Goal: Task Accomplishment & Management: Use online tool/utility

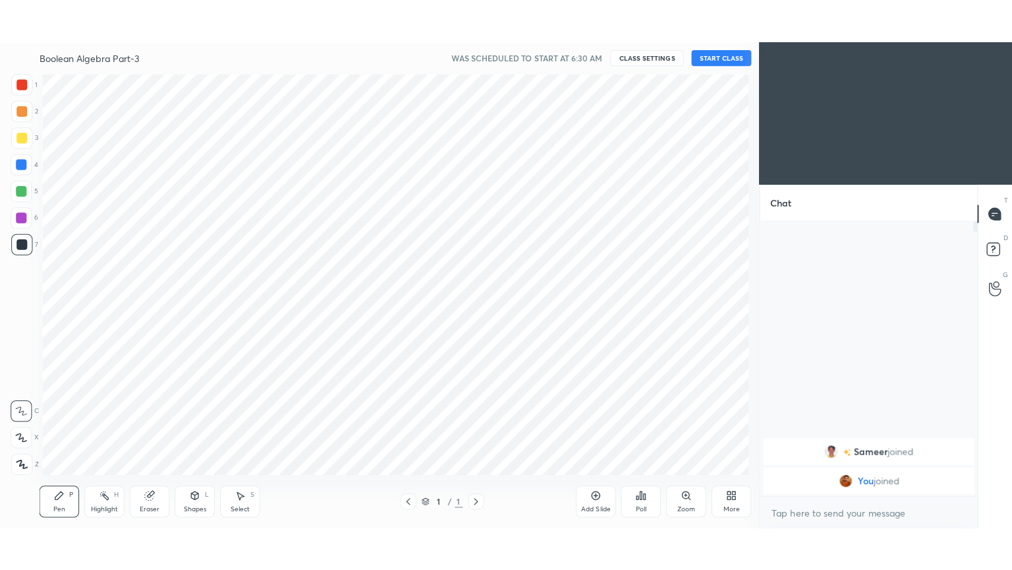
scroll to position [65518, 65215]
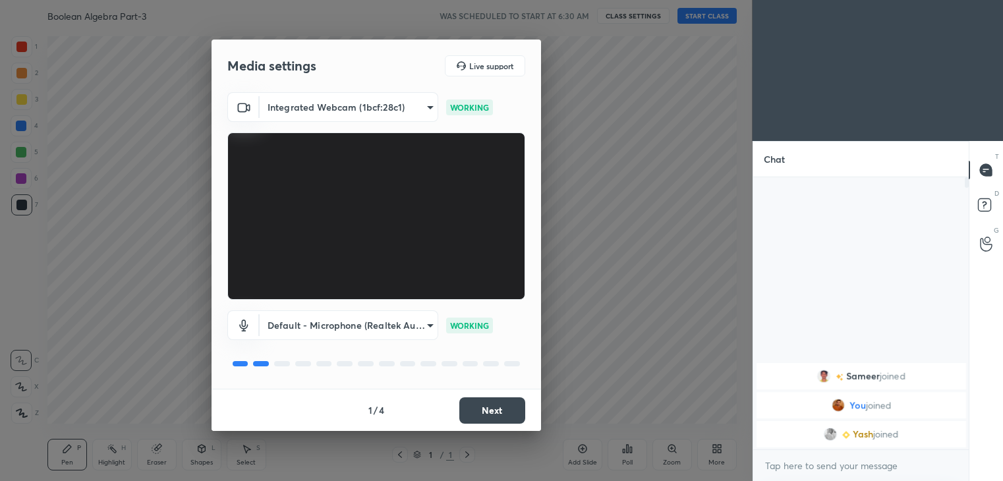
click at [488, 406] on button "Next" at bounding box center [492, 410] width 66 height 26
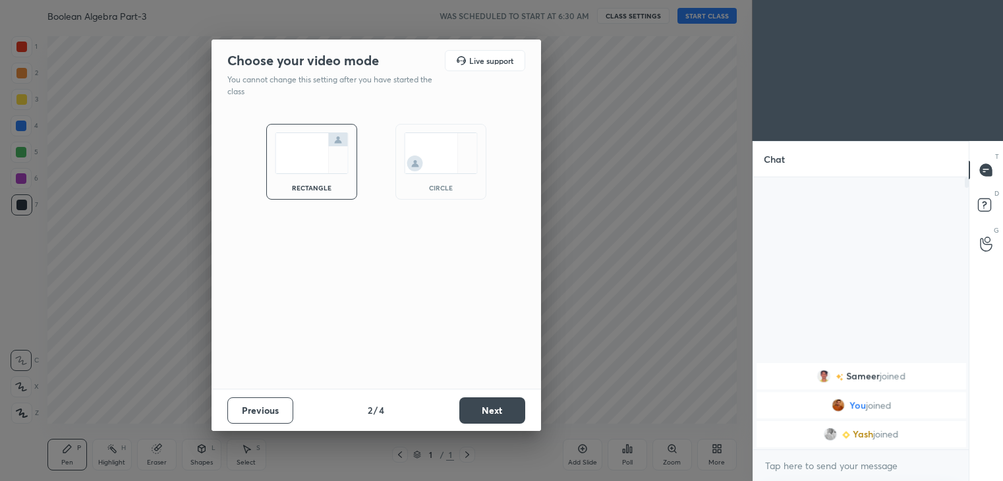
click at [486, 412] on button "Next" at bounding box center [492, 410] width 66 height 26
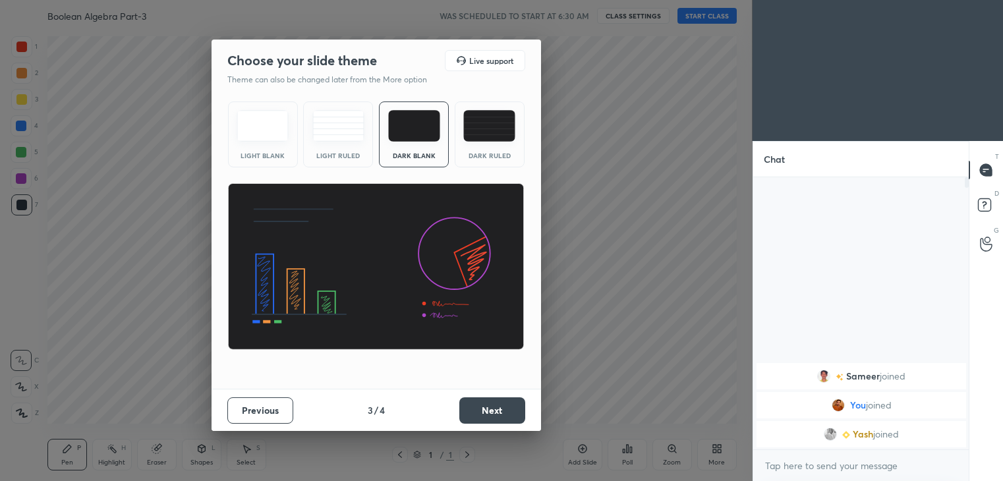
click at [493, 402] on button "Next" at bounding box center [492, 410] width 66 height 26
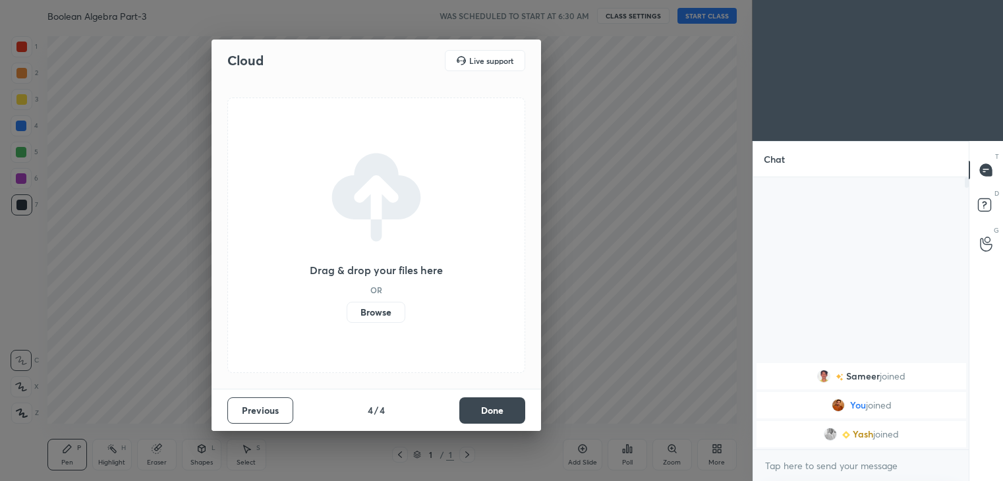
click at [493, 409] on button "Done" at bounding box center [492, 410] width 66 height 26
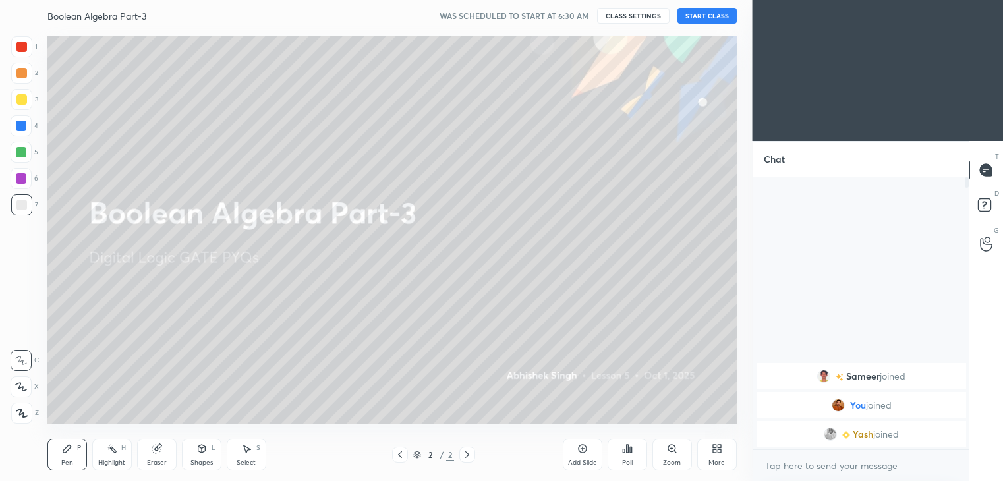
click at [702, 16] on button "START CLASS" at bounding box center [707, 16] width 59 height 16
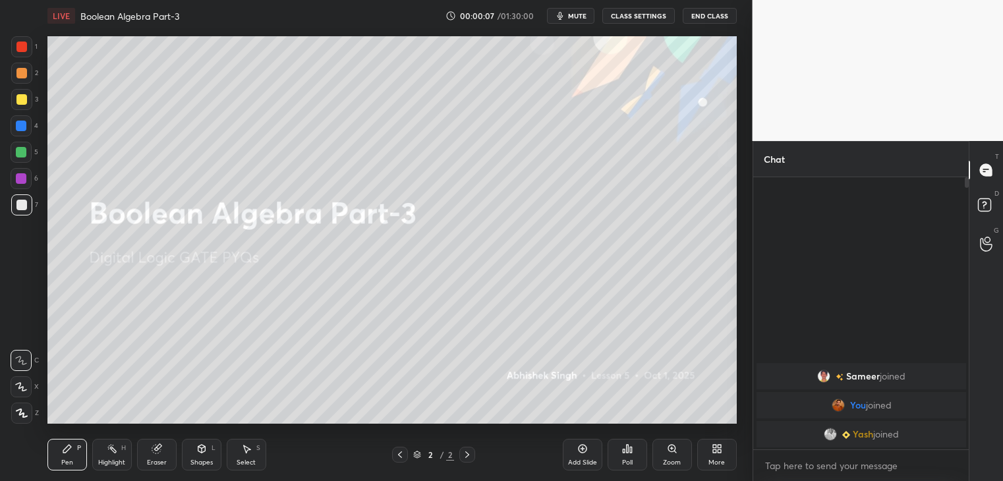
click at [723, 457] on div "More" at bounding box center [717, 455] width 40 height 32
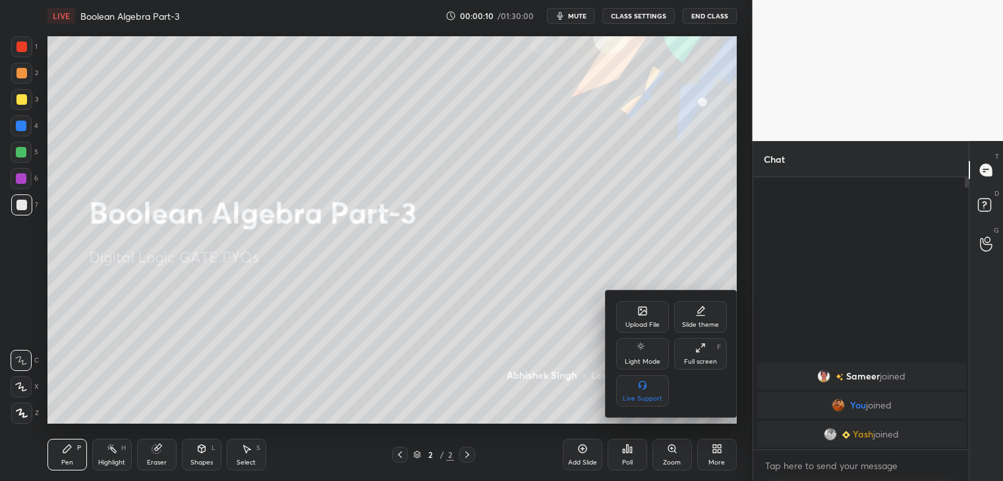
click at [641, 314] on icon at bounding box center [642, 312] width 7 height 5
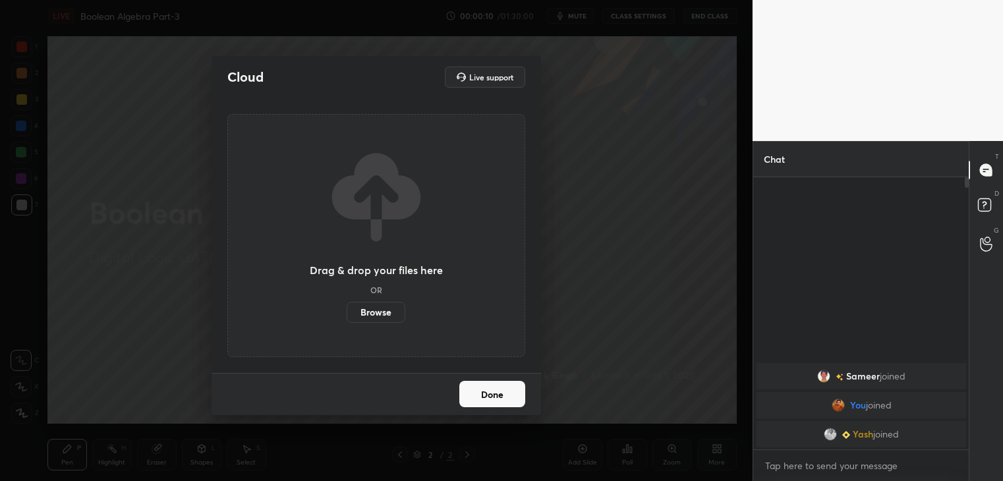
click at [643, 315] on div "Cloud Live support Drag & drop your files here OR Browse Done" at bounding box center [376, 240] width 753 height 481
click at [493, 387] on button "Done" at bounding box center [492, 394] width 66 height 26
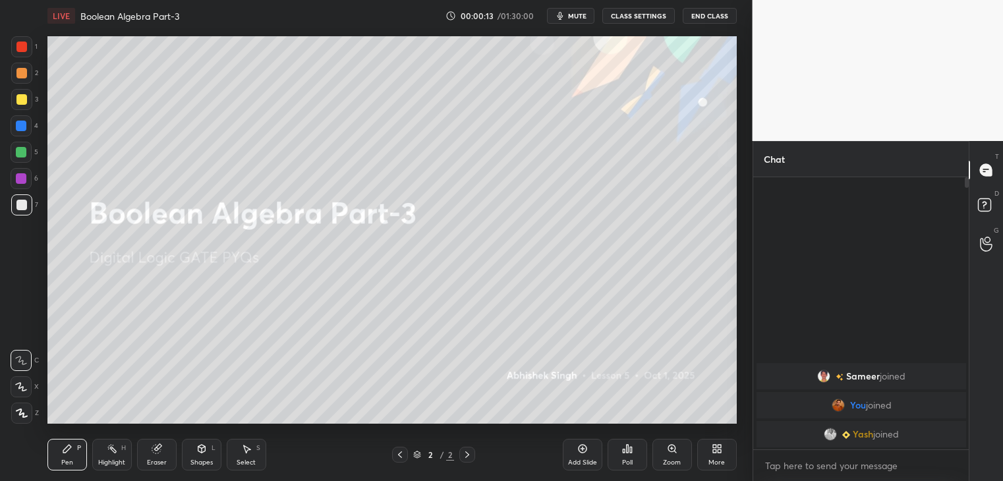
click at [717, 452] on icon at bounding box center [717, 449] width 11 height 11
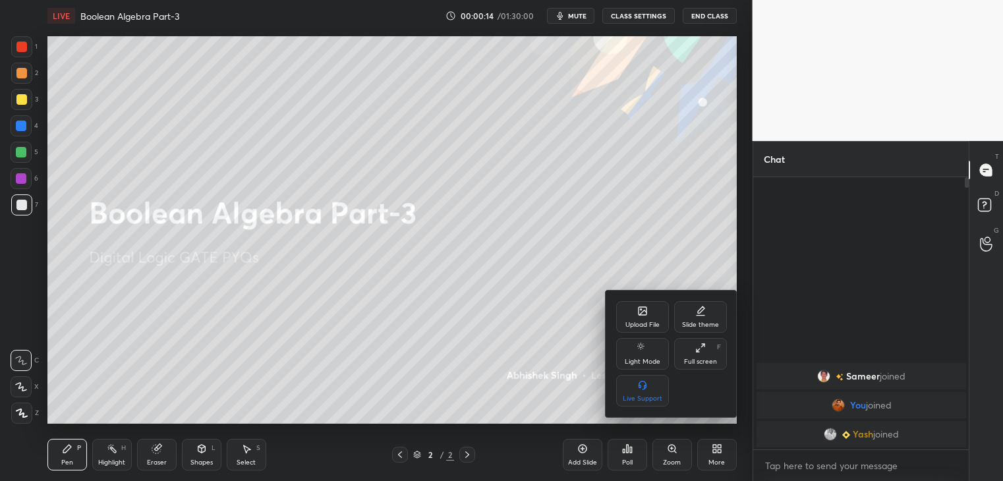
click at [650, 314] on div "Upload File" at bounding box center [642, 317] width 53 height 32
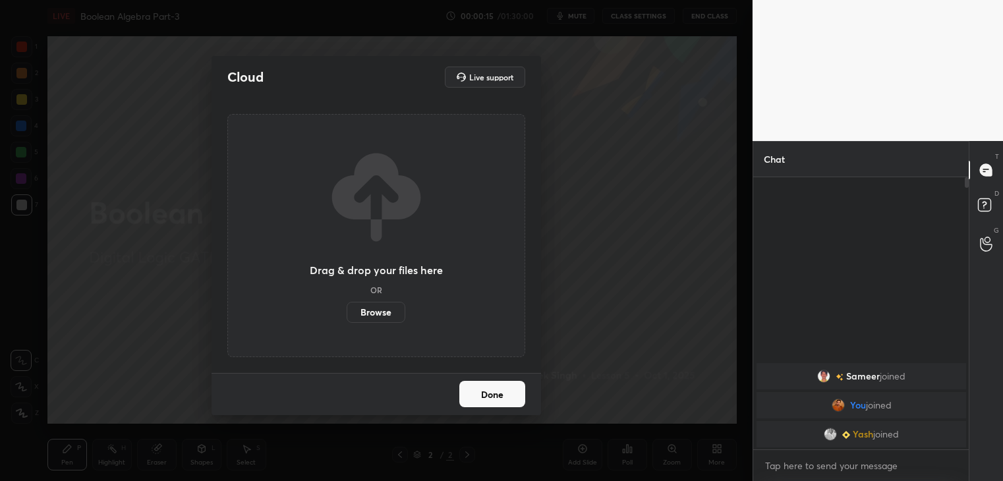
click at [376, 307] on label "Browse" at bounding box center [376, 312] width 59 height 21
click at [347, 307] on input "Browse" at bounding box center [347, 312] width 0 height 21
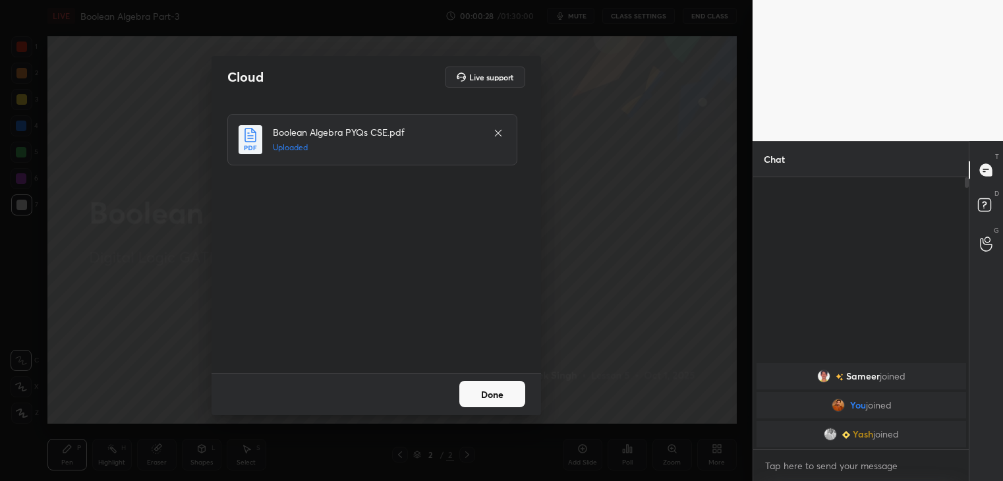
click at [483, 394] on button "Done" at bounding box center [492, 394] width 66 height 26
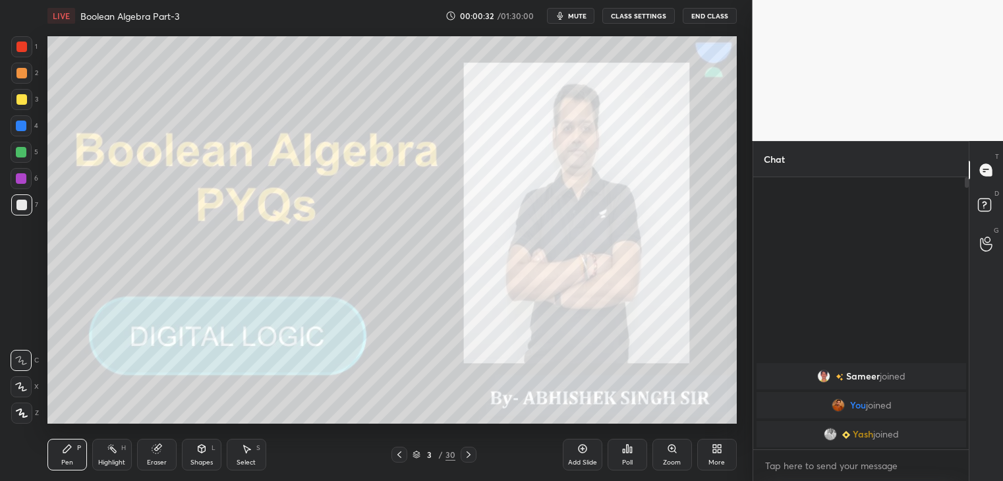
click at [720, 459] on div "More" at bounding box center [717, 462] width 16 height 7
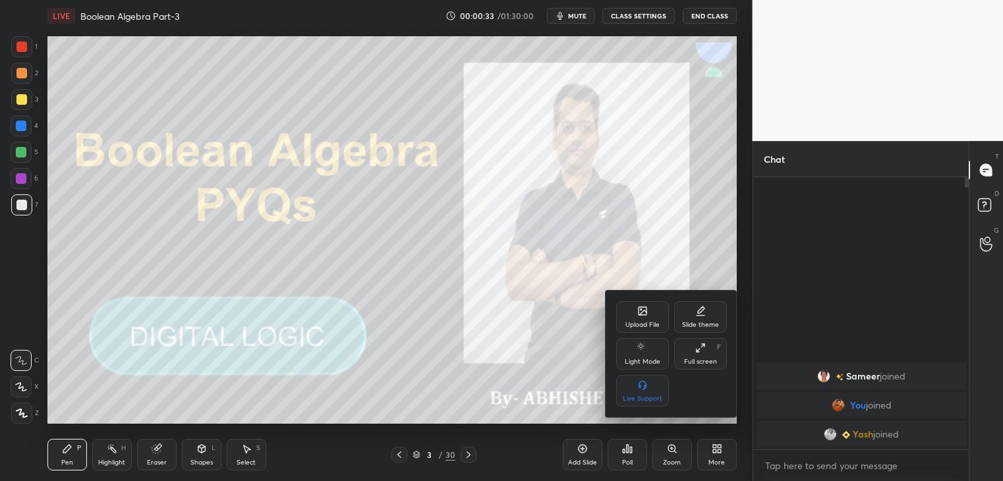
click at [706, 355] on div "Full screen F" at bounding box center [700, 354] width 53 height 32
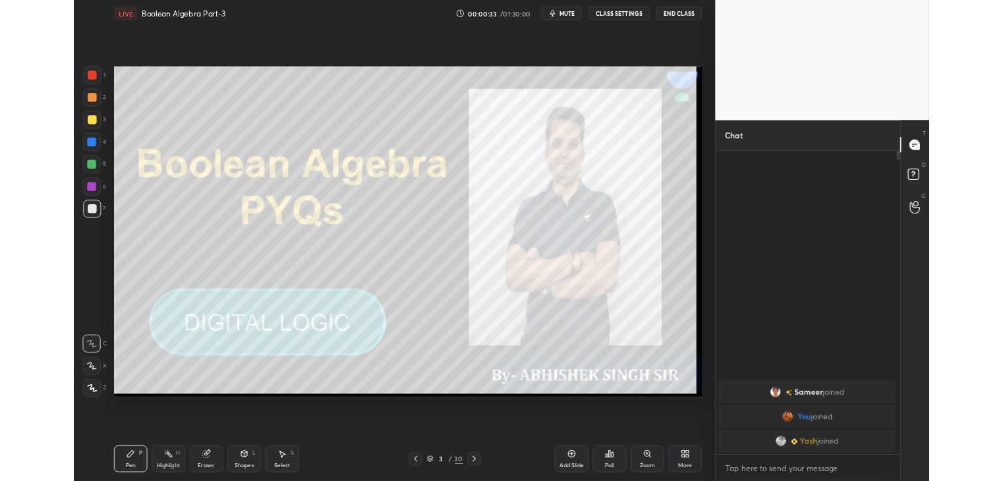
scroll to position [387, 214]
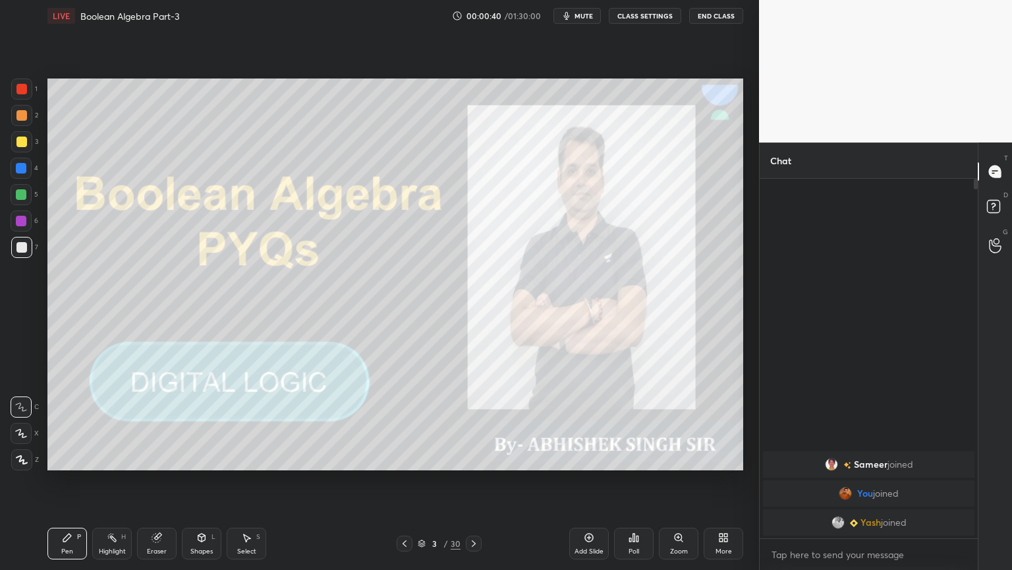
click at [720, 481] on div "More" at bounding box center [724, 551] width 16 height 7
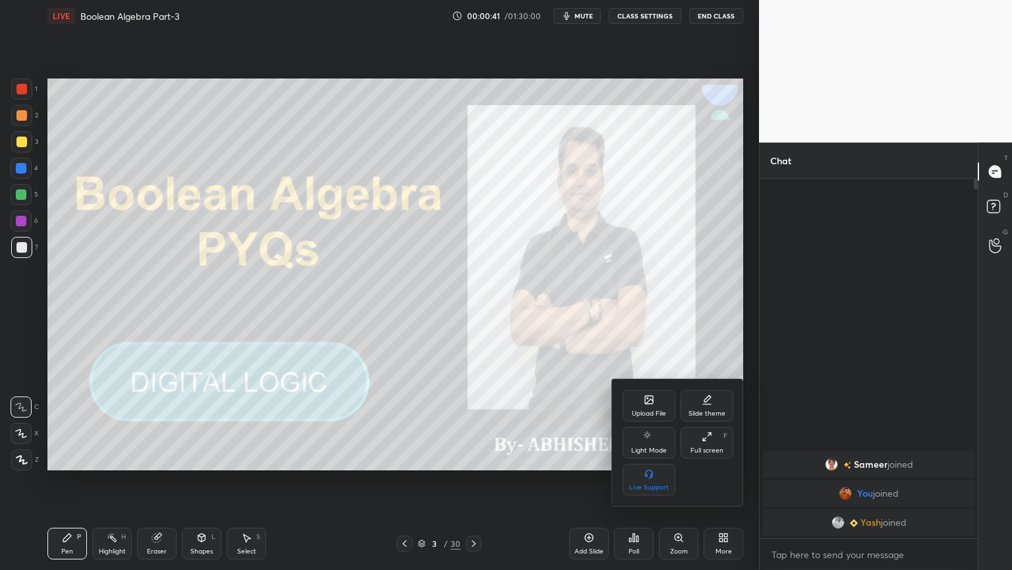
click at [707, 446] on div "Full screen F" at bounding box center [707, 442] width 53 height 32
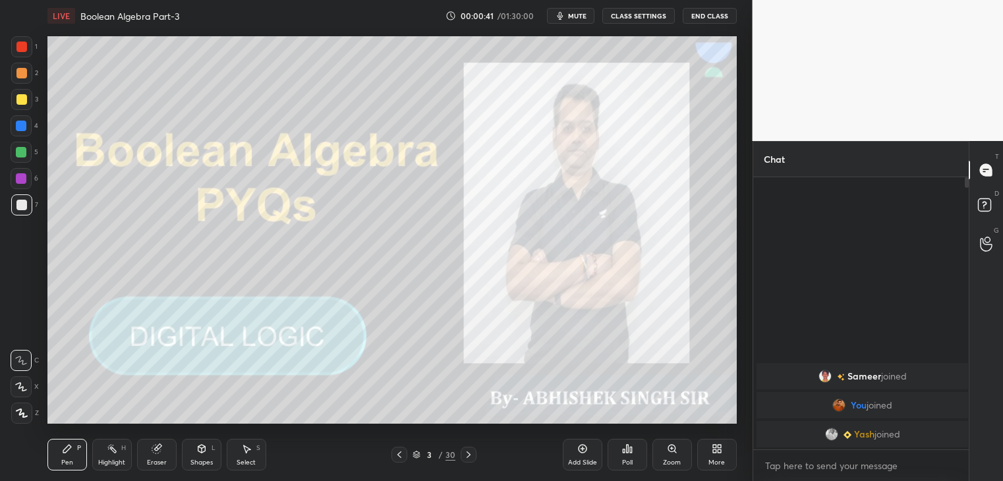
type textarea "x"
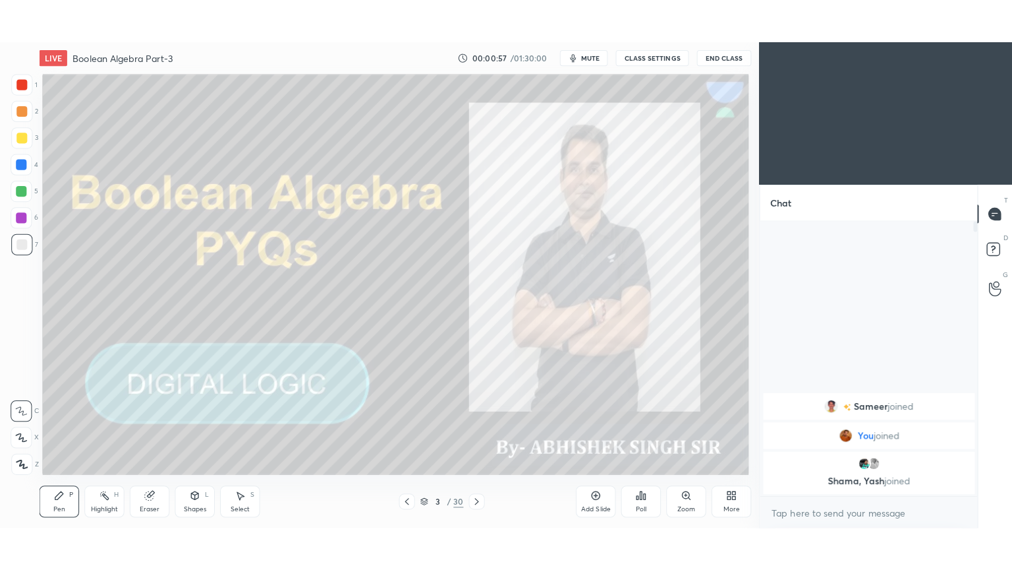
scroll to position [65518, 65215]
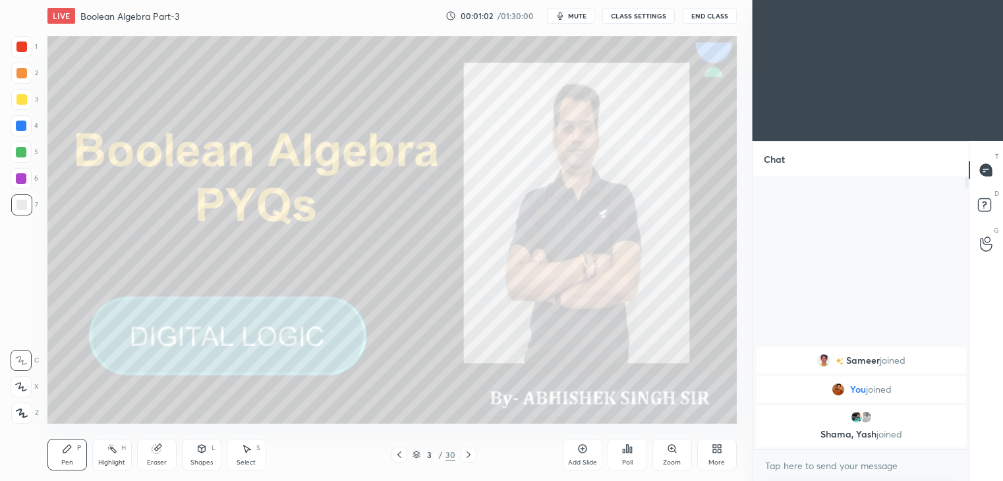
click at [720, 458] on div "More" at bounding box center [717, 455] width 40 height 32
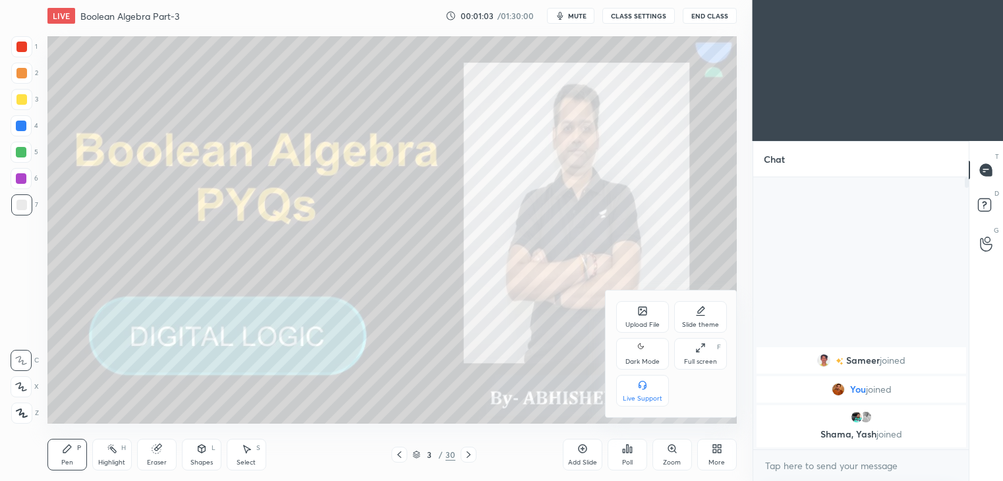
click at [701, 349] on icon at bounding box center [700, 348] width 11 height 11
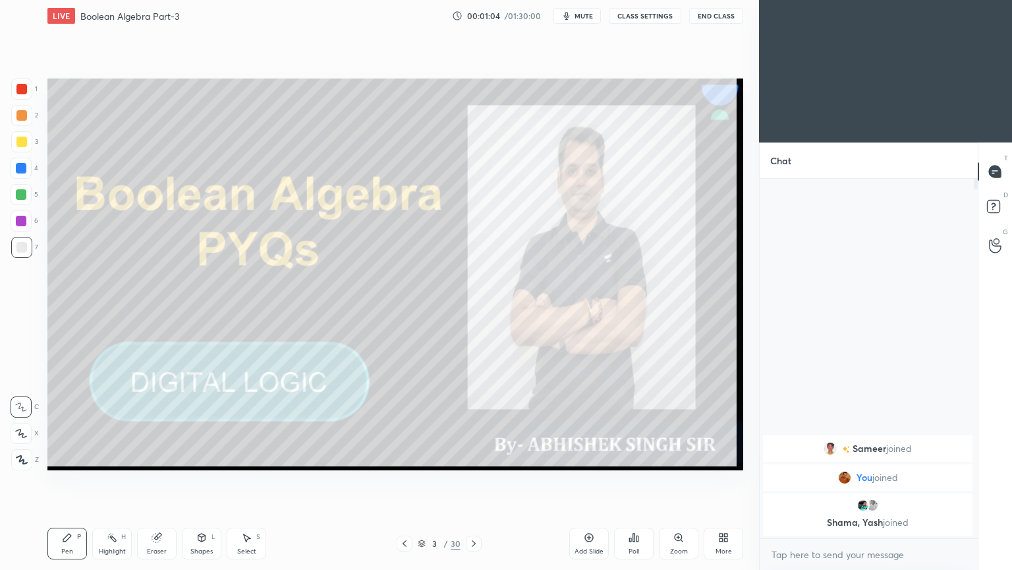
scroll to position [387, 214]
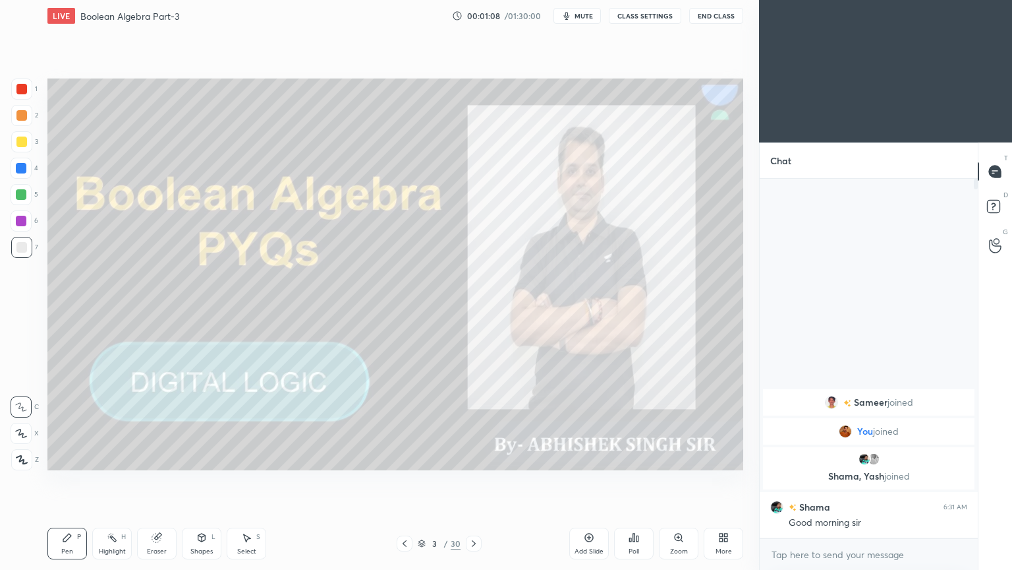
click at [35, 221] on div "6" at bounding box center [25, 220] width 28 height 21
click at [161, 481] on icon at bounding box center [157, 537] width 11 height 11
click at [474, 481] on icon at bounding box center [474, 543] width 11 height 11
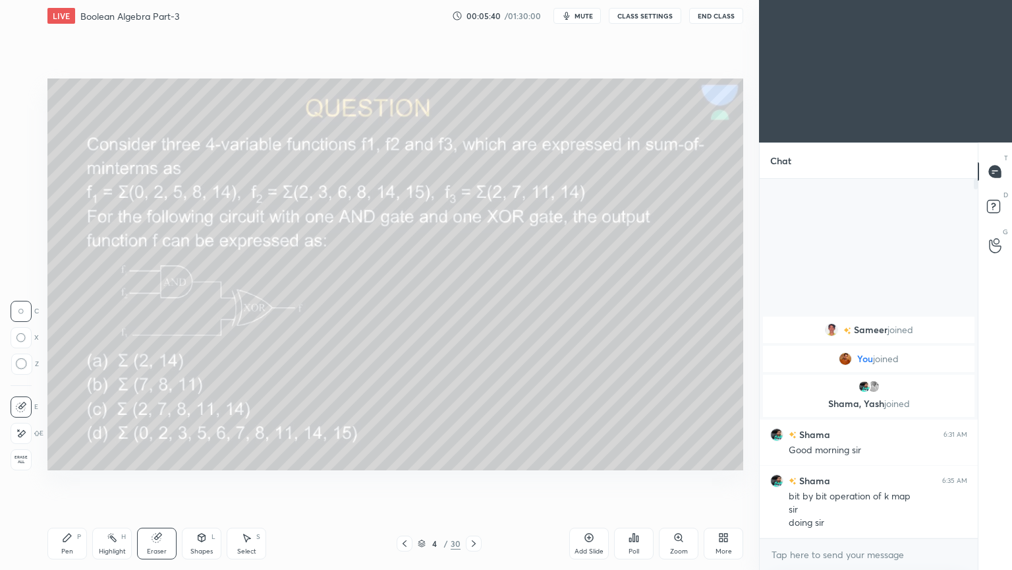
click at [61, 481] on div "Pen P" at bounding box center [67, 543] width 40 height 32
click at [202, 481] on div "Shapes L" at bounding box center [202, 543] width 40 height 32
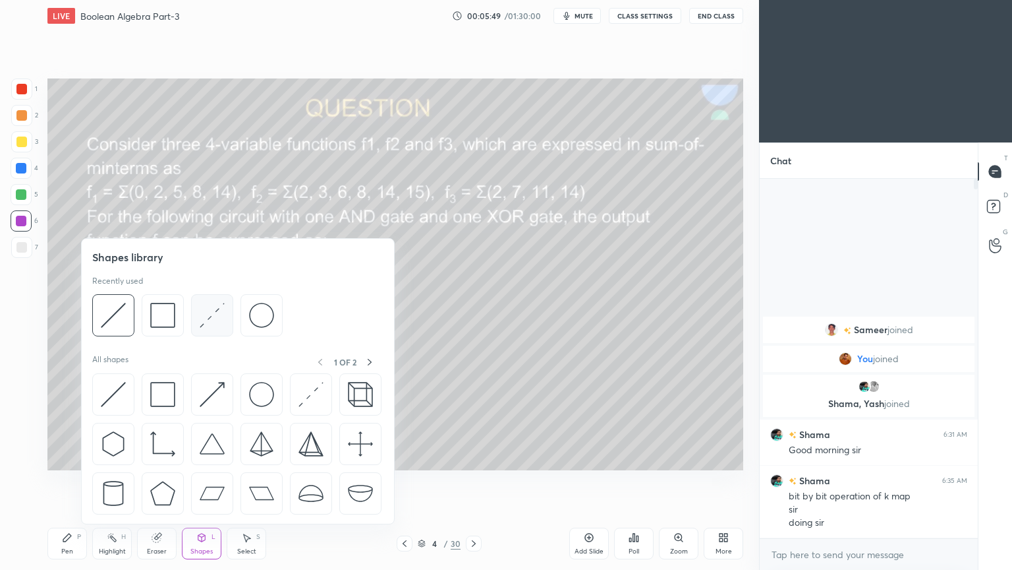
click at [212, 310] on img at bounding box center [212, 315] width 25 height 25
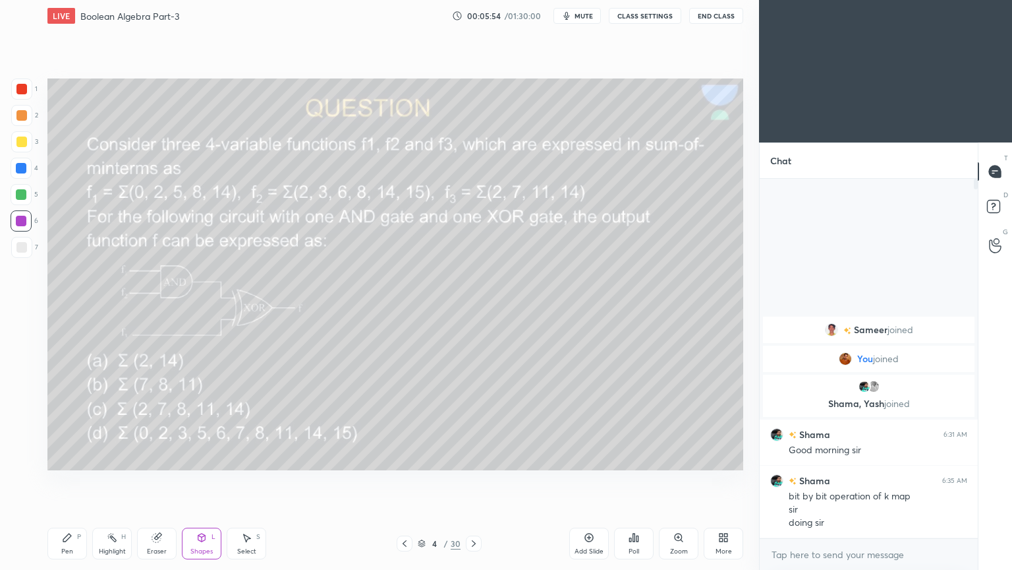
click at [22, 145] on div at bounding box center [21, 141] width 11 height 11
click at [69, 481] on icon at bounding box center [67, 537] width 11 height 11
click at [23, 425] on div at bounding box center [21, 433] width 21 height 21
click at [156, 481] on div "Eraser" at bounding box center [157, 543] width 40 height 32
click at [198, 481] on div "Shapes" at bounding box center [201, 551] width 22 height 7
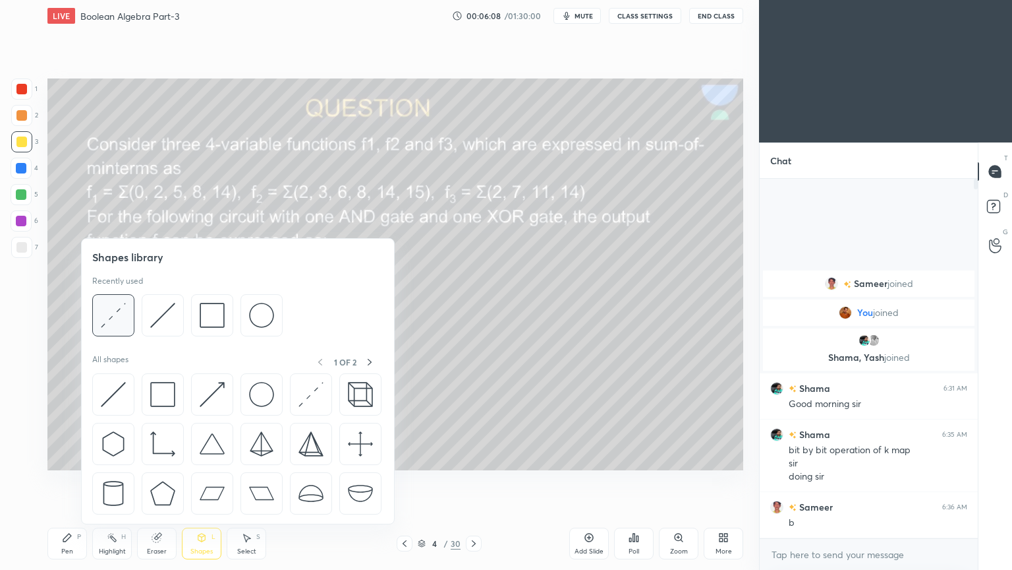
click at [115, 315] on img at bounding box center [113, 315] width 25 height 25
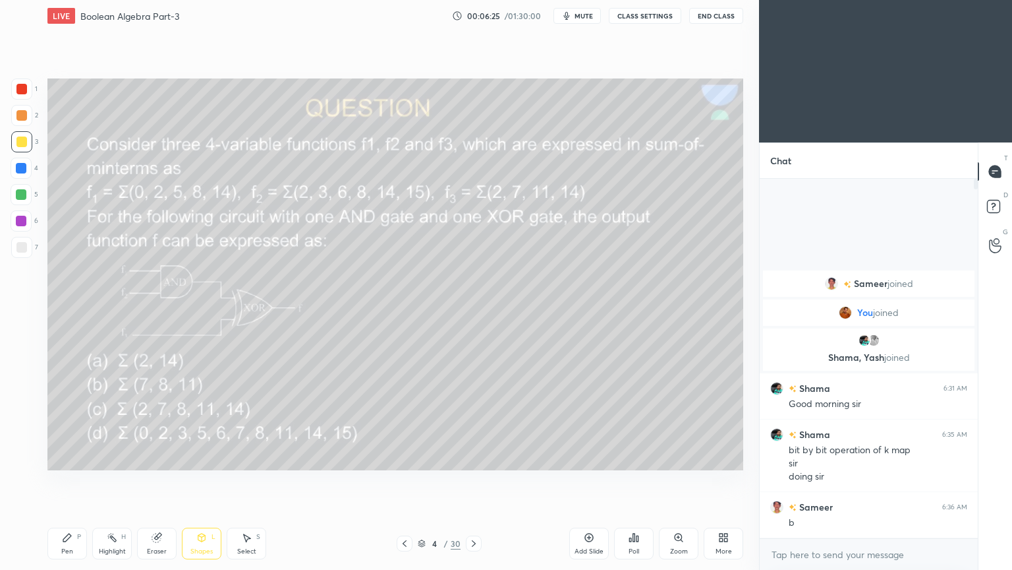
click at [156, 481] on div "Eraser" at bounding box center [157, 543] width 40 height 32
click at [63, 481] on div "Pen" at bounding box center [67, 551] width 12 height 7
click at [24, 195] on div at bounding box center [21, 194] width 11 height 11
click at [25, 401] on div at bounding box center [21, 406] width 21 height 21
click at [243, 481] on div "Select S" at bounding box center [247, 543] width 40 height 32
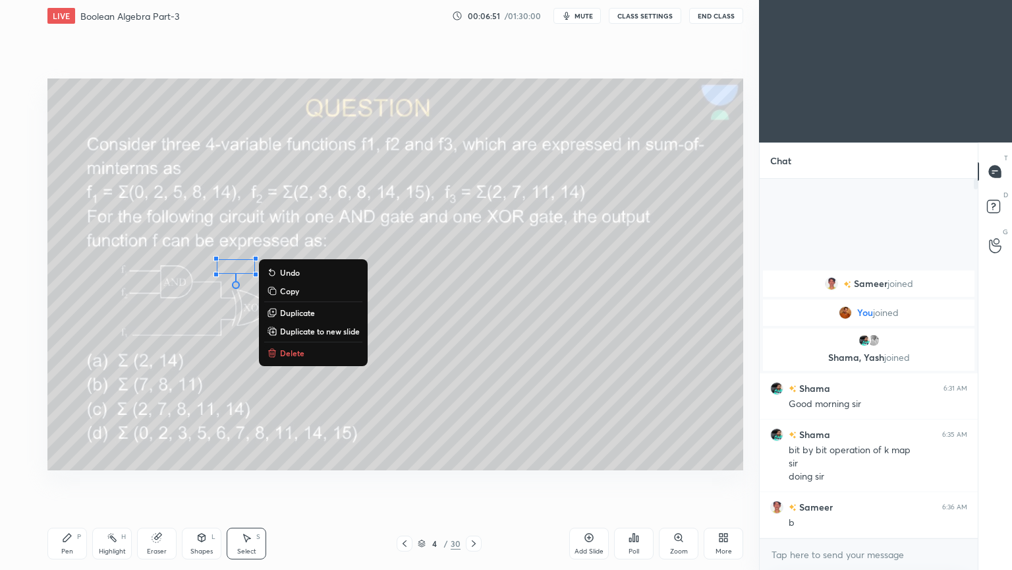
click at [69, 481] on icon at bounding box center [67, 537] width 11 height 11
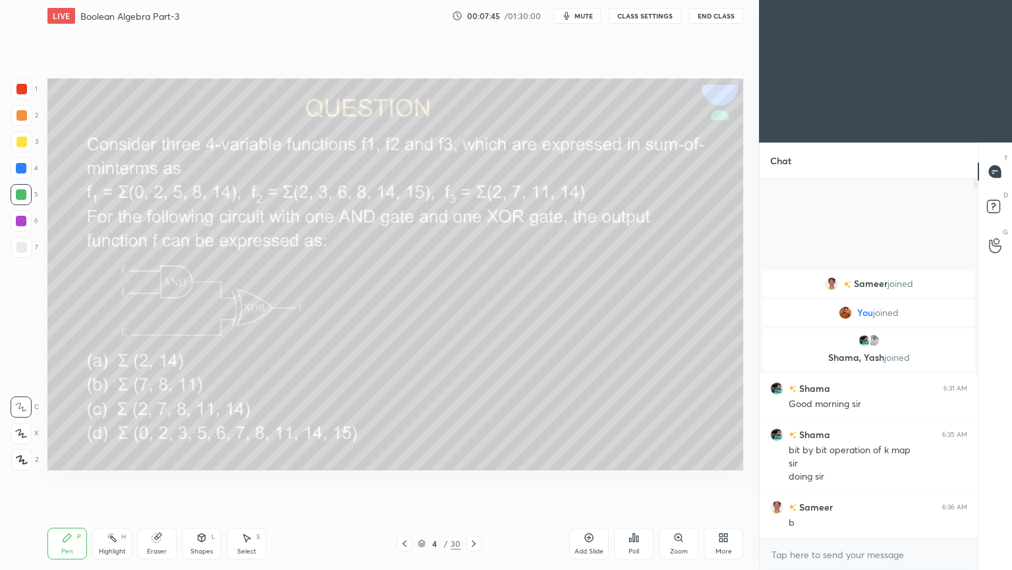
click at [25, 217] on div at bounding box center [21, 221] width 11 height 11
click at [628, 285] on p "Undo" at bounding box center [626, 287] width 20 height 11
click at [32, 201] on div "5" at bounding box center [25, 194] width 28 height 21
click at [116, 481] on div "Highlight H" at bounding box center [112, 543] width 40 height 32
click at [24, 144] on div at bounding box center [21, 141] width 11 height 11
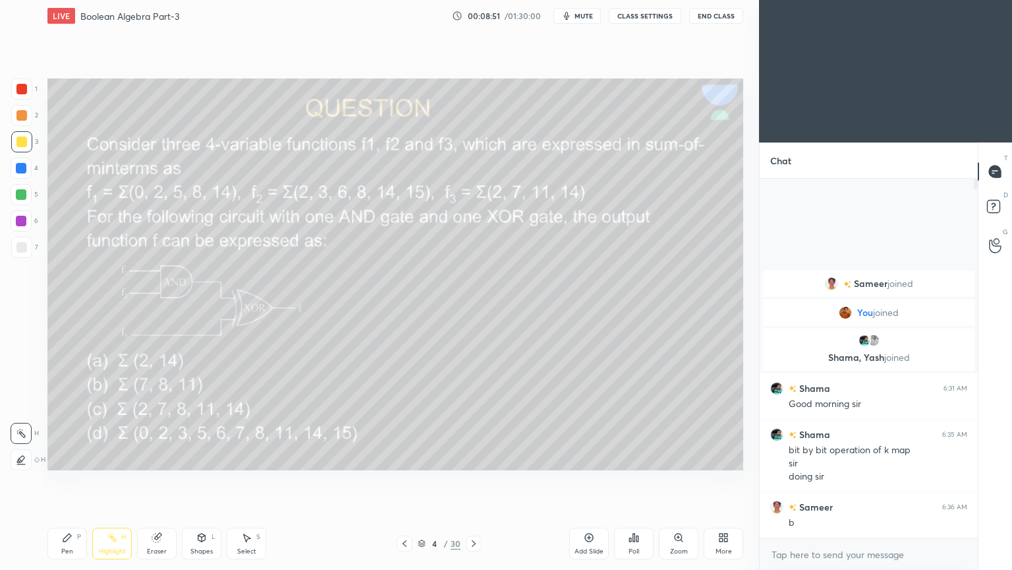
click at [66, 481] on div "Pen P" at bounding box center [67, 543] width 40 height 32
click at [24, 109] on div at bounding box center [21, 115] width 21 height 21
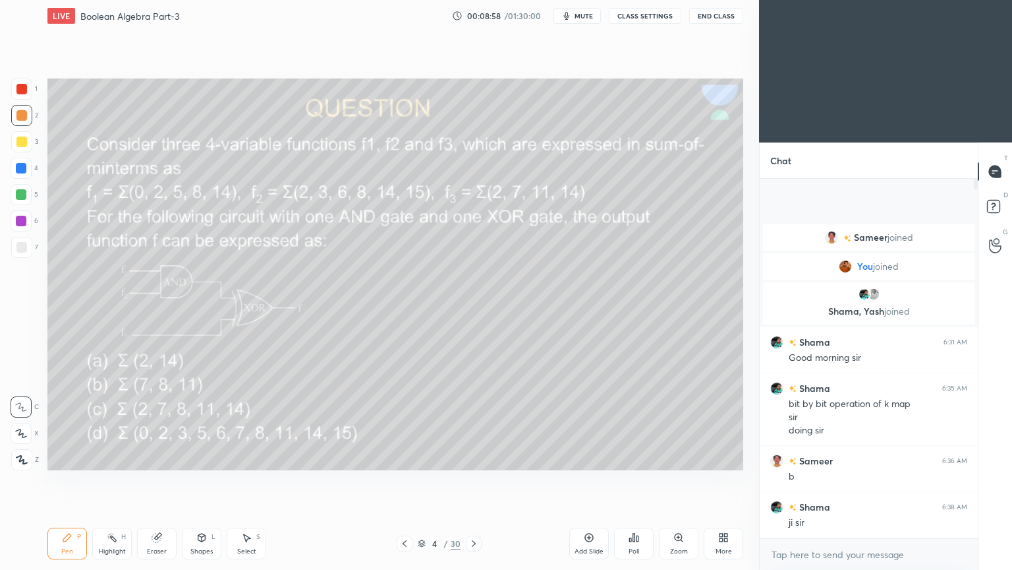
click at [110, 481] on div "Highlight" at bounding box center [112, 551] width 27 height 7
click at [65, 481] on div "Pen P" at bounding box center [67, 543] width 40 height 32
click at [119, 481] on div "Highlight H" at bounding box center [112, 543] width 40 height 32
click at [57, 481] on div "Pen P" at bounding box center [67, 543] width 40 height 32
click at [111, 481] on div "Highlight H" at bounding box center [112, 543] width 40 height 32
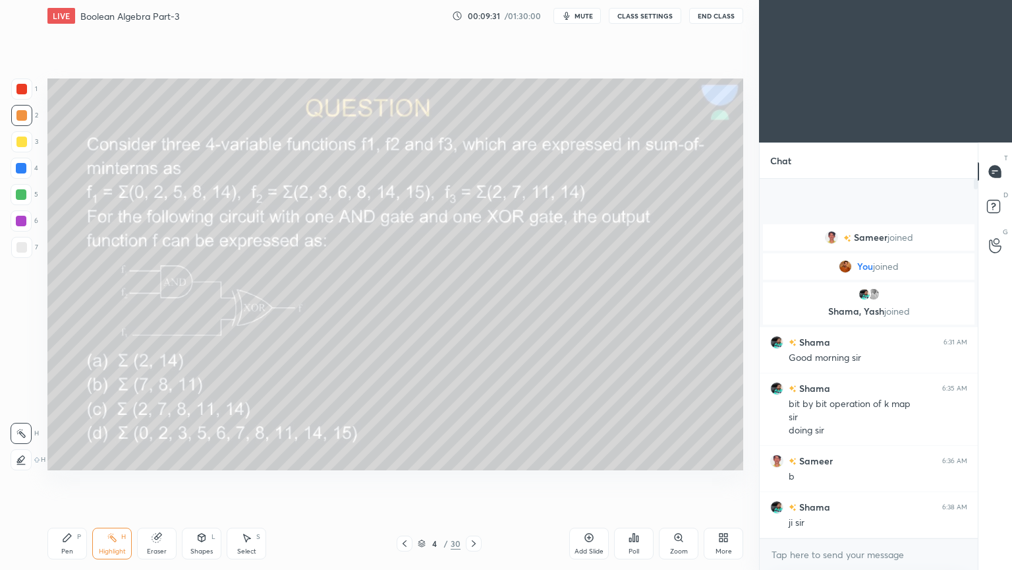
click at [65, 481] on icon at bounding box center [67, 537] width 8 height 8
click at [29, 98] on div at bounding box center [21, 88] width 21 height 21
click at [23, 432] on icon at bounding box center [21, 432] width 12 height 9
click at [200, 481] on icon at bounding box center [201, 537] width 11 height 11
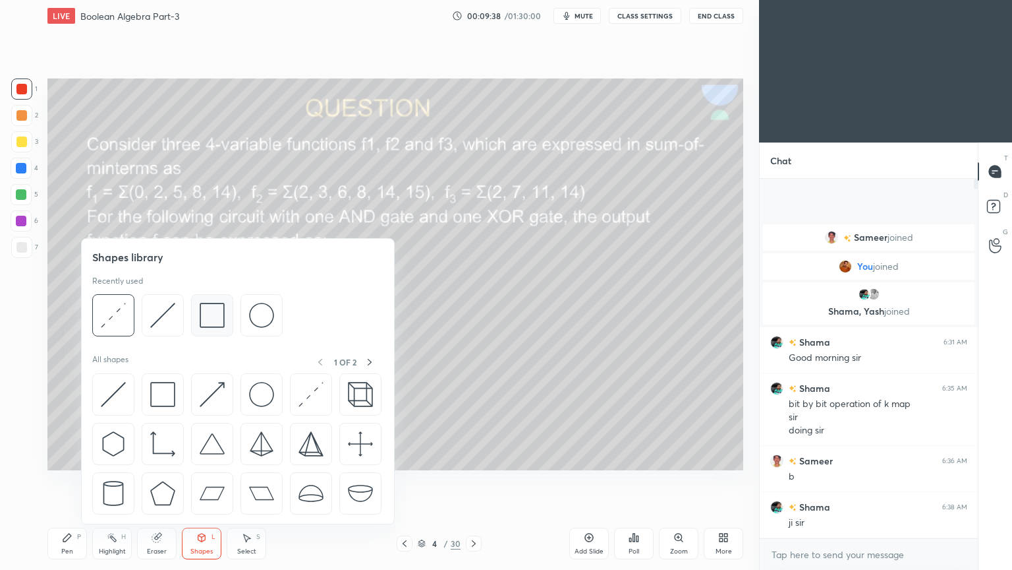
click at [218, 319] on img at bounding box center [212, 315] width 25 height 25
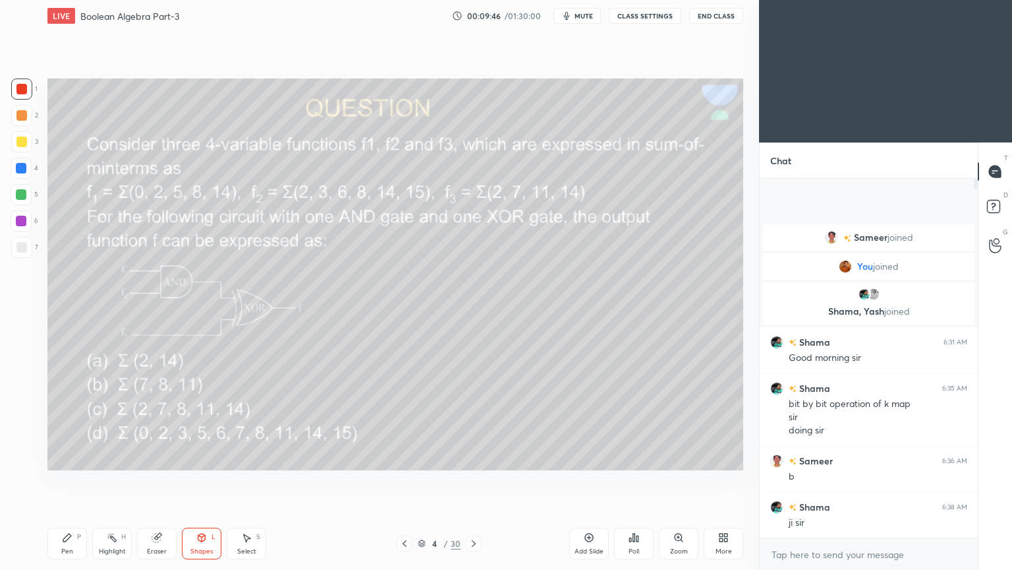
click at [161, 481] on div "Eraser" at bounding box center [157, 551] width 20 height 7
click at [57, 481] on div "Pen P" at bounding box center [67, 543] width 40 height 32
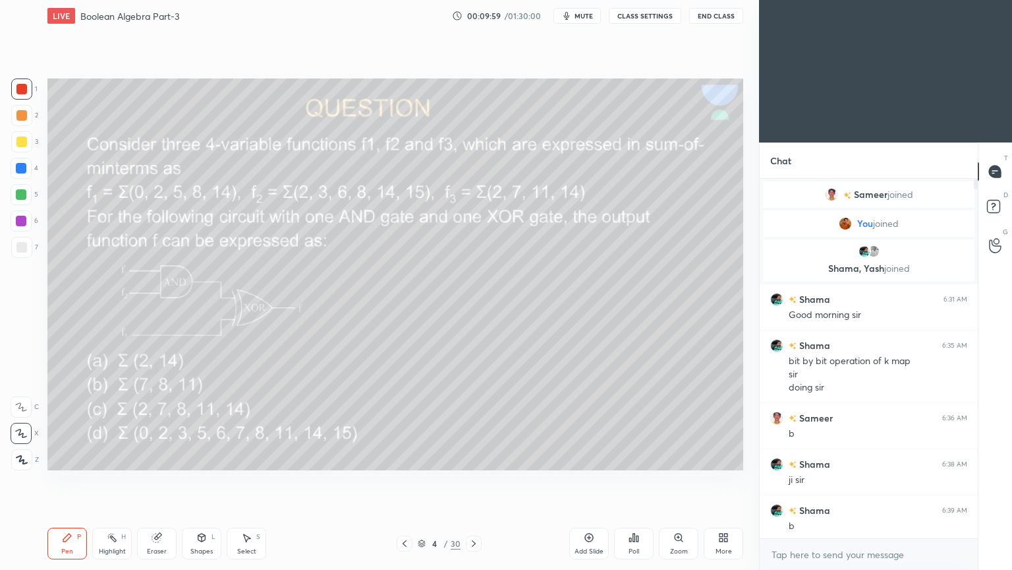
click at [28, 148] on div at bounding box center [21, 141] width 21 height 21
click at [28, 113] on div at bounding box center [21, 115] width 21 height 21
click at [28, 243] on div at bounding box center [21, 247] width 21 height 21
click at [163, 481] on div "Eraser" at bounding box center [157, 543] width 40 height 32
click at [67, 481] on div "Pen P" at bounding box center [67, 543] width 40 height 32
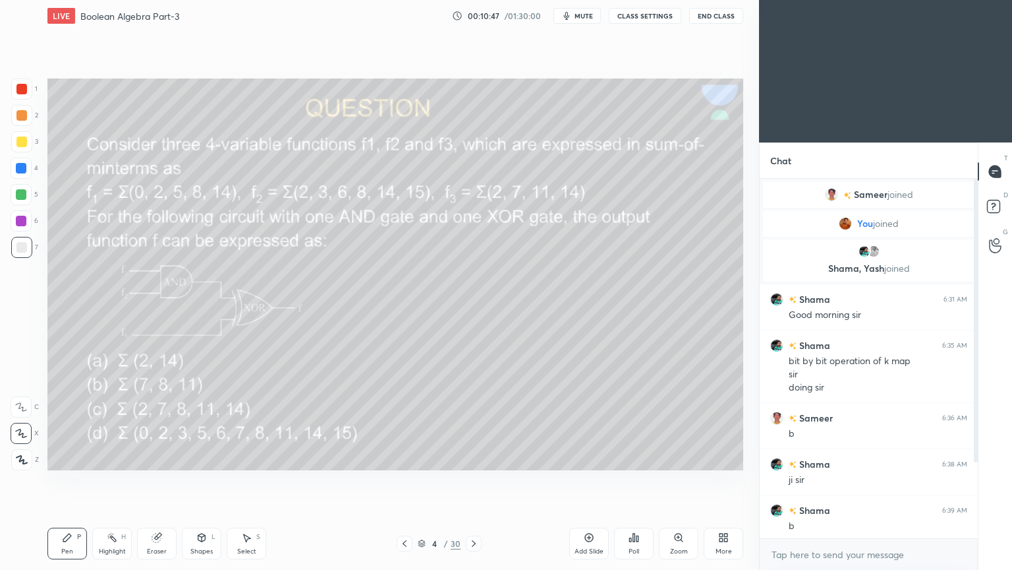
click at [27, 192] on div at bounding box center [21, 194] width 21 height 21
click at [23, 403] on icon at bounding box center [21, 406] width 12 height 9
click at [32, 172] on div at bounding box center [21, 168] width 21 height 21
click at [152, 481] on icon at bounding box center [157, 537] width 11 height 11
click at [72, 481] on icon at bounding box center [67, 537] width 11 height 11
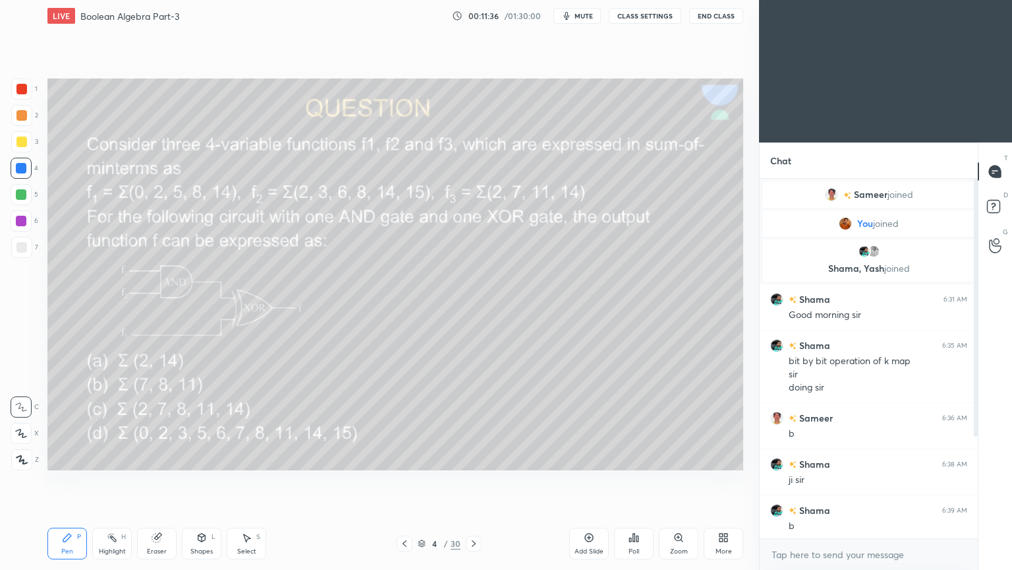
click at [107, 481] on div "Highlight H" at bounding box center [112, 543] width 40 height 32
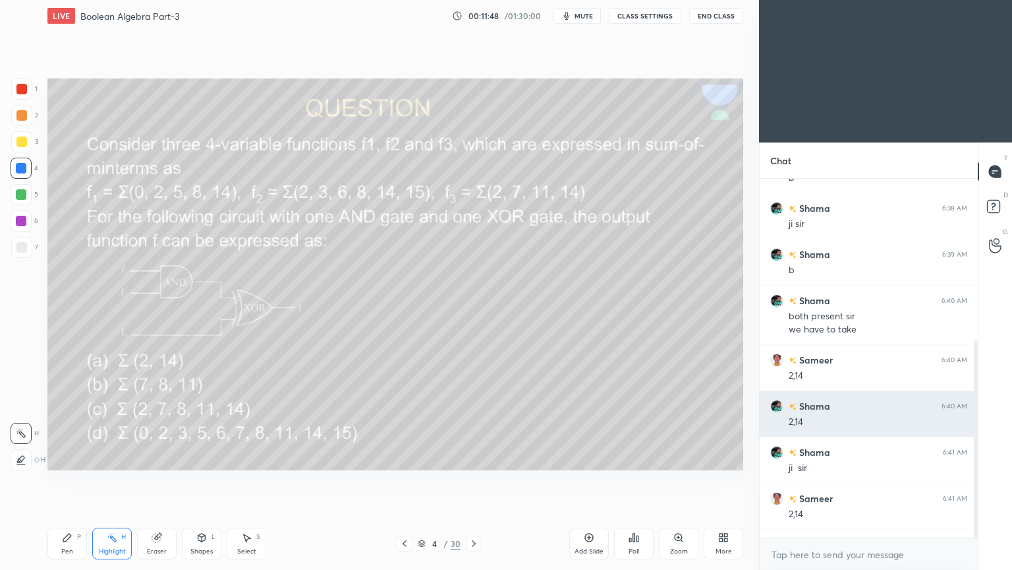
scroll to position [293, 0]
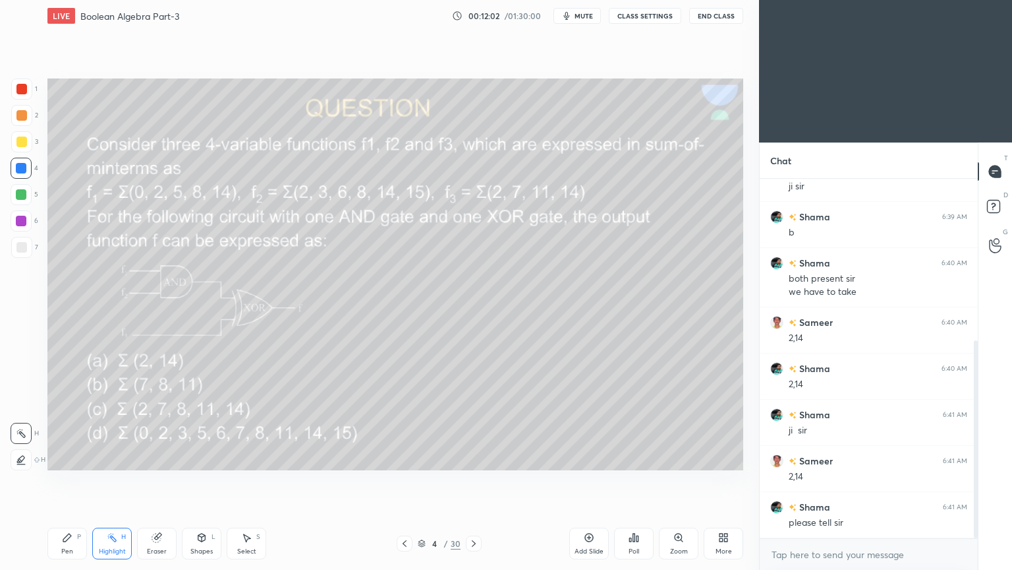
click at [63, 481] on div "Pen P" at bounding box center [67, 543] width 40 height 32
click at [26, 148] on div at bounding box center [21, 141] width 21 height 21
click at [649, 336] on p "Undo" at bounding box center [646, 339] width 20 height 11
click at [116, 481] on div "Highlight H" at bounding box center [112, 543] width 40 height 32
click at [62, 481] on div "Pen P" at bounding box center [67, 543] width 40 height 32
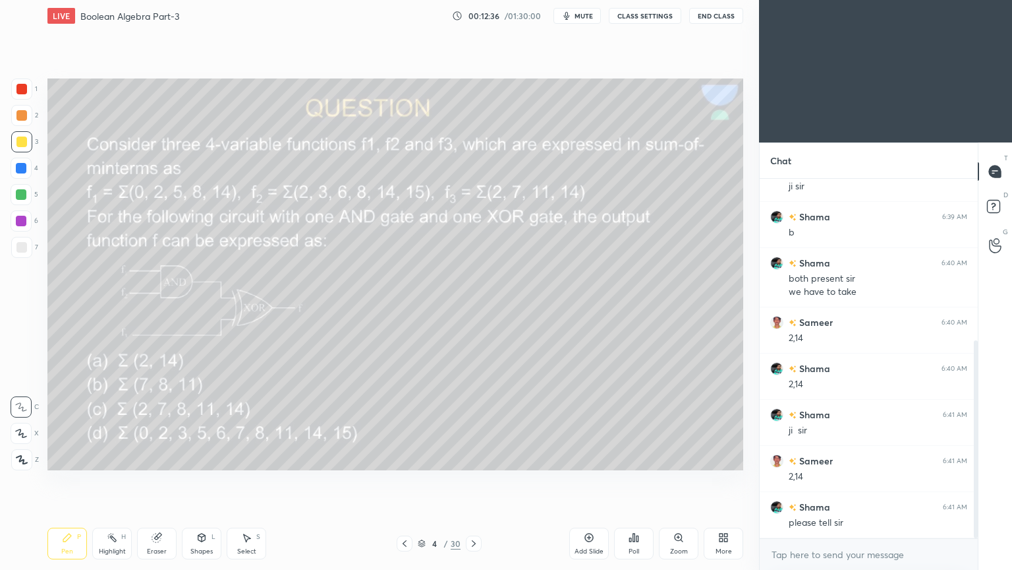
click at [21, 178] on div at bounding box center [21, 168] width 21 height 21
click at [30, 146] on div at bounding box center [21, 141] width 21 height 21
click at [106, 481] on div "Highlight H" at bounding box center [112, 543] width 40 height 32
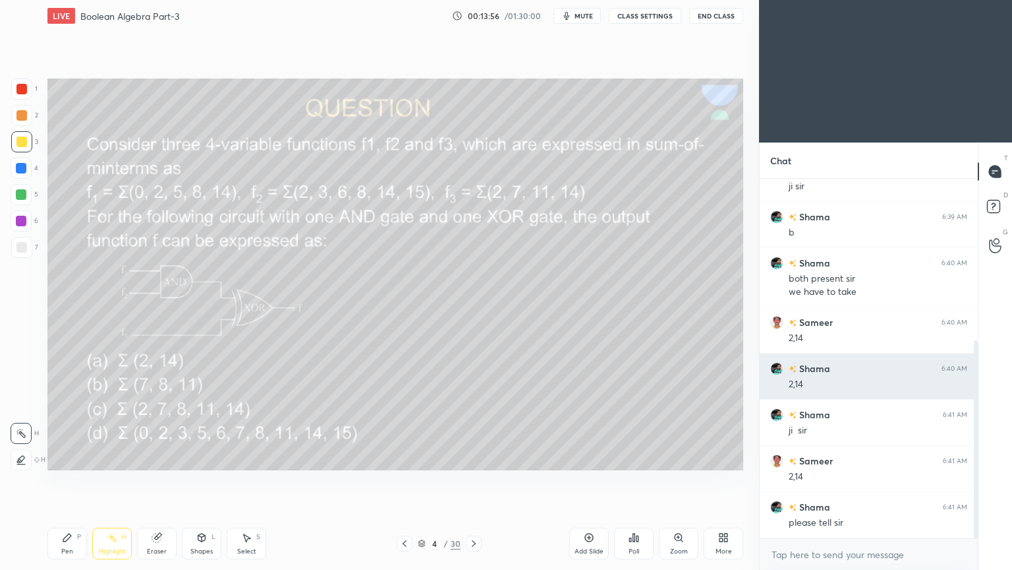
scroll to position [339, 0]
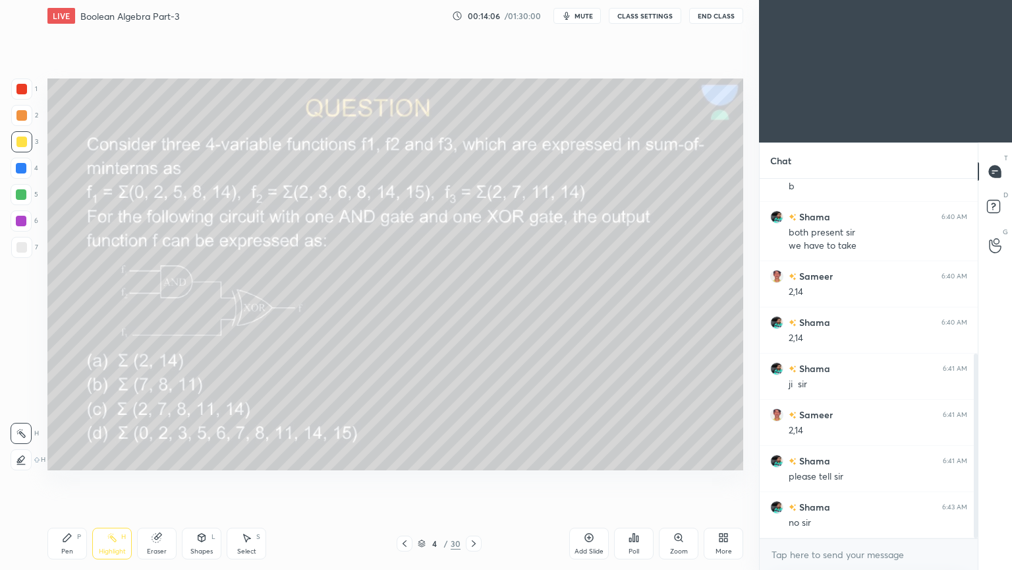
click at [69, 481] on div "Pen P" at bounding box center [67, 543] width 40 height 32
click at [32, 165] on div "4" at bounding box center [25, 168] width 28 height 21
click at [14, 222] on div at bounding box center [21, 220] width 21 height 21
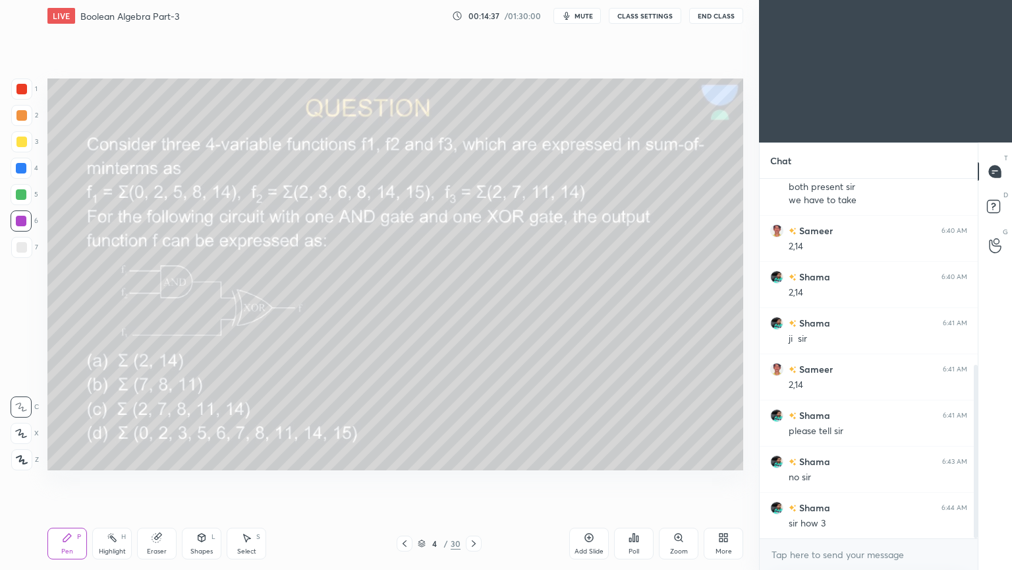
scroll to position [398, 0]
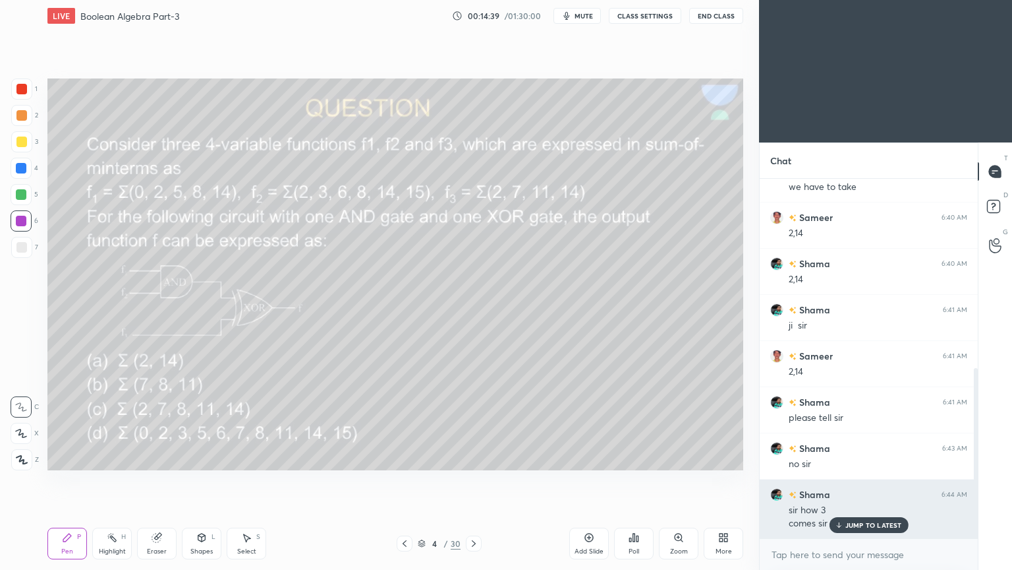
click at [856, 481] on p "JUMP TO LATEST" at bounding box center [874, 525] width 57 height 8
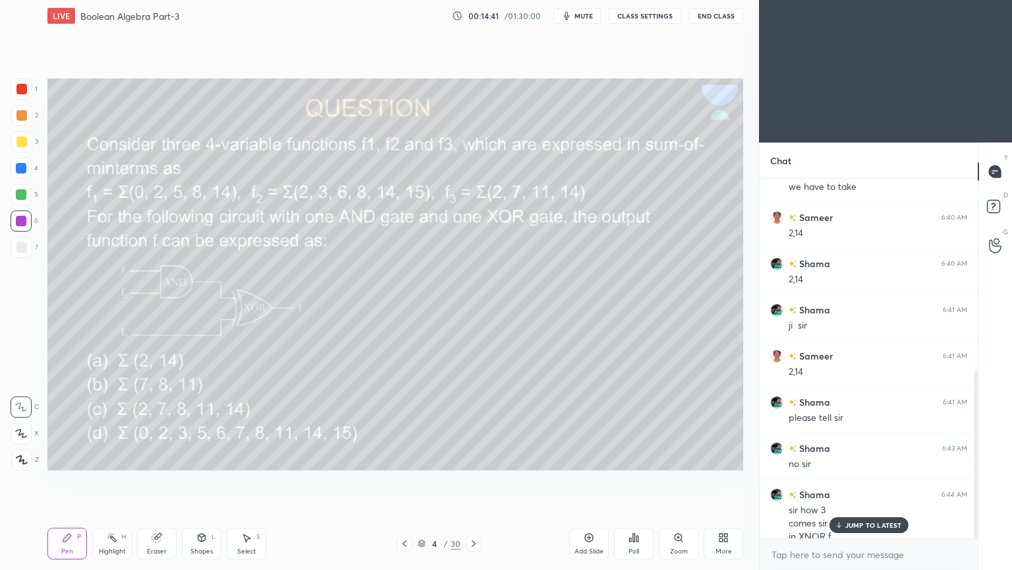
scroll to position [411, 0]
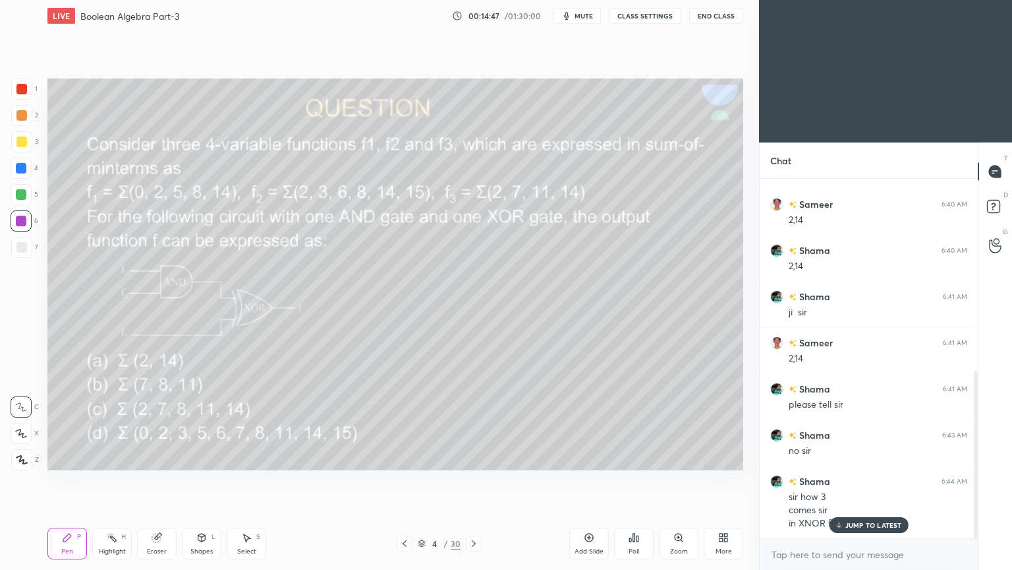
click at [593, 481] on div "Add Slide" at bounding box center [589, 551] width 29 height 7
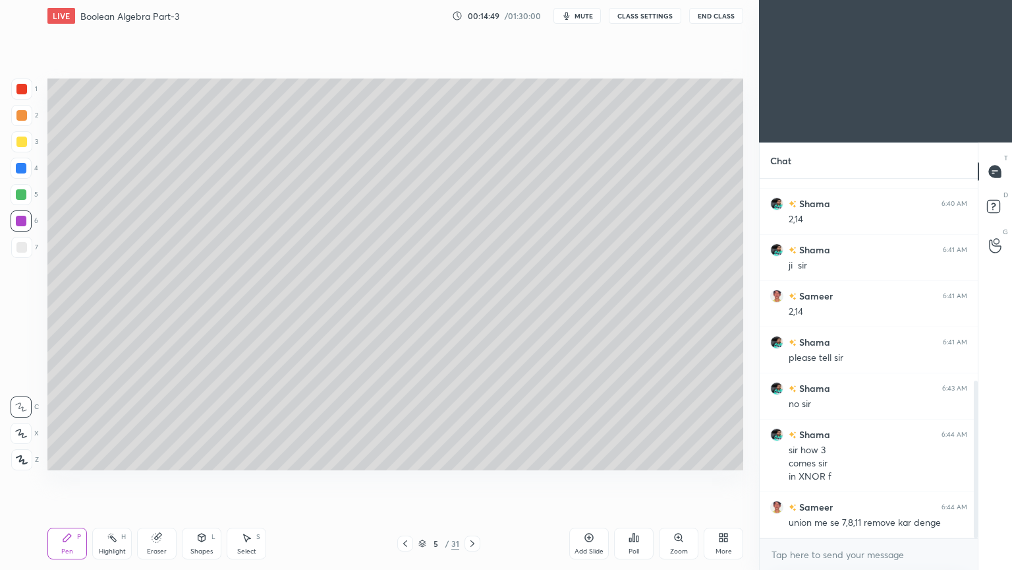
click at [199, 481] on div "Shapes" at bounding box center [201, 551] width 22 height 7
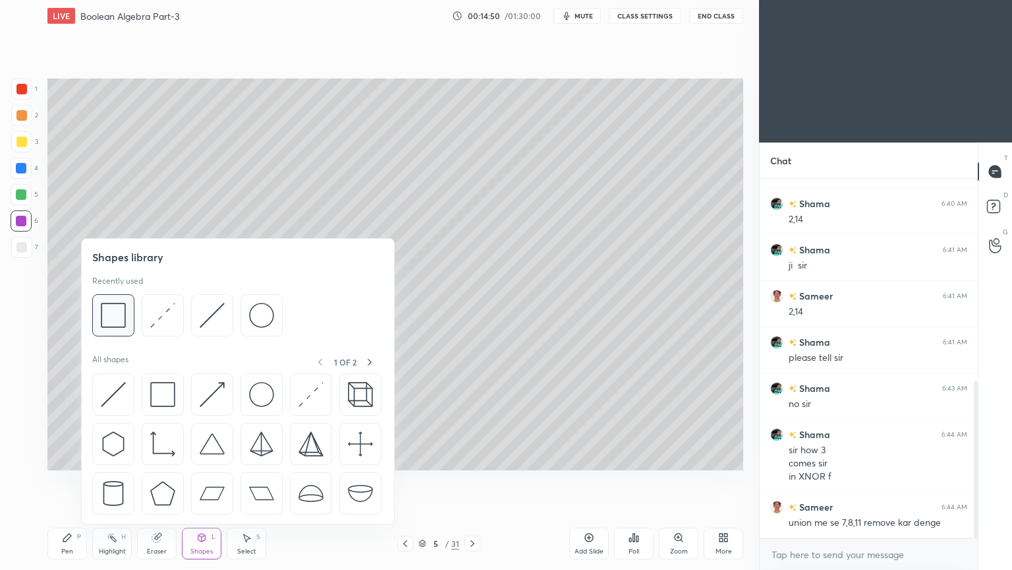
click at [113, 311] on img at bounding box center [113, 315] width 25 height 25
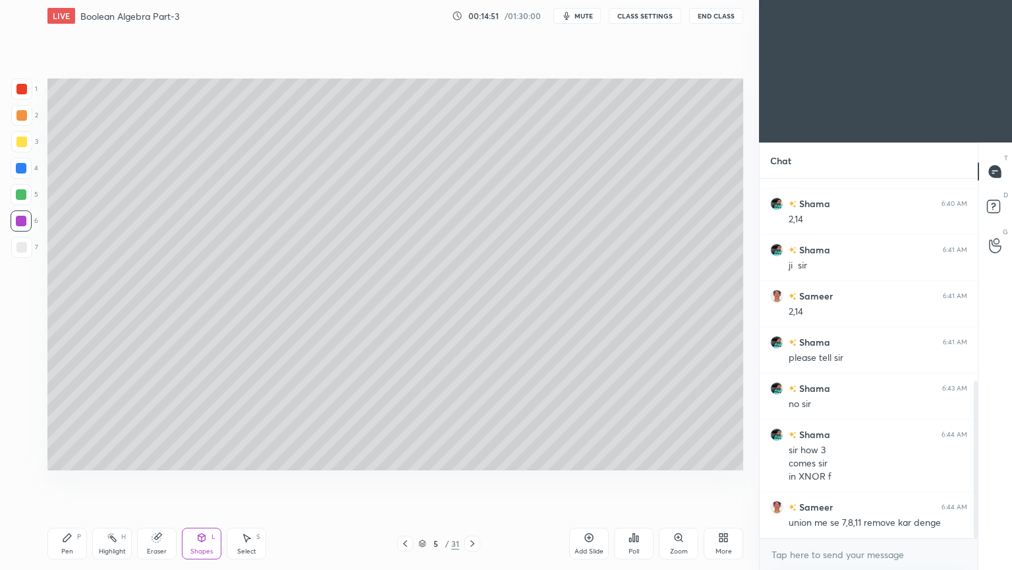
click at [22, 194] on div at bounding box center [21, 194] width 11 height 11
click at [202, 481] on div "Shapes L" at bounding box center [202, 543] width 40 height 32
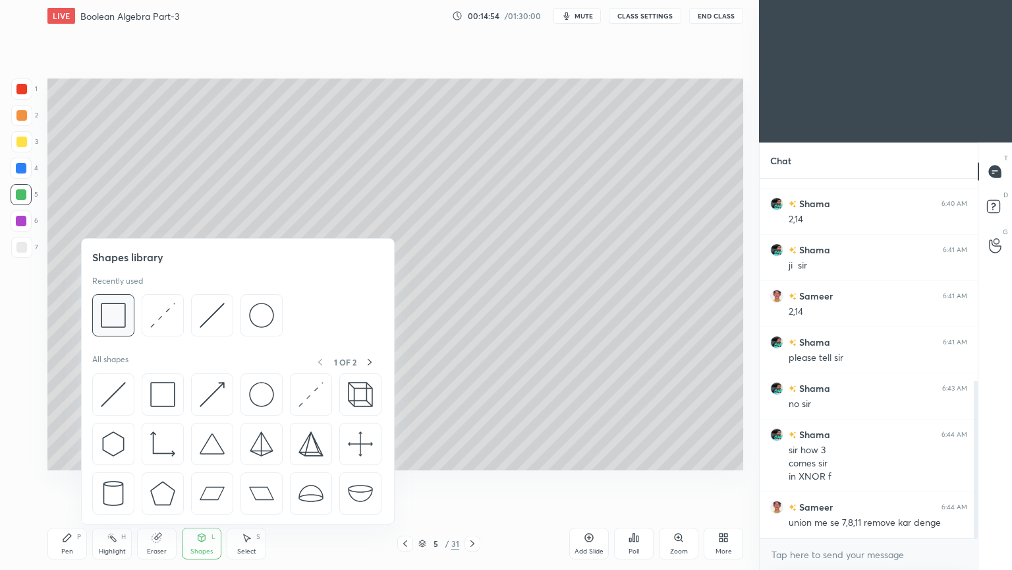
click at [115, 307] on img at bounding box center [113, 315] width 25 height 25
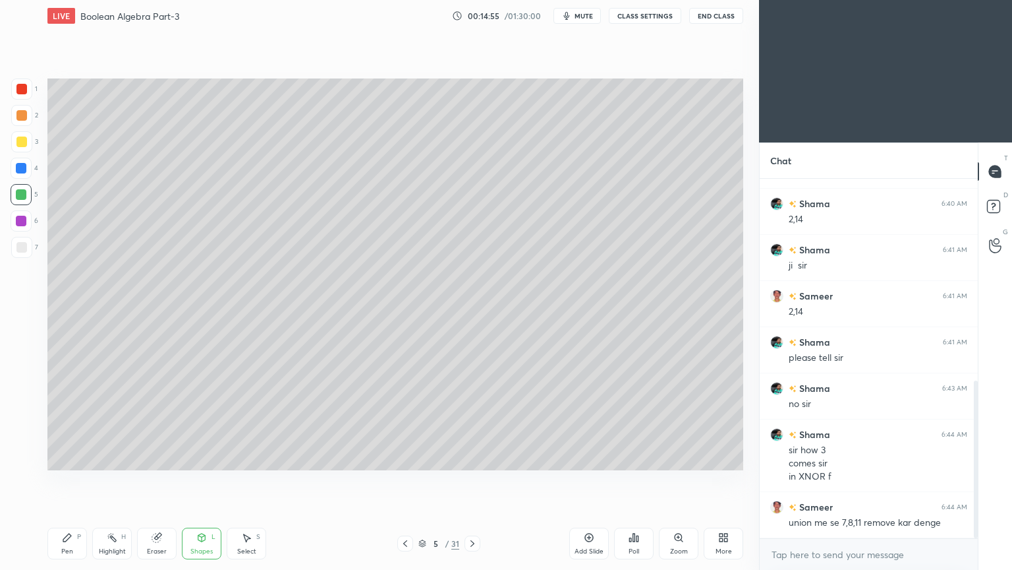
click at [29, 175] on div at bounding box center [21, 168] width 21 height 21
click at [213, 481] on div "Shapes L" at bounding box center [202, 543] width 40 height 32
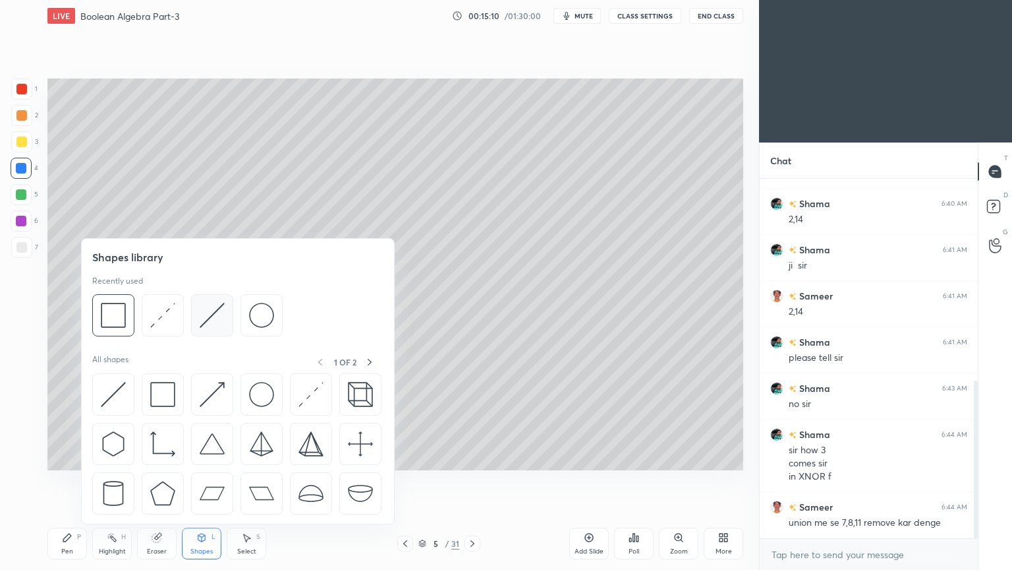
click at [200, 318] on img at bounding box center [212, 315] width 25 height 25
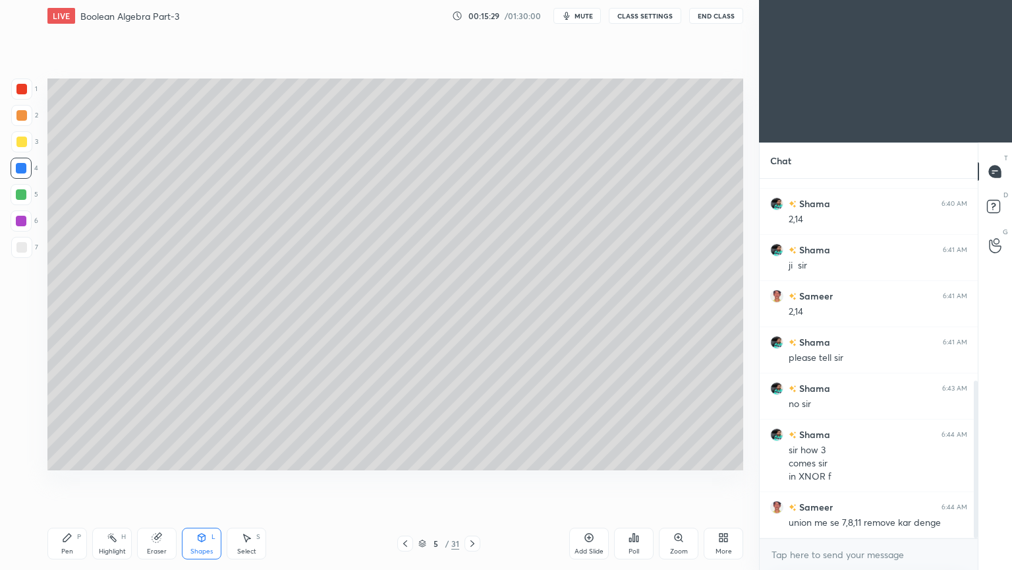
click at [67, 481] on icon at bounding box center [67, 537] width 8 height 8
click at [402, 481] on icon at bounding box center [405, 543] width 11 height 11
click at [469, 481] on icon at bounding box center [472, 543] width 11 height 11
click at [243, 481] on div "Select S" at bounding box center [247, 543] width 40 height 32
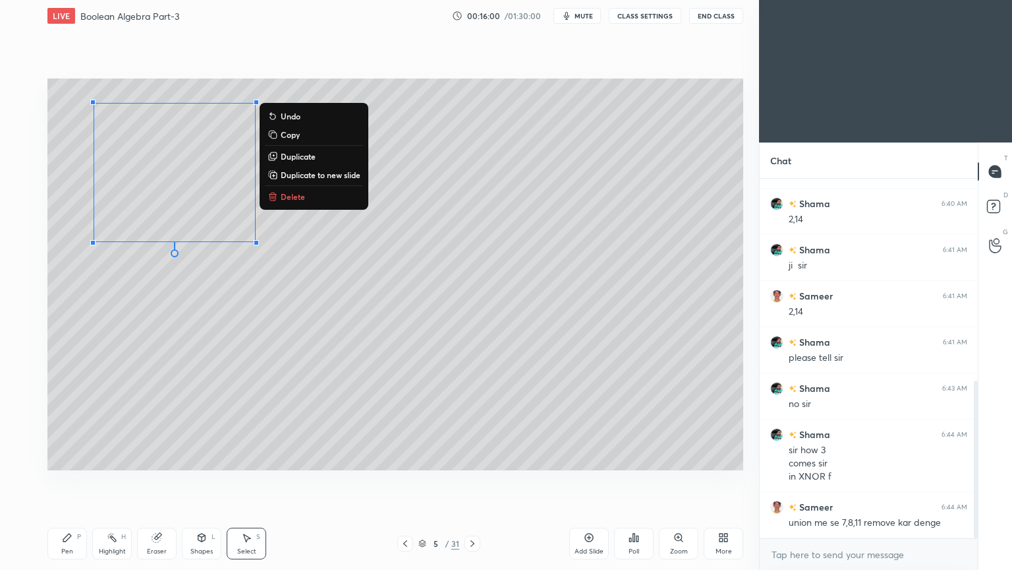
click at [307, 138] on button "Copy" at bounding box center [314, 135] width 98 height 16
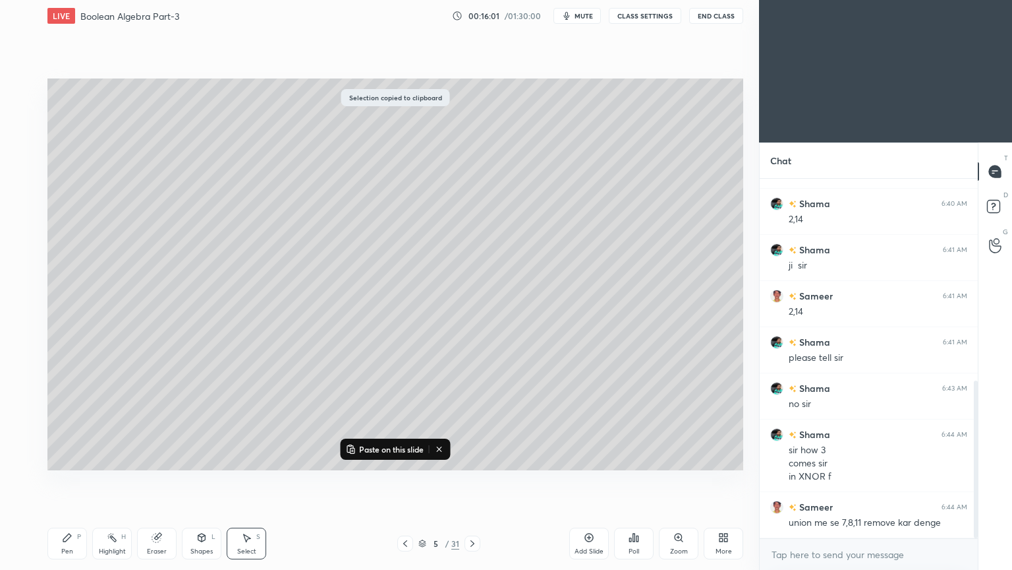
click at [391, 442] on button "Paste on this slide" at bounding box center [384, 449] width 83 height 16
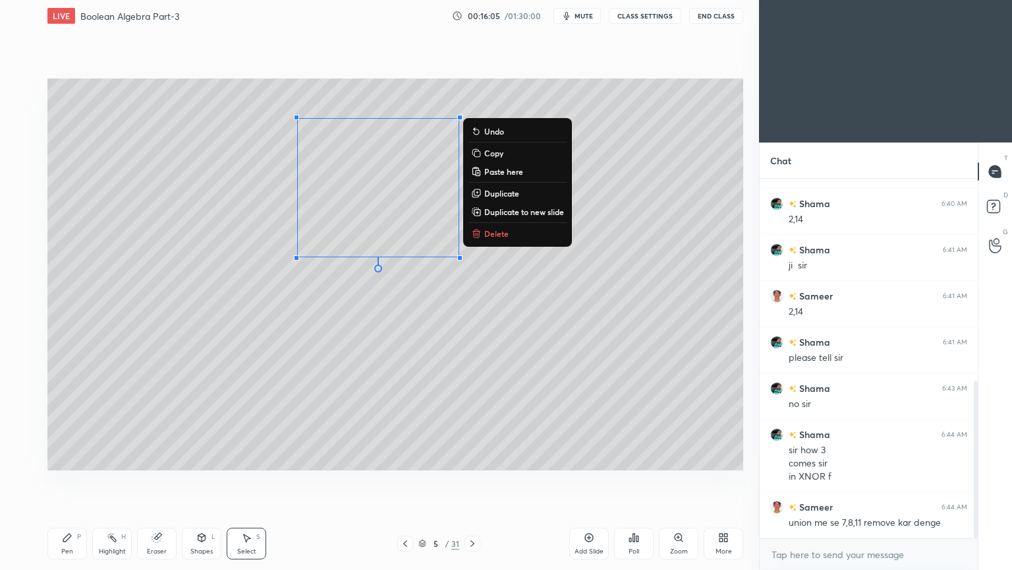
click at [517, 171] on p "Paste here" at bounding box center [503, 171] width 39 height 11
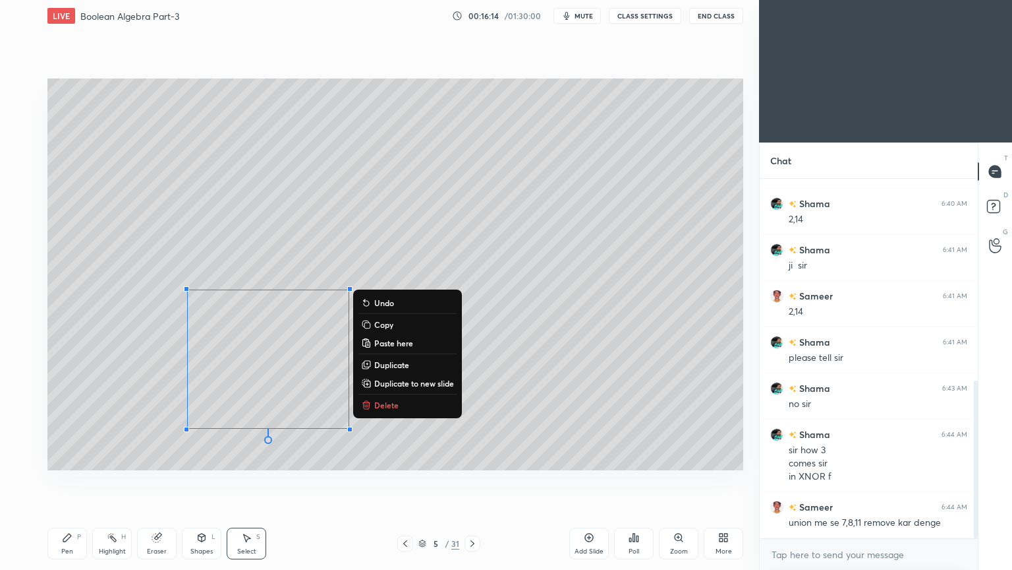
click at [552, 396] on div "0 ° Undo Copy Paste here Duplicate Duplicate to new slide Delete" at bounding box center [395, 274] width 696 height 392
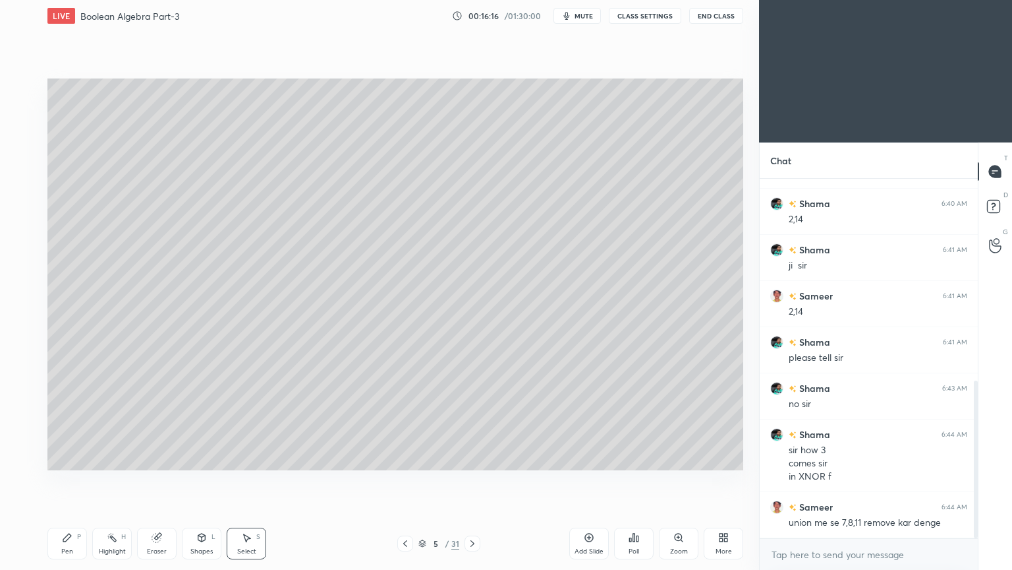
click at [70, 481] on icon at bounding box center [67, 537] width 11 height 11
click at [29, 240] on div at bounding box center [21, 247] width 21 height 21
click at [405, 481] on icon at bounding box center [405, 543] width 4 height 7
click at [471, 481] on icon at bounding box center [472, 543] width 11 height 11
click at [401, 481] on icon at bounding box center [405, 543] width 11 height 11
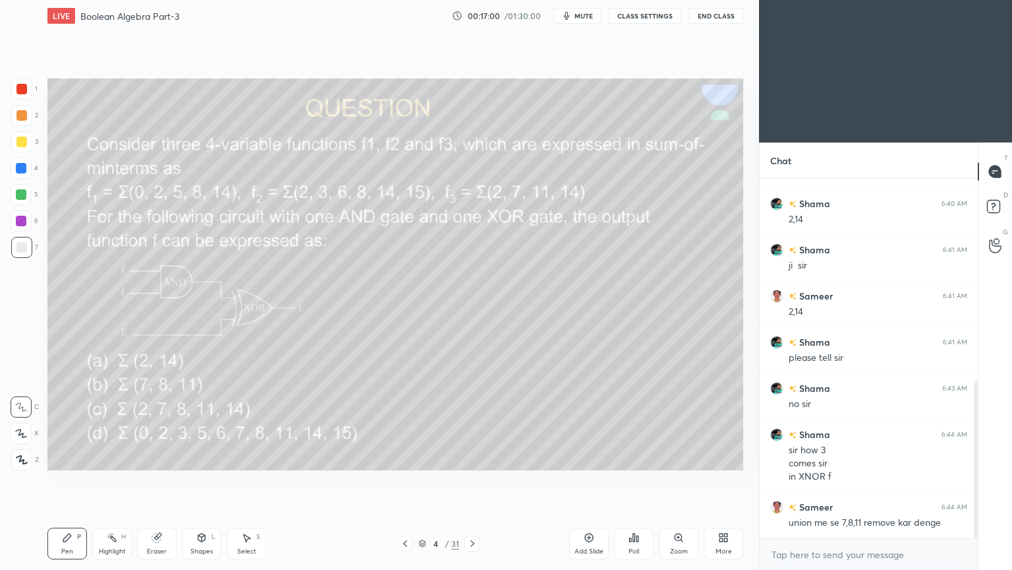
click at [472, 481] on icon at bounding box center [472, 543] width 11 height 11
click at [402, 481] on icon at bounding box center [405, 543] width 11 height 11
click at [474, 481] on icon at bounding box center [473, 543] width 4 height 7
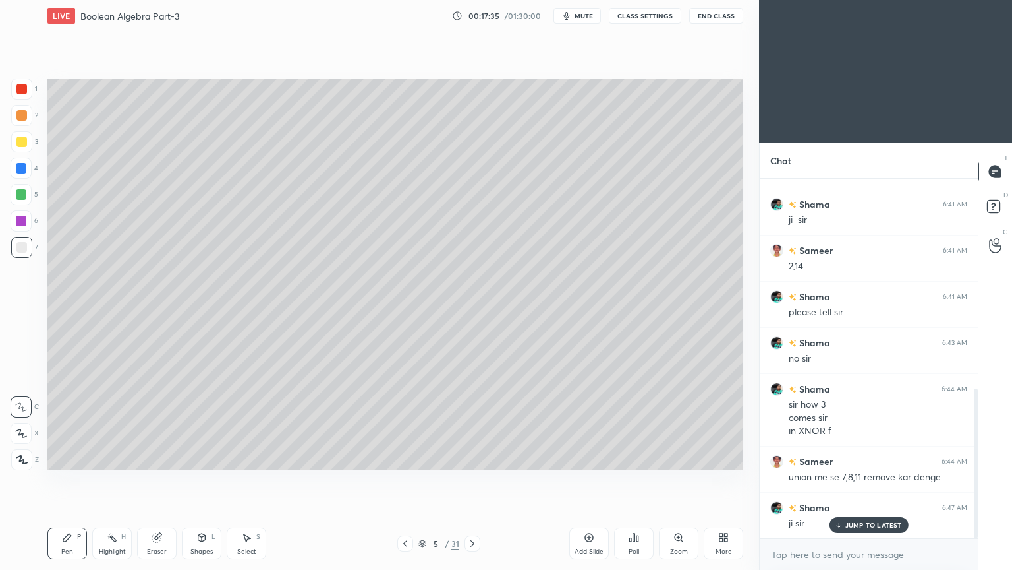
click at [31, 148] on div at bounding box center [21, 141] width 21 height 21
click at [108, 481] on icon at bounding box center [112, 537] width 11 height 11
click at [59, 481] on div "Pen P Highlight H Eraser Shapes L Select S 5 / 31 Add Slide Poll Zoom More" at bounding box center [395, 543] width 696 height 53
click at [58, 481] on div "Pen P" at bounding box center [67, 543] width 40 height 32
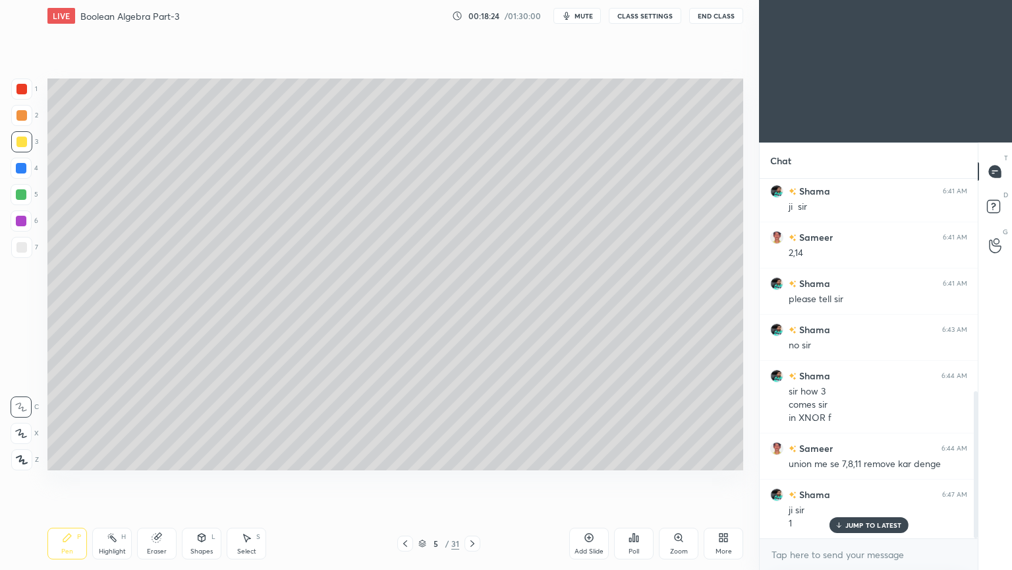
click at [403, 481] on icon at bounding box center [405, 543] width 11 height 11
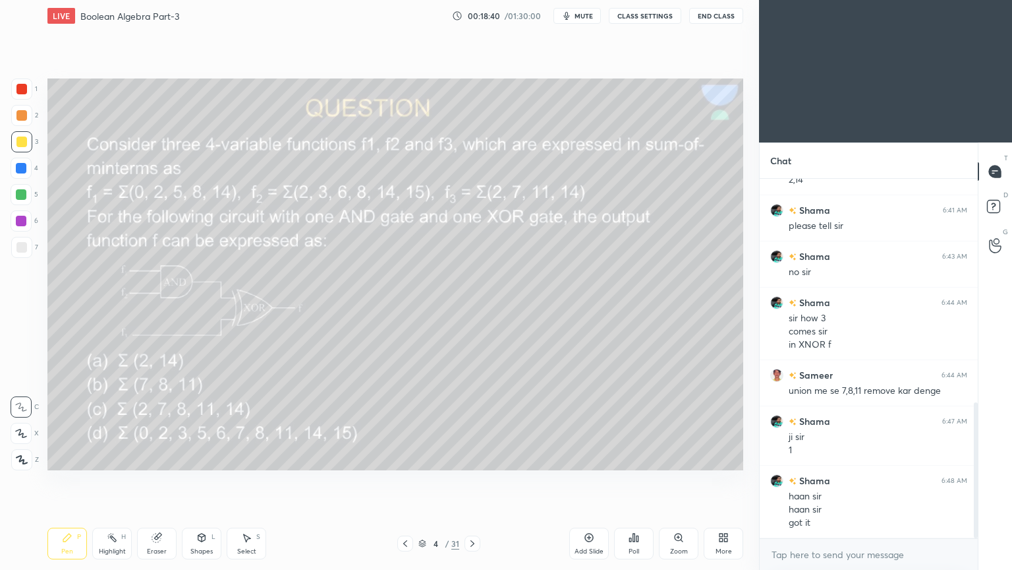
scroll to position [603, 0]
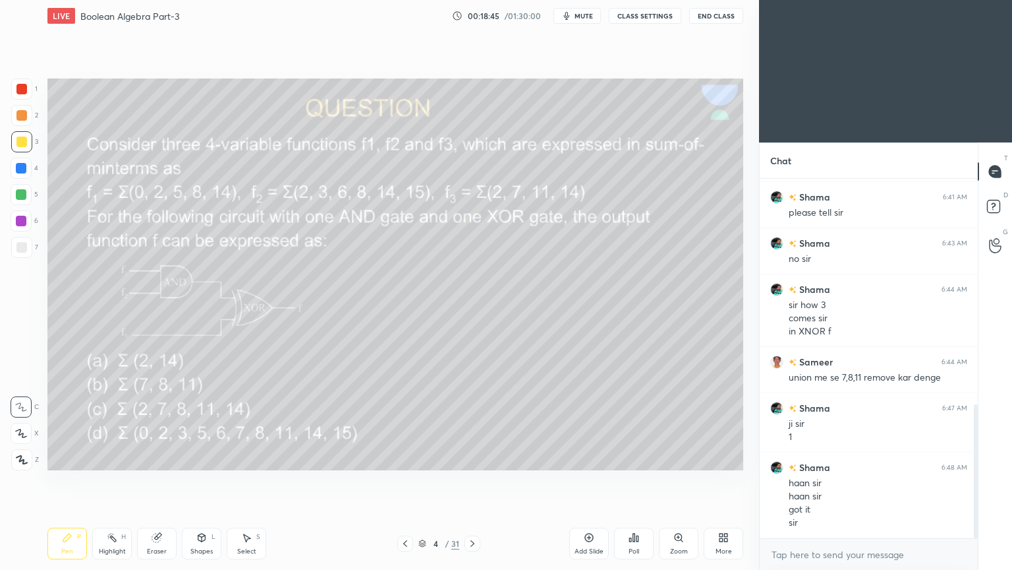
click at [470, 481] on icon at bounding box center [472, 543] width 11 height 11
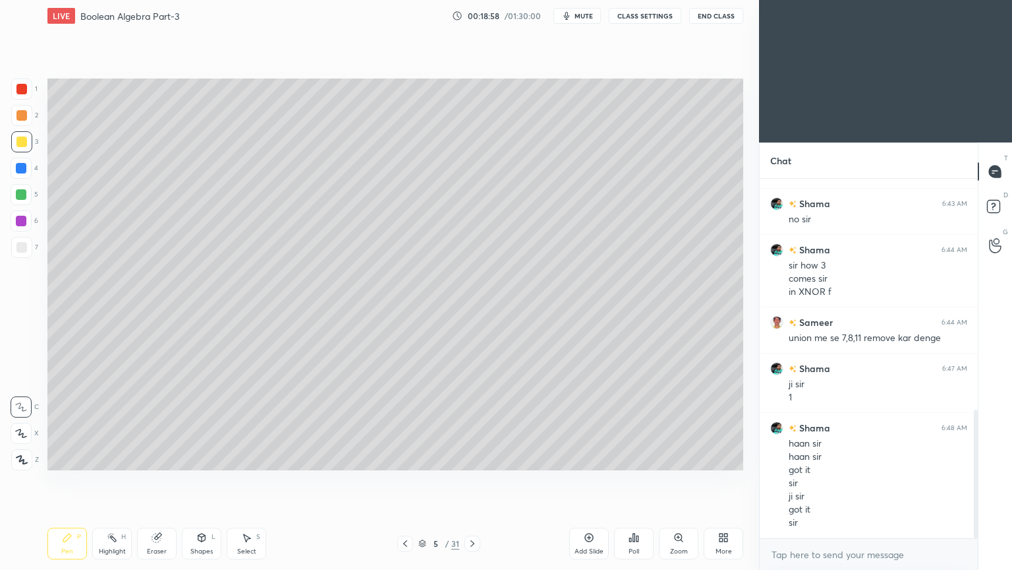
scroll to position [656, 0]
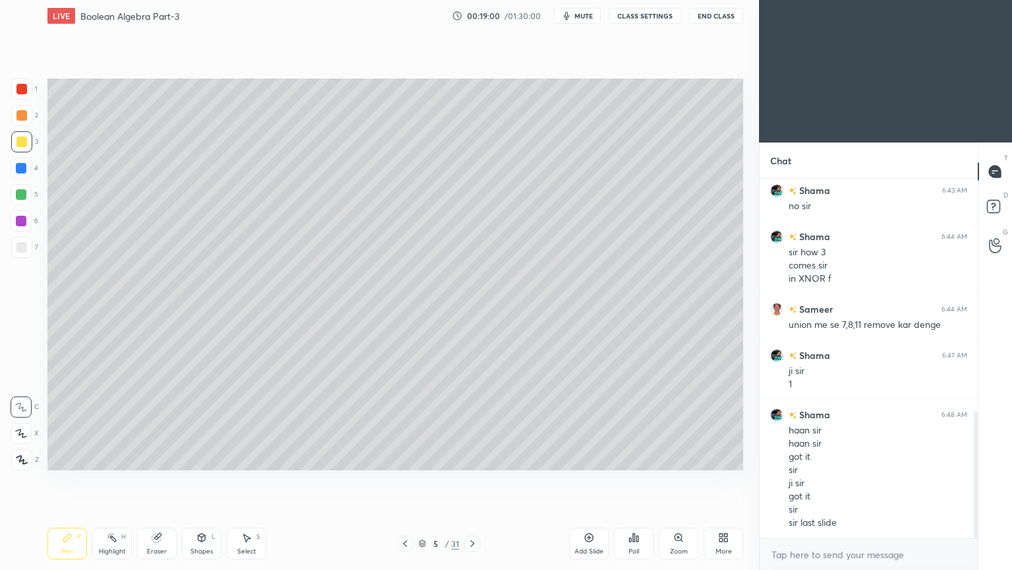
click at [26, 216] on div at bounding box center [21, 220] width 21 height 21
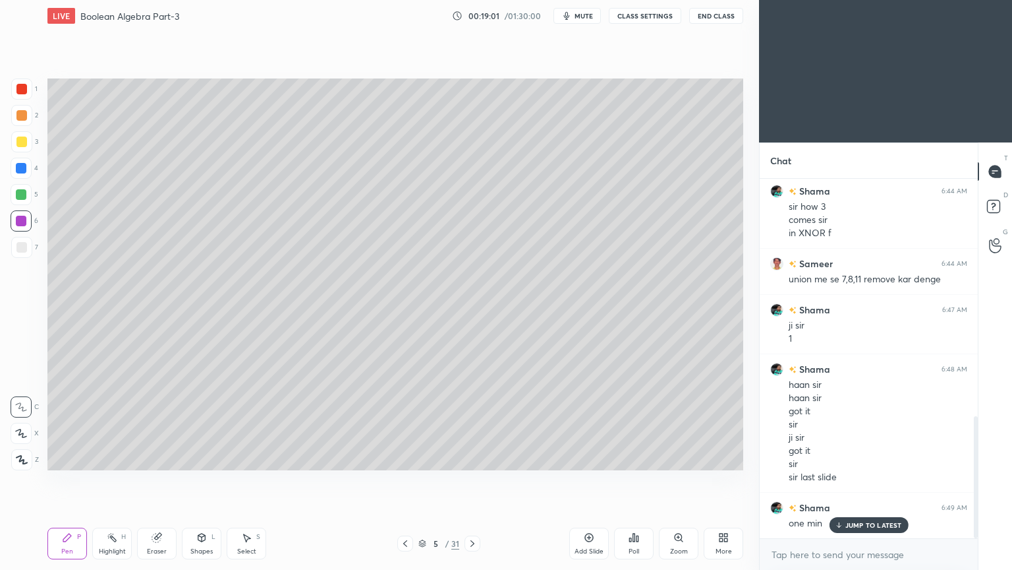
click at [24, 430] on icon at bounding box center [21, 432] width 12 height 9
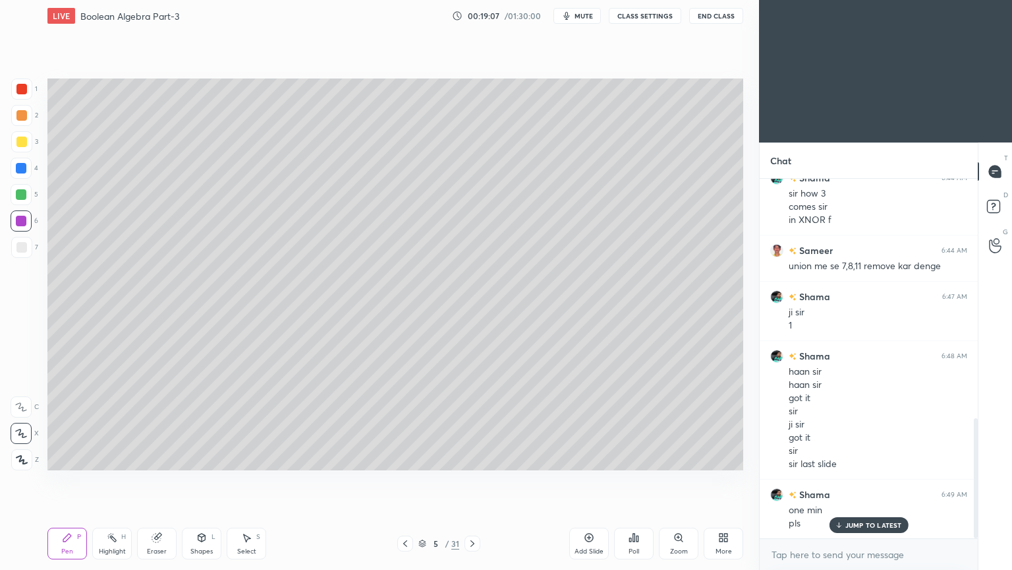
click at [401, 481] on icon at bounding box center [405, 543] width 11 height 11
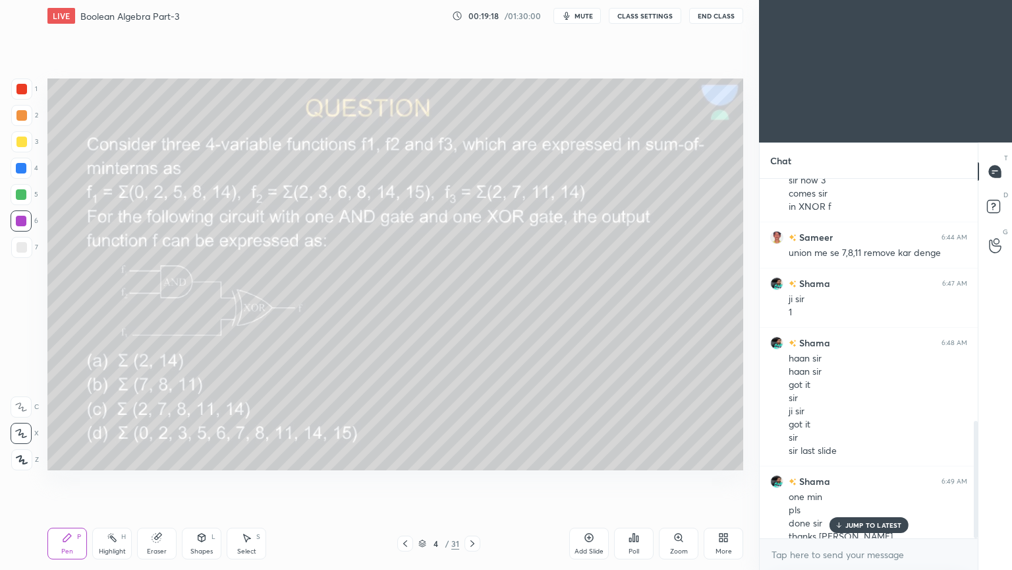
scroll to position [741, 0]
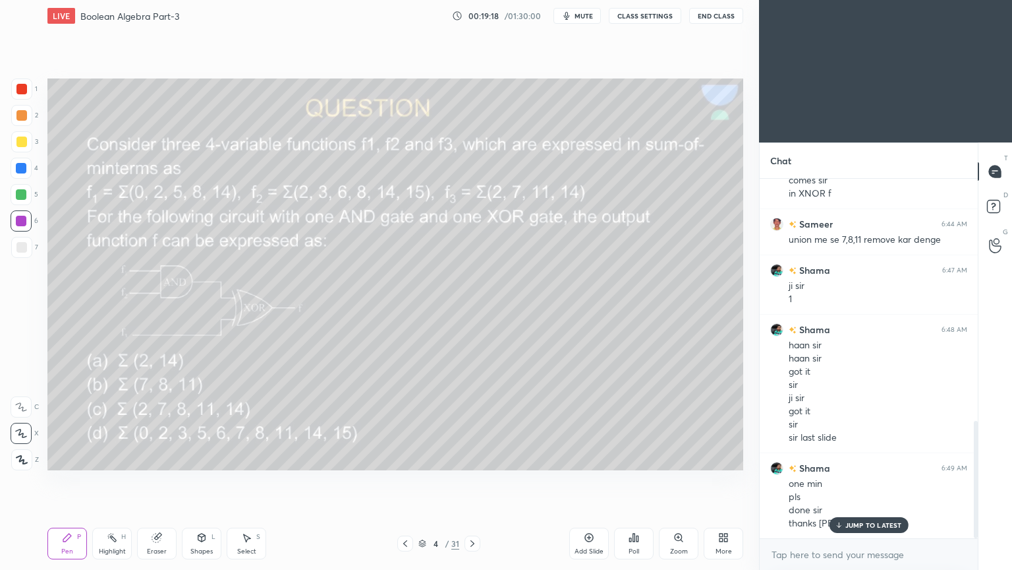
click at [466, 481] on div at bounding box center [473, 543] width 16 height 16
click at [34, 91] on div "1" at bounding box center [24, 88] width 26 height 21
click at [29, 143] on div at bounding box center [21, 141] width 21 height 21
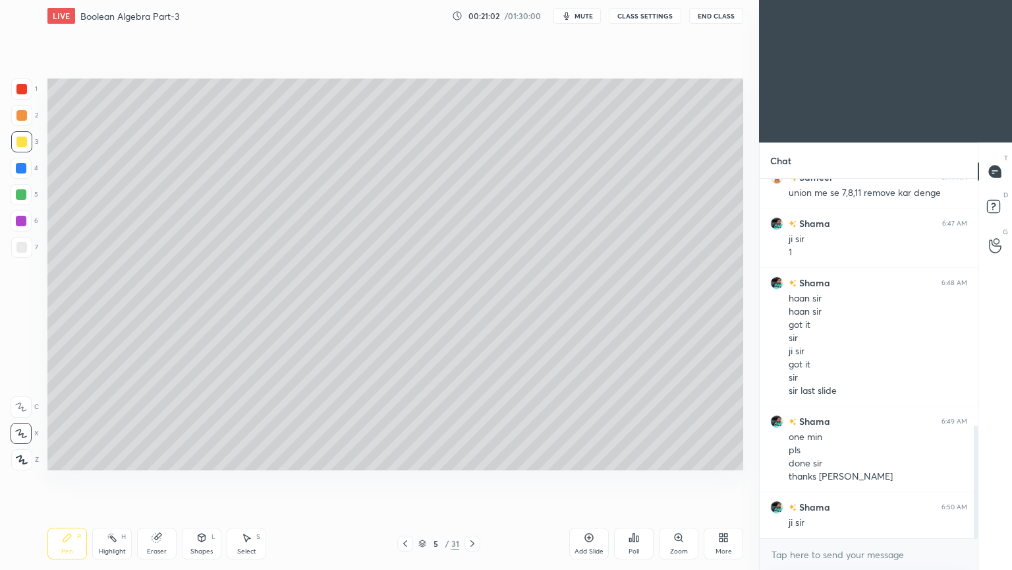
click at [26, 94] on div at bounding box center [21, 88] width 21 height 21
click at [109, 481] on icon at bounding box center [112, 537] width 11 height 11
click at [69, 481] on icon at bounding box center [67, 537] width 8 height 8
click at [119, 481] on div "Highlight H" at bounding box center [112, 543] width 40 height 32
click at [65, 481] on div "Pen P" at bounding box center [67, 543] width 40 height 32
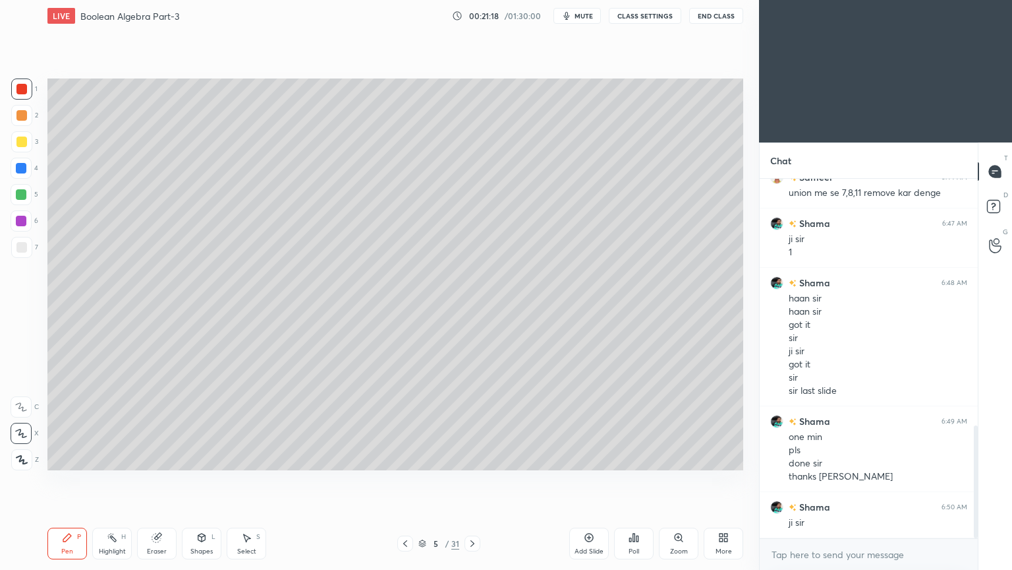
click at [113, 481] on div "Highlight H" at bounding box center [112, 543] width 40 height 32
click at [63, 481] on icon at bounding box center [67, 537] width 11 height 11
click at [107, 481] on div "Highlight H" at bounding box center [112, 543] width 40 height 32
click at [57, 481] on div "Pen P" at bounding box center [67, 543] width 40 height 32
click at [68, 481] on div "Pen P" at bounding box center [67, 543] width 40 height 32
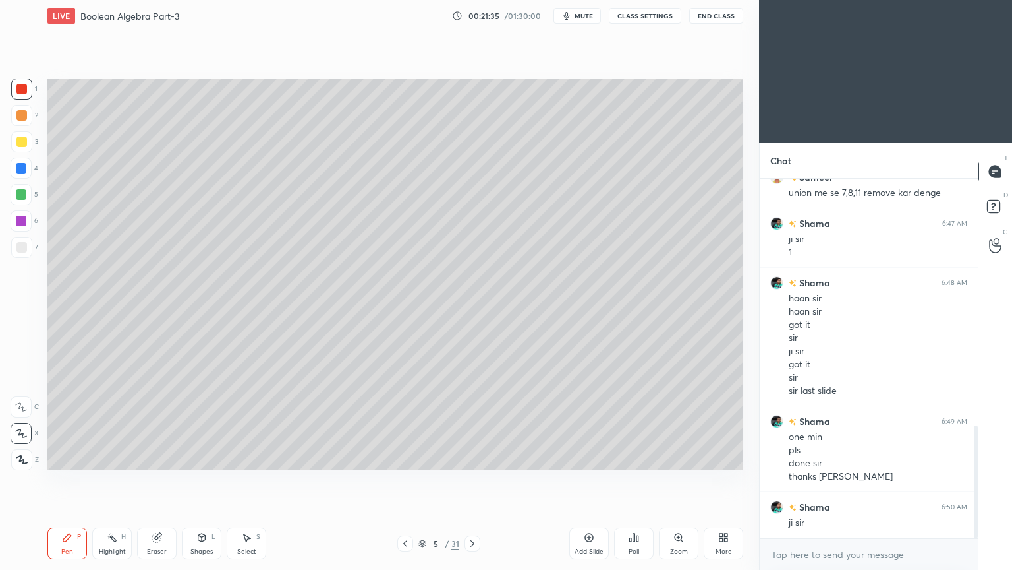
click at [112, 481] on div "Highlight" at bounding box center [112, 551] width 27 height 7
click at [65, 481] on icon at bounding box center [67, 537] width 8 height 8
click at [196, 481] on div "Shapes L" at bounding box center [202, 543] width 40 height 32
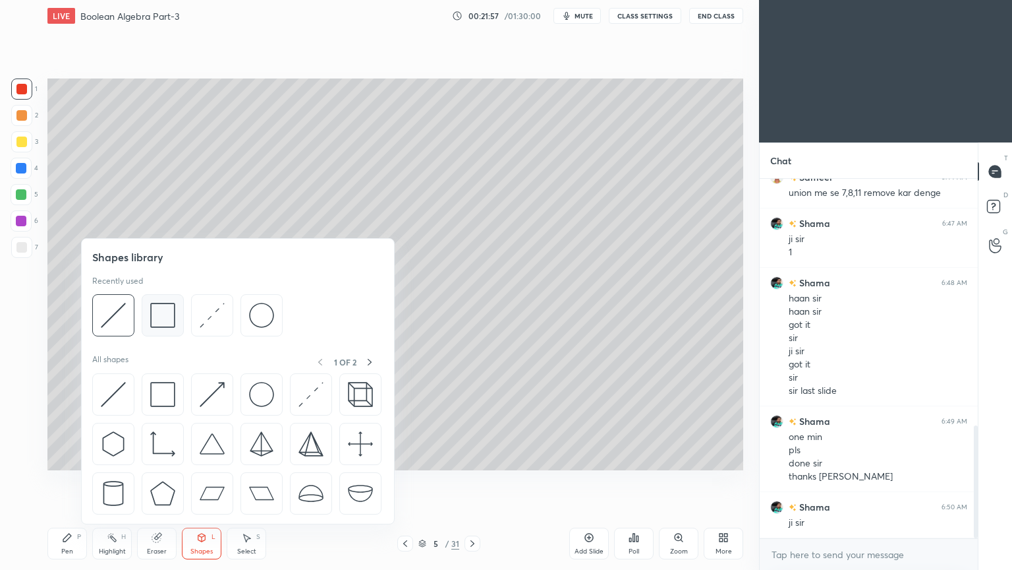
click at [173, 316] on img at bounding box center [162, 315] width 25 height 25
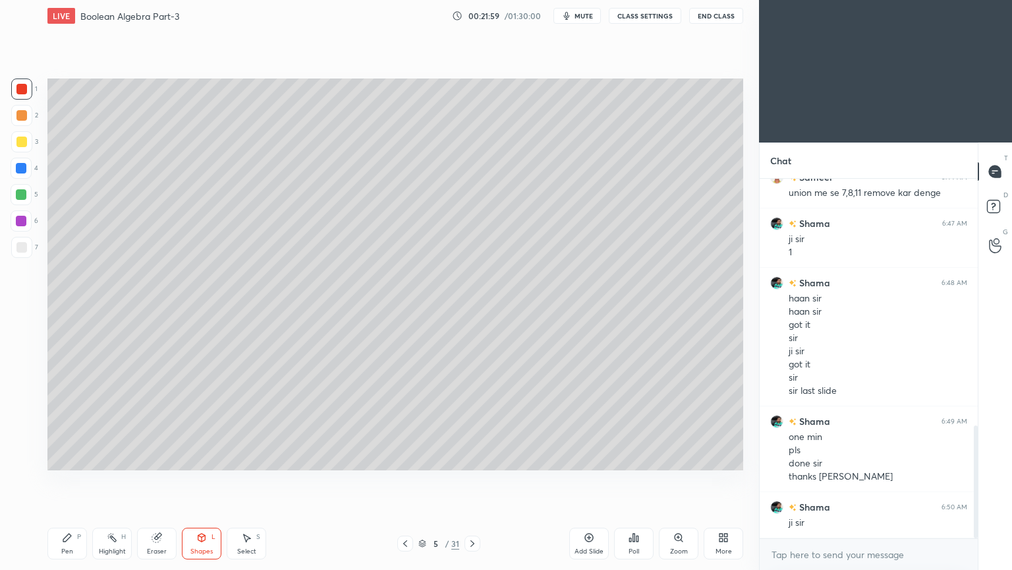
scroll to position [833, 0]
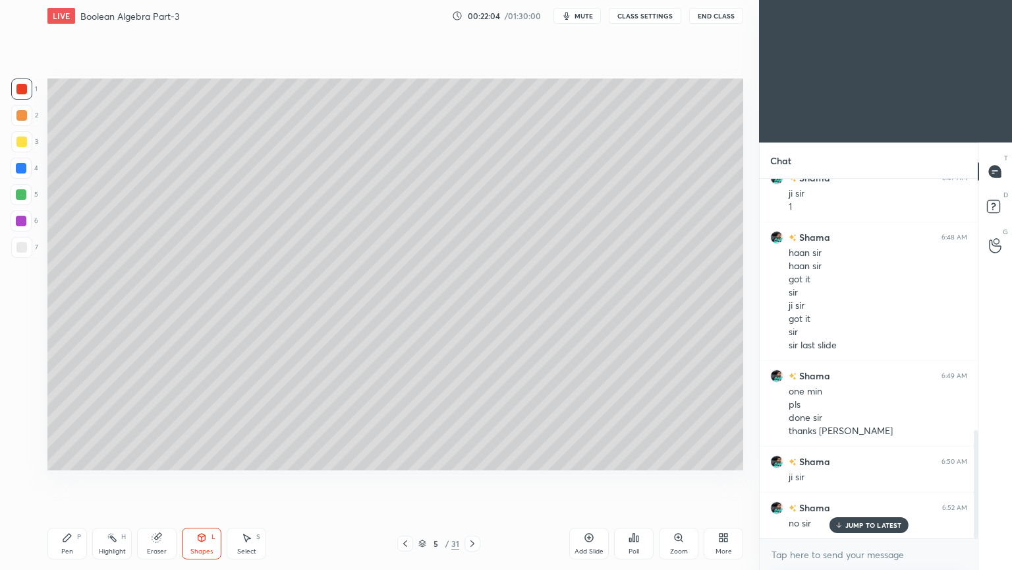
click at [160, 481] on div "Eraser" at bounding box center [157, 543] width 40 height 32
click at [251, 481] on icon at bounding box center [246, 537] width 11 height 11
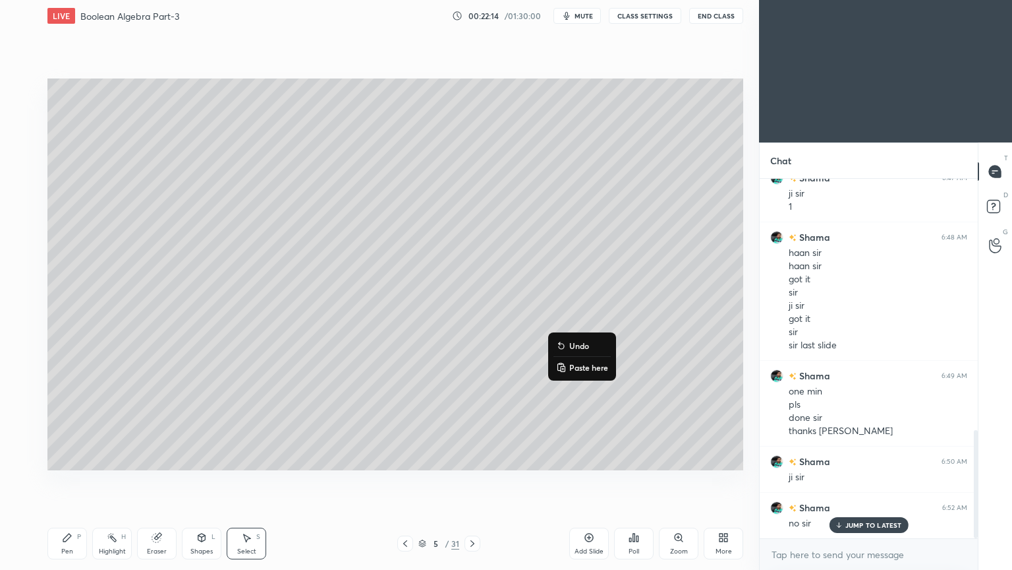
click at [529, 401] on div "0 ° Undo Copy Paste here Duplicate Duplicate to new slide Delete" at bounding box center [395, 274] width 696 height 392
click at [205, 481] on div "Shapes L" at bounding box center [202, 543] width 40 height 32
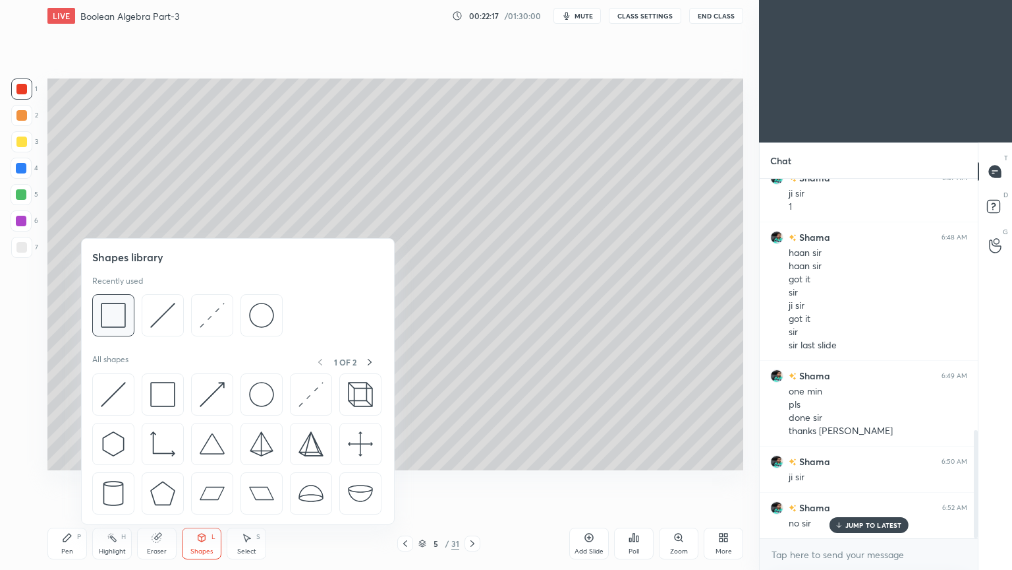
click at [113, 306] on img at bounding box center [113, 315] width 25 height 25
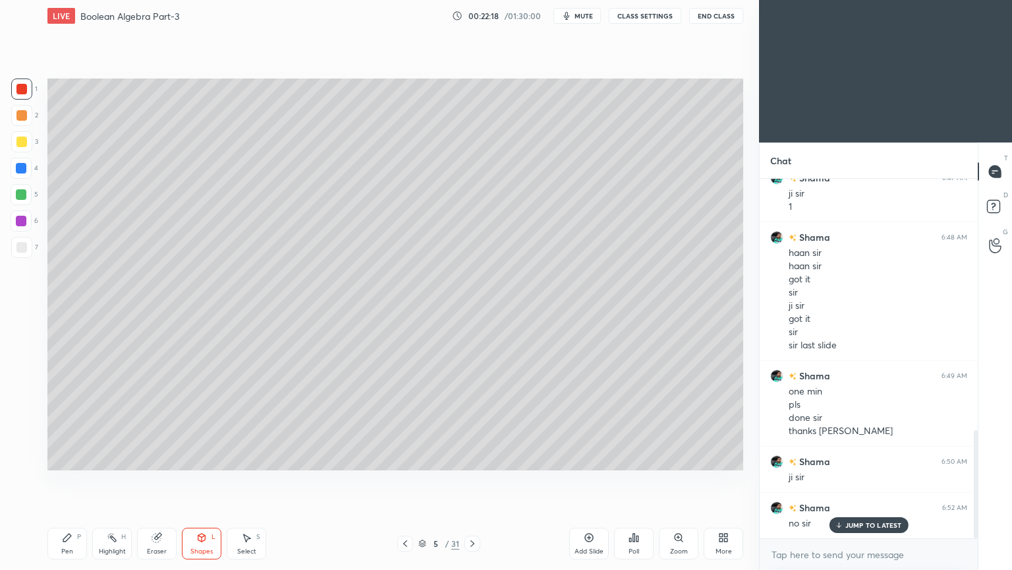
click at [63, 481] on icon at bounding box center [67, 537] width 11 height 11
click at [198, 481] on icon at bounding box center [201, 537] width 11 height 11
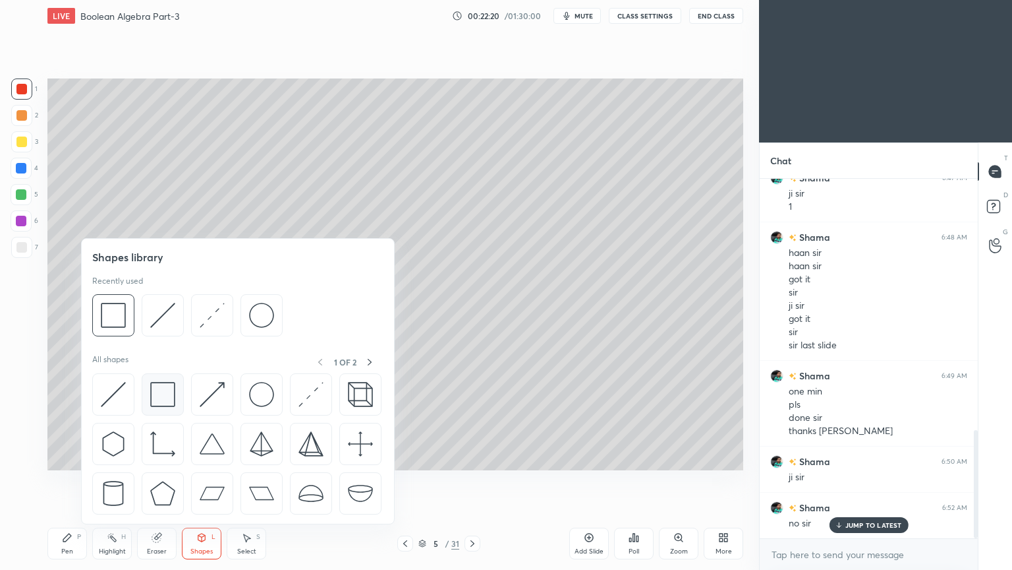
click at [161, 388] on img at bounding box center [162, 394] width 25 height 25
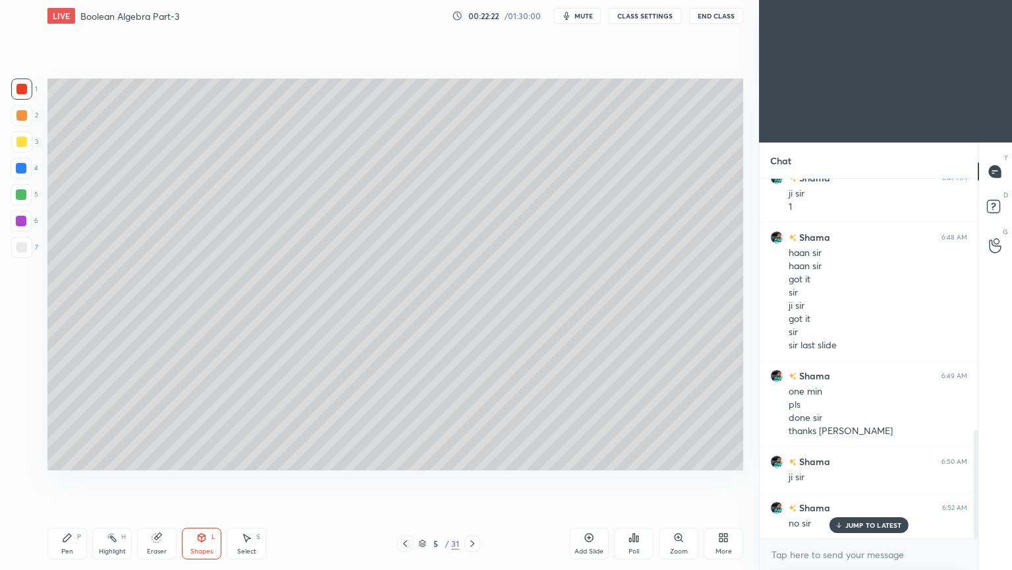
click at [27, 119] on div at bounding box center [21, 115] width 21 height 21
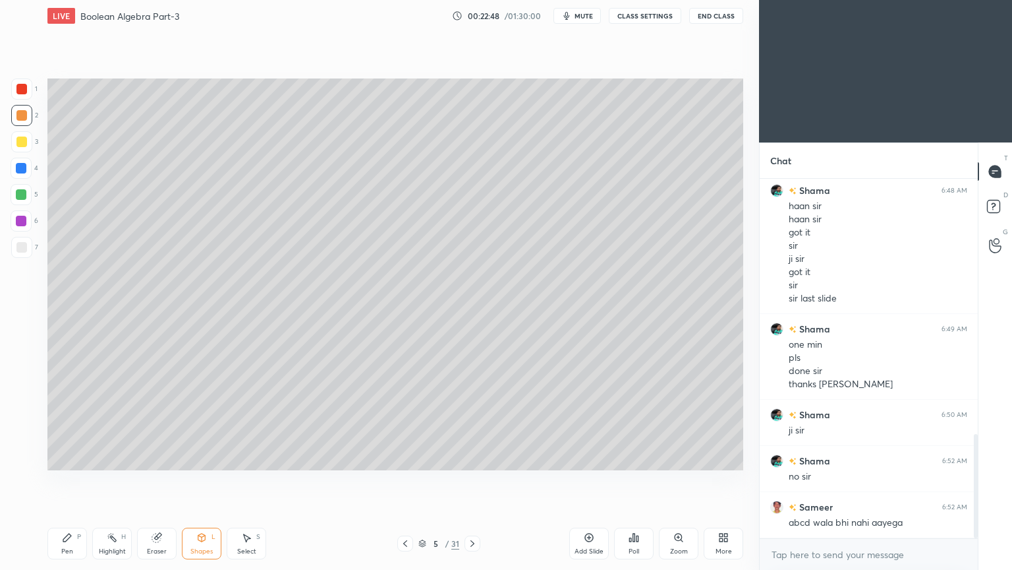
click at [107, 481] on icon at bounding box center [112, 537] width 11 height 11
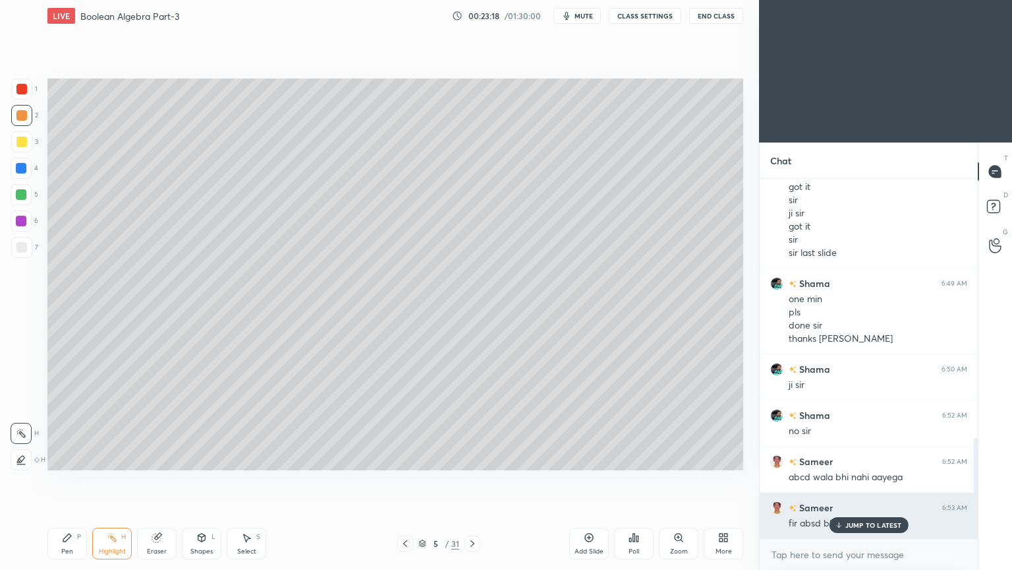
click at [870, 481] on p "JUMP TO LATEST" at bounding box center [874, 525] width 57 height 8
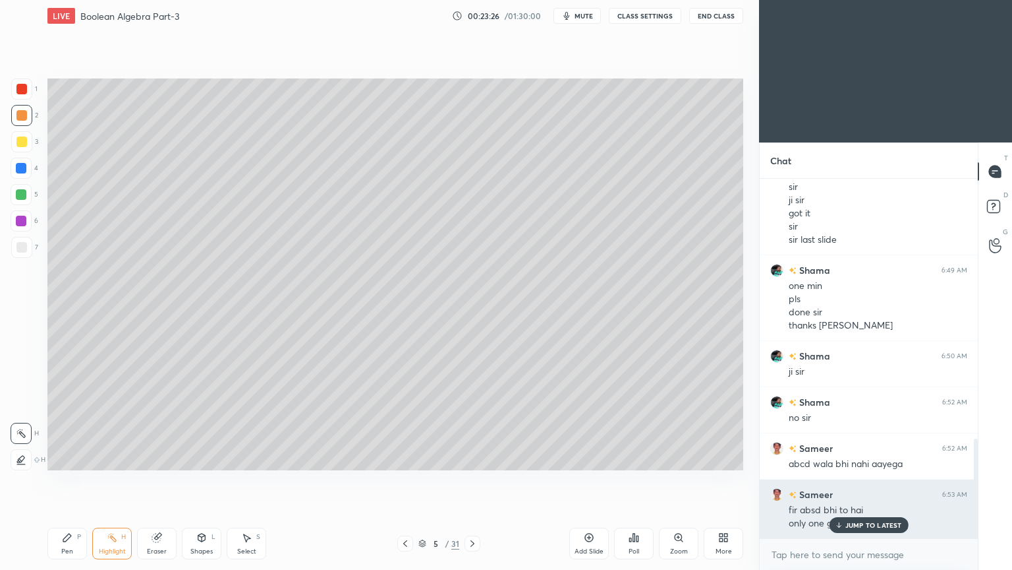
click at [876, 481] on p "JUMP TO LATEST" at bounding box center [874, 525] width 57 height 8
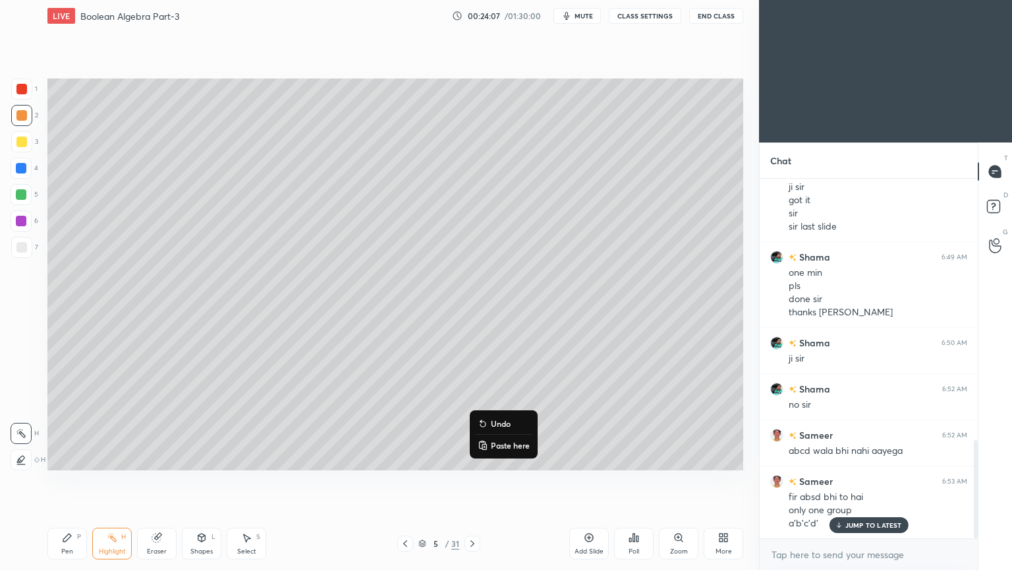
click at [504, 421] on p "Undo" at bounding box center [501, 423] width 20 height 11
click at [158, 481] on icon at bounding box center [156, 537] width 9 height 9
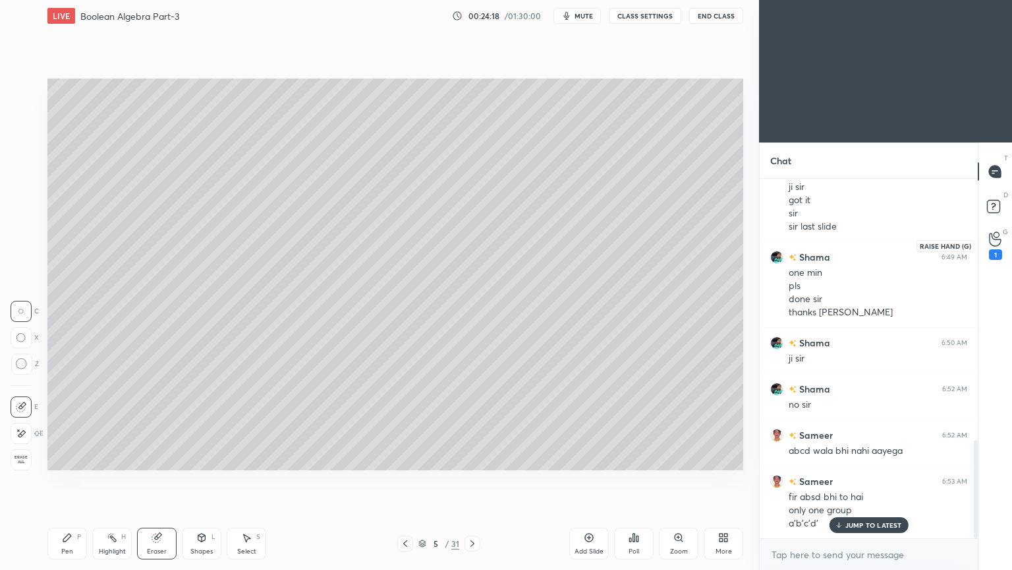
click at [1003, 246] on div "1" at bounding box center [996, 245] width 26 height 24
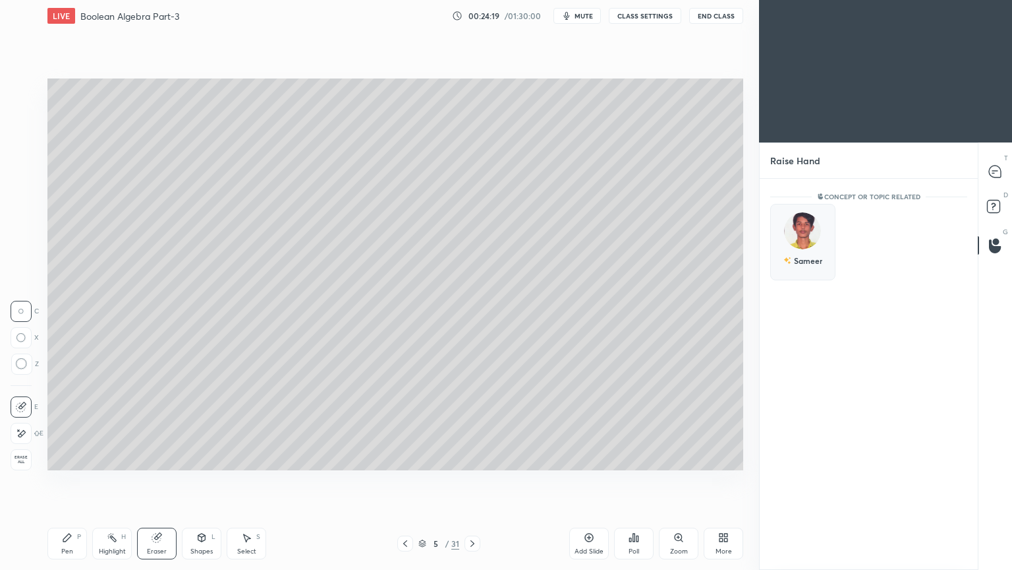
click at [813, 237] on div "Sameer" at bounding box center [803, 242] width 65 height 76
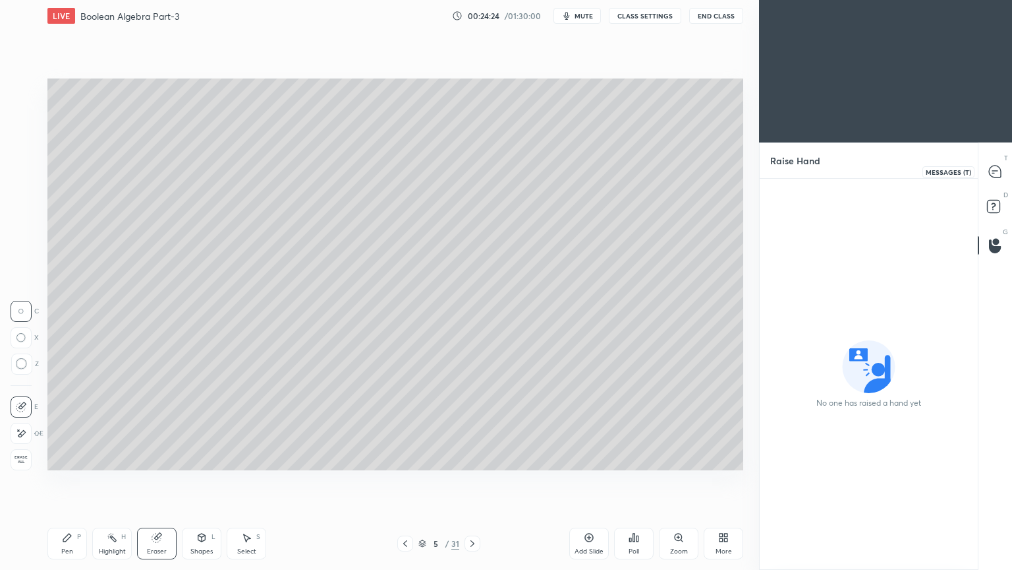
click at [1000, 170] on icon at bounding box center [995, 171] width 12 height 12
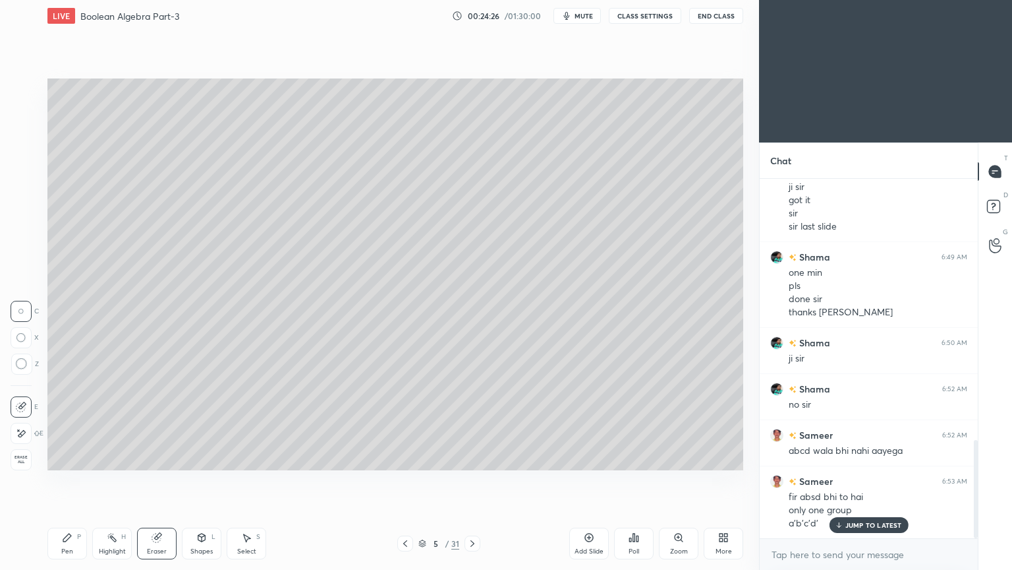
scroll to position [952, 0]
click at [111, 481] on div "Highlight H" at bounding box center [112, 543] width 40 height 32
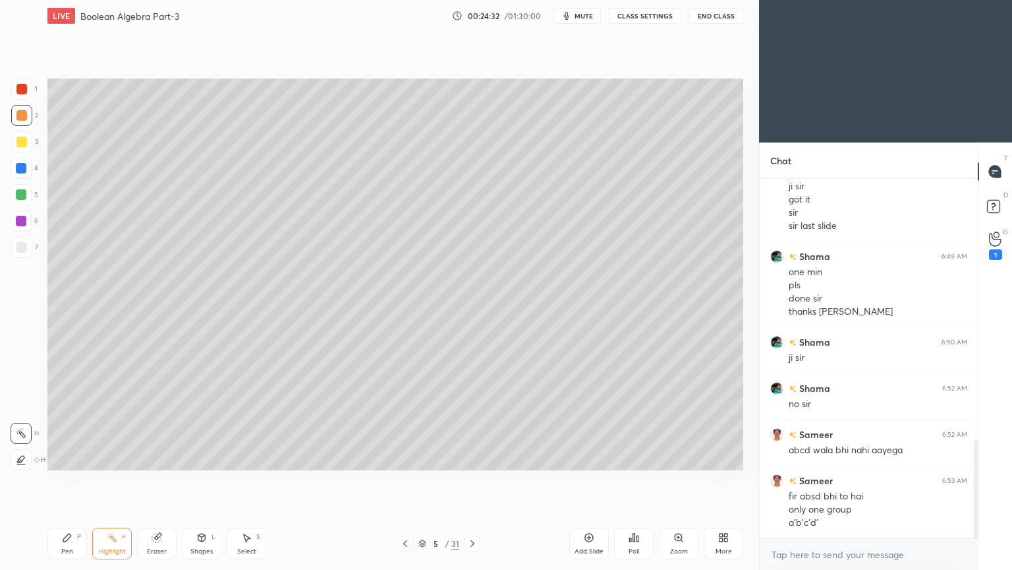
click at [159, 481] on icon at bounding box center [156, 537] width 9 height 9
click at [246, 481] on icon at bounding box center [246, 537] width 11 height 11
click at [244, 481] on icon at bounding box center [246, 537] width 11 height 11
click at [994, 247] on div "1" at bounding box center [995, 245] width 13 height 28
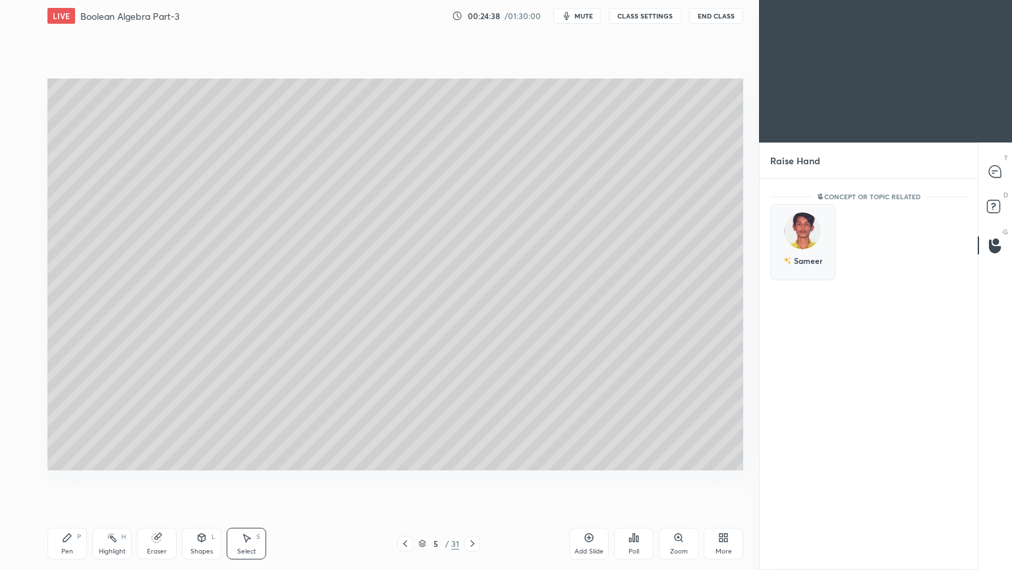
click at [812, 260] on div "Sameer" at bounding box center [803, 260] width 39 height 22
click at [807, 267] on button "INVITE" at bounding box center [802, 269] width 53 height 17
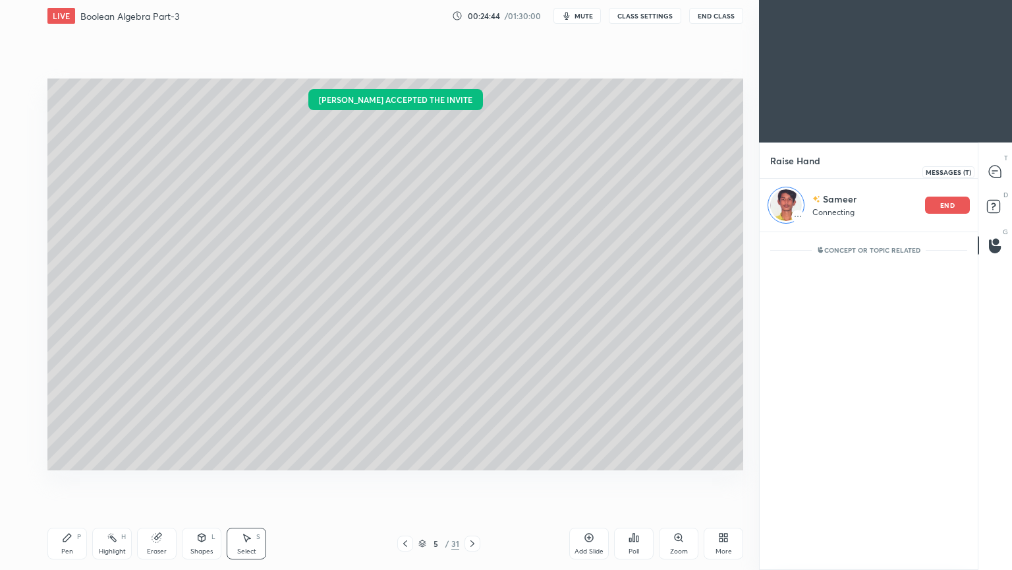
click at [1002, 167] on icon at bounding box center [996, 172] width 14 height 14
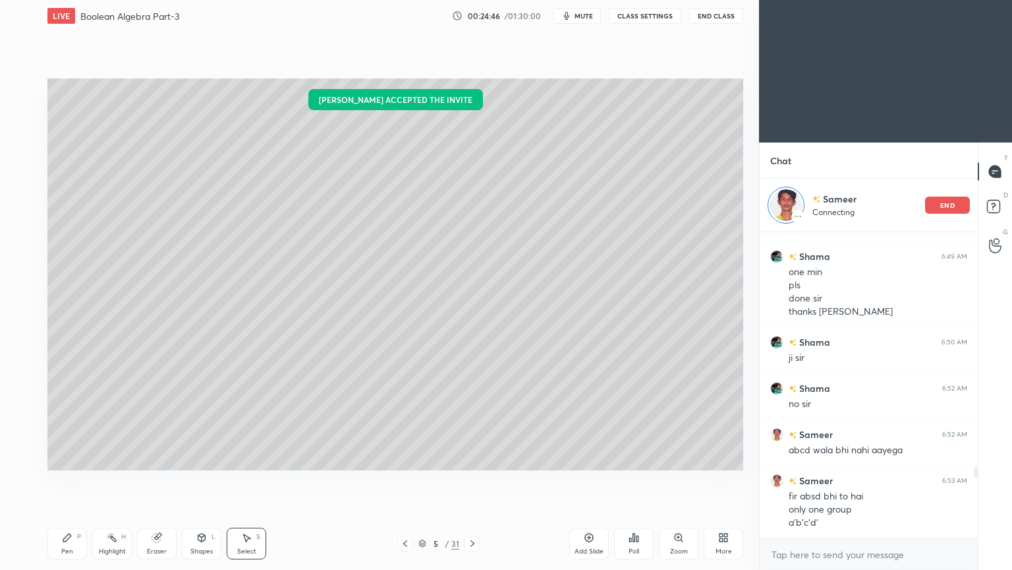
click at [245, 481] on icon at bounding box center [247, 538] width 7 height 8
click at [154, 481] on icon at bounding box center [156, 537] width 9 height 9
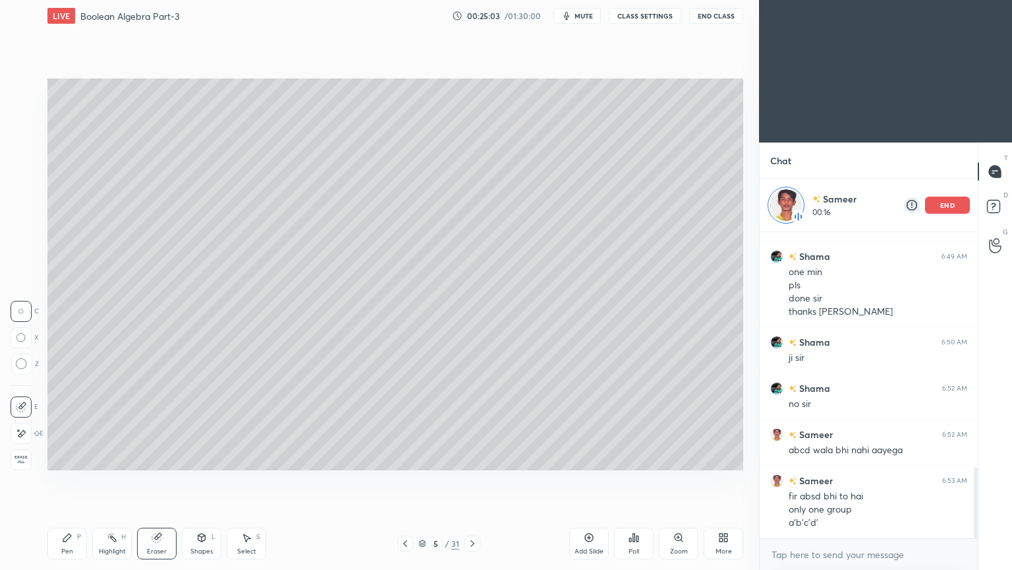
click at [73, 481] on div "Pen P" at bounding box center [67, 543] width 40 height 32
click at [247, 481] on div "Select S" at bounding box center [247, 543] width 40 height 32
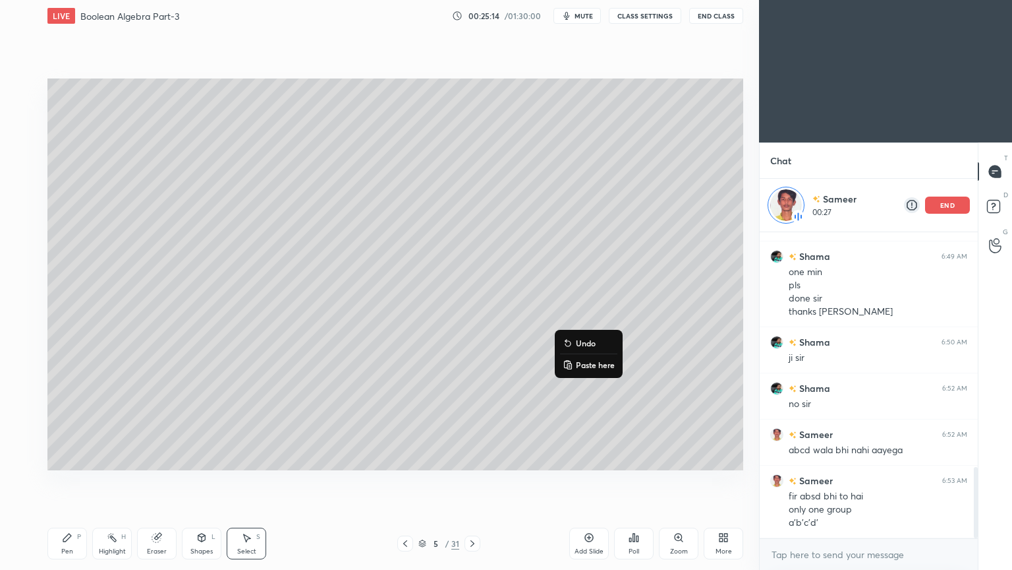
click at [522, 388] on div "0 ° Undo Copy Paste here Duplicate Duplicate to new slide Delete" at bounding box center [395, 274] width 696 height 392
click at [159, 481] on div "Eraser" at bounding box center [157, 543] width 40 height 32
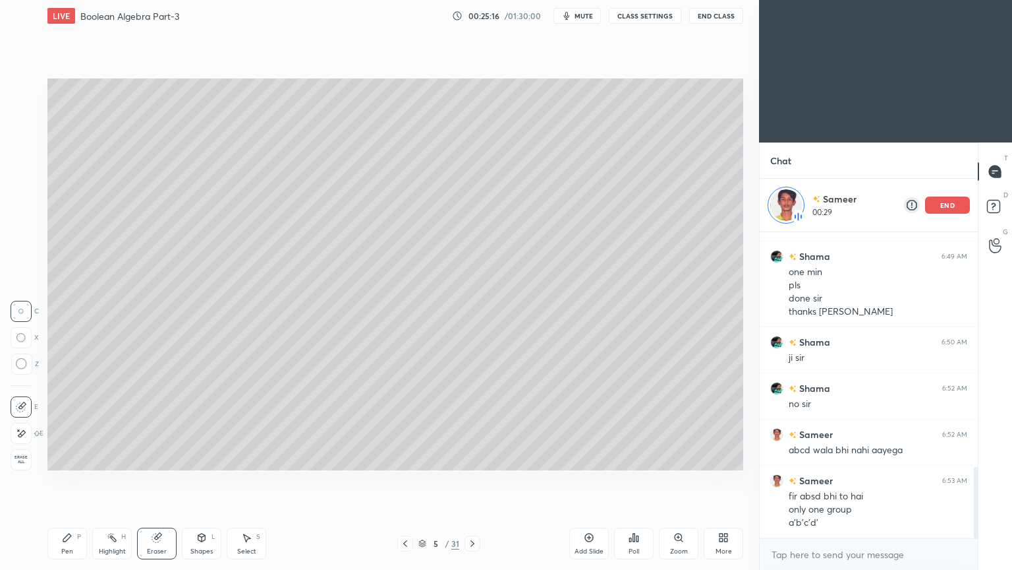
click at [245, 481] on icon at bounding box center [246, 537] width 11 height 11
click at [192, 481] on div "Shapes L" at bounding box center [202, 543] width 40 height 32
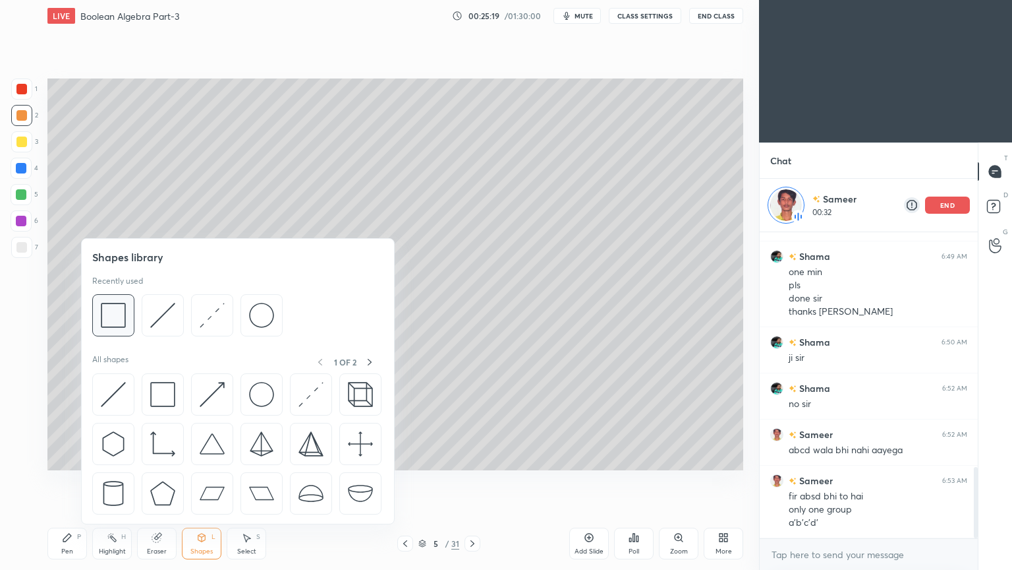
click at [119, 308] on img at bounding box center [113, 315] width 25 height 25
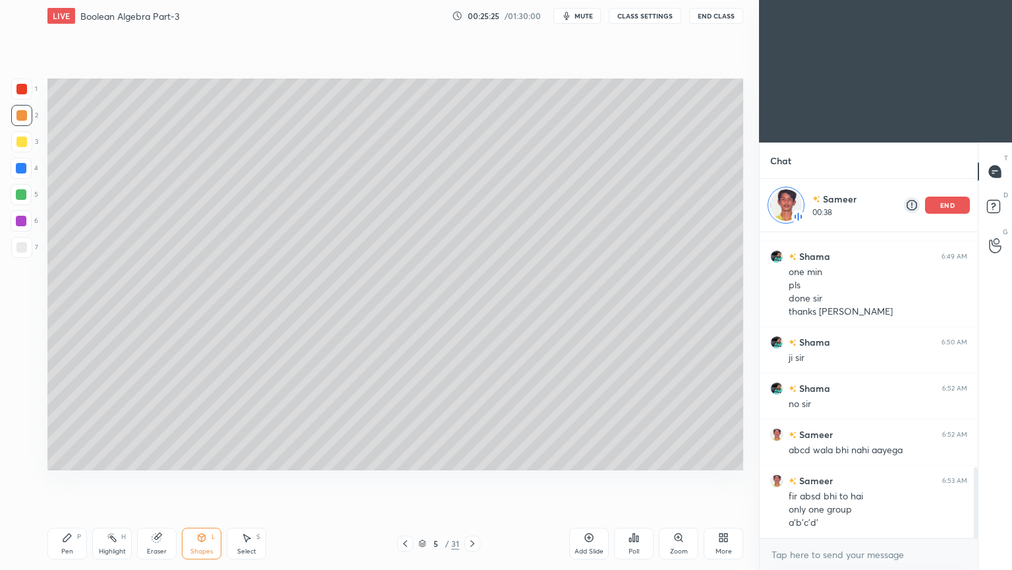
click at [159, 481] on icon at bounding box center [157, 537] width 11 height 11
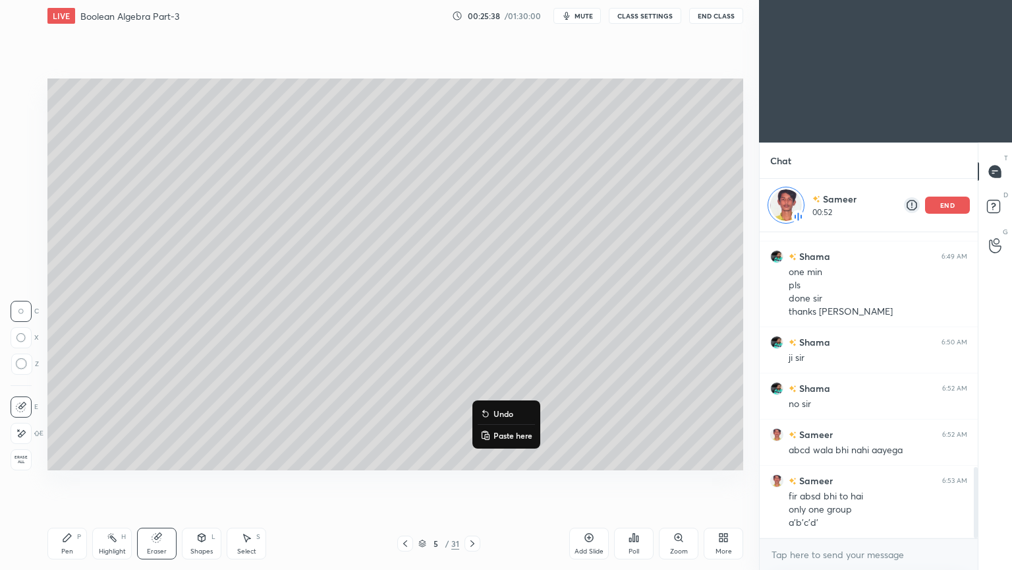
click at [502, 411] on p "Undo" at bounding box center [504, 413] width 20 height 11
click at [542, 425] on p "Undo" at bounding box center [544, 428] width 20 height 11
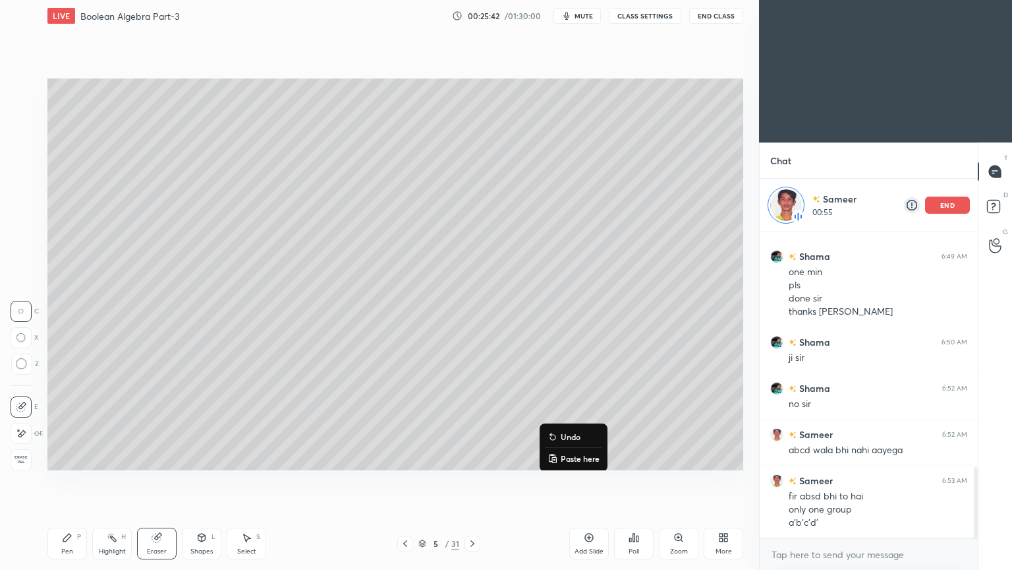
click at [567, 435] on p "Undo" at bounding box center [571, 436] width 20 height 11
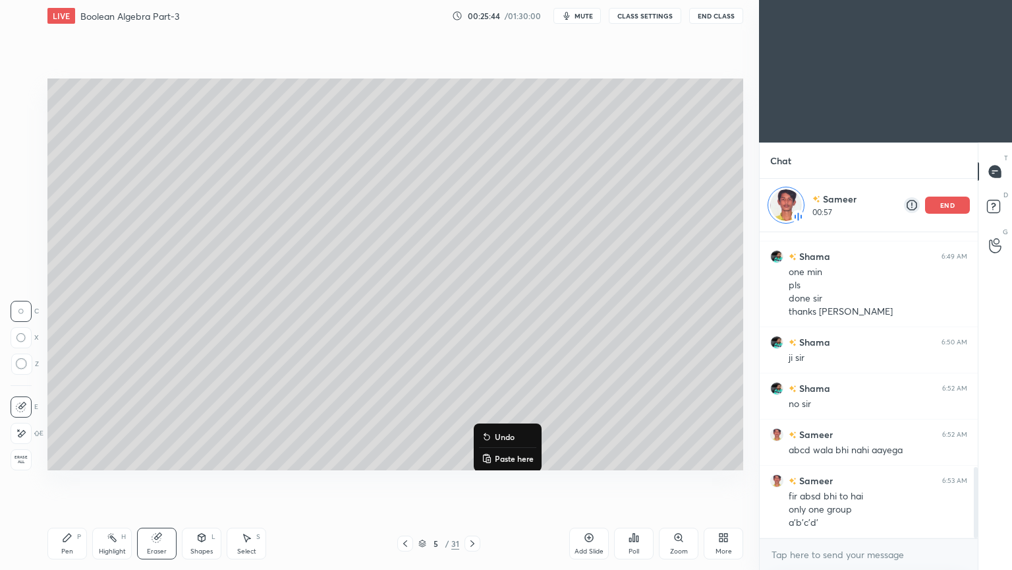
click at [500, 435] on p "Undo" at bounding box center [505, 436] width 20 height 11
click at [112, 481] on div "Highlight H" at bounding box center [112, 543] width 40 height 32
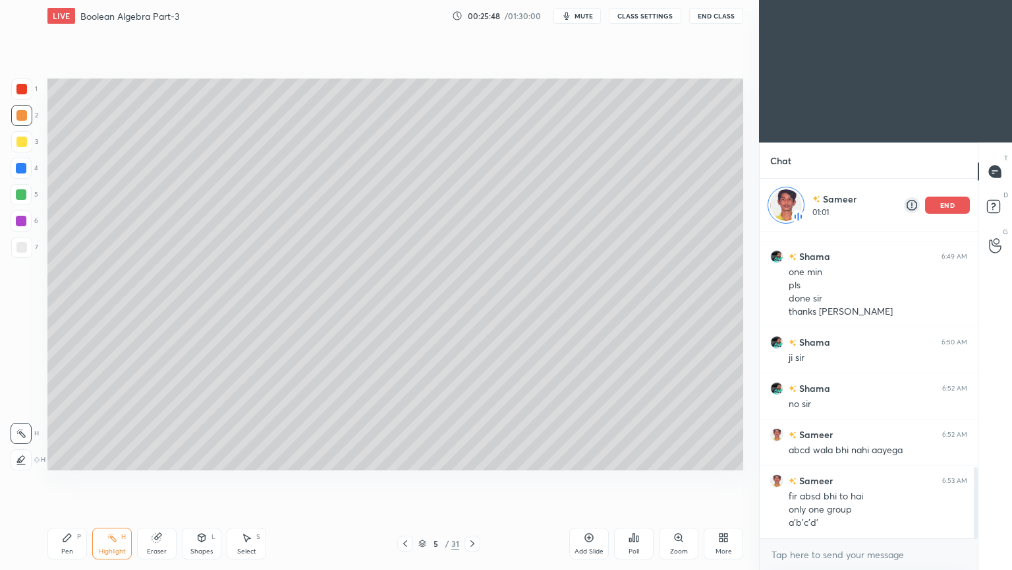
scroll to position [1052, 0]
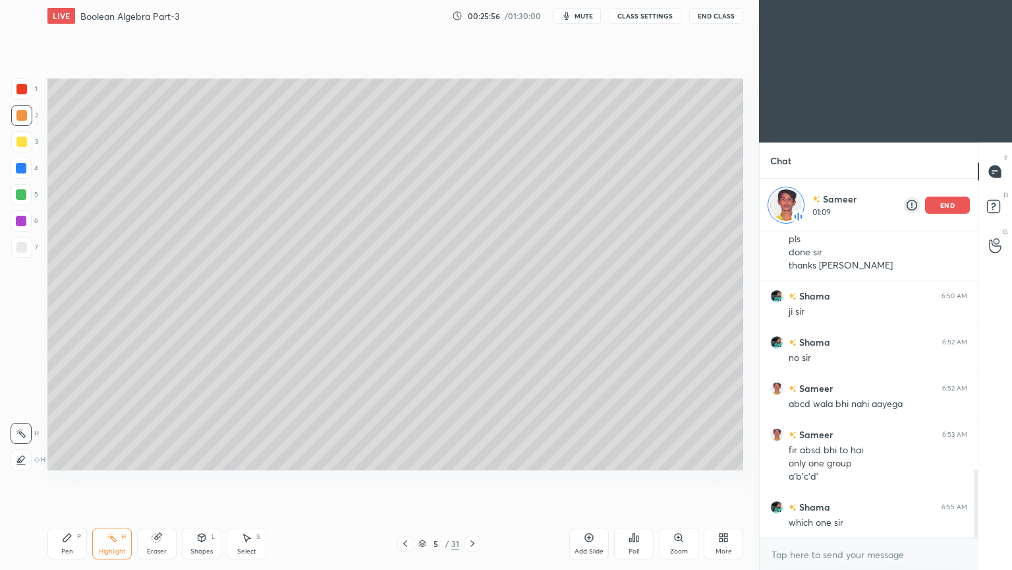
click at [105, 481] on div "Highlight H" at bounding box center [112, 543] width 40 height 32
click at [69, 481] on div "Pen P" at bounding box center [67, 543] width 40 height 32
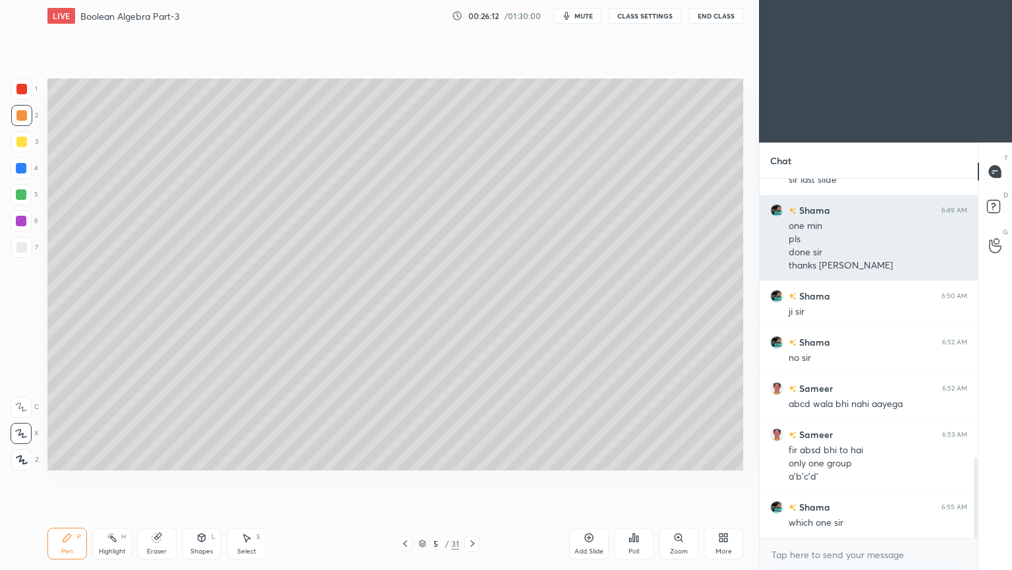
scroll to position [387, 214]
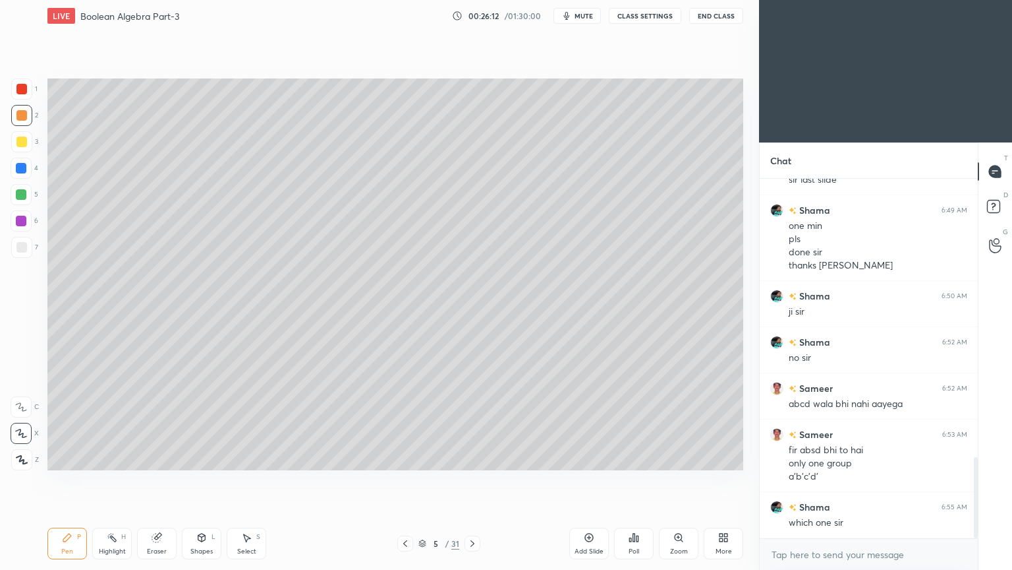
click at [956, 204] on div "Shama 6:48 AM haan sir haan sir got it sir ji sir got it sir sir last slide Sha…" at bounding box center [869, 358] width 218 height 359
click at [111, 481] on div "Highlight" at bounding box center [112, 551] width 27 height 7
click at [146, 481] on div "Eraser" at bounding box center [157, 543] width 40 height 32
click at [65, 481] on div "Pen P" at bounding box center [67, 543] width 40 height 32
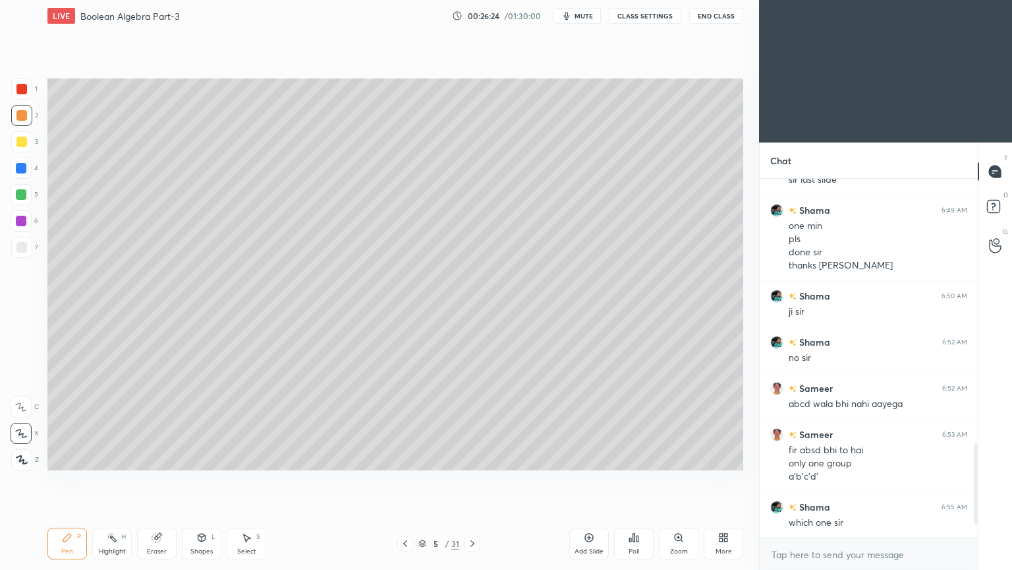
click at [28, 221] on div at bounding box center [21, 220] width 21 height 21
click at [28, 252] on div at bounding box center [21, 247] width 21 height 21
click at [27, 144] on div at bounding box center [21, 141] width 21 height 21
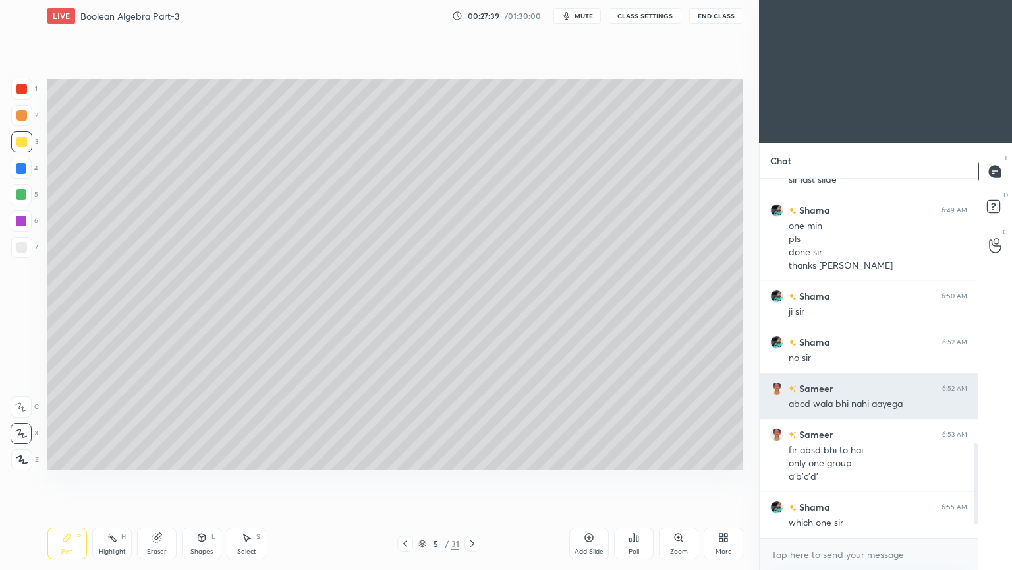
scroll to position [1044, 0]
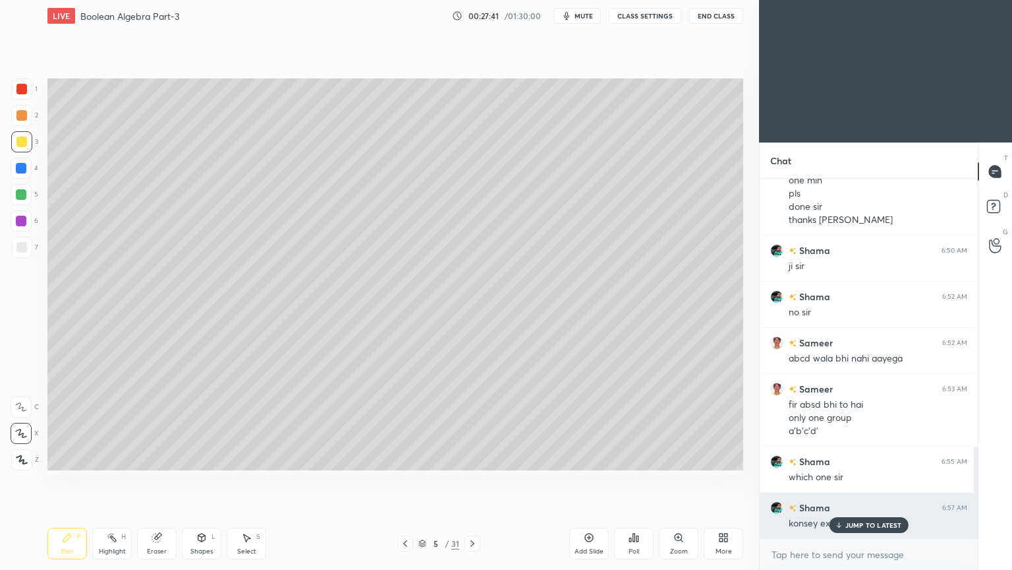
click at [881, 481] on p "JUMP TO LATEST" at bounding box center [874, 525] width 57 height 8
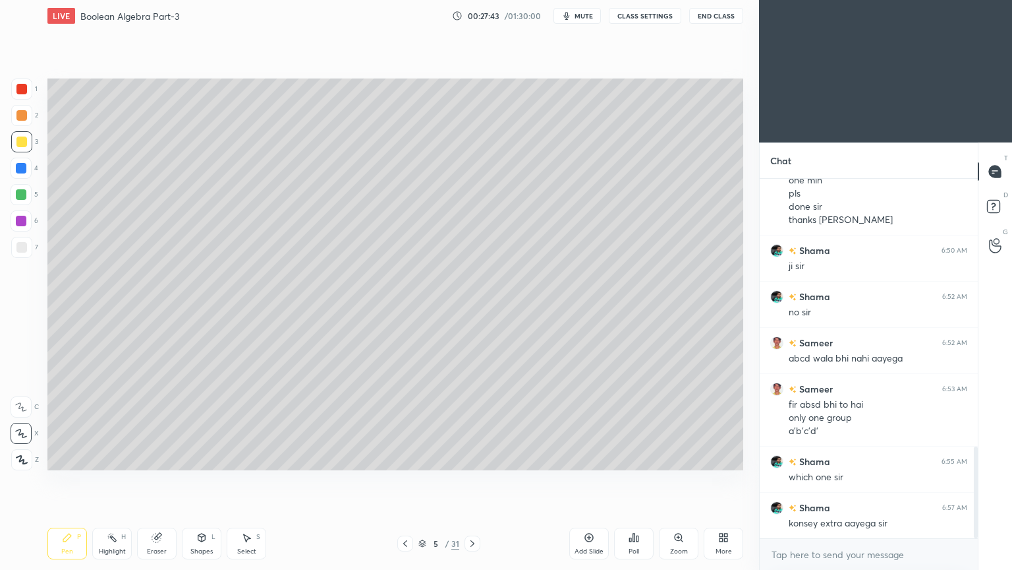
click at [113, 481] on rect at bounding box center [113, 538] width 7 height 7
click at [76, 481] on div "Pen P" at bounding box center [67, 543] width 40 height 32
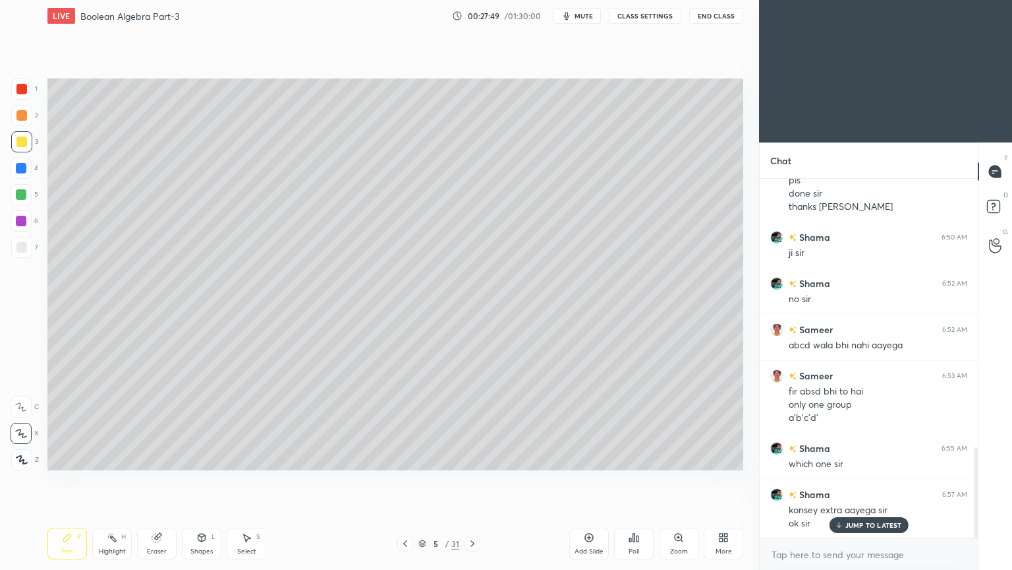
click at [26, 403] on icon at bounding box center [21, 406] width 12 height 9
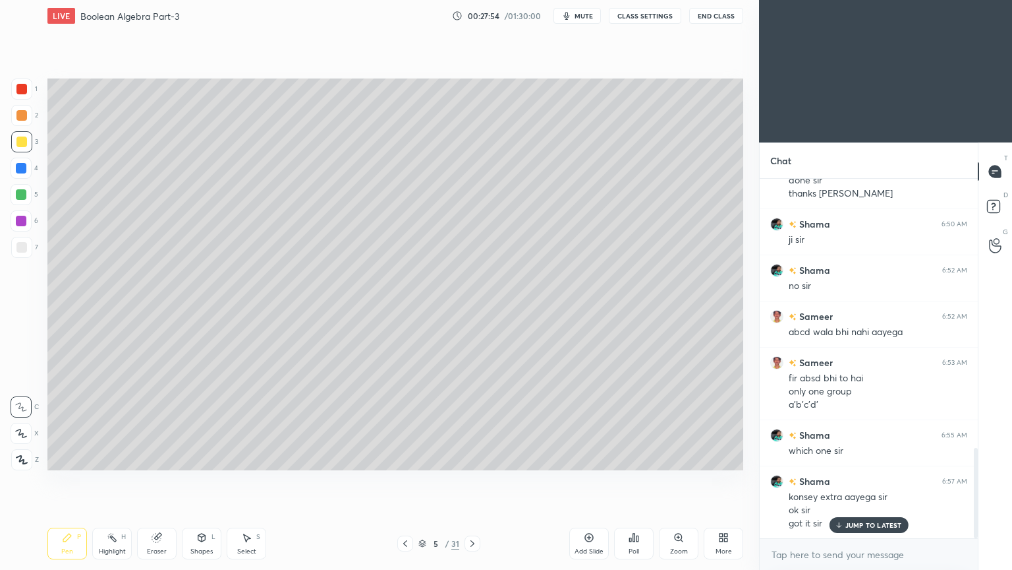
click at [158, 481] on div "Eraser" at bounding box center [157, 551] width 20 height 7
click at [61, 481] on div "Pen P" at bounding box center [67, 543] width 40 height 32
click at [26, 219] on div at bounding box center [21, 221] width 11 height 11
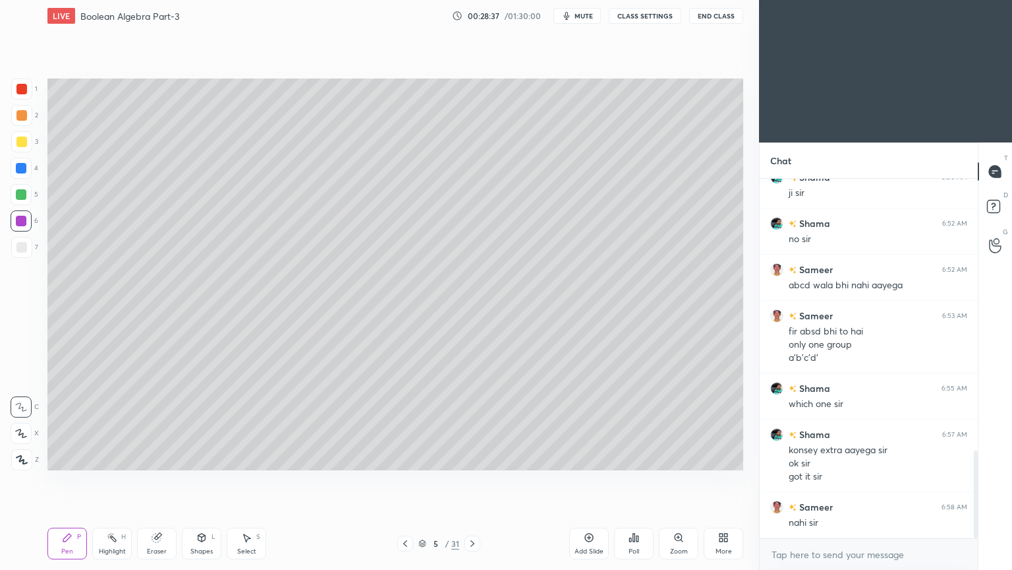
scroll to position [1163, 0]
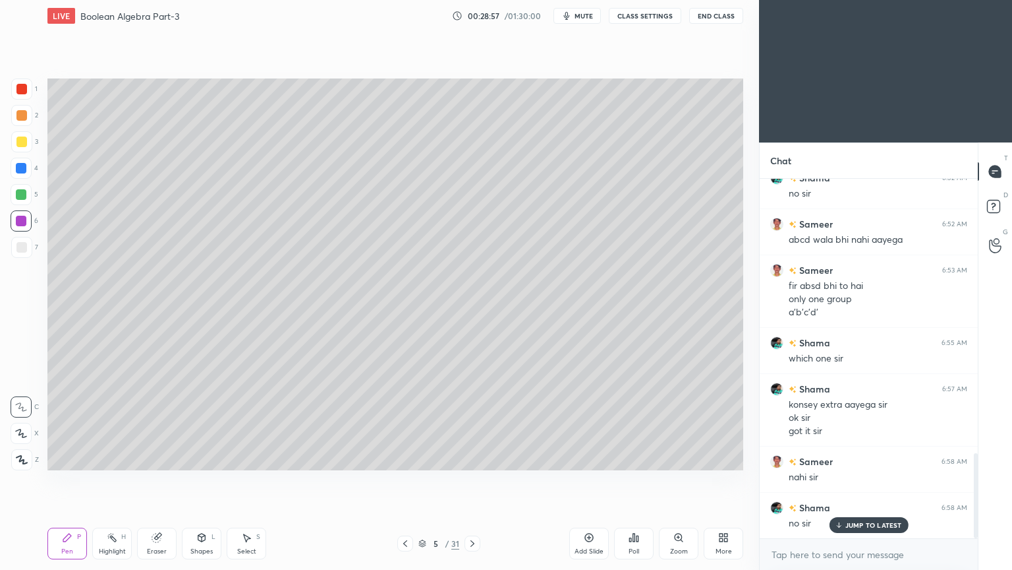
click at [103, 481] on div "Highlight H" at bounding box center [112, 543] width 40 height 32
click at [34, 184] on div "5" at bounding box center [25, 194] width 28 height 21
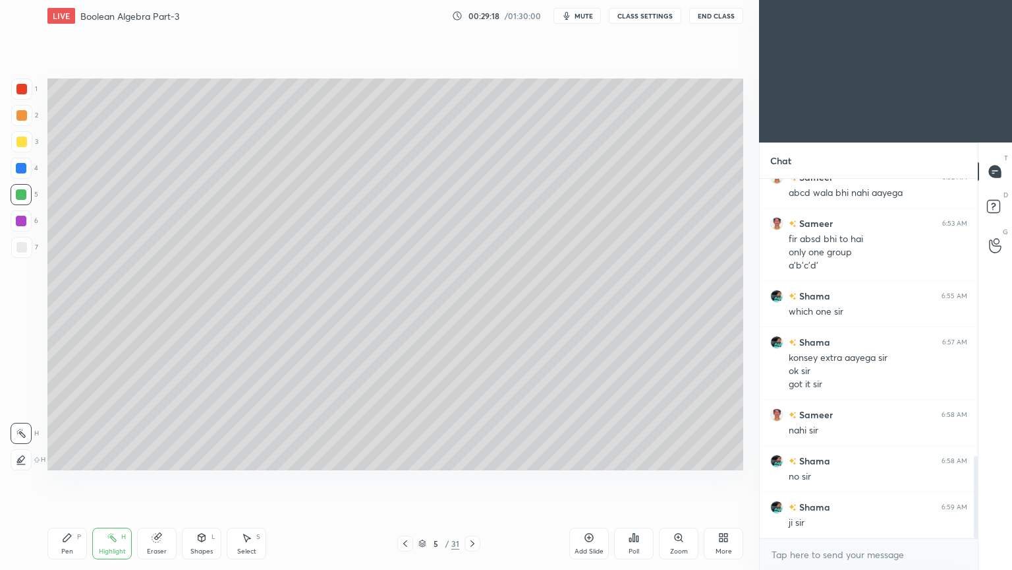
click at [473, 481] on icon at bounding box center [472, 543] width 11 height 11
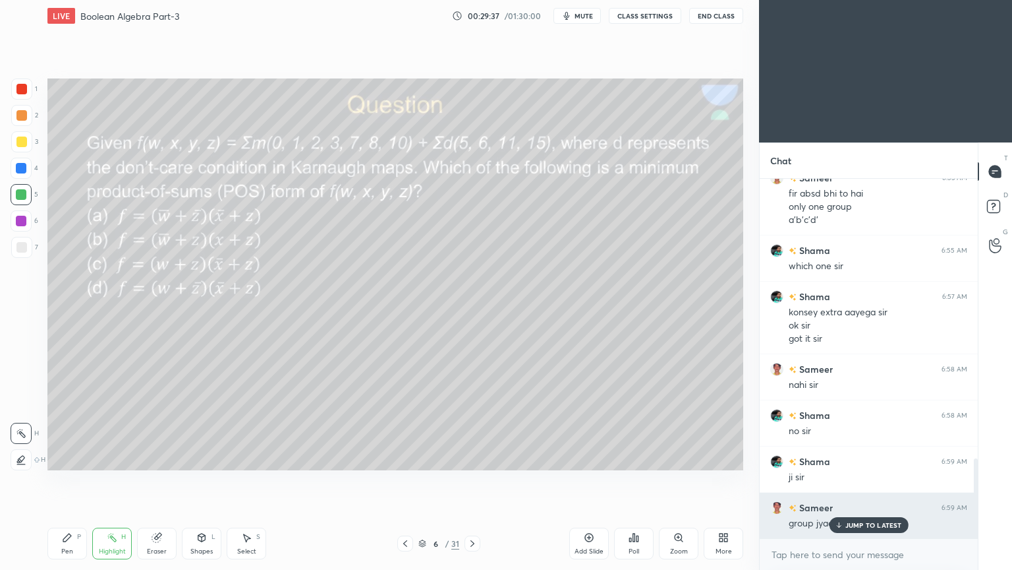
click at [869, 481] on div "JUMP TO LATEST" at bounding box center [868, 525] width 79 height 16
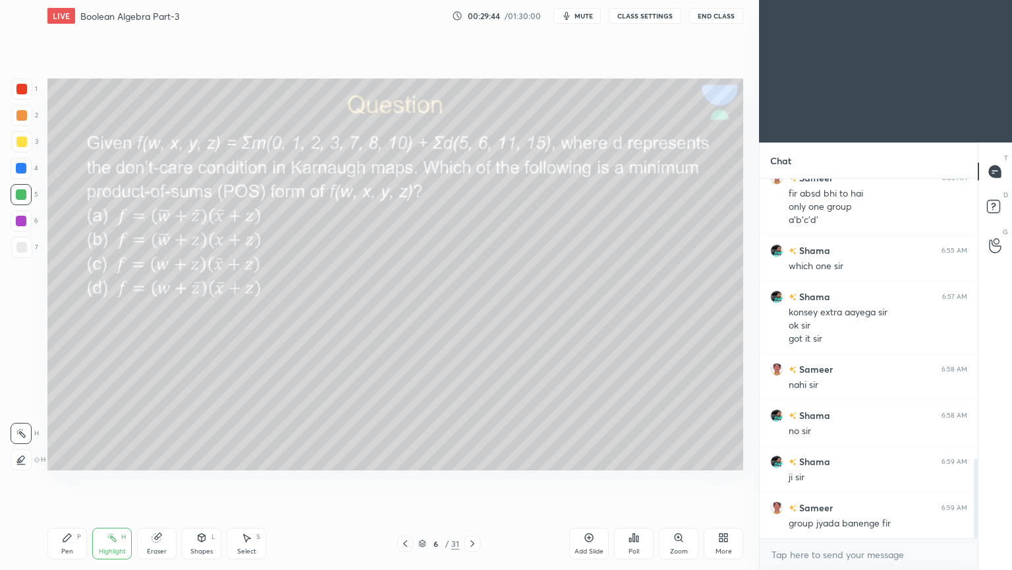
click at [406, 481] on icon at bounding box center [405, 543] width 11 height 11
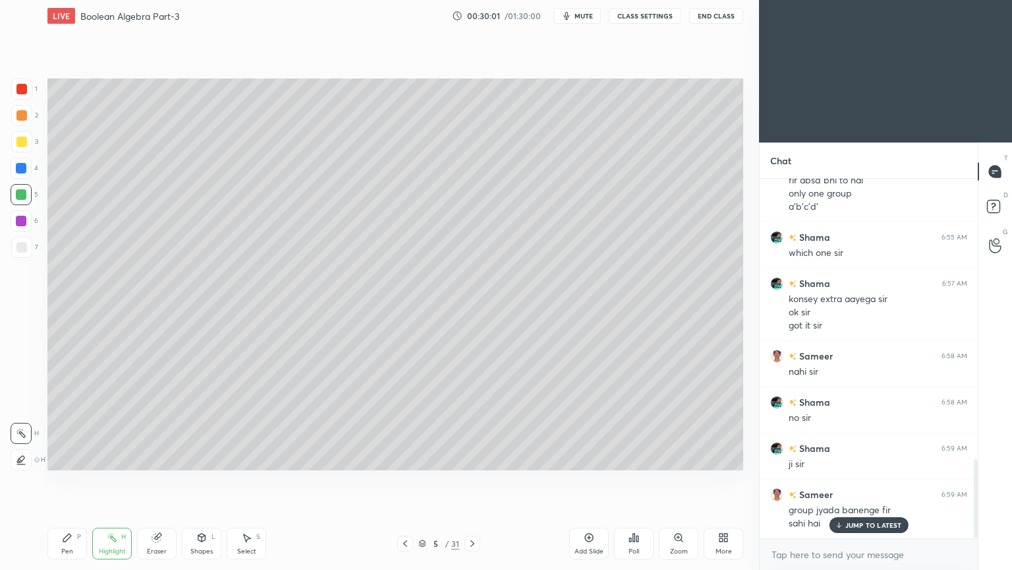
click at [63, 481] on icon at bounding box center [67, 537] width 11 height 11
click at [475, 481] on icon at bounding box center [472, 543] width 11 height 11
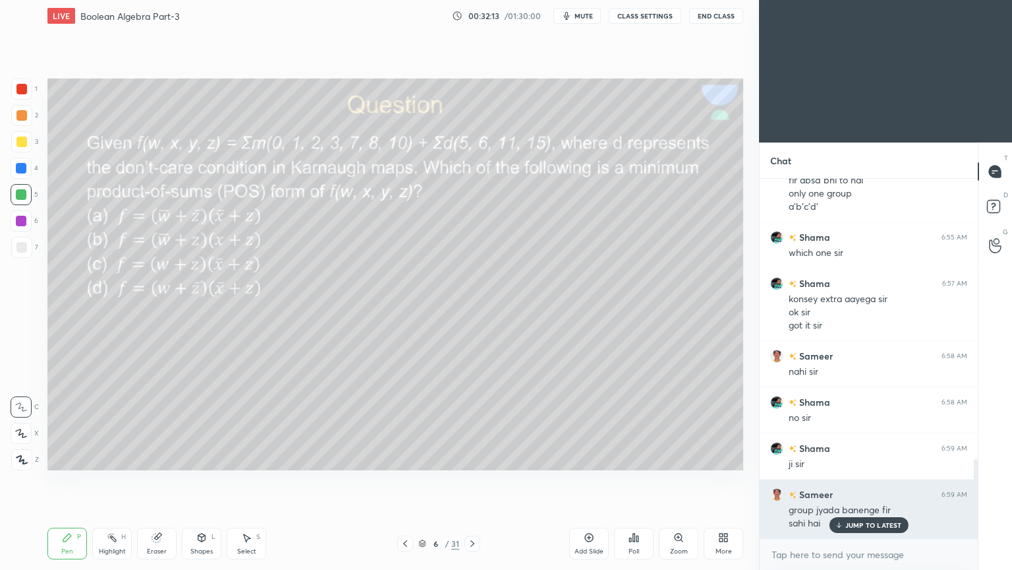
click at [872, 481] on p "JUMP TO LATEST" at bounding box center [874, 525] width 57 height 8
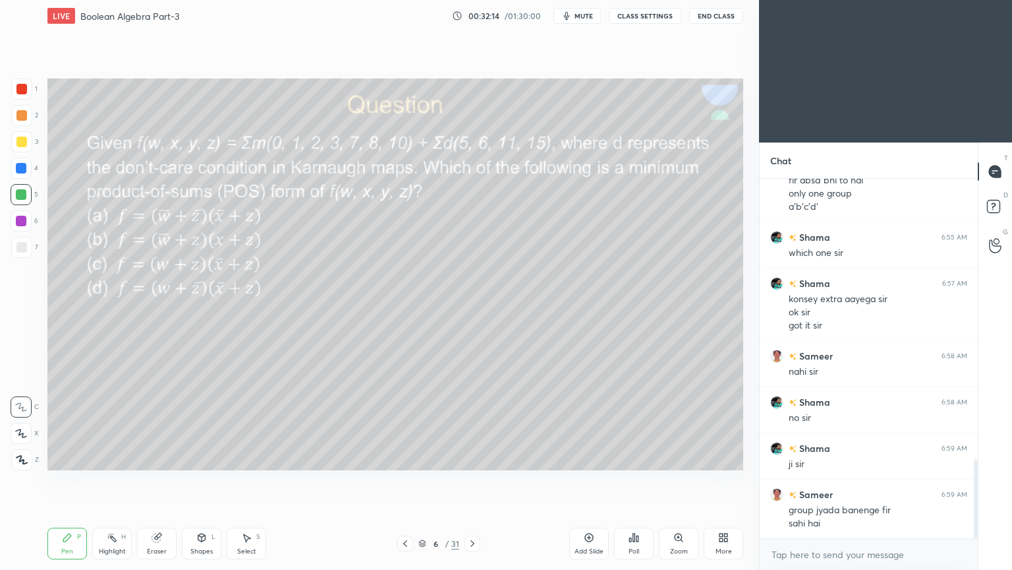
scroll to position [1269, 0]
click at [32, 171] on div at bounding box center [21, 168] width 21 height 21
click at [25, 432] on icon at bounding box center [21, 432] width 12 height 9
click at [115, 481] on div "Highlight H" at bounding box center [112, 543] width 40 height 32
click at [204, 481] on div "Shapes L" at bounding box center [202, 543] width 40 height 32
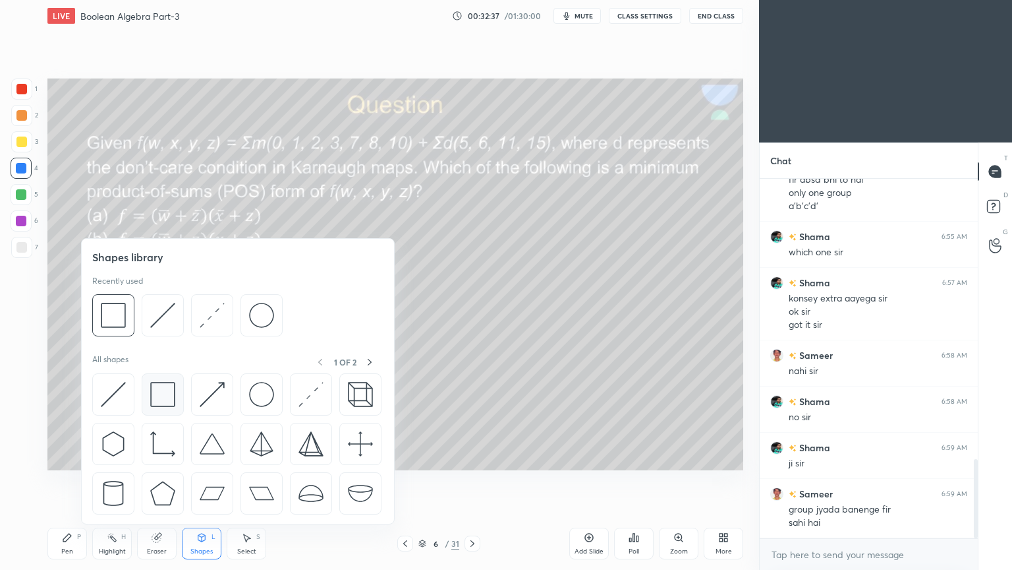
click at [163, 395] on img at bounding box center [162, 394] width 25 height 25
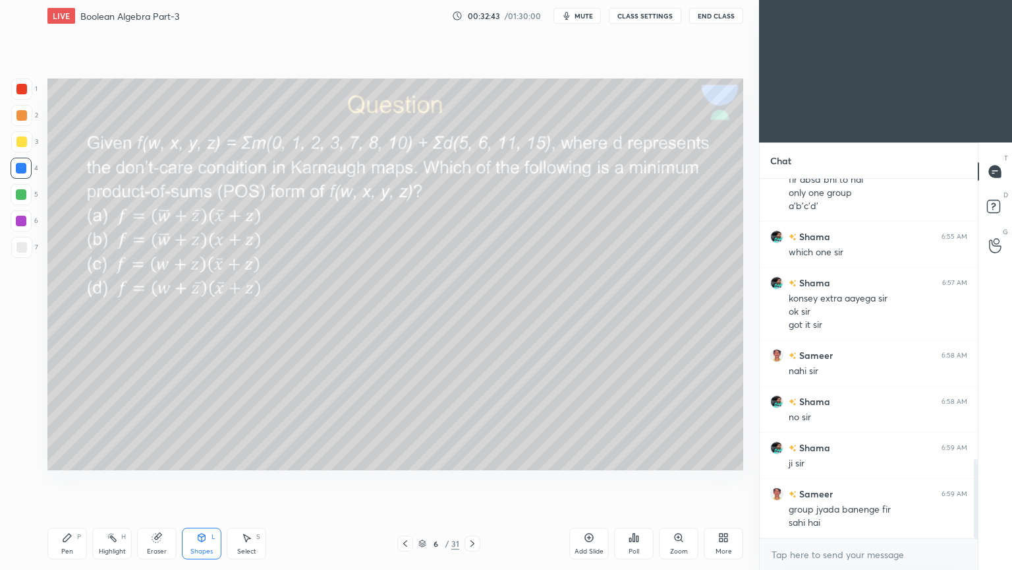
click at [216, 481] on div "Shapes L" at bounding box center [202, 543] width 40 height 32
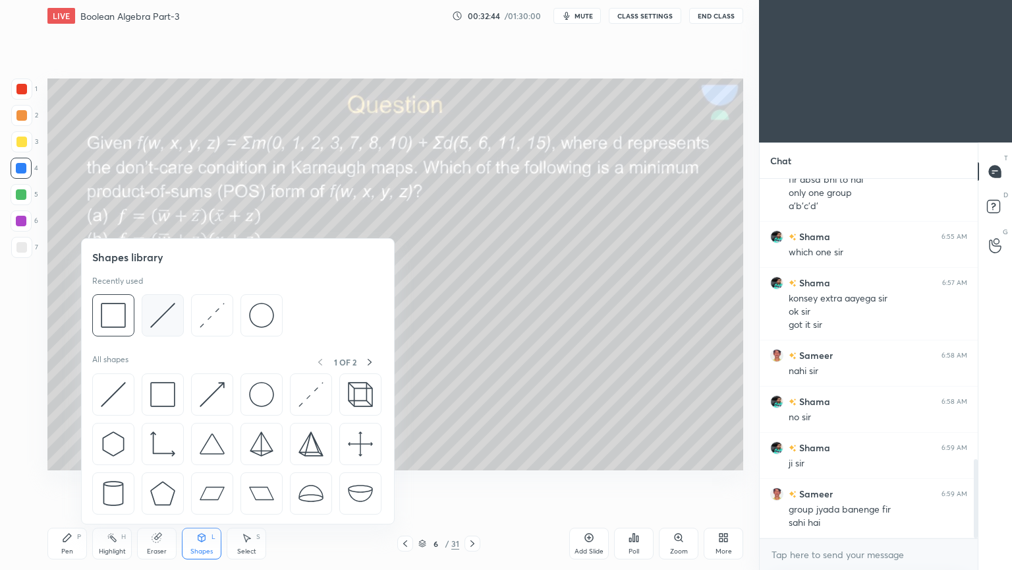
click at [170, 316] on img at bounding box center [162, 315] width 25 height 25
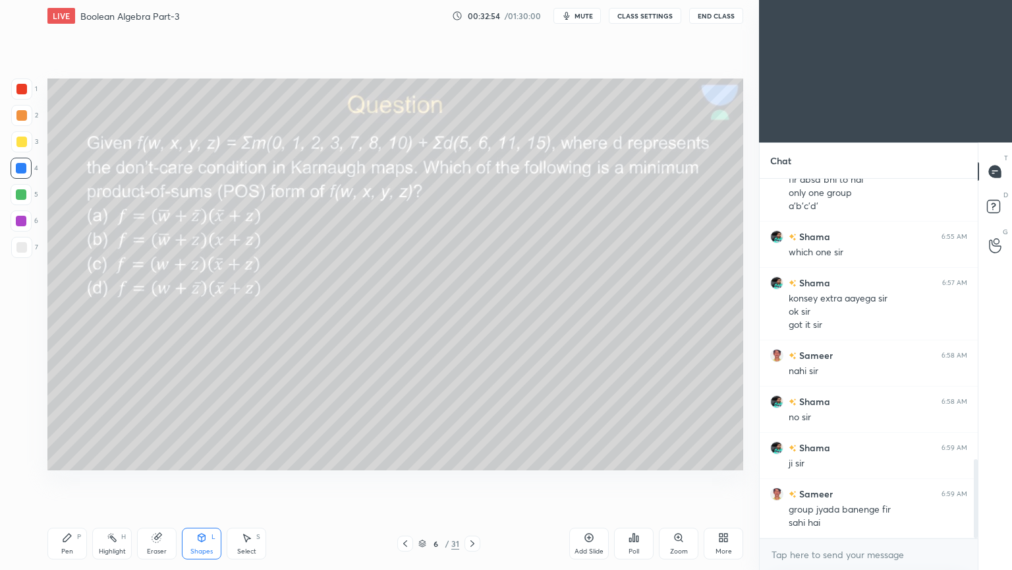
scroll to position [1315, 0]
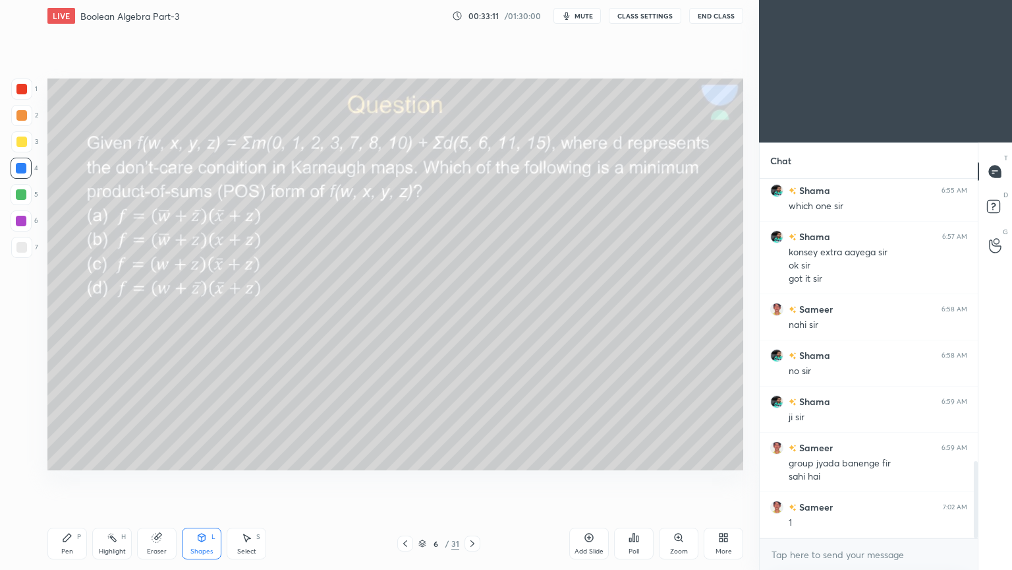
click at [156, 481] on div "Eraser" at bounding box center [157, 551] width 20 height 7
click at [81, 481] on div "Pen P" at bounding box center [67, 543] width 40 height 32
click at [21, 247] on div at bounding box center [21, 247] width 11 height 11
click at [26, 144] on div at bounding box center [21, 141] width 11 height 11
click at [24, 405] on icon at bounding box center [21, 406] width 12 height 9
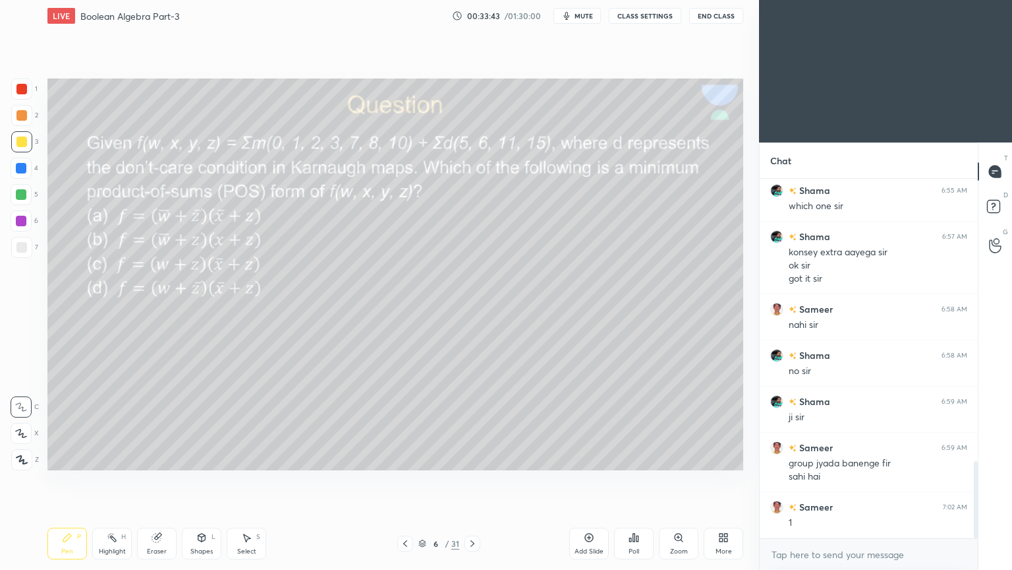
click at [26, 247] on div at bounding box center [21, 247] width 21 height 21
click at [27, 249] on div at bounding box center [21, 247] width 21 height 21
click at [156, 481] on div "Eraser" at bounding box center [157, 543] width 40 height 32
click at [61, 481] on div "Pen P" at bounding box center [67, 543] width 40 height 32
click at [24, 223] on div at bounding box center [21, 221] width 11 height 11
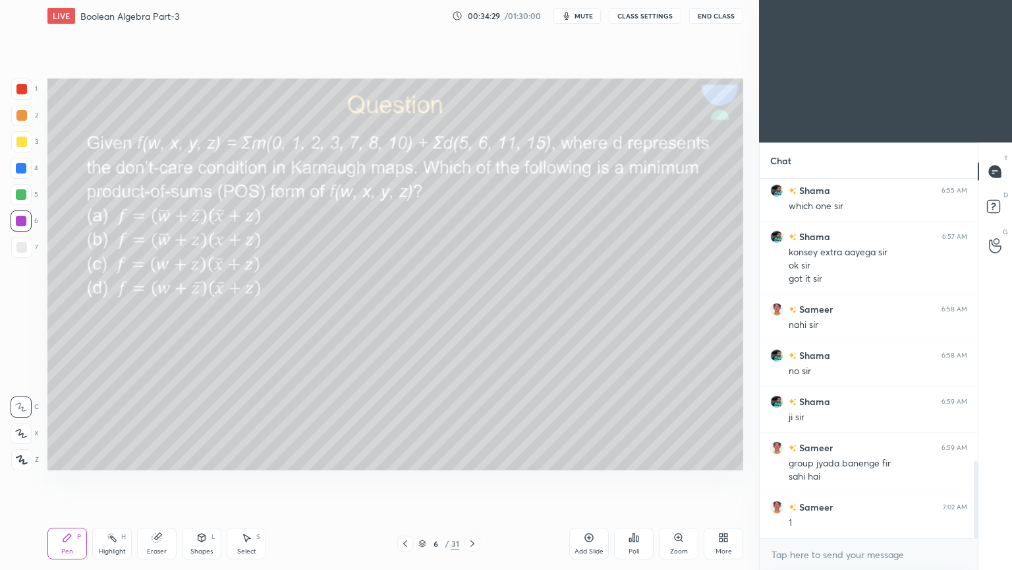
click at [28, 122] on div at bounding box center [21, 115] width 21 height 21
click at [107, 481] on div "Highlight H" at bounding box center [112, 543] width 40 height 32
click at [56, 481] on div "Pen P" at bounding box center [67, 543] width 40 height 32
click at [21, 435] on icon at bounding box center [21, 432] width 12 height 9
click at [26, 144] on div at bounding box center [21, 141] width 21 height 21
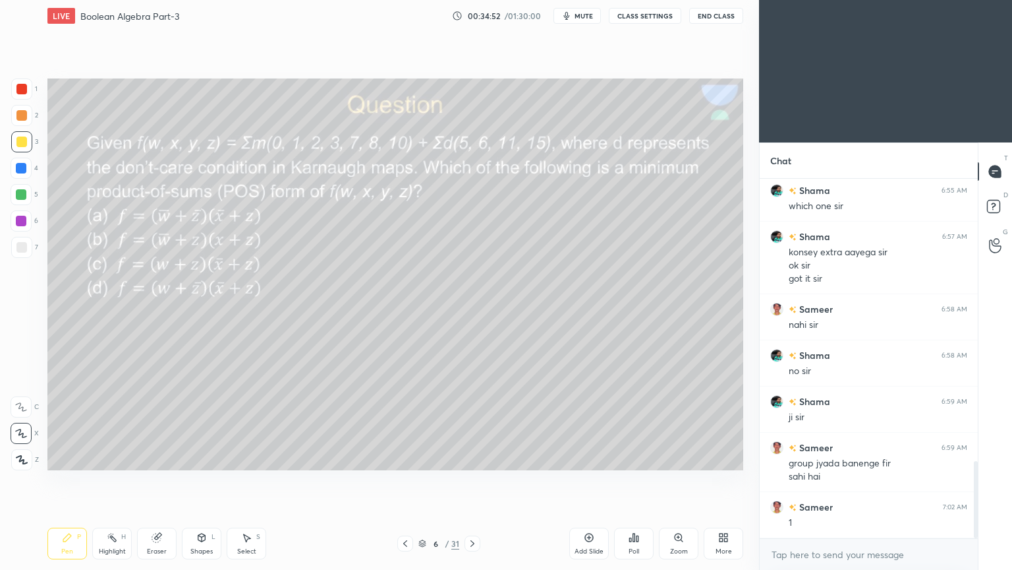
click at [32, 121] on div "2" at bounding box center [24, 115] width 27 height 21
click at [116, 481] on div "Highlight H" at bounding box center [112, 543] width 40 height 32
click at [33, 193] on div "5" at bounding box center [25, 194] width 28 height 21
click at [55, 481] on div "Pen P" at bounding box center [67, 543] width 40 height 32
click at [29, 112] on div at bounding box center [21, 115] width 21 height 21
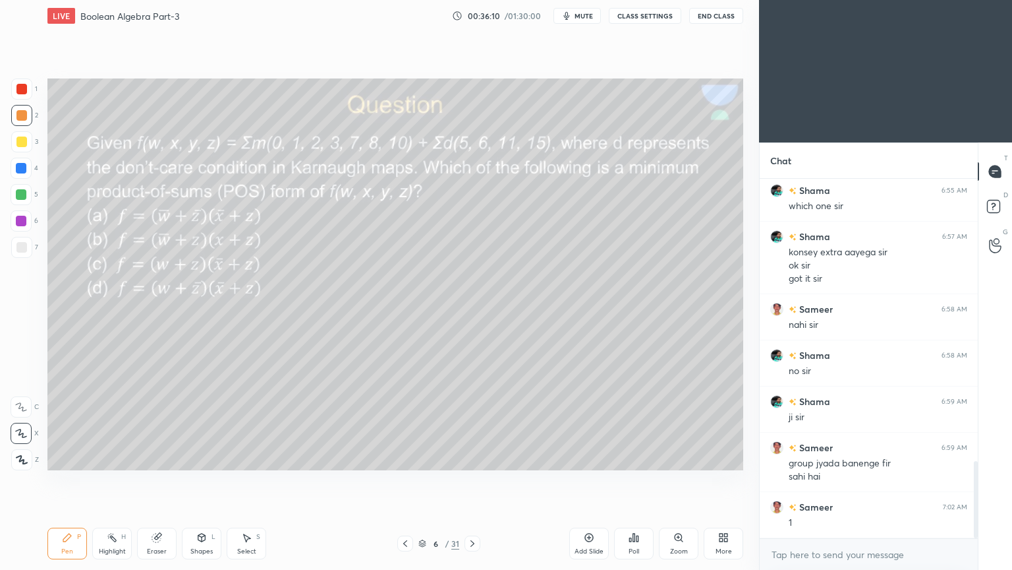
click at [113, 481] on rect at bounding box center [113, 538] width 7 height 7
click at [157, 481] on div "Eraser" at bounding box center [157, 543] width 40 height 32
click at [63, 481] on icon at bounding box center [67, 537] width 11 height 11
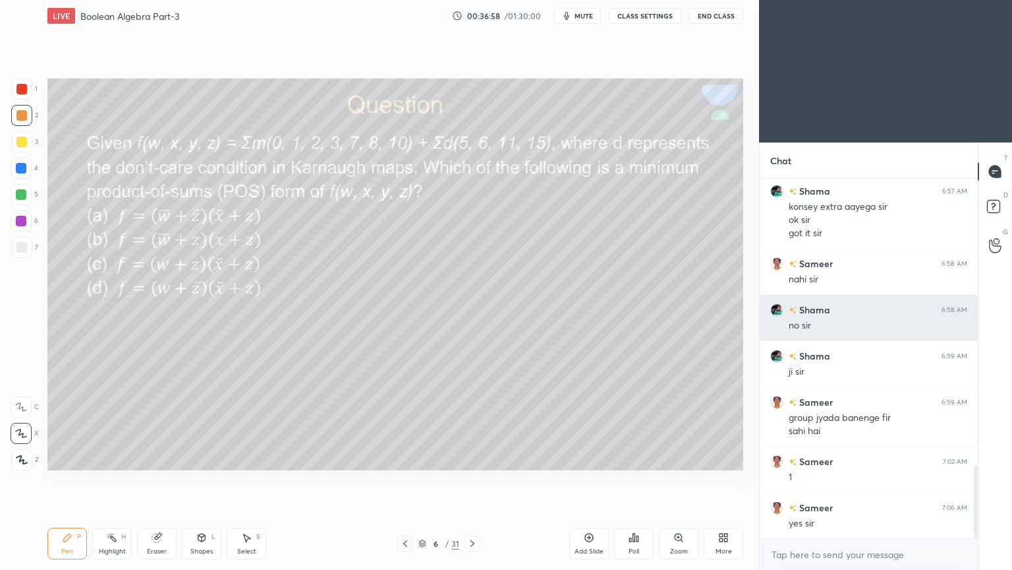
scroll to position [1407, 0]
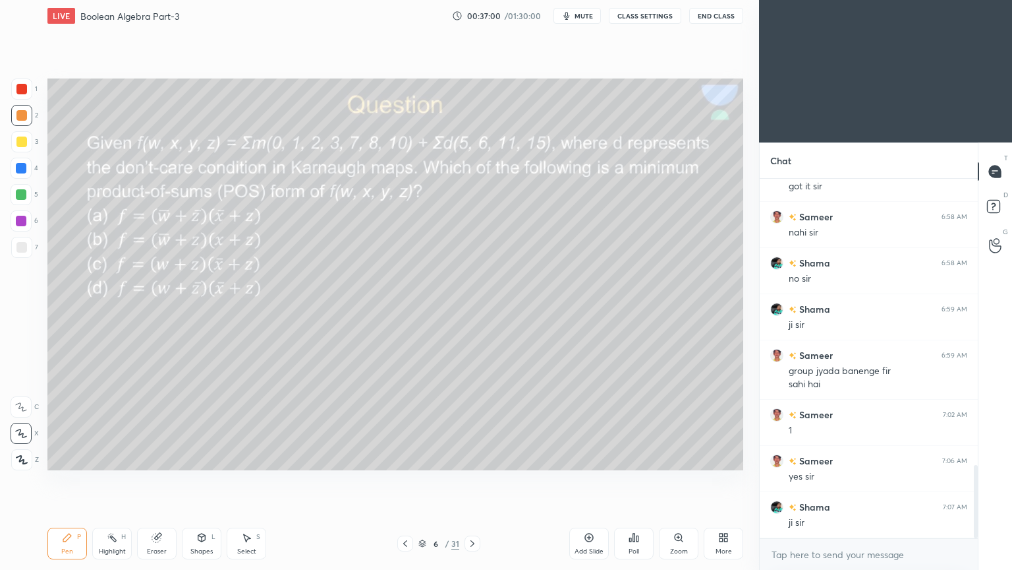
click at [469, 481] on icon at bounding box center [472, 543] width 11 height 11
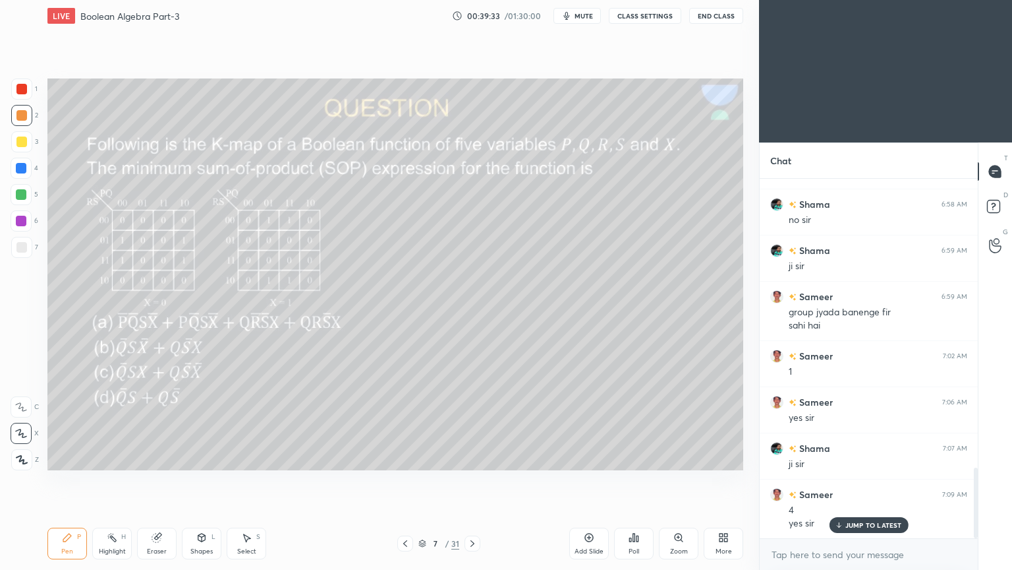
scroll to position [1513, 0]
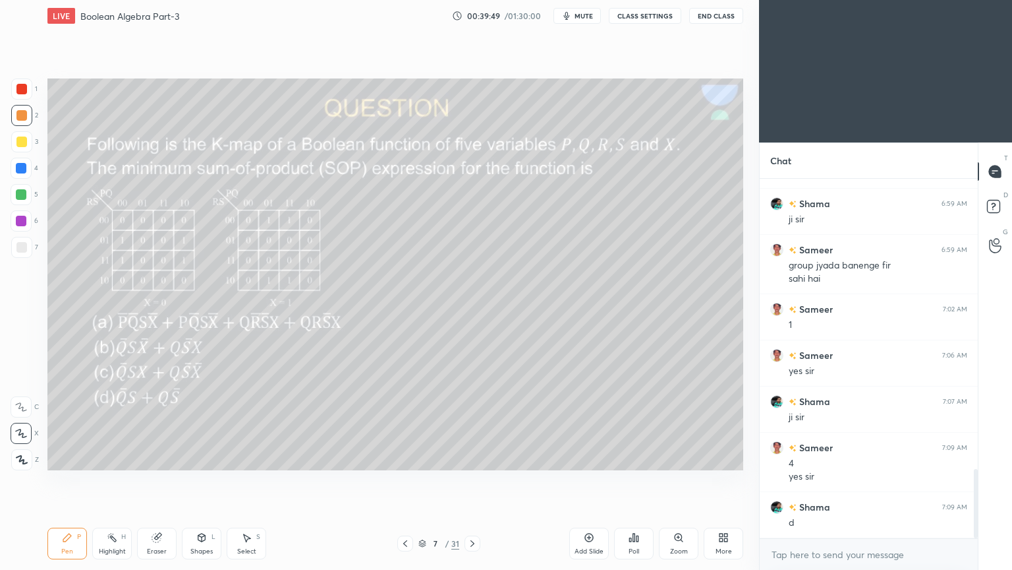
click at [24, 402] on icon at bounding box center [21, 406] width 12 height 9
click at [344, 399] on p "Undo" at bounding box center [347, 402] width 20 height 11
click at [26, 432] on icon at bounding box center [21, 432] width 12 height 9
click at [16, 145] on div at bounding box center [21, 141] width 11 height 11
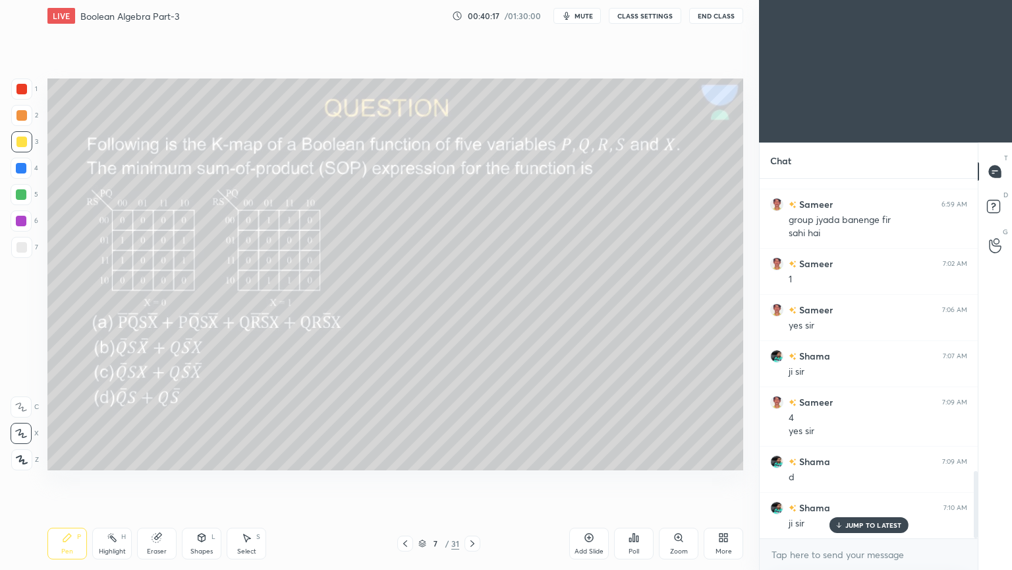
scroll to position [1605, 0]
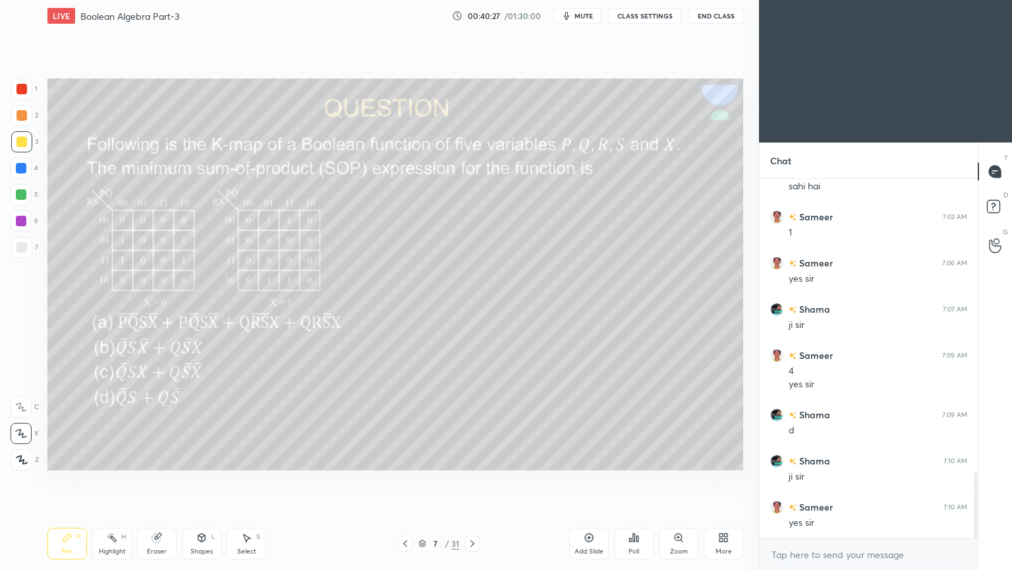
click at [18, 404] on icon at bounding box center [21, 406] width 12 height 9
click at [154, 481] on div "Eraser" at bounding box center [157, 543] width 40 height 32
click at [104, 481] on div "Highlight H" at bounding box center [112, 543] width 40 height 32
click at [30, 170] on div at bounding box center [21, 168] width 21 height 21
click at [59, 481] on div "Pen P" at bounding box center [67, 543] width 40 height 32
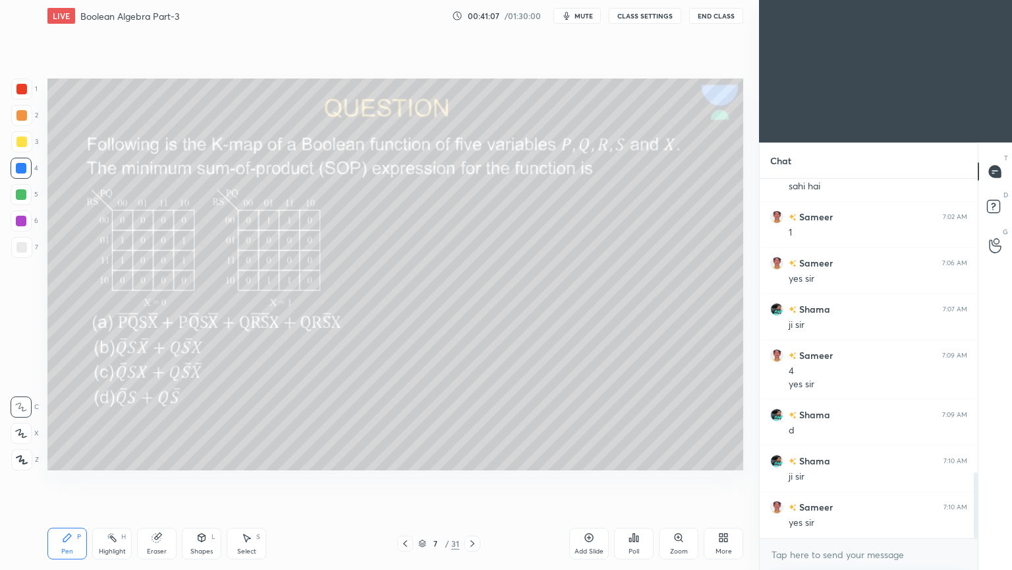
click at [156, 481] on div "Eraser" at bounding box center [157, 543] width 40 height 32
click at [66, 481] on div "Pen P" at bounding box center [67, 543] width 40 height 32
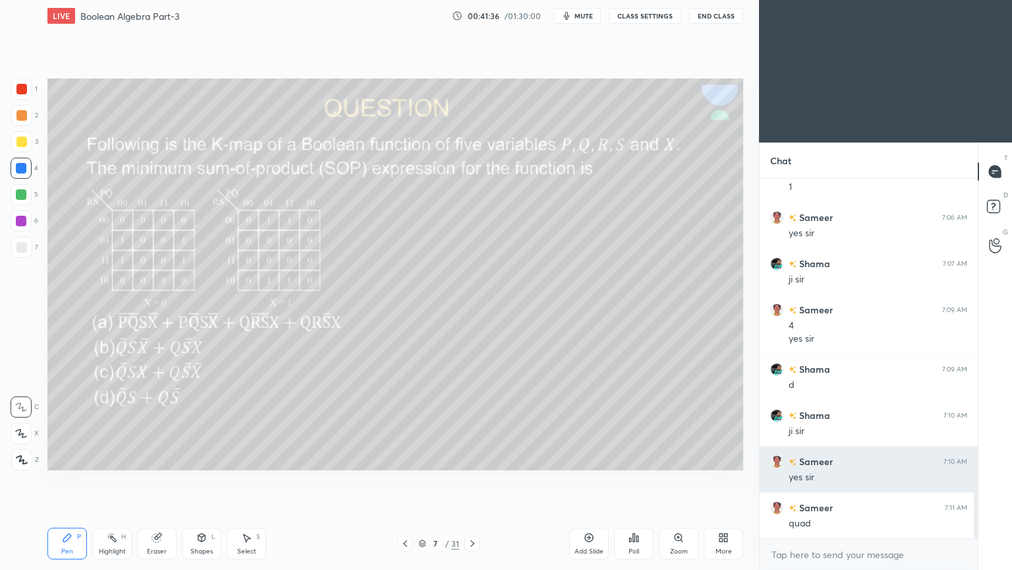
scroll to position [1697, 0]
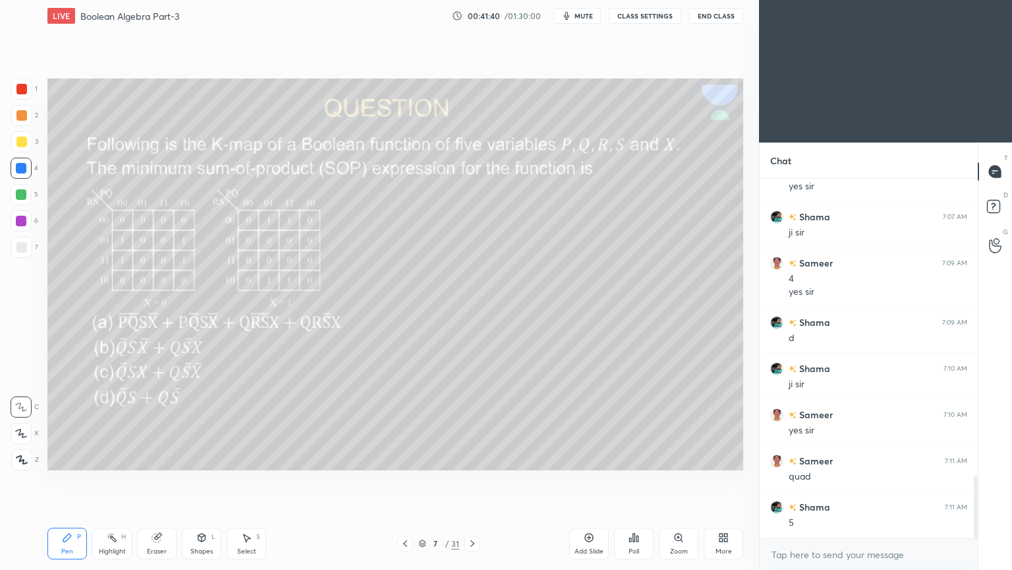
click at [112, 481] on rect at bounding box center [113, 538] width 7 height 7
click at [26, 227] on div at bounding box center [21, 220] width 21 height 21
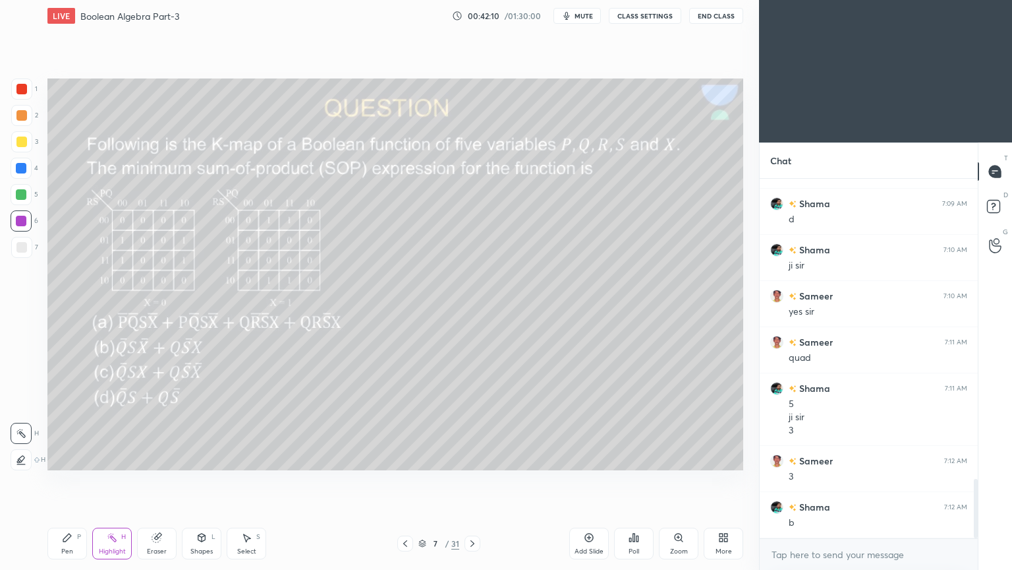
scroll to position [1829, 0]
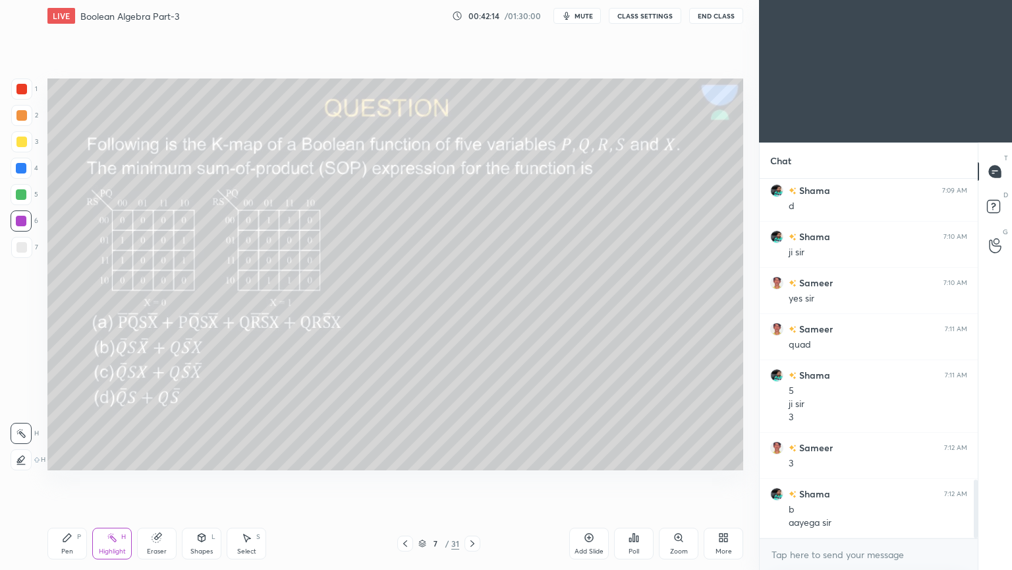
click at [69, 481] on icon at bounding box center [67, 537] width 8 height 8
click at [28, 122] on div at bounding box center [21, 115] width 21 height 21
click at [156, 481] on div "Eraser" at bounding box center [157, 551] width 20 height 7
click at [65, 481] on div "Pen P" at bounding box center [67, 543] width 40 height 32
click at [26, 432] on icon at bounding box center [21, 432] width 12 height 9
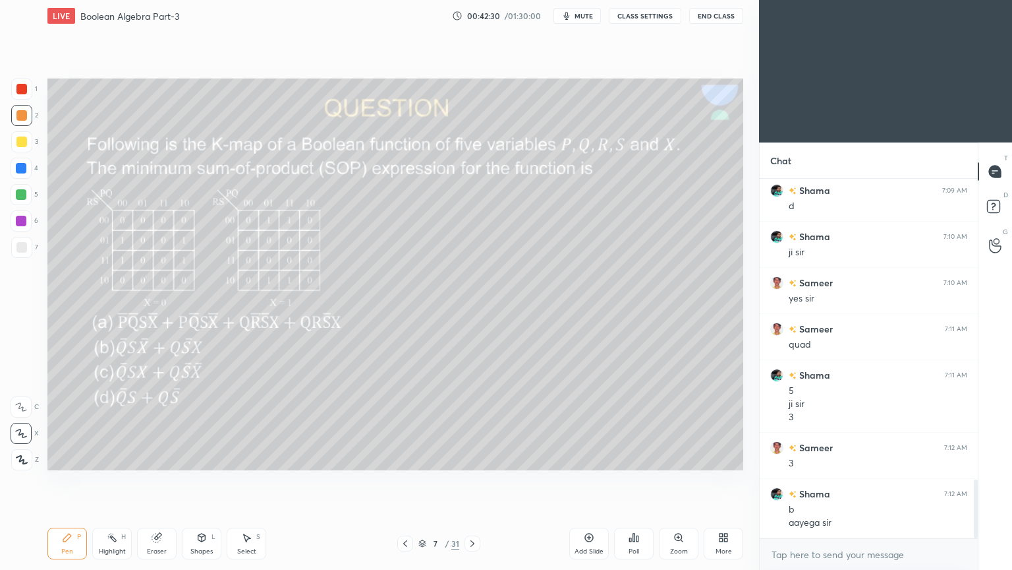
click at [103, 481] on div "Highlight H" at bounding box center [112, 543] width 40 height 32
click at [63, 481] on icon at bounding box center [67, 537] width 8 height 8
click at [111, 481] on div "Highlight" at bounding box center [112, 551] width 27 height 7
click at [63, 481] on icon at bounding box center [67, 537] width 8 height 8
click at [108, 481] on icon at bounding box center [112, 537] width 11 height 11
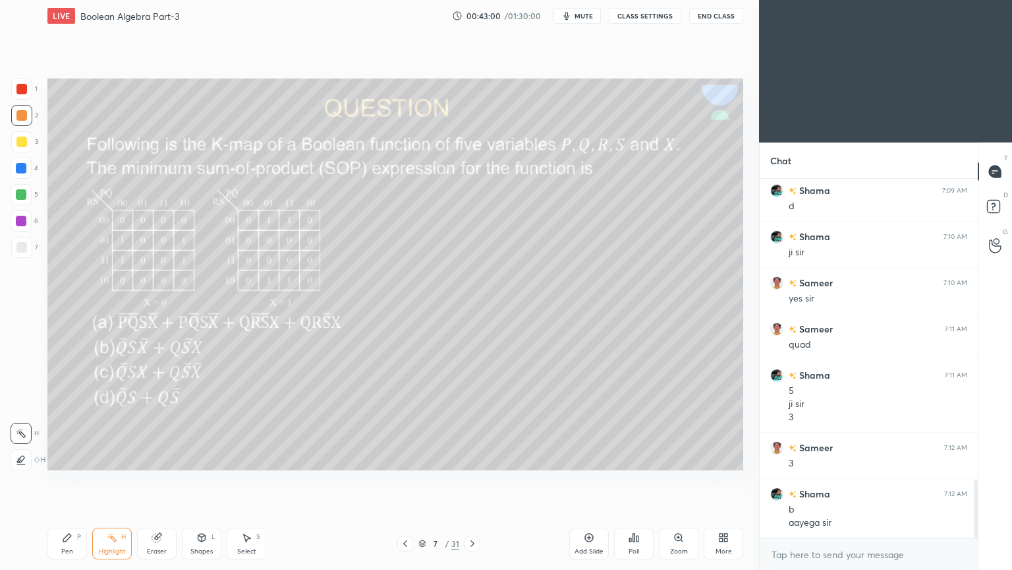
click at [62, 481] on icon at bounding box center [67, 537] width 11 height 11
click at [111, 481] on icon at bounding box center [112, 537] width 11 height 11
click at [64, 481] on icon at bounding box center [67, 537] width 8 height 8
click at [24, 92] on div at bounding box center [21, 89] width 11 height 11
click at [202, 481] on div "Shapes L" at bounding box center [202, 543] width 40 height 32
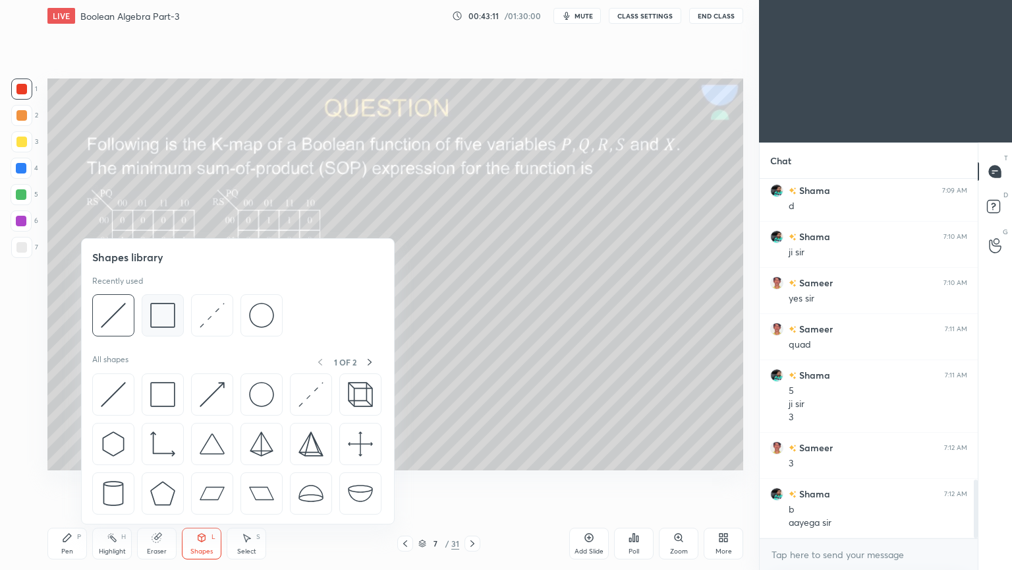
click at [177, 313] on div at bounding box center [163, 315] width 42 height 42
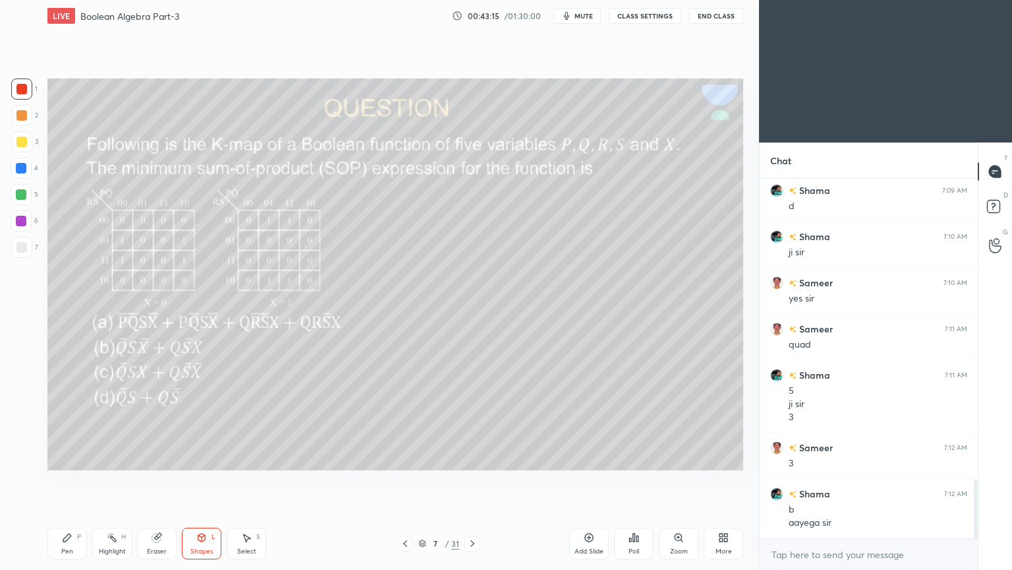
click at [255, 481] on div "Select S" at bounding box center [247, 543] width 40 height 32
click at [161, 481] on div "Eraser" at bounding box center [157, 543] width 40 height 32
click at [206, 481] on div "Shapes L" at bounding box center [202, 543] width 40 height 32
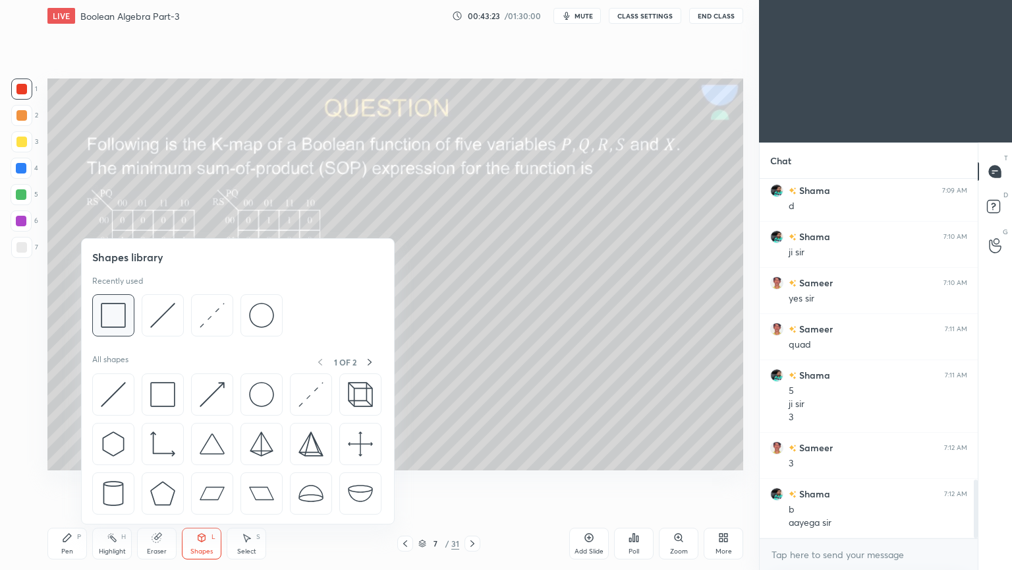
click at [127, 310] on div at bounding box center [113, 315] width 42 height 42
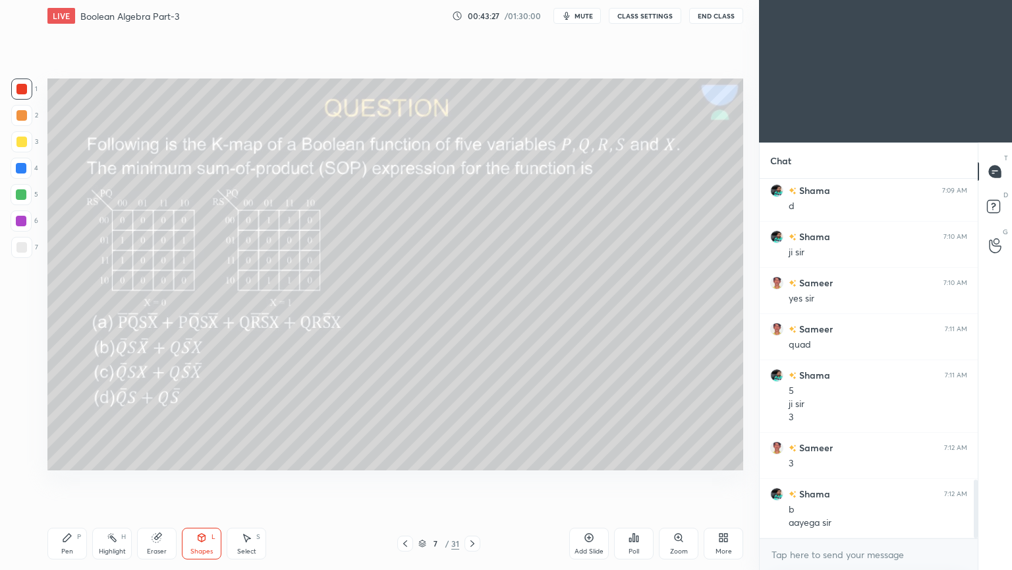
click at [71, 481] on div "Pen P" at bounding box center [67, 543] width 40 height 32
click at [29, 115] on div at bounding box center [21, 115] width 21 height 21
click at [16, 403] on icon at bounding box center [21, 407] width 11 height 8
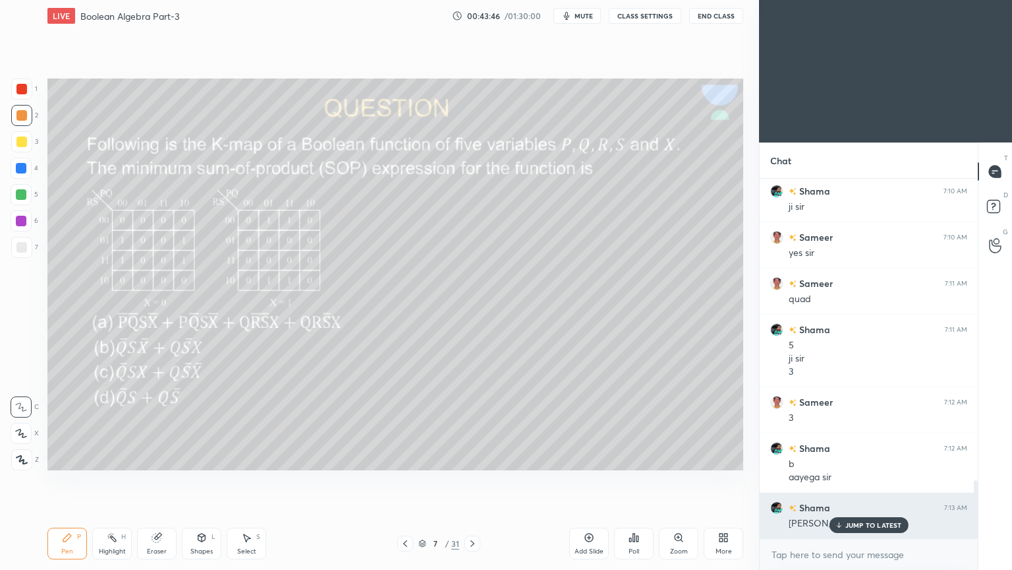
click at [860, 481] on p "JUMP TO LATEST" at bounding box center [874, 525] width 57 height 8
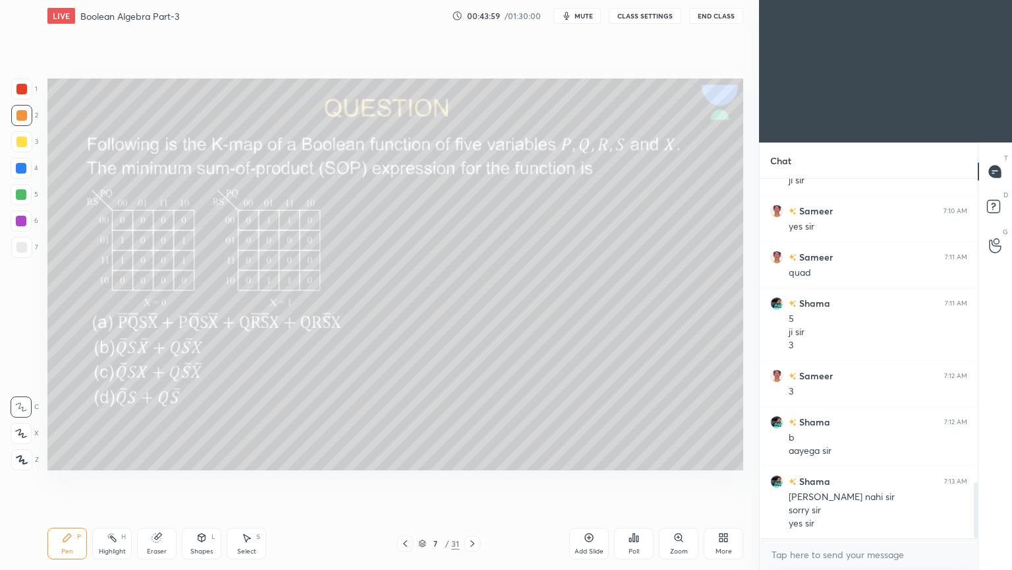
scroll to position [1948, 0]
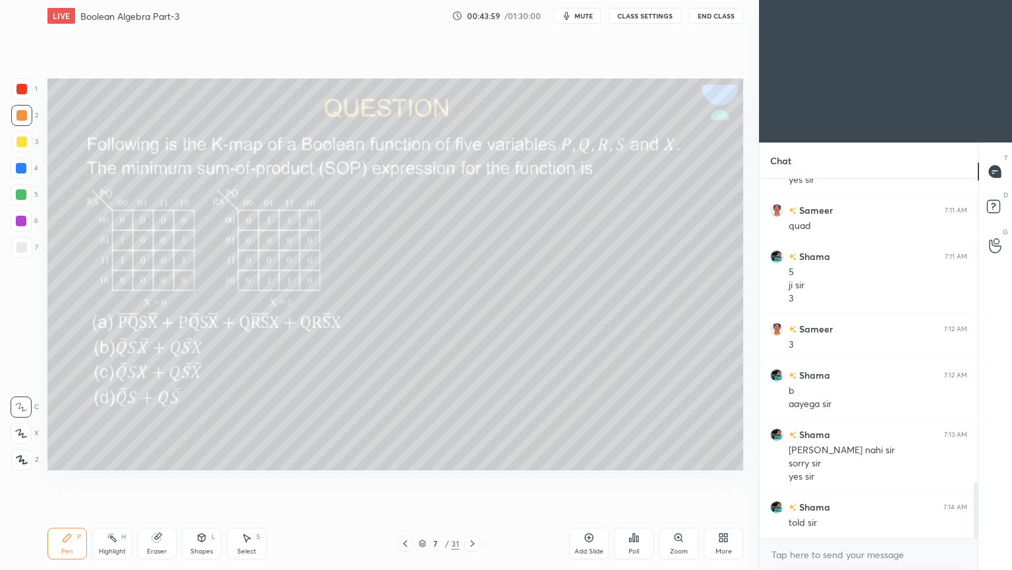
click at [470, 481] on icon at bounding box center [472, 543] width 11 height 11
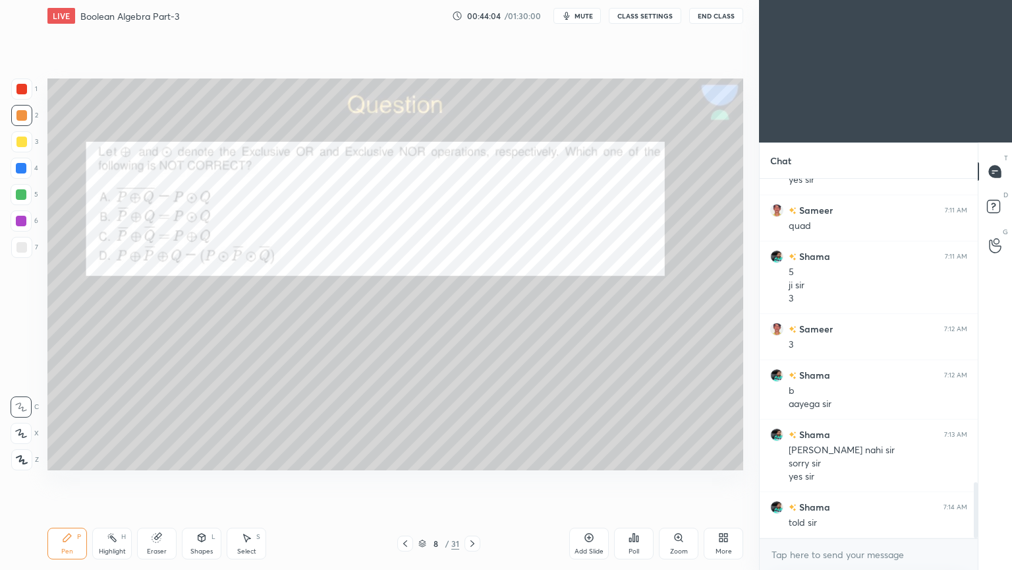
scroll to position [1961, 0]
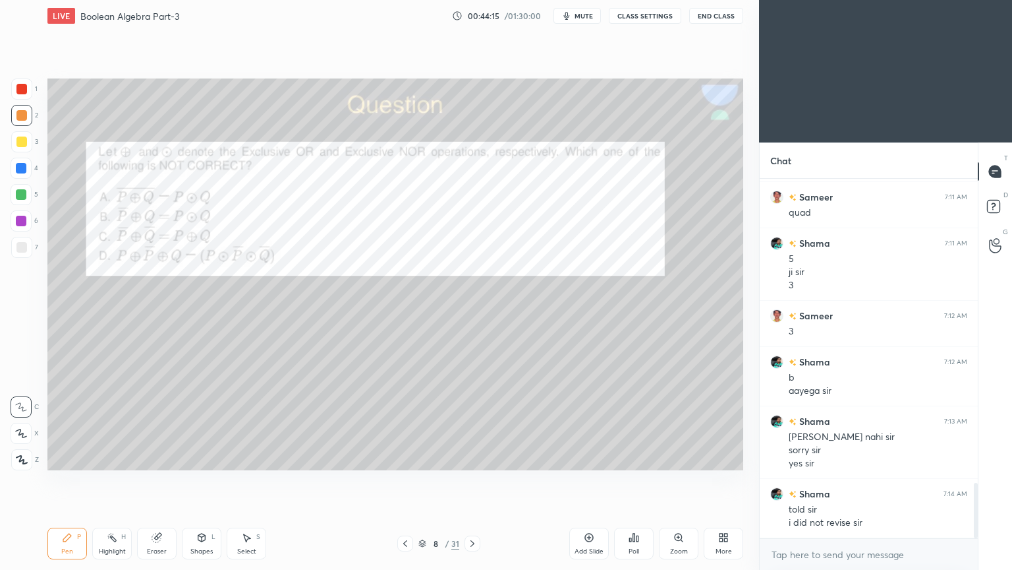
click at [28, 167] on div at bounding box center [21, 168] width 21 height 21
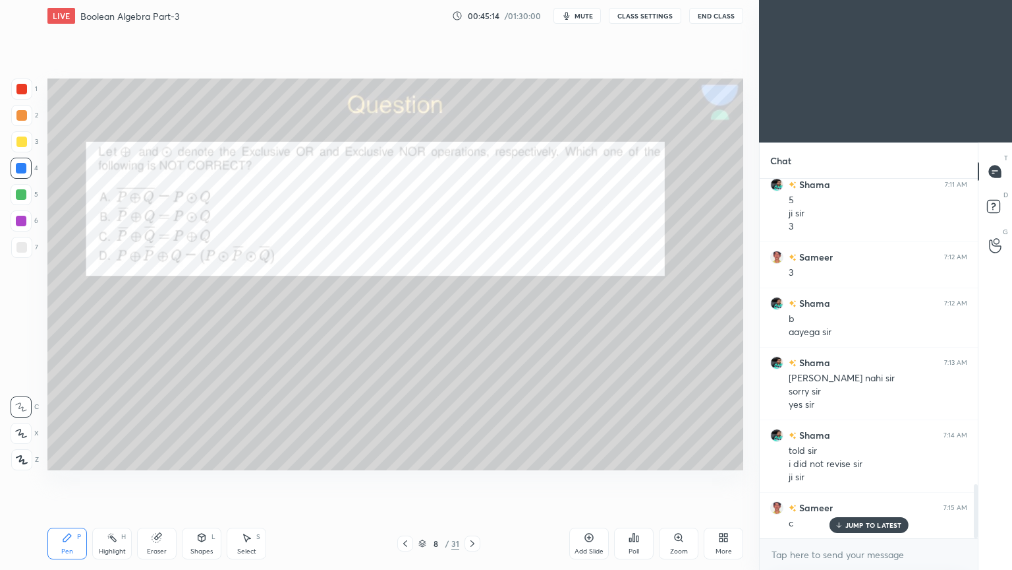
scroll to position [2066, 0]
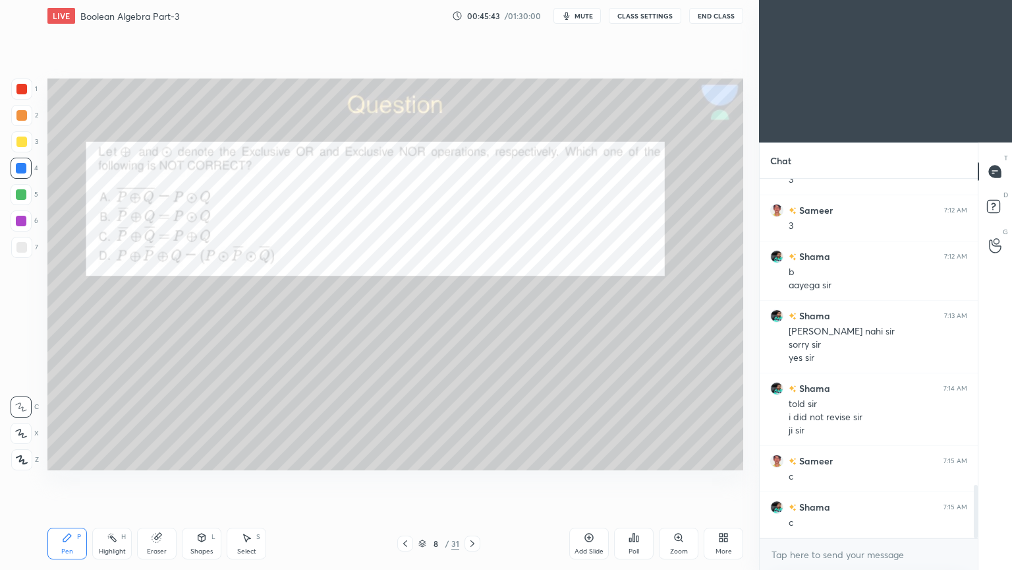
click at [30, 195] on div at bounding box center [21, 194] width 21 height 21
click at [22, 423] on div at bounding box center [21, 433] width 21 height 21
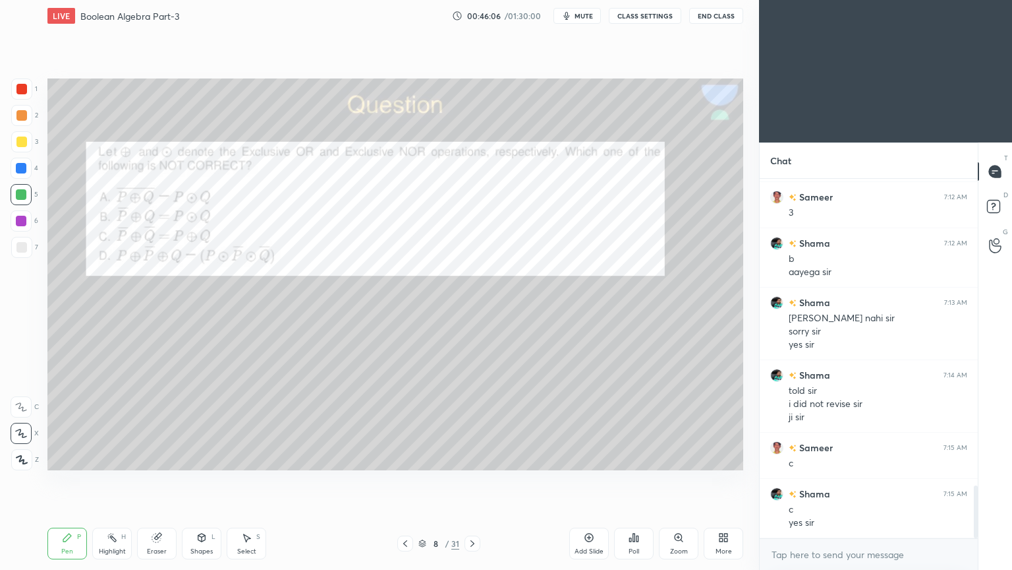
click at [32, 139] on div at bounding box center [21, 141] width 21 height 21
click at [20, 406] on icon at bounding box center [21, 407] width 11 height 8
click at [151, 481] on div "Eraser" at bounding box center [157, 543] width 40 height 32
click at [67, 481] on icon at bounding box center [67, 537] width 8 height 8
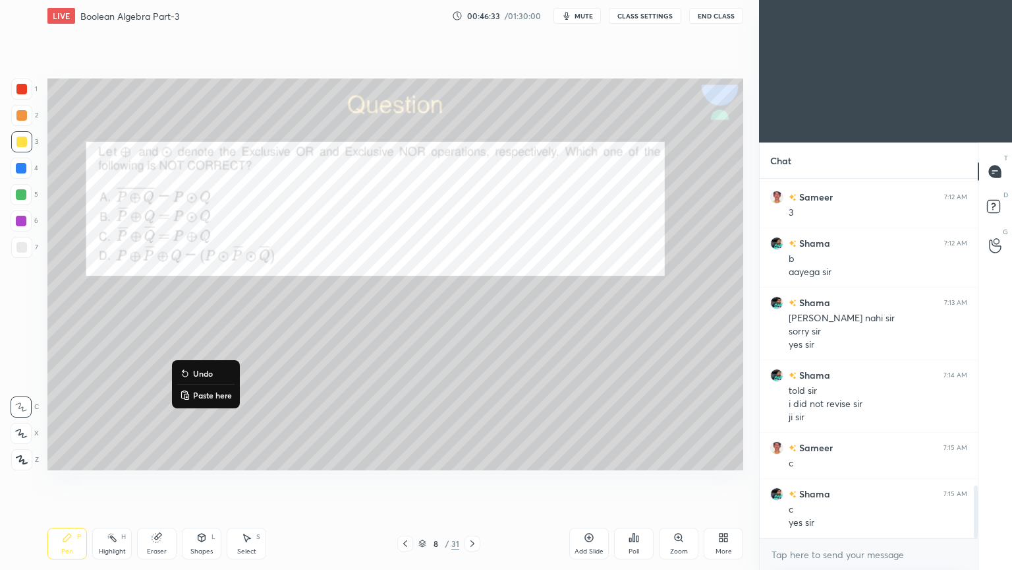
click at [205, 372] on p "Undo" at bounding box center [203, 373] width 20 height 11
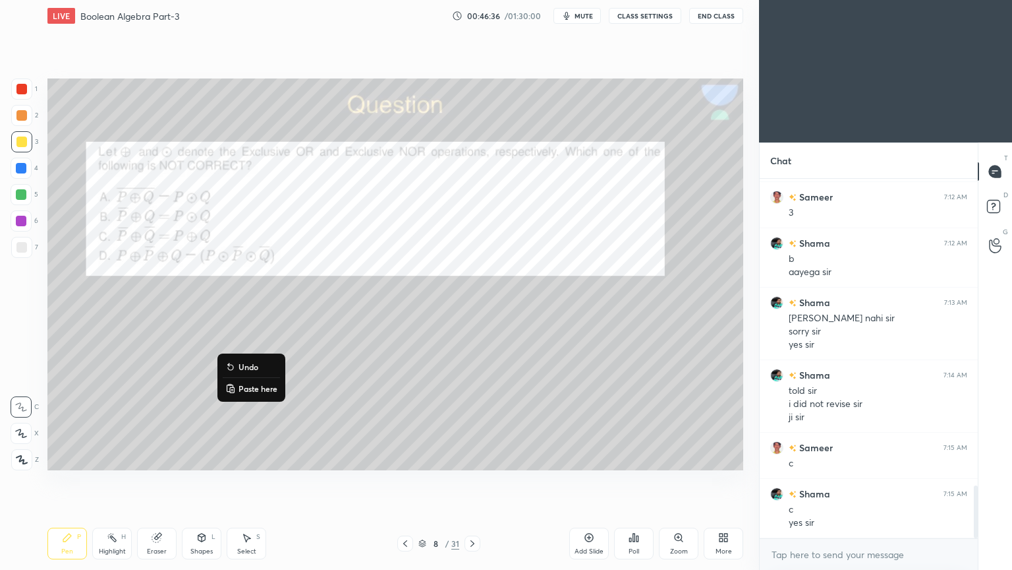
click at [244, 366] on p "Undo" at bounding box center [249, 366] width 20 height 11
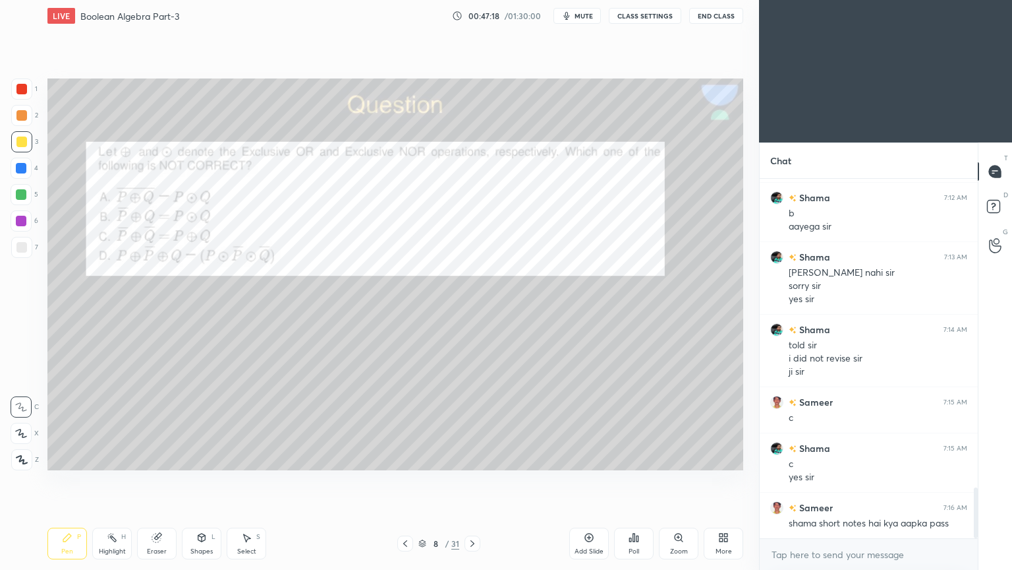
scroll to position [2172, 0]
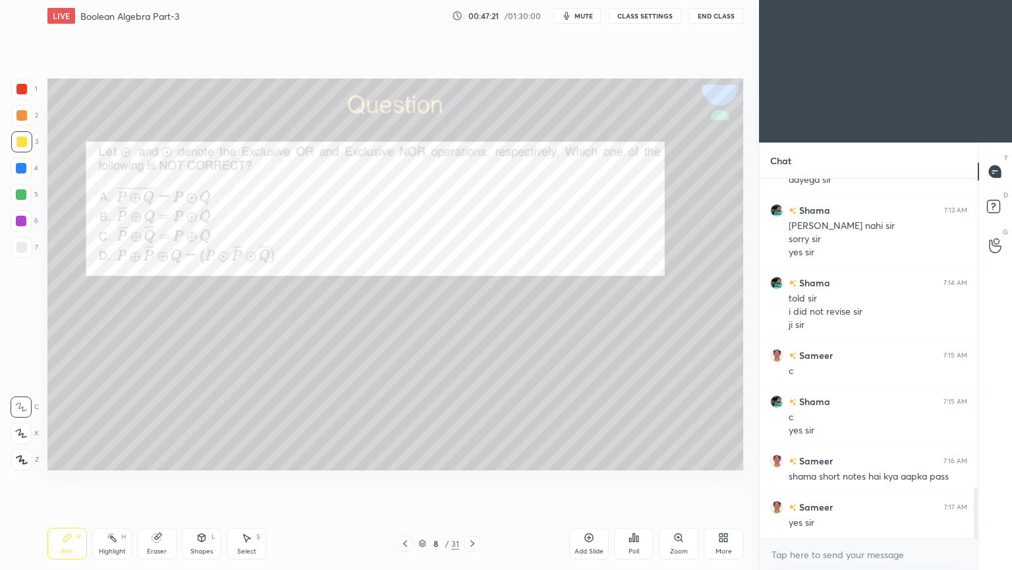
click at [189, 481] on div "Setting up your live class Congratulations on completing 6 years with Unacademy…" at bounding box center [395, 274] width 707 height 485
click at [163, 481] on div "Eraser" at bounding box center [157, 551] width 20 height 7
click at [63, 481] on div "Pen P" at bounding box center [67, 543] width 40 height 32
click at [154, 481] on div "Eraser" at bounding box center [157, 543] width 40 height 32
click at [61, 481] on div "Pen P" at bounding box center [67, 543] width 40 height 32
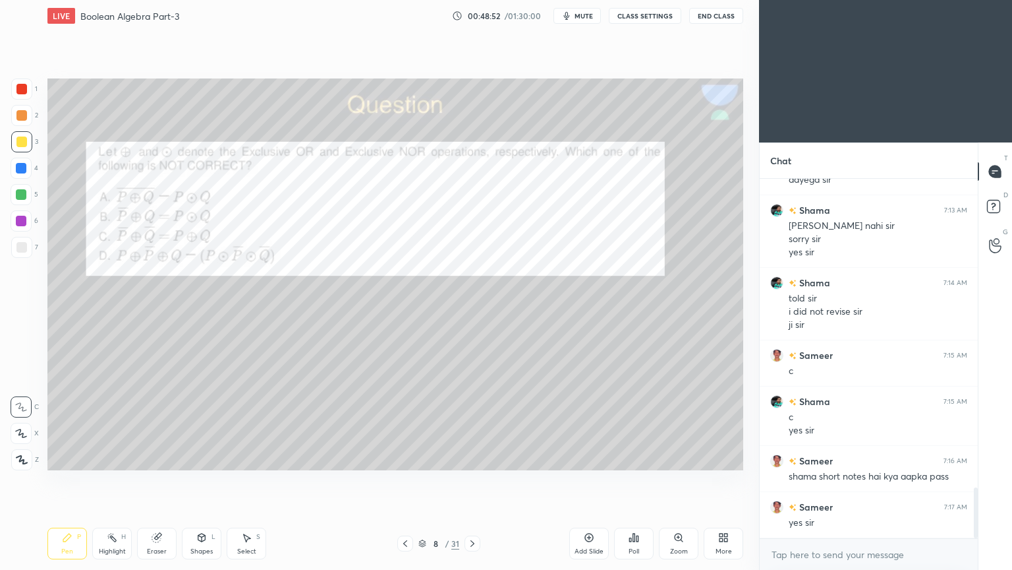
click at [26, 223] on div at bounding box center [21, 220] width 21 height 21
click at [27, 250] on div at bounding box center [21, 247] width 21 height 21
click at [17, 430] on icon at bounding box center [21, 433] width 11 height 8
click at [202, 481] on div "Shapes L" at bounding box center [202, 543] width 40 height 32
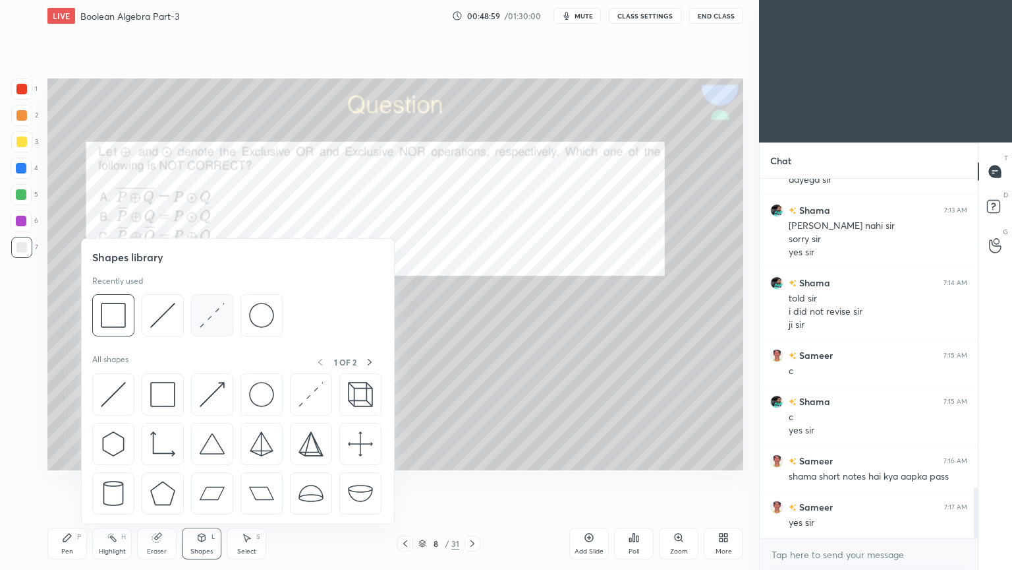
click at [211, 316] on img at bounding box center [212, 315] width 25 height 25
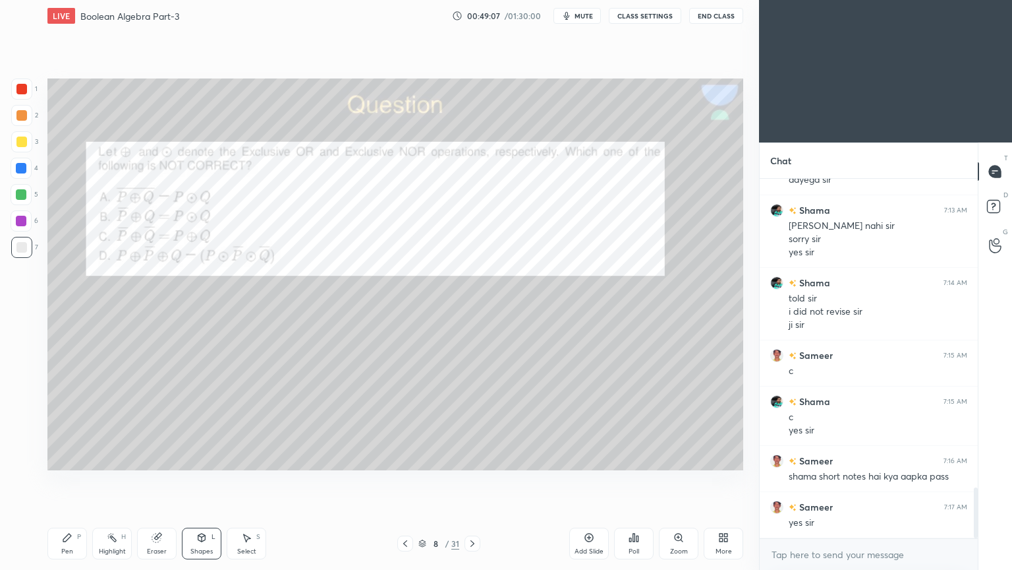
click at [155, 481] on div "Eraser" at bounding box center [157, 551] width 20 height 7
click at [66, 481] on icon at bounding box center [67, 537] width 8 height 8
click at [30, 171] on div at bounding box center [21, 168] width 21 height 21
click at [18, 411] on div at bounding box center [21, 406] width 21 height 21
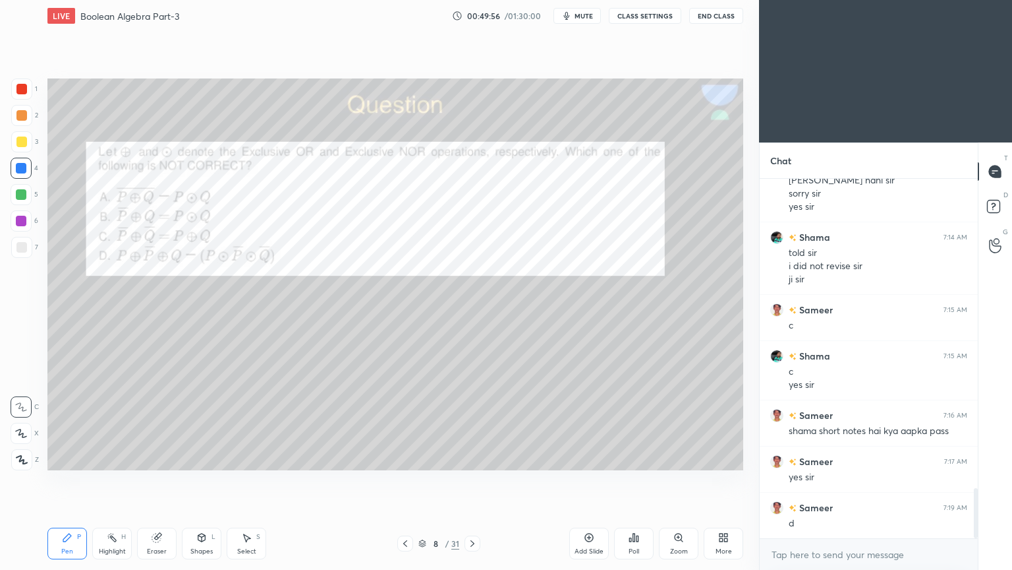
click at [26, 223] on div at bounding box center [21, 221] width 11 height 11
click at [28, 246] on div at bounding box center [21, 247] width 21 height 21
click at [117, 481] on div "Highlight" at bounding box center [112, 551] width 27 height 7
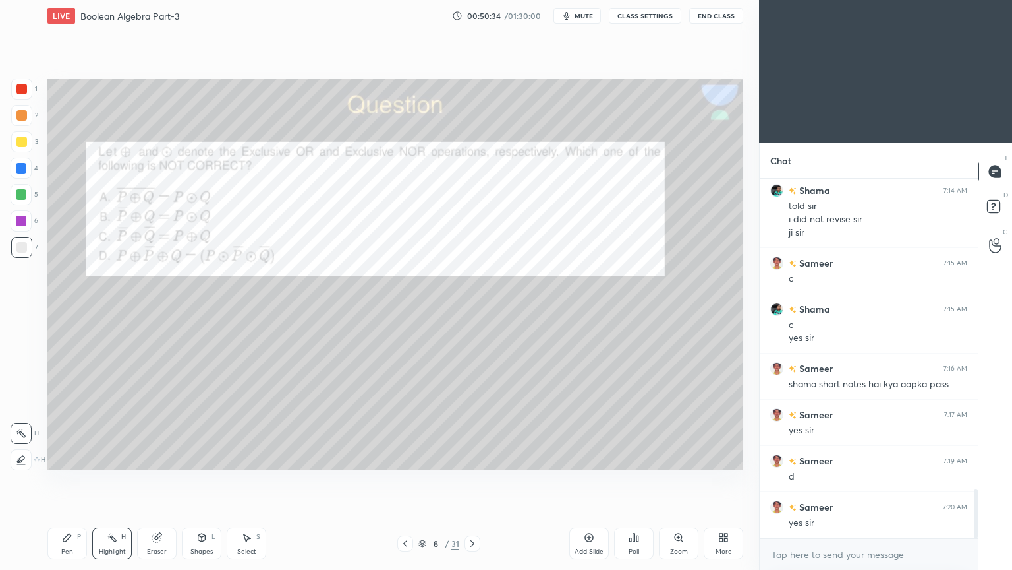
click at [69, 481] on icon at bounding box center [67, 537] width 8 height 8
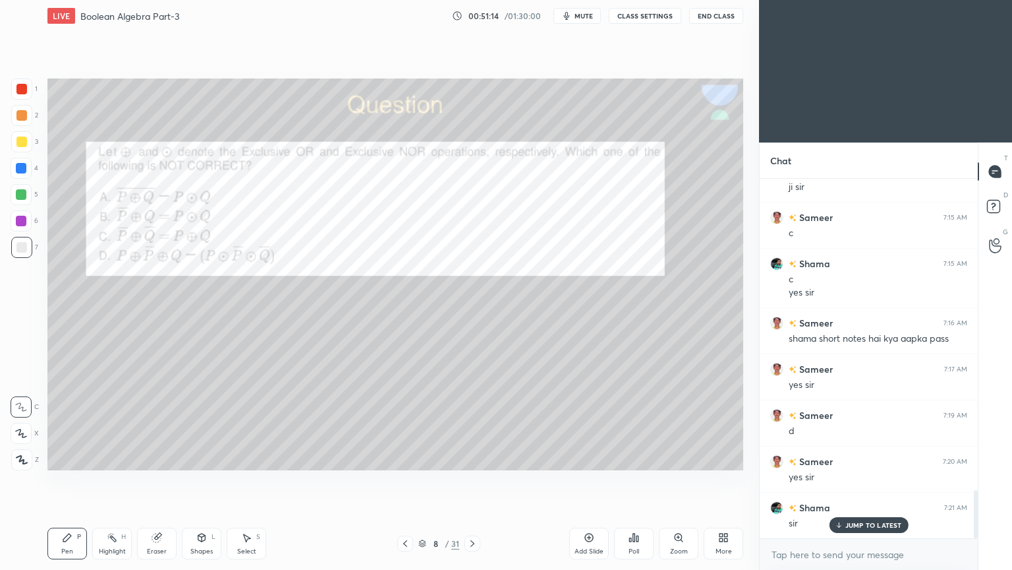
click at [26, 193] on div at bounding box center [21, 194] width 11 height 11
click at [112, 481] on div "Highlight H" at bounding box center [112, 543] width 40 height 32
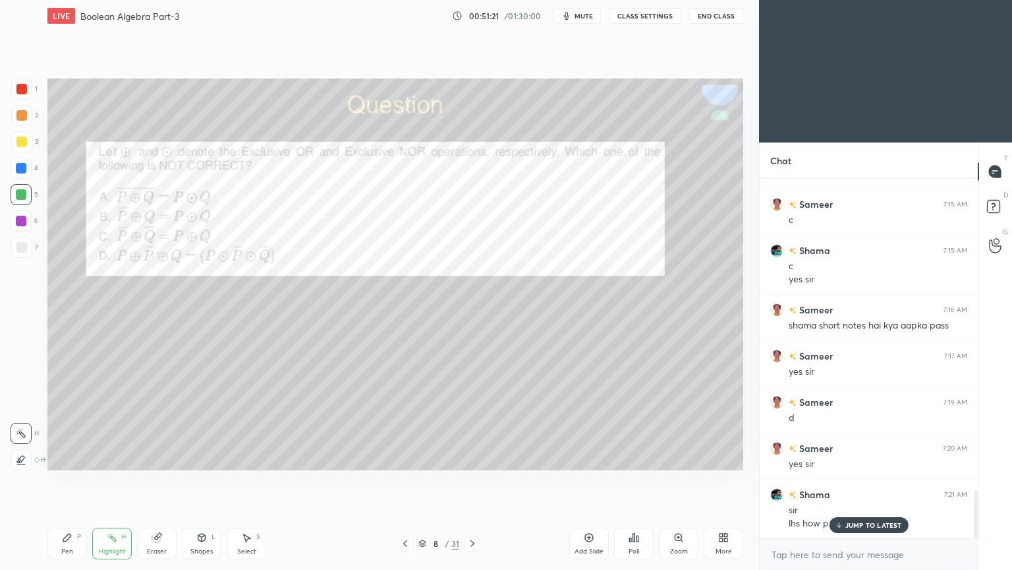
click at [58, 481] on div "Pen P" at bounding box center [67, 543] width 40 height 32
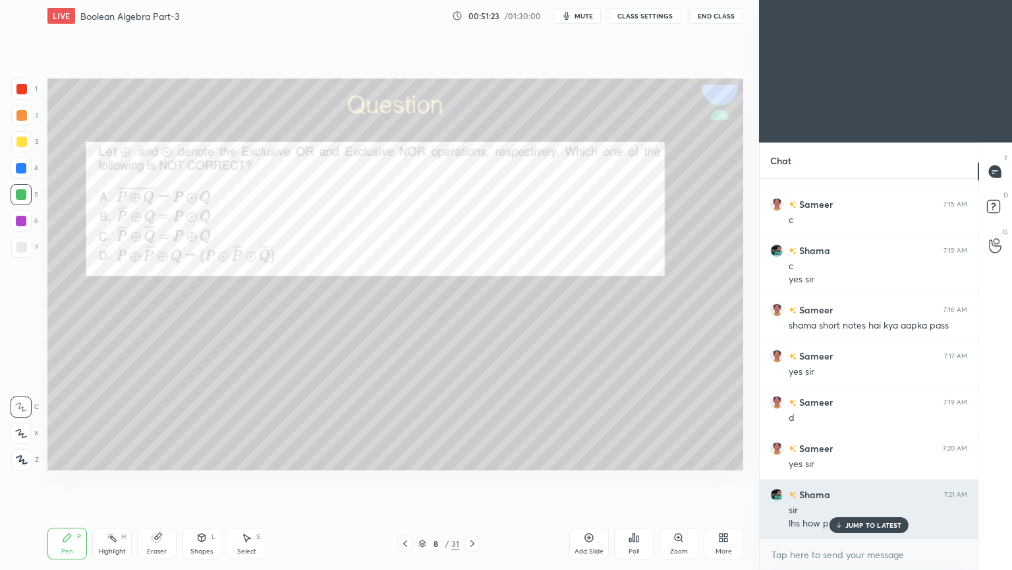
click at [861, 481] on p "JUMP TO LATEST" at bounding box center [874, 525] width 57 height 8
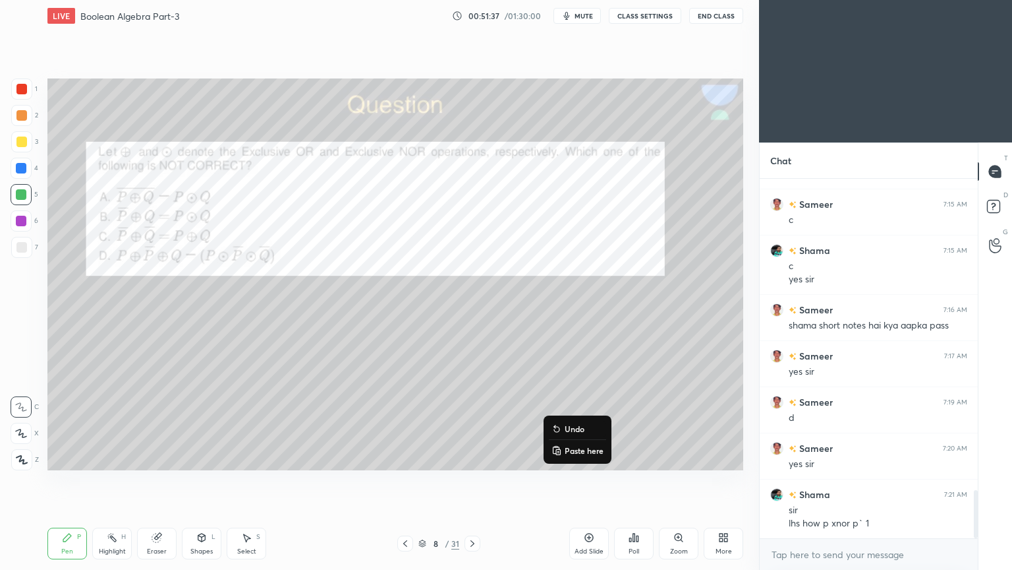
click at [573, 426] on p "Undo" at bounding box center [575, 428] width 20 height 11
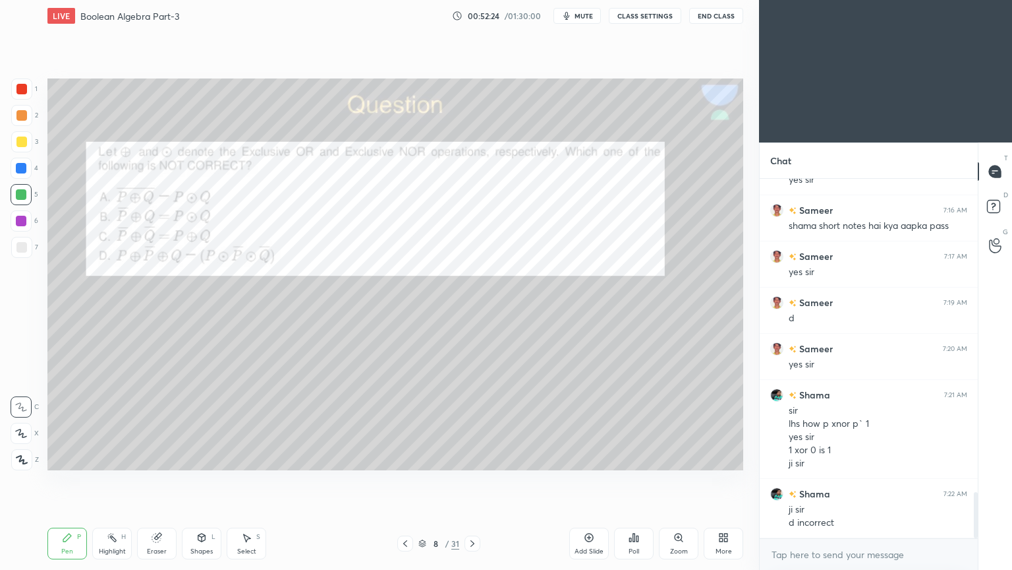
scroll to position [2436, 0]
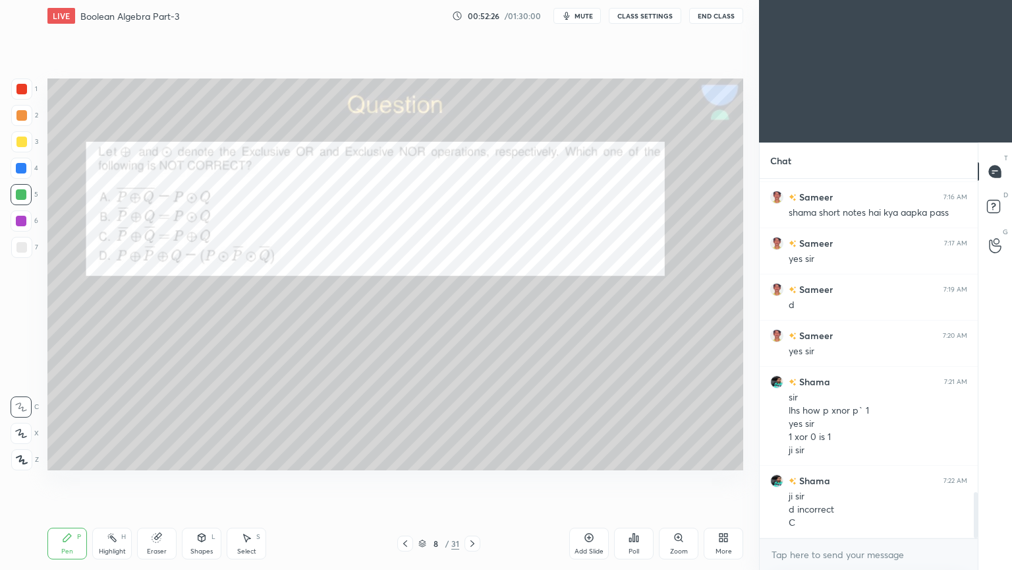
click at [32, 94] on div "1" at bounding box center [24, 88] width 26 height 21
click at [19, 429] on icon at bounding box center [21, 433] width 11 height 8
click at [108, 481] on div "Highlight H" at bounding box center [112, 543] width 40 height 32
click at [26, 145] on div at bounding box center [21, 141] width 21 height 21
click at [29, 127] on div "2" at bounding box center [24, 118] width 27 height 26
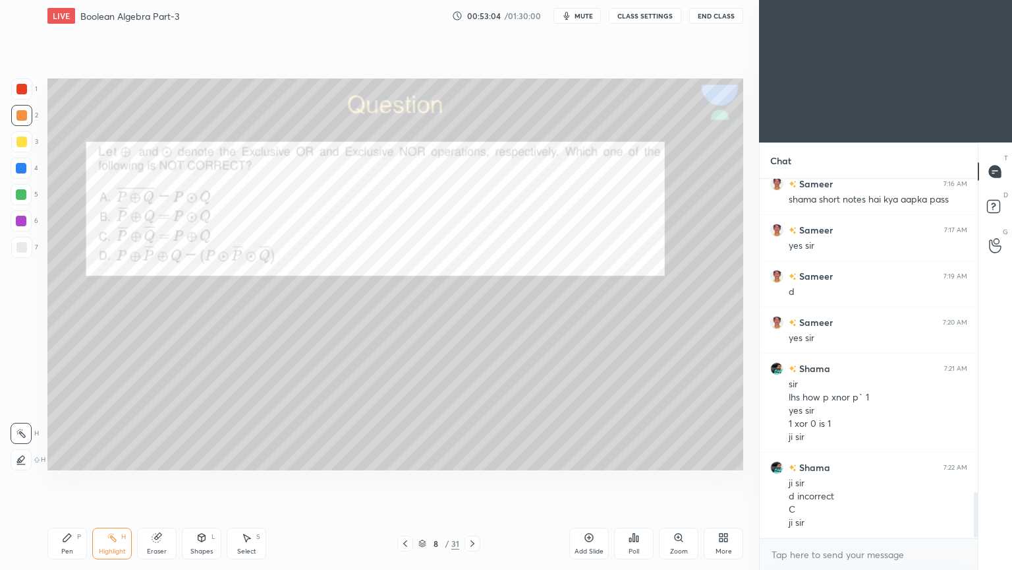
scroll to position [2494, 0]
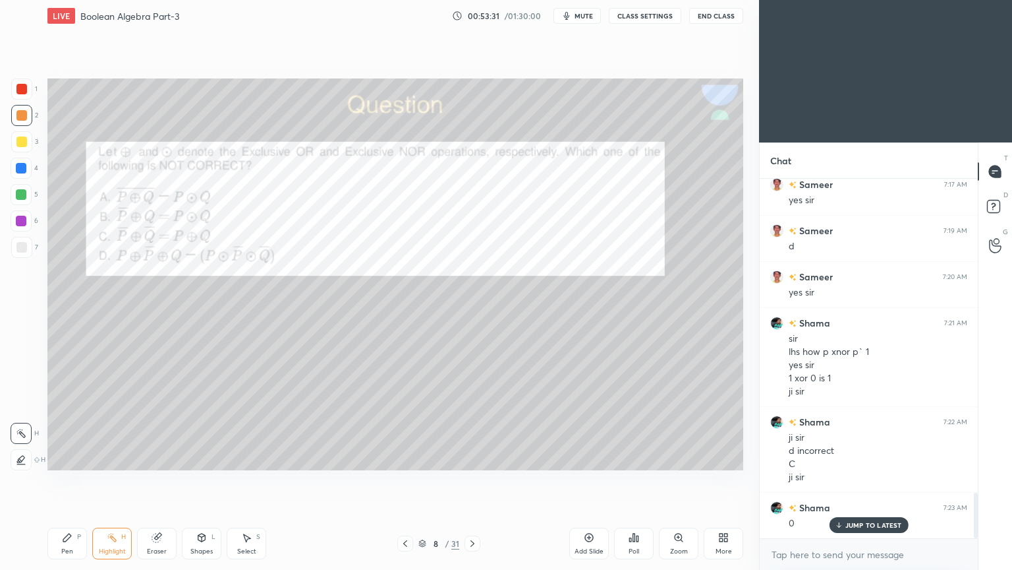
click at [471, 481] on icon at bounding box center [472, 543] width 11 height 11
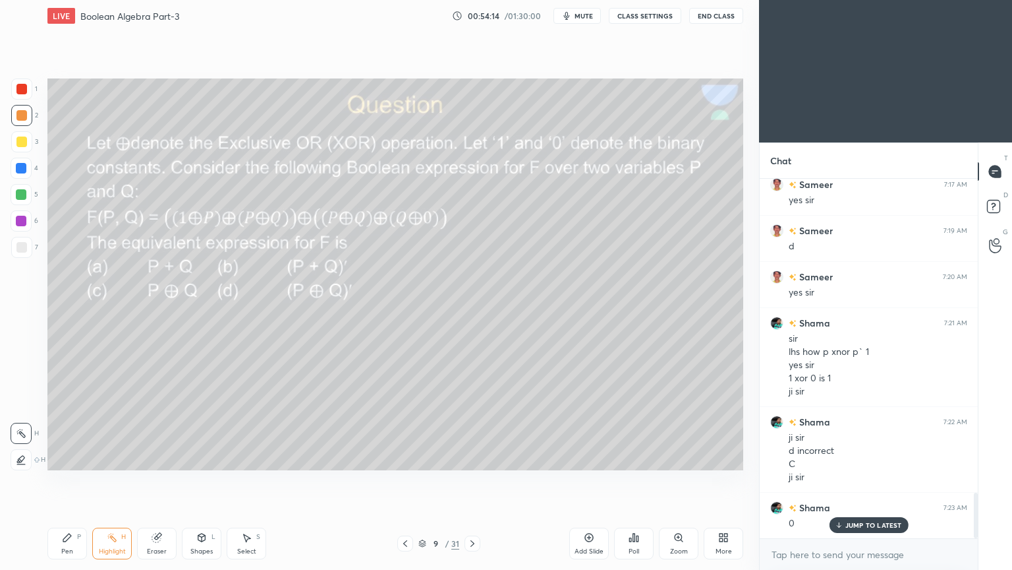
click at [405, 481] on icon at bounding box center [405, 543] width 4 height 7
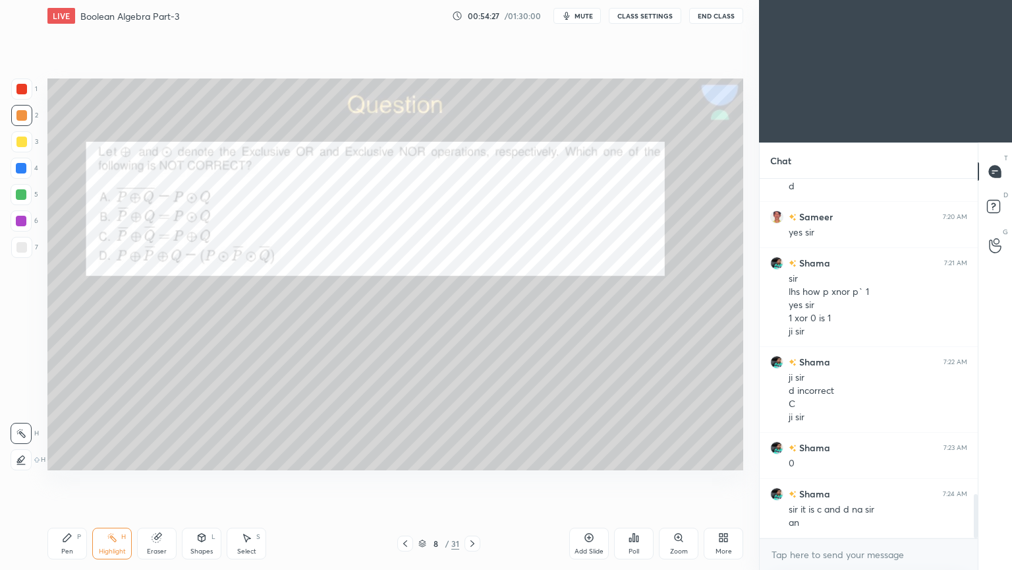
scroll to position [2567, 0]
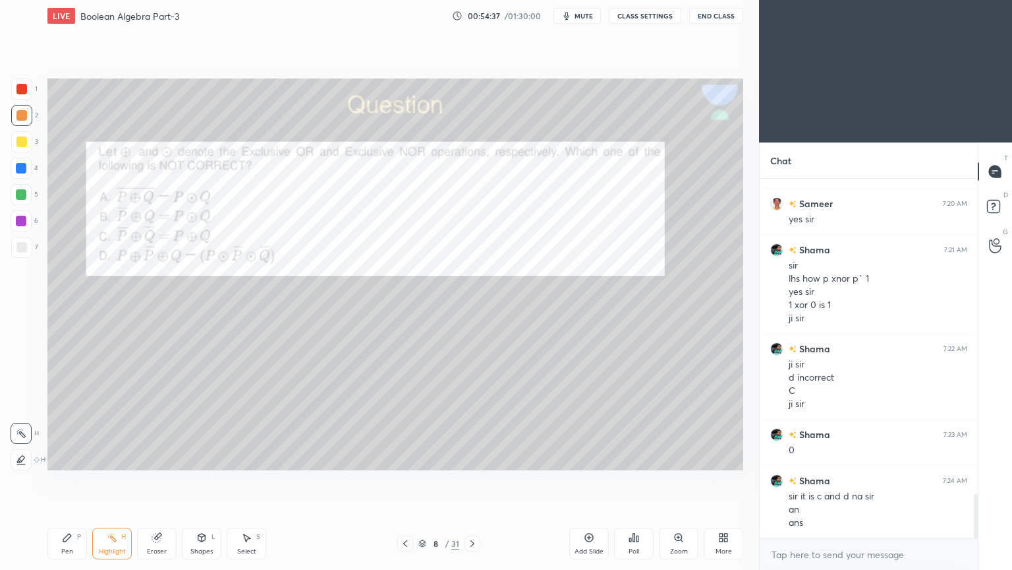
click at [69, 481] on icon at bounding box center [67, 537] width 8 height 8
click at [23, 249] on div at bounding box center [21, 247] width 11 height 11
click at [196, 481] on div "Shapes L" at bounding box center [202, 543] width 40 height 32
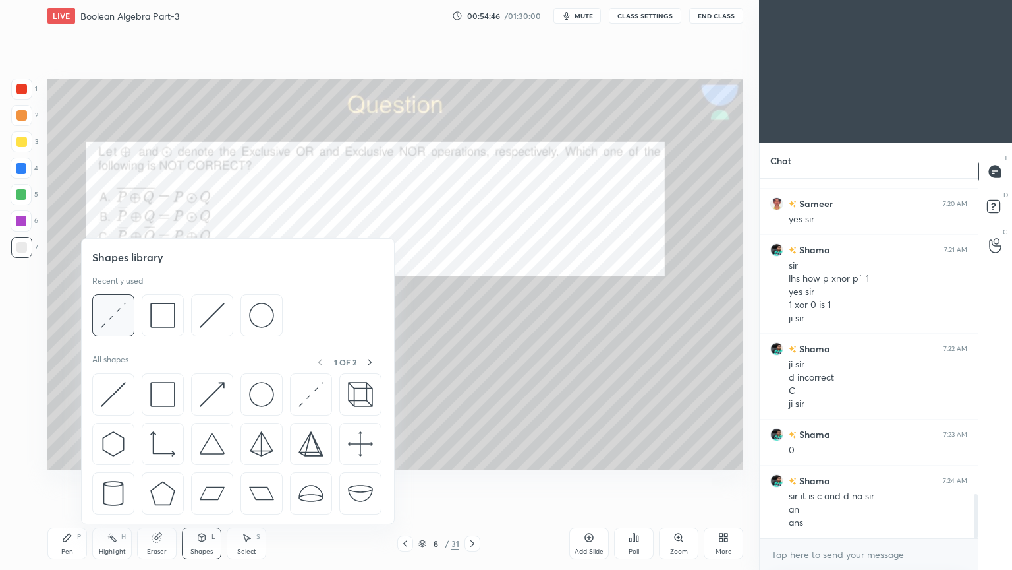
click at [114, 305] on img at bounding box center [113, 315] width 25 height 25
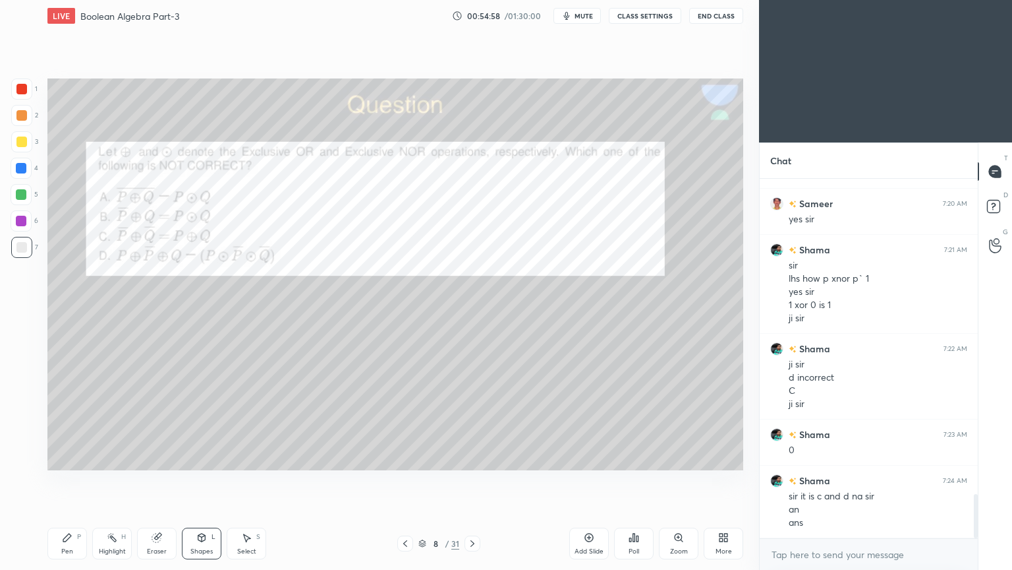
click at [73, 481] on div "Pen P" at bounding box center [67, 543] width 40 height 32
click at [29, 143] on div at bounding box center [21, 141] width 21 height 21
click at [28, 121] on div at bounding box center [21, 115] width 21 height 21
click at [26, 396] on div at bounding box center [21, 406] width 21 height 21
click at [154, 481] on div "Eraser" at bounding box center [157, 543] width 40 height 32
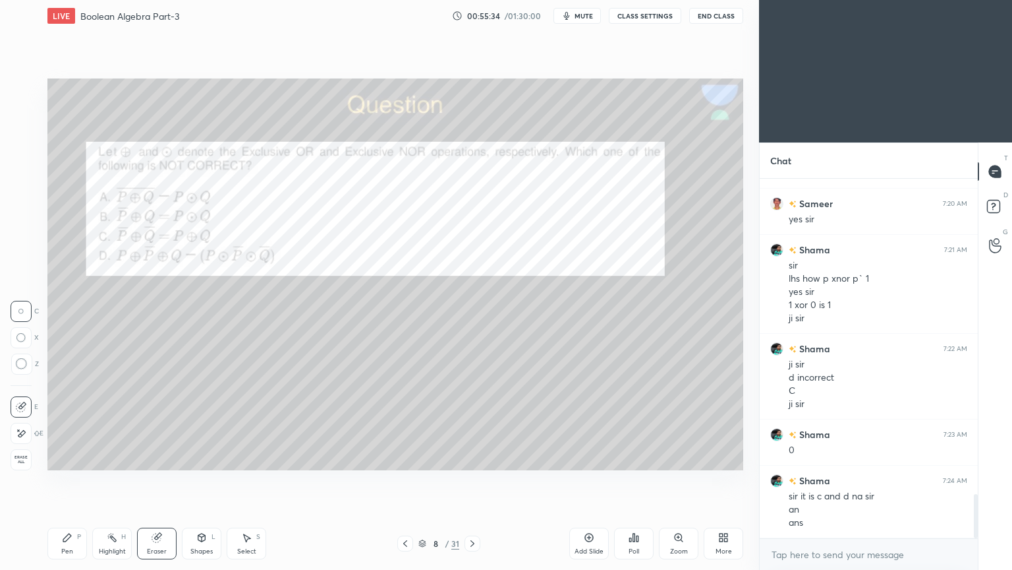
click at [66, 481] on icon at bounding box center [67, 537] width 8 height 8
click at [746, 384] on div "Setting up your live class Congratulations on completing 6 years with Unacademy…" at bounding box center [395, 274] width 707 height 485
click at [30, 94] on div at bounding box center [21, 88] width 21 height 21
click at [31, 117] on div at bounding box center [21, 115] width 21 height 21
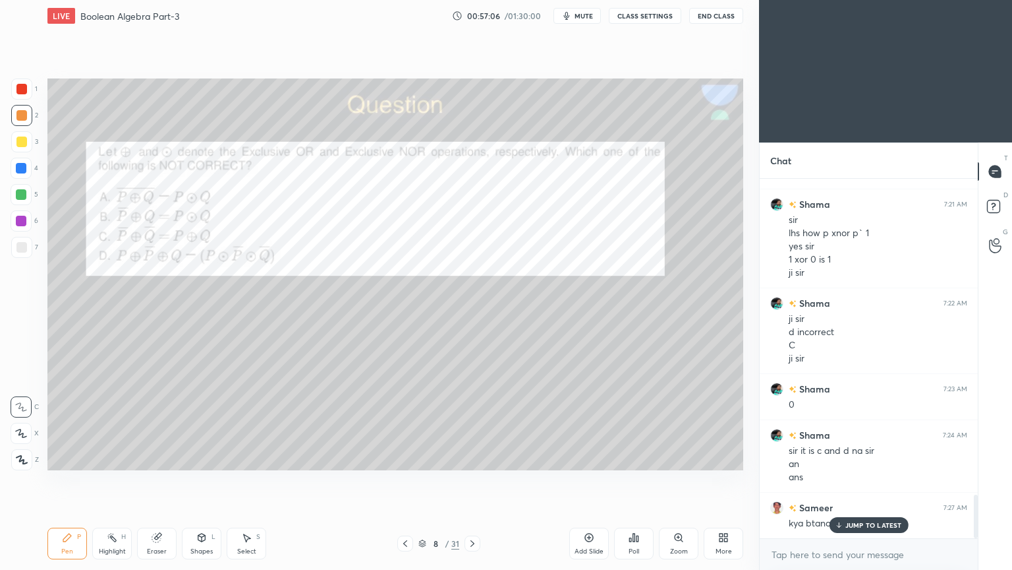
click at [109, 481] on icon at bounding box center [112, 537] width 11 height 11
click at [24, 219] on div at bounding box center [21, 221] width 11 height 11
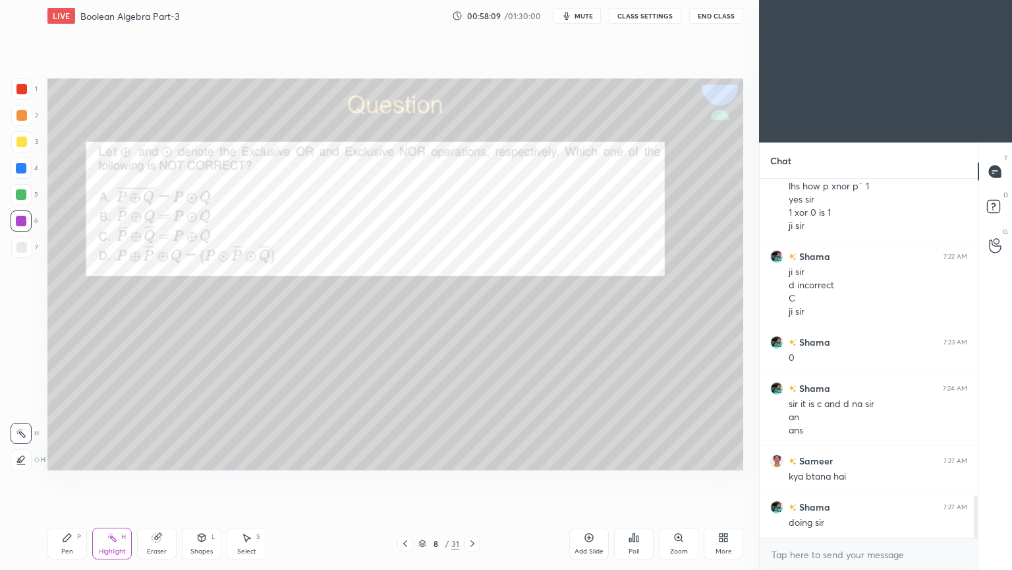
click at [438, 481] on div "8" at bounding box center [435, 543] width 13 height 8
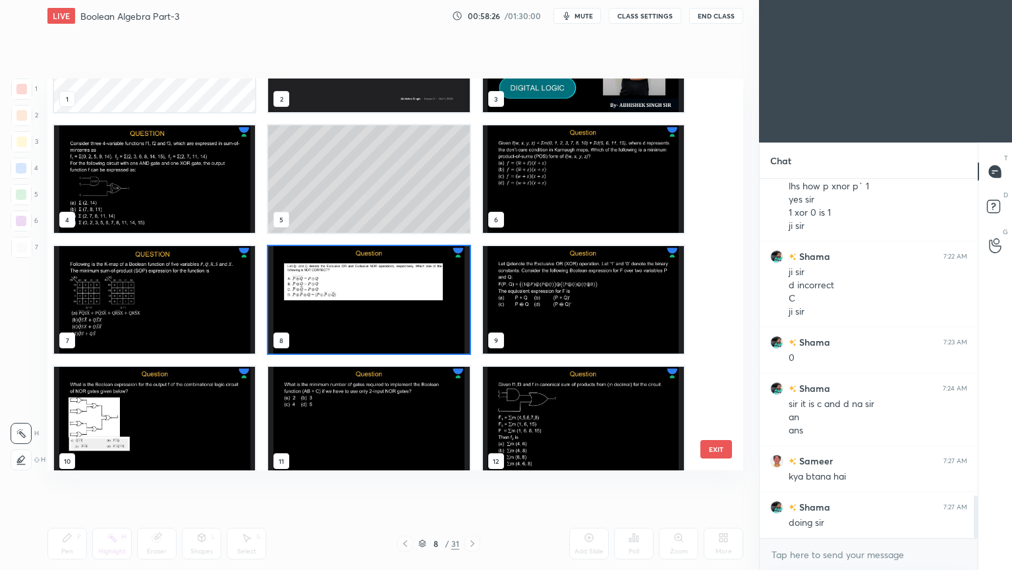
scroll to position [0, 0]
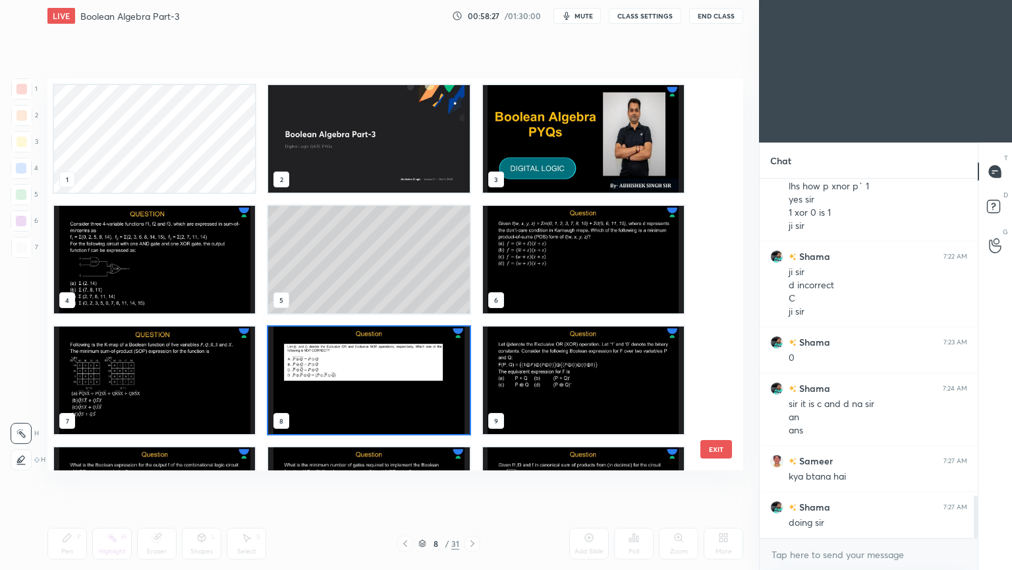
click at [718, 443] on button "EXIT" at bounding box center [717, 449] width 32 height 18
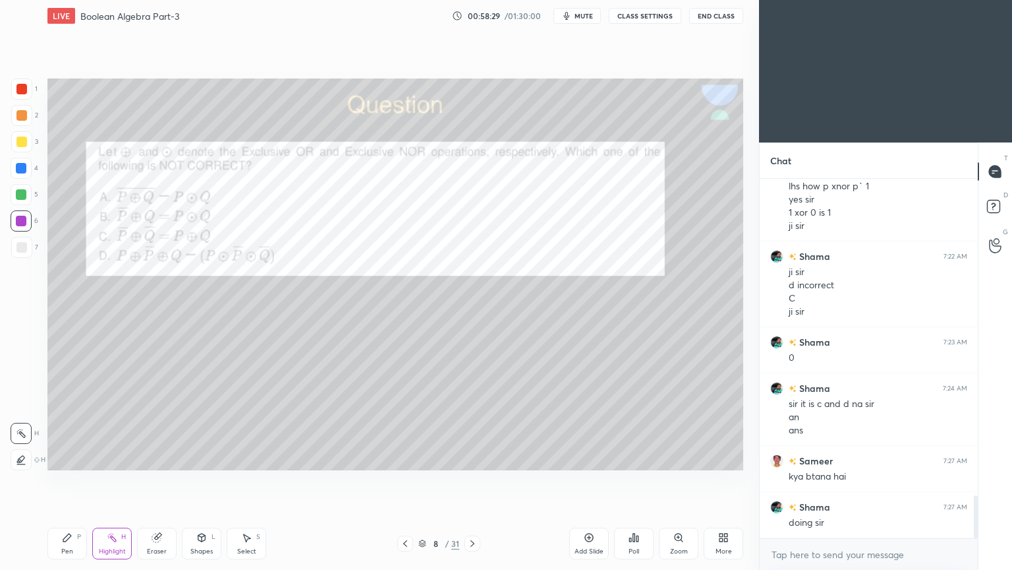
scroll to position [2705, 0]
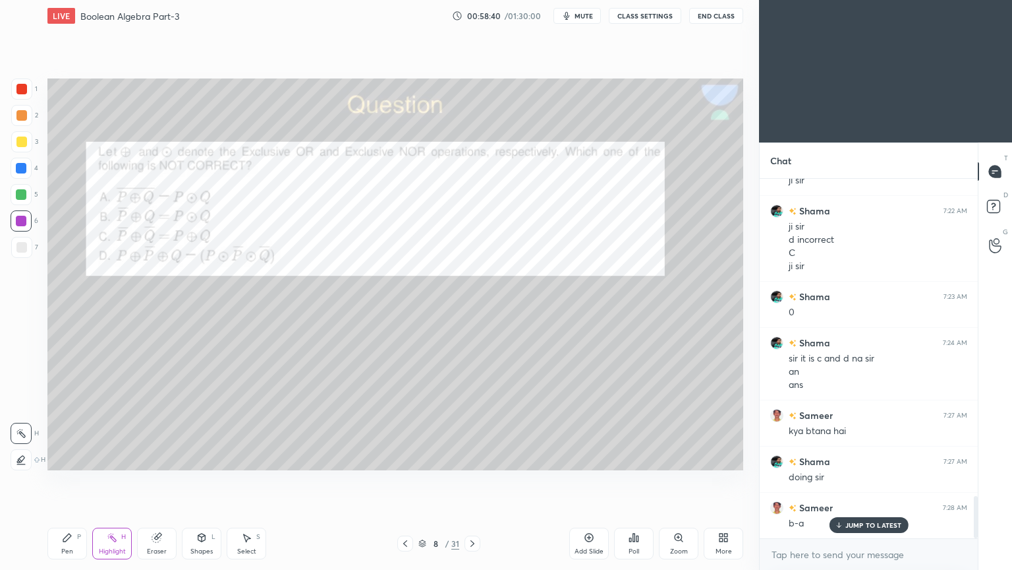
click at [25, 217] on div at bounding box center [21, 221] width 11 height 11
click at [67, 481] on icon at bounding box center [67, 537] width 11 height 11
click at [16, 430] on icon at bounding box center [21, 432] width 12 height 9
click at [124, 481] on div "H" at bounding box center [123, 536] width 5 height 7
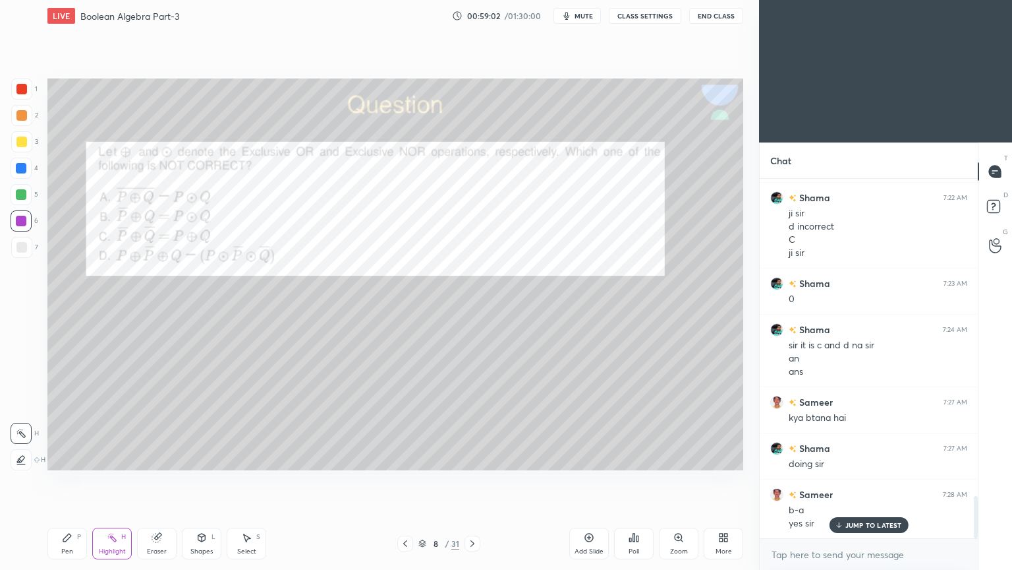
click at [65, 481] on div "Pen P" at bounding box center [67, 543] width 40 height 32
click at [113, 481] on icon at bounding box center [112, 537] width 11 height 11
click at [61, 481] on div "Pen P" at bounding box center [67, 543] width 40 height 32
click at [30, 116] on div at bounding box center [21, 115] width 21 height 21
click at [18, 401] on div at bounding box center [21, 406] width 21 height 21
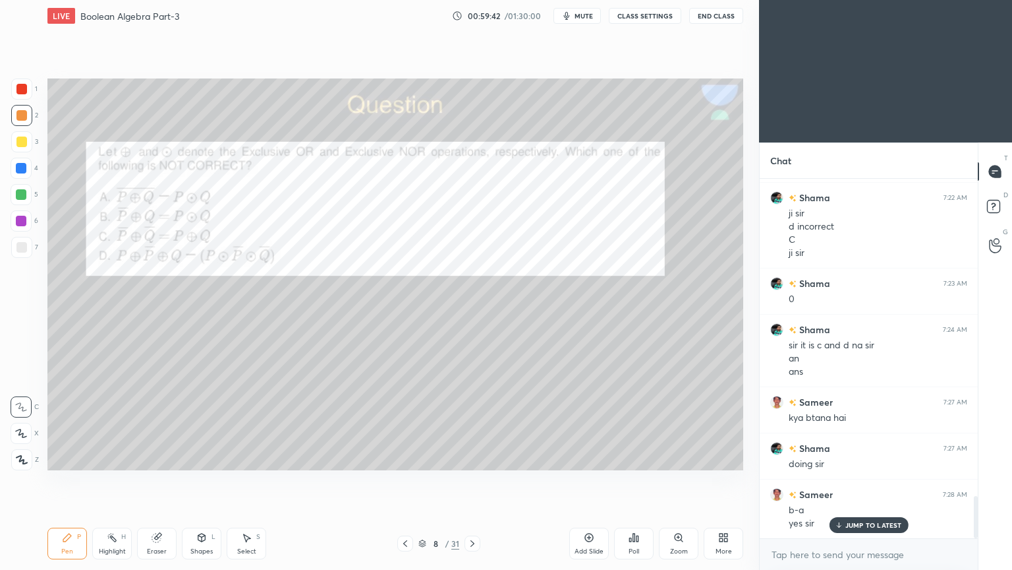
click at [475, 481] on icon at bounding box center [472, 543] width 11 height 11
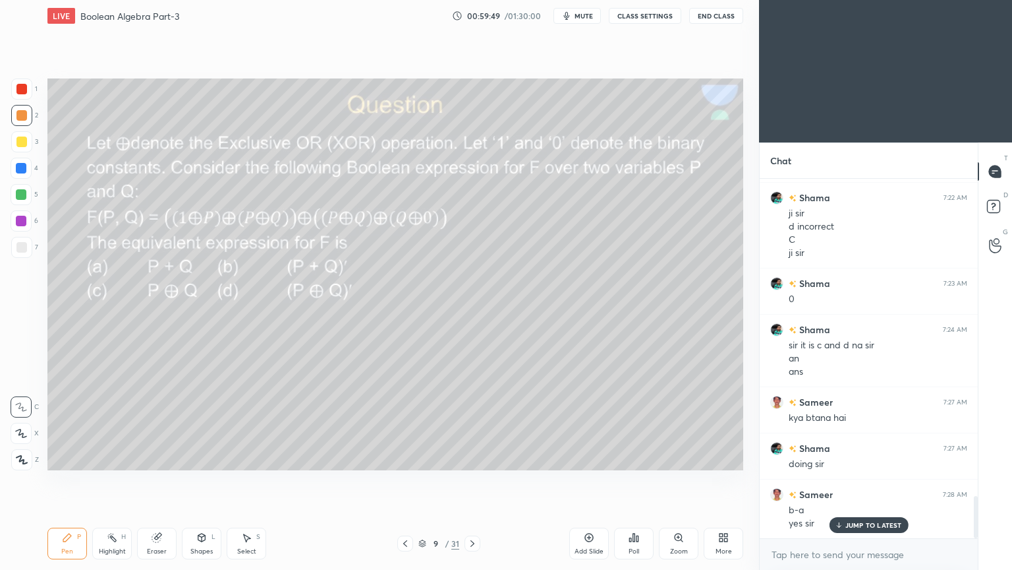
scroll to position [2765, 0]
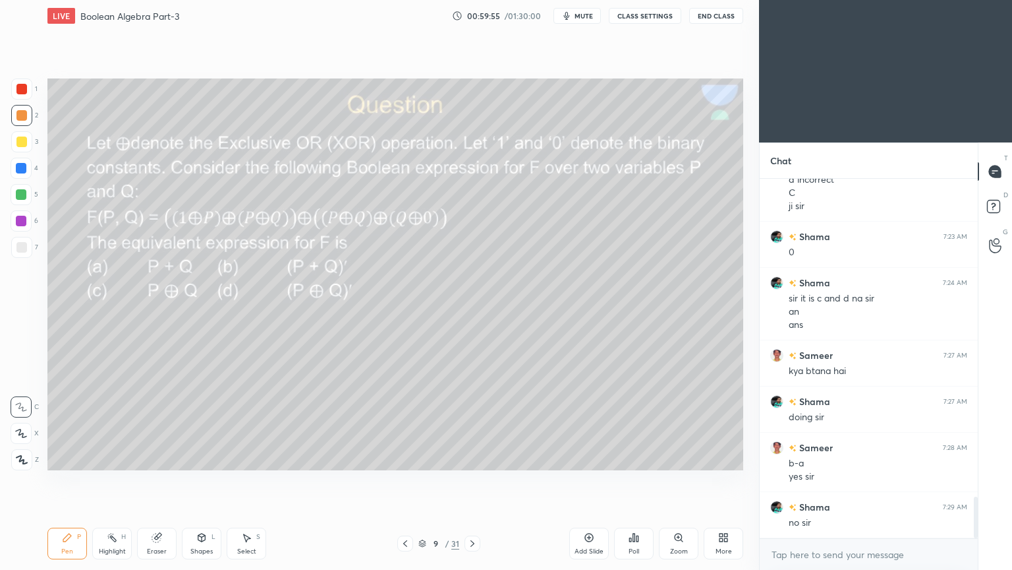
click at [403, 481] on icon at bounding box center [405, 543] width 11 height 11
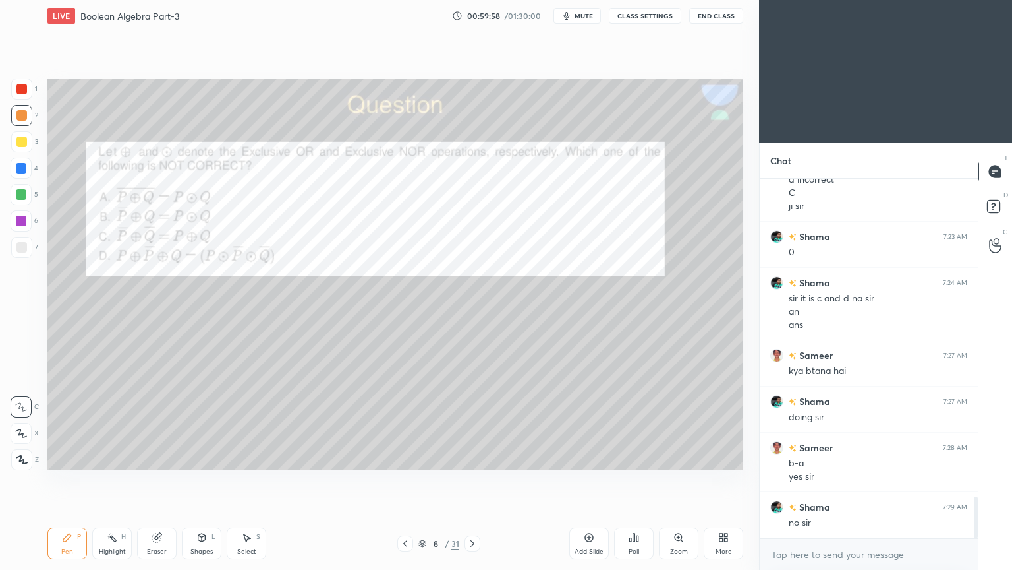
click at [107, 481] on div "Highlight H" at bounding box center [112, 543] width 40 height 32
click at [30, 195] on div at bounding box center [21, 194] width 21 height 21
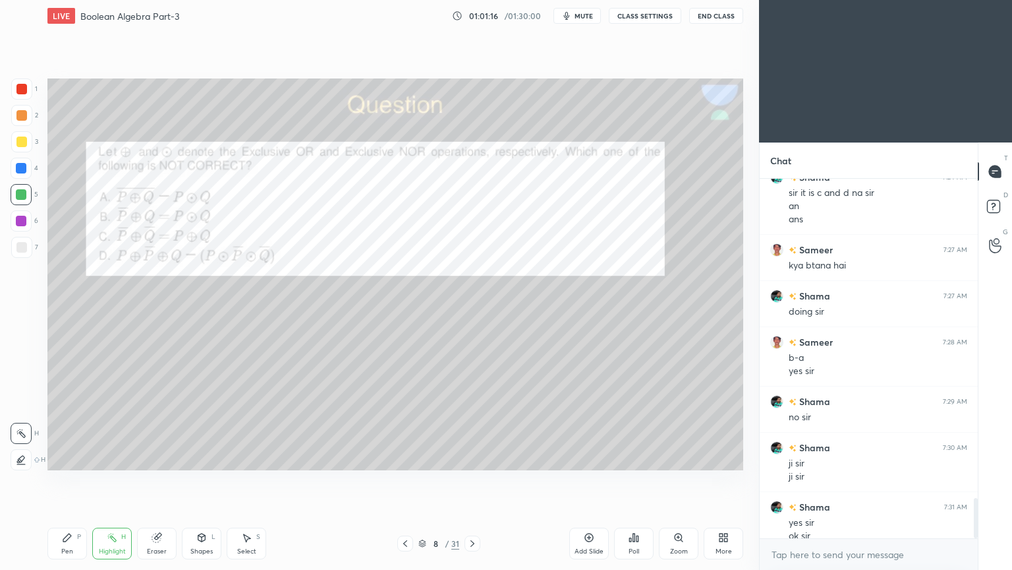
scroll to position [2884, 0]
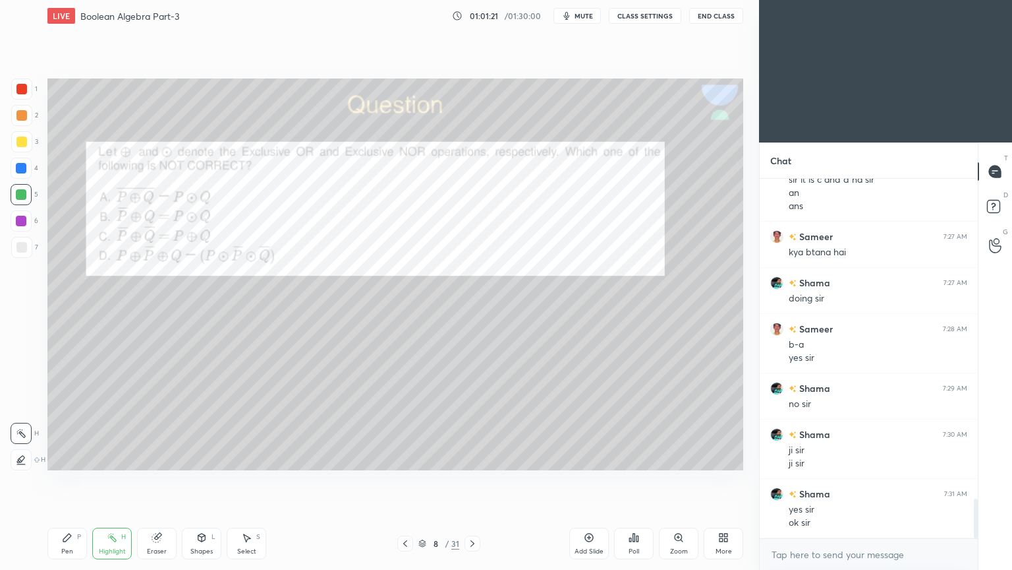
click at [63, 481] on div "Pen P" at bounding box center [67, 543] width 40 height 32
click at [24, 177] on div at bounding box center [21, 168] width 21 height 21
click at [27, 243] on div at bounding box center [21, 247] width 21 height 21
click at [23, 430] on icon at bounding box center [21, 432] width 12 height 9
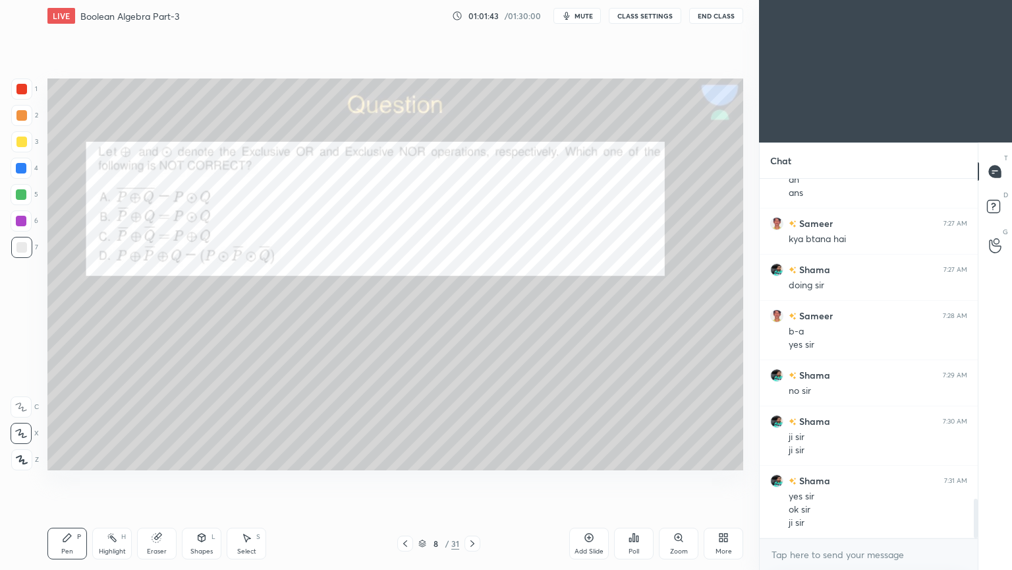
click at [17, 402] on icon at bounding box center [21, 406] width 12 height 9
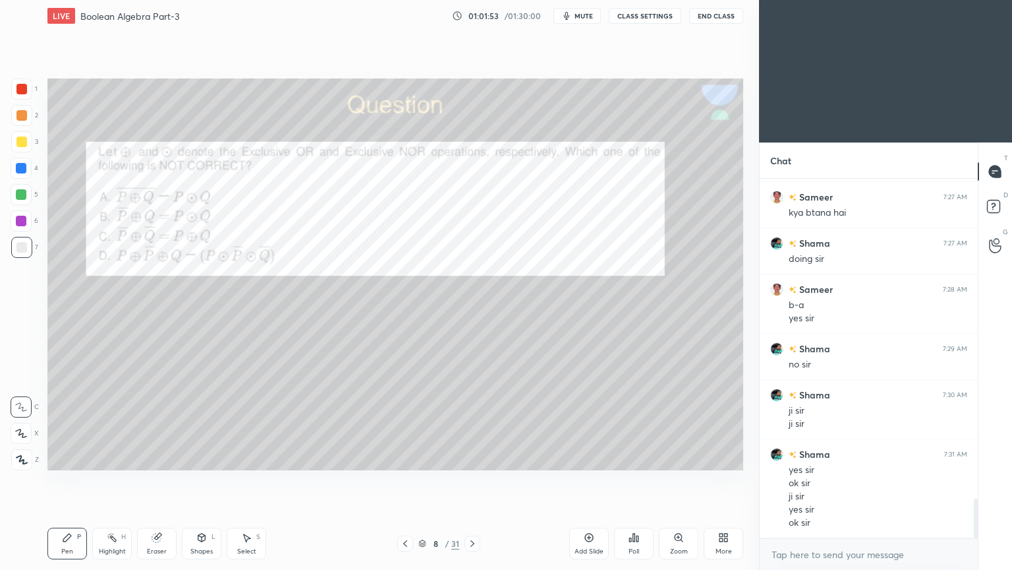
scroll to position [2937, 0]
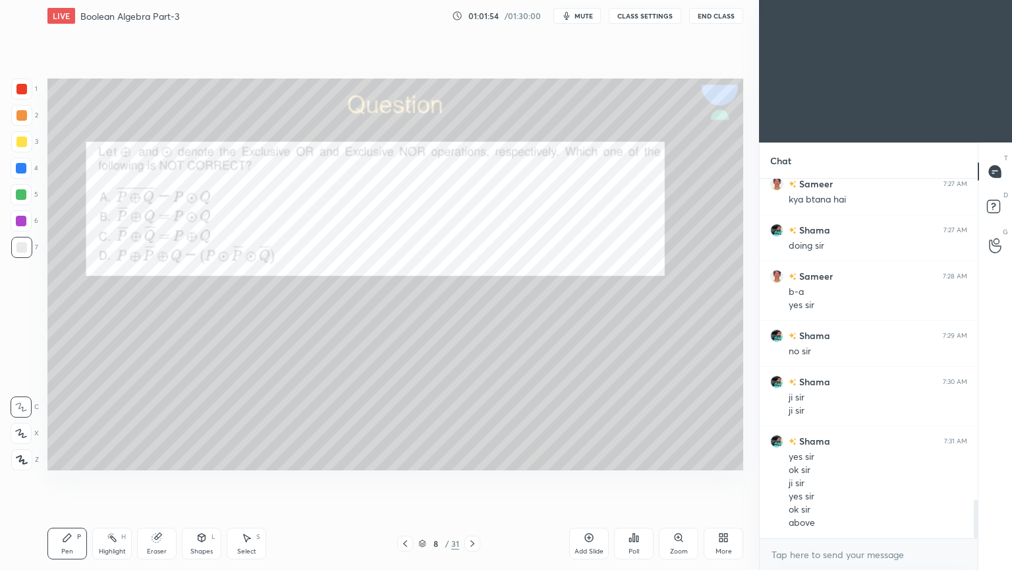
click at [469, 481] on icon at bounding box center [472, 543] width 11 height 11
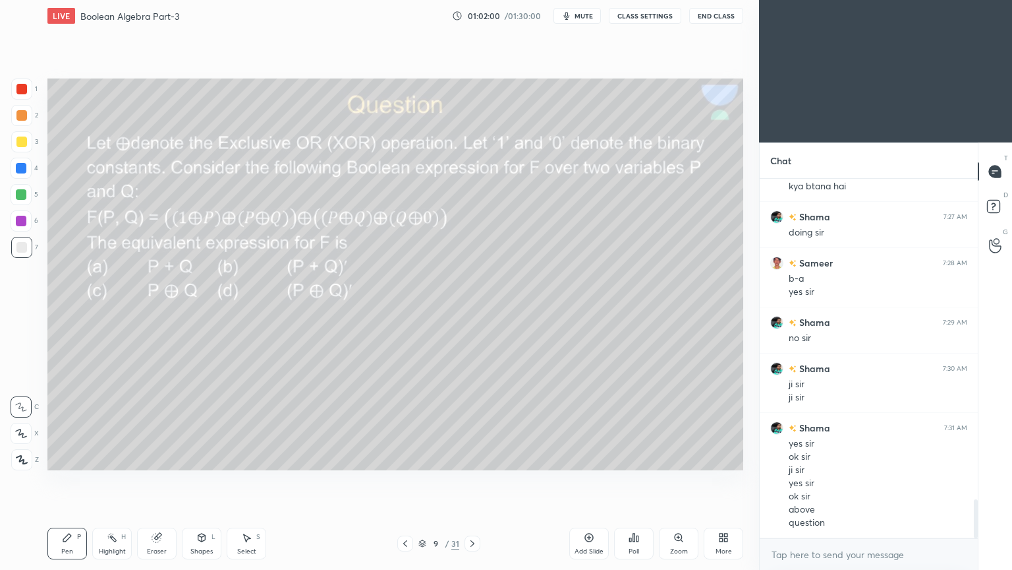
scroll to position [2995, 0]
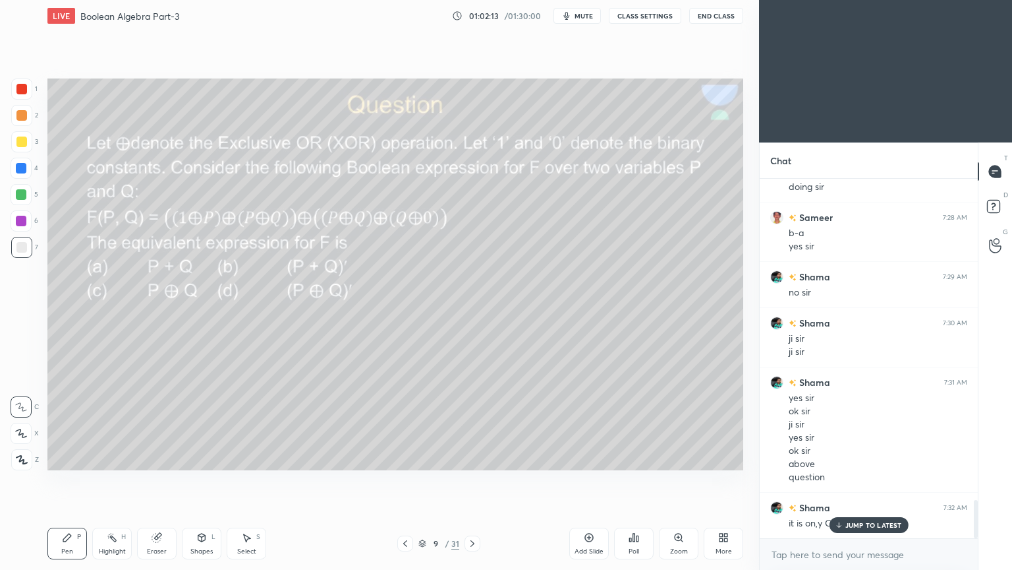
click at [867, 481] on div "JUMP TO LATEST" at bounding box center [868, 525] width 79 height 16
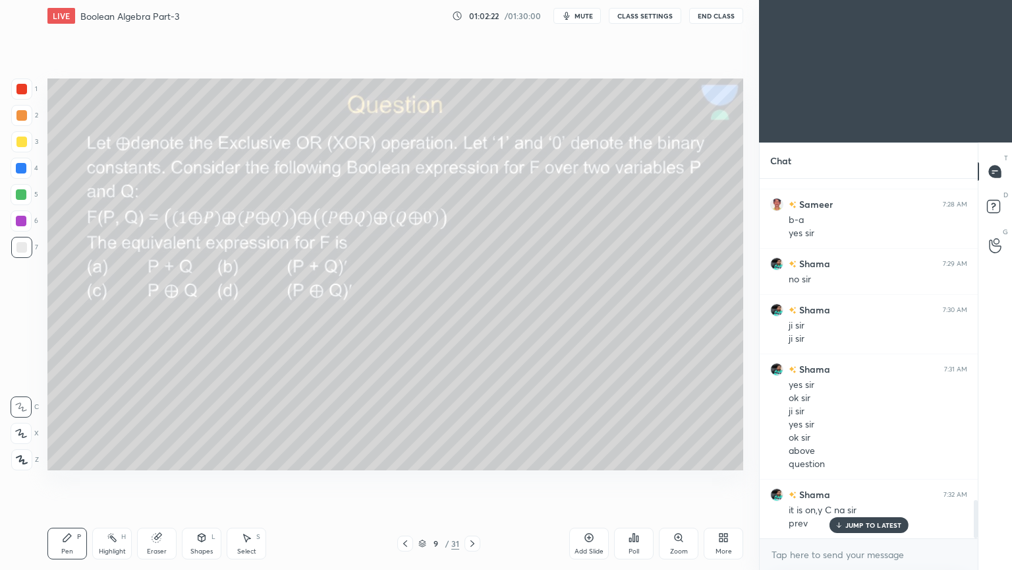
scroll to position [3022, 0]
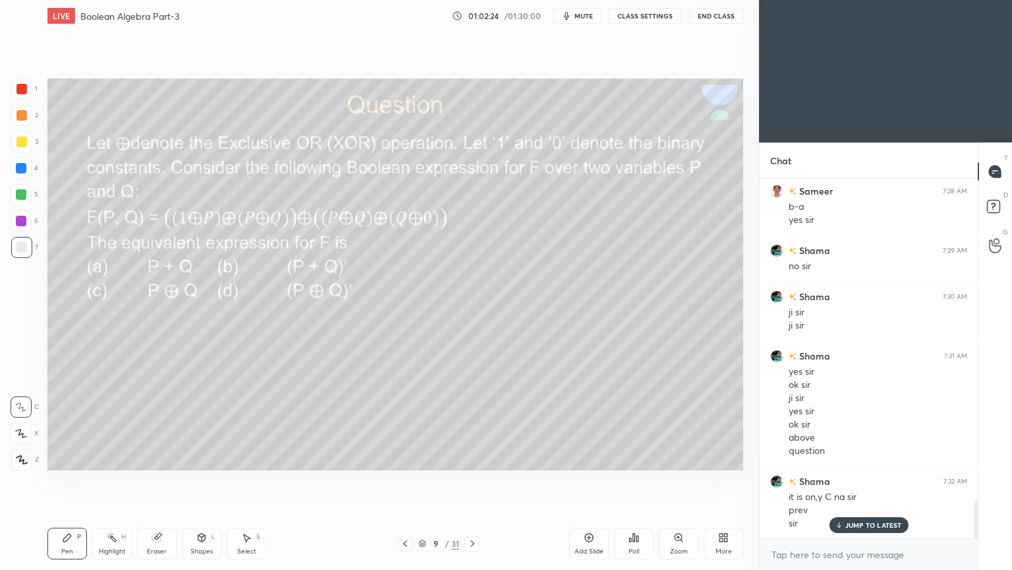
click at [401, 481] on div at bounding box center [405, 543] width 16 height 16
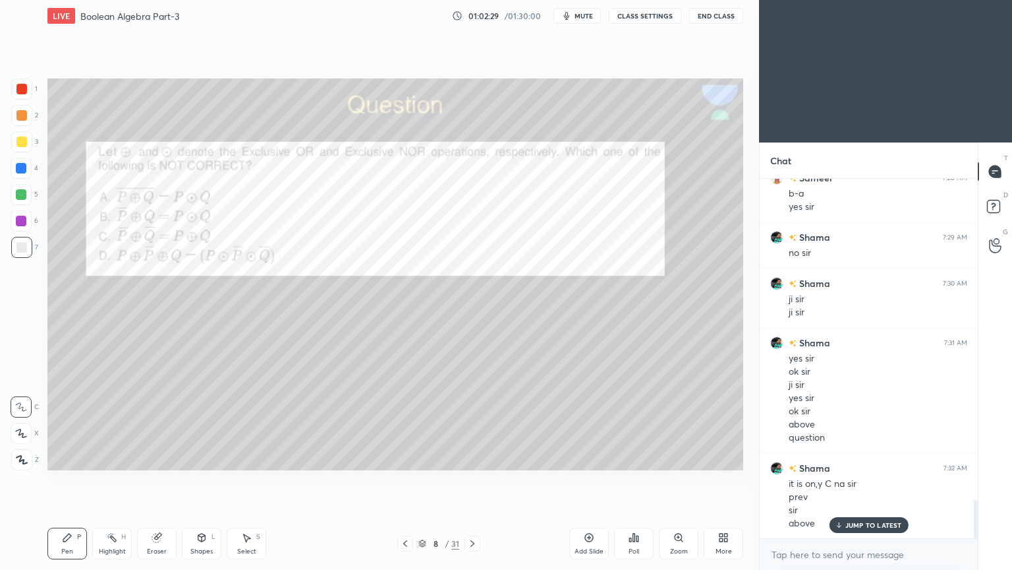
scroll to position [3048, 0]
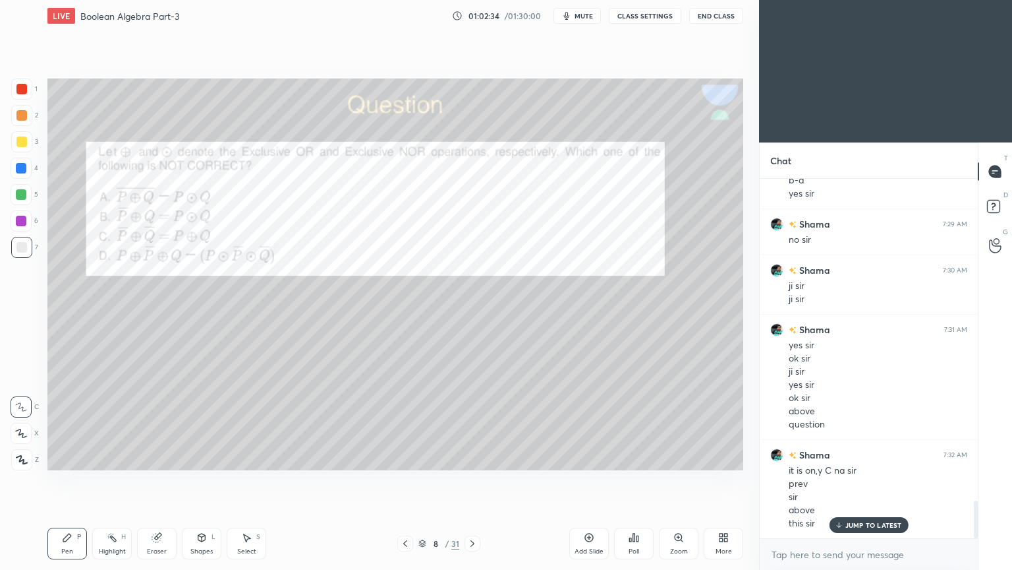
click at [476, 481] on icon at bounding box center [472, 543] width 11 height 11
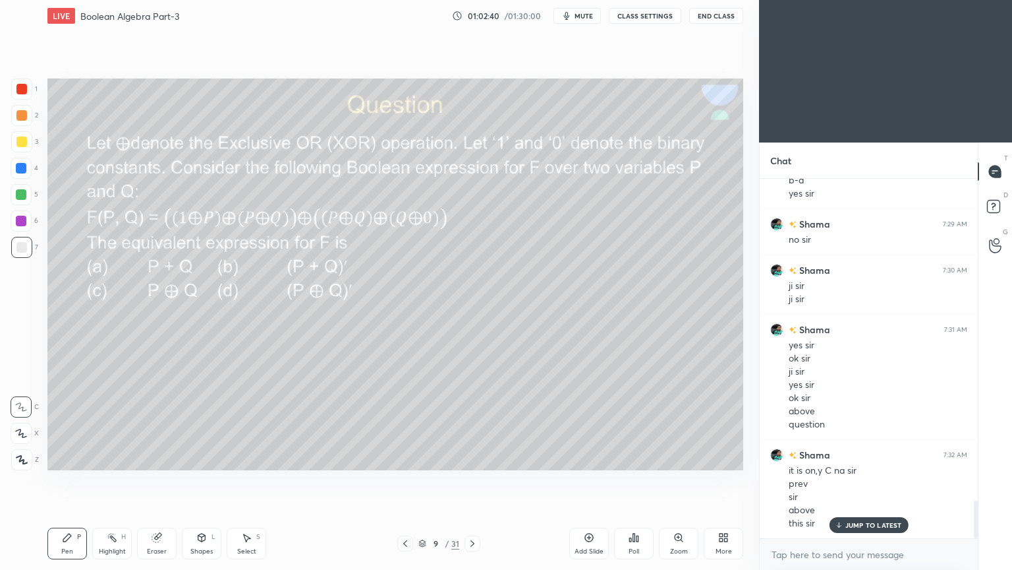
click at [99, 481] on div "Highlight H" at bounding box center [112, 543] width 40 height 32
click at [33, 108] on div "2" at bounding box center [24, 115] width 27 height 21
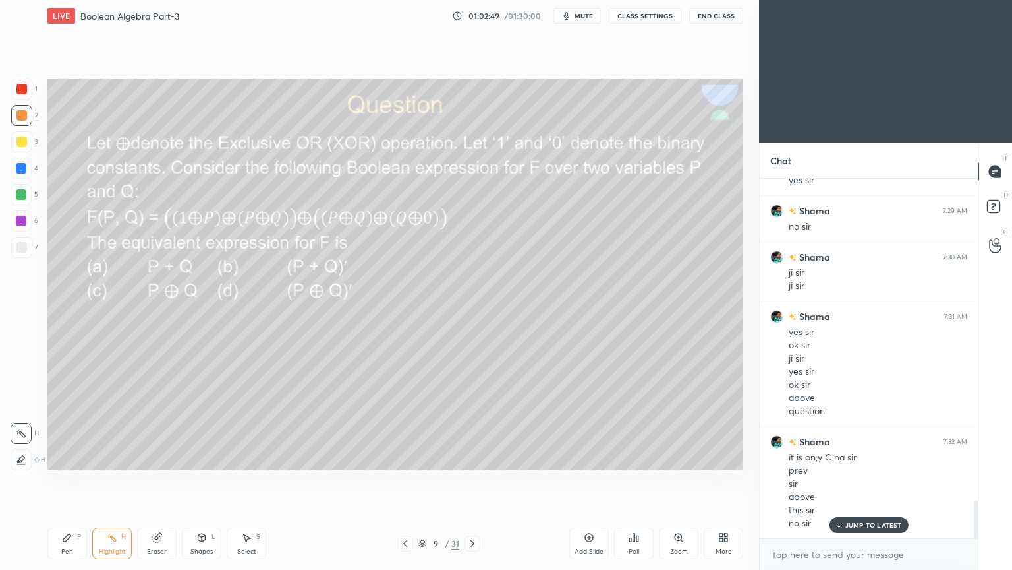
scroll to position [3074, 0]
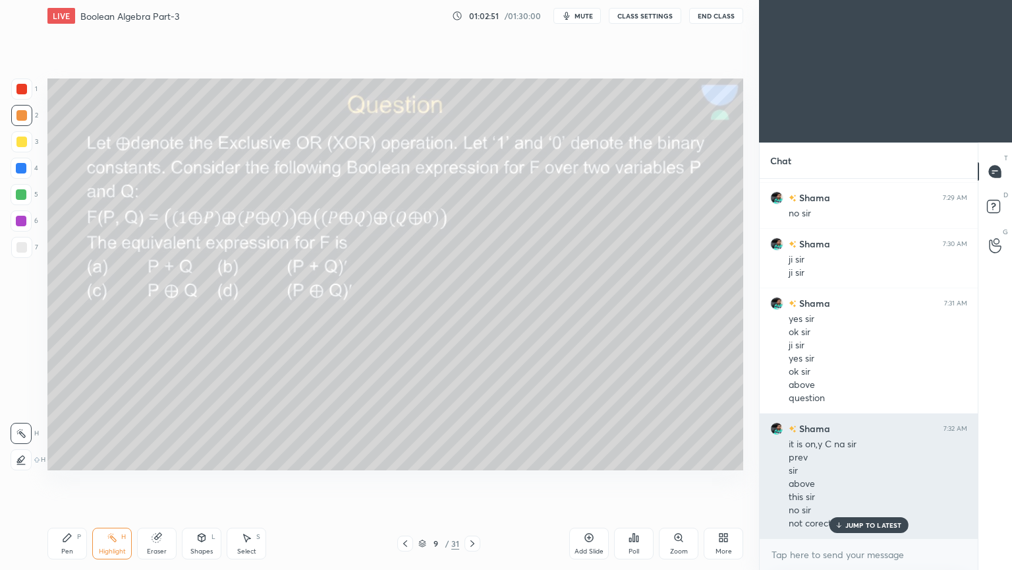
click at [859, 481] on p "JUMP TO LATEST" at bounding box center [874, 525] width 57 height 8
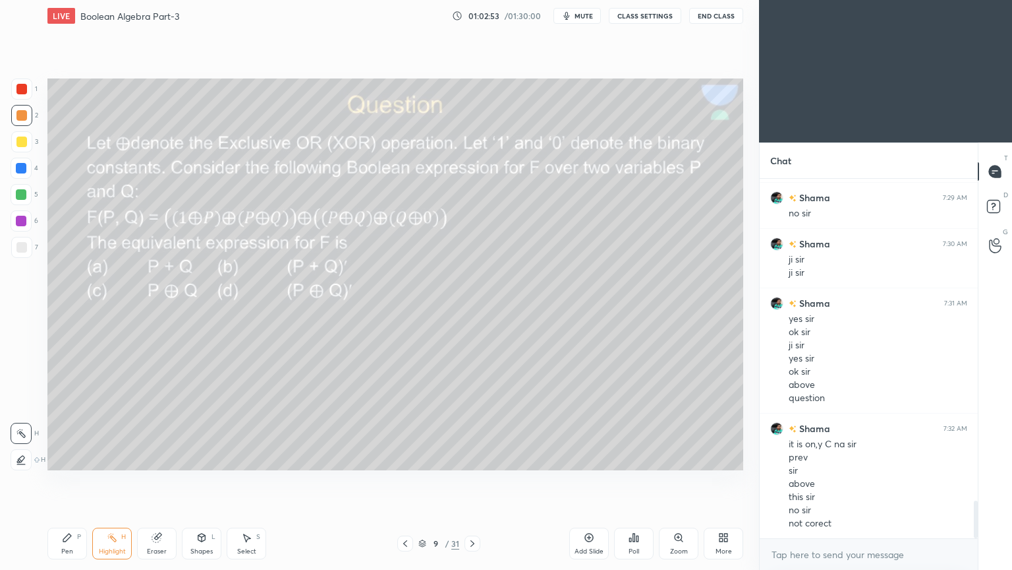
click at [408, 481] on icon at bounding box center [405, 543] width 11 height 11
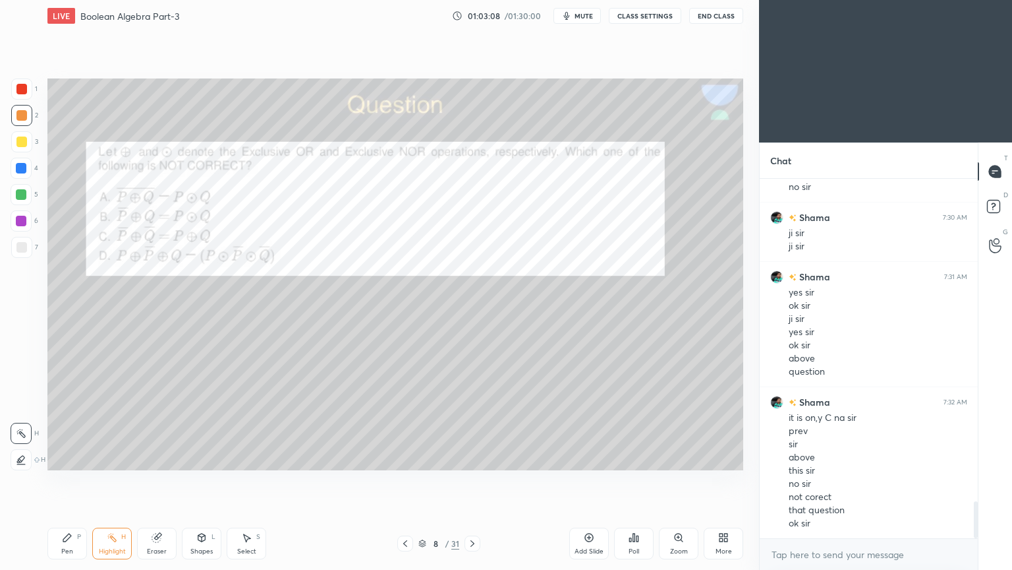
scroll to position [3147, 0]
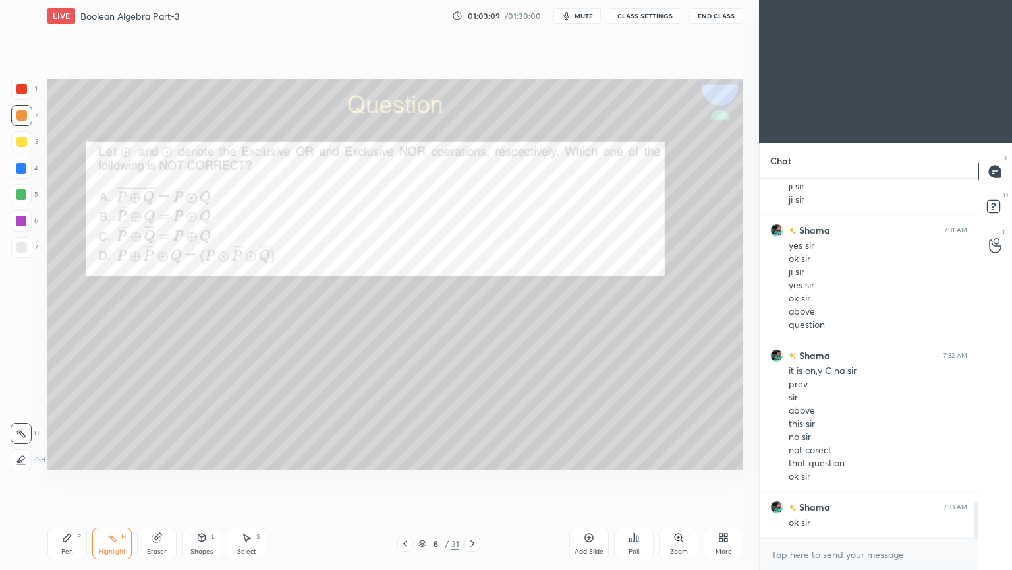
click at [477, 481] on icon at bounding box center [472, 543] width 11 height 11
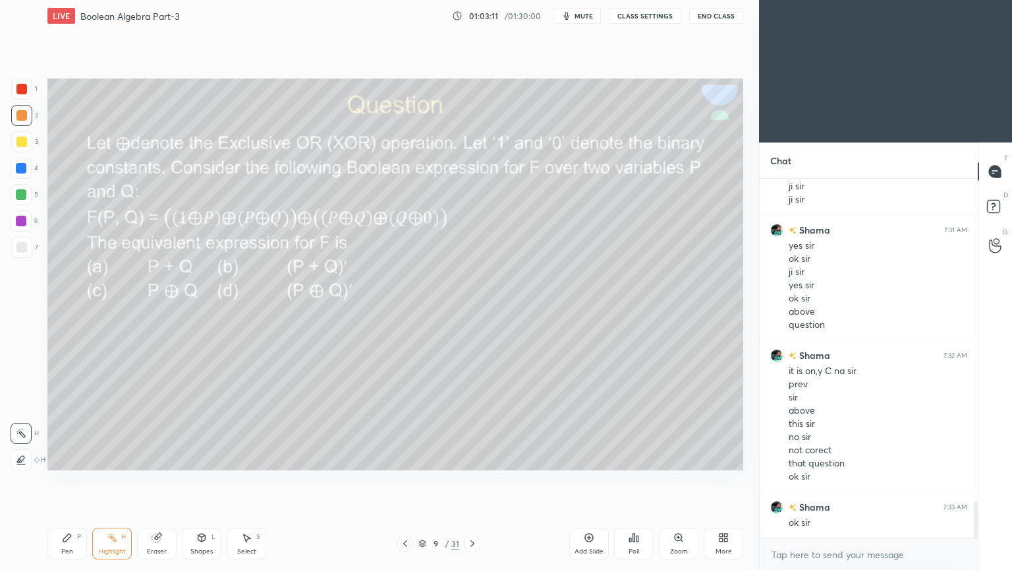
click at [62, 481] on icon at bounding box center [67, 537] width 11 height 11
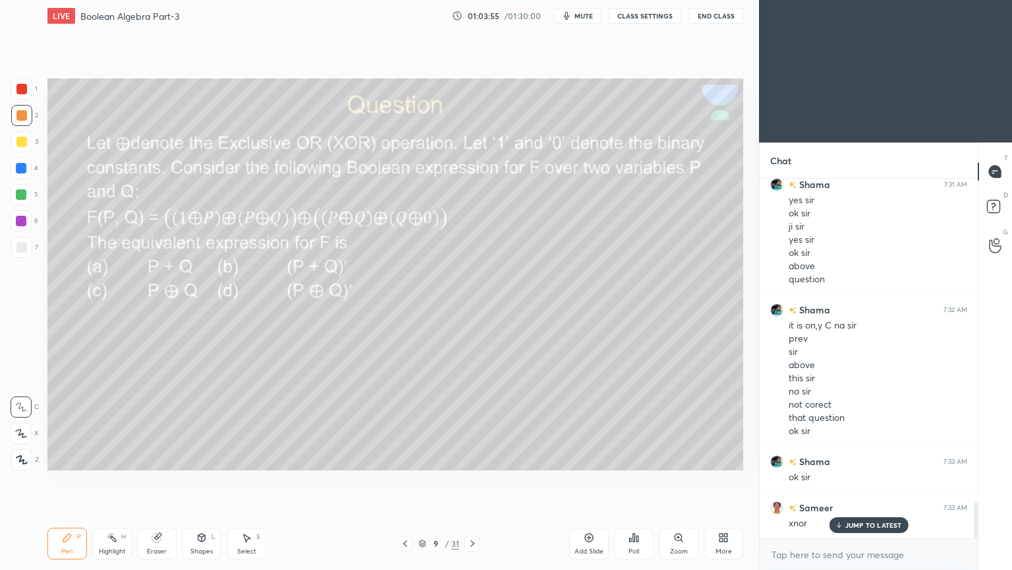
scroll to position [3206, 0]
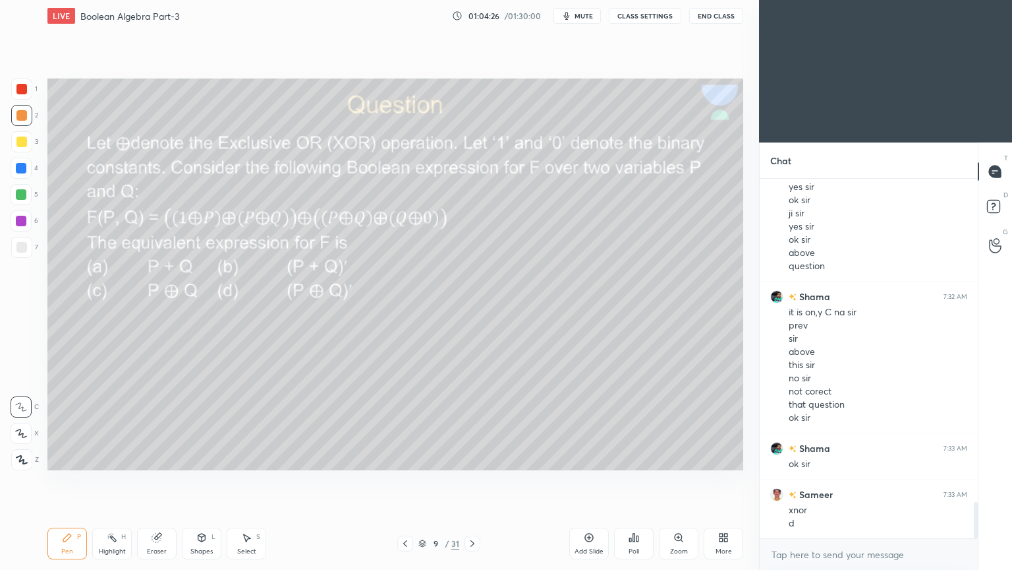
click at [30, 195] on div at bounding box center [21, 194] width 21 height 21
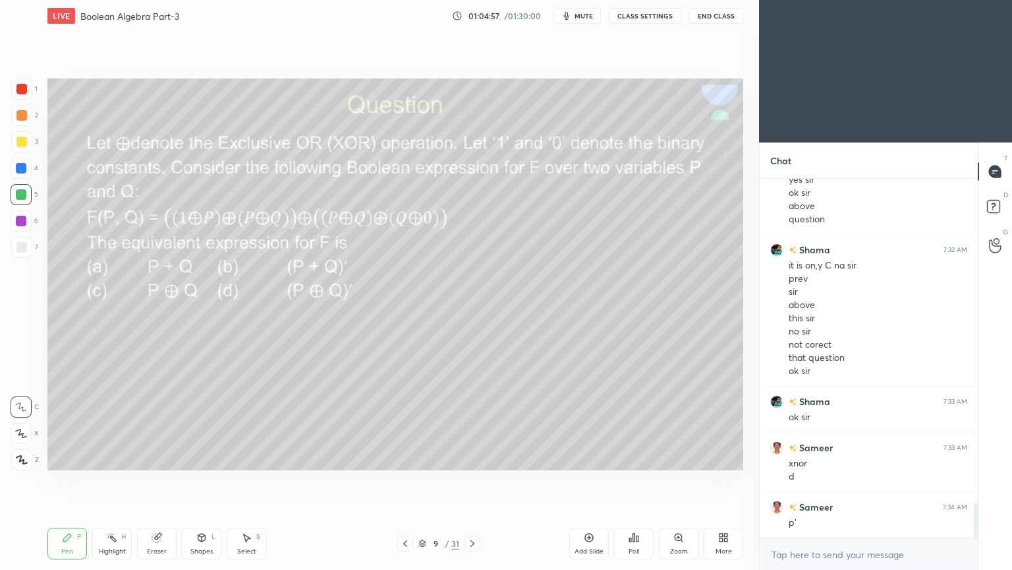
click at [30, 148] on div at bounding box center [21, 141] width 21 height 21
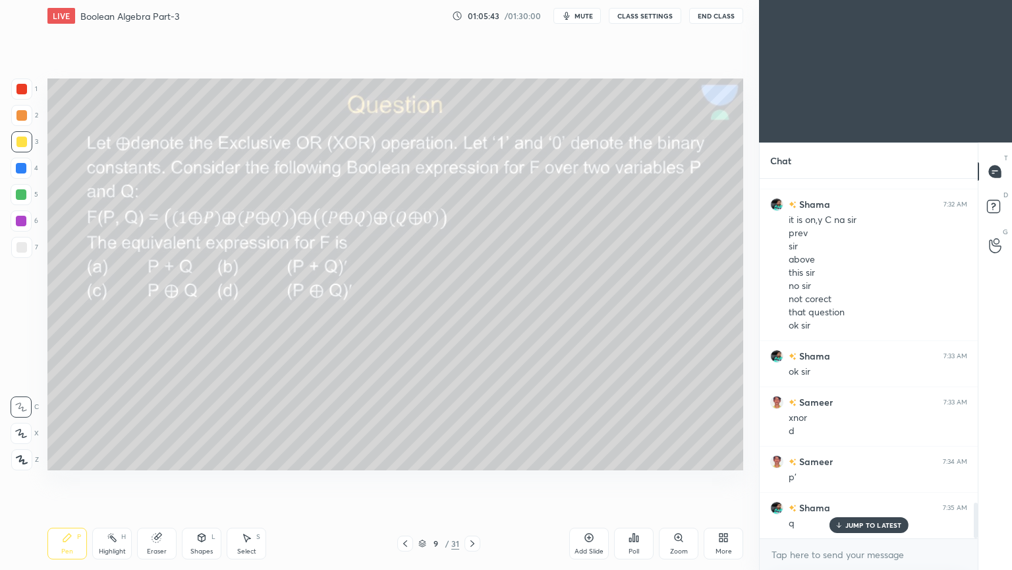
click at [154, 481] on div "Eraser" at bounding box center [157, 551] width 20 height 7
click at [98, 481] on div "Highlight H" at bounding box center [112, 543] width 40 height 32
click at [28, 218] on div at bounding box center [21, 220] width 21 height 21
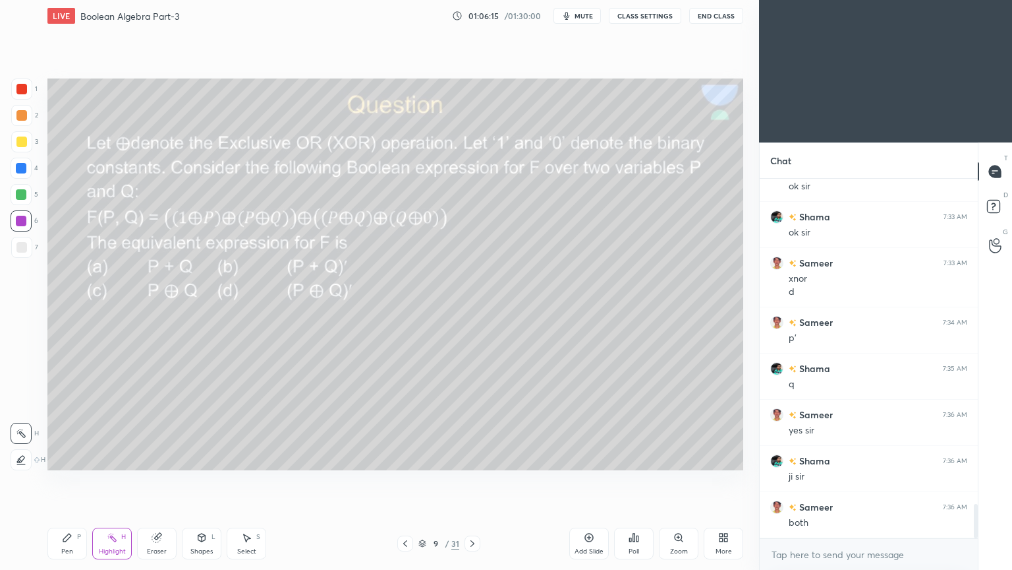
scroll to position [3483, 0]
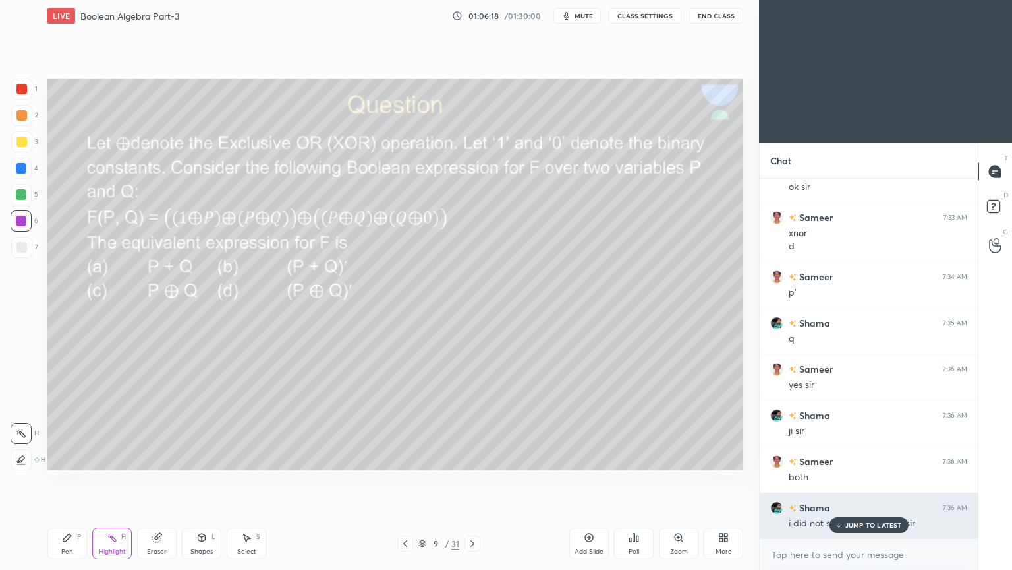
click at [860, 481] on div "JUMP TO LATEST" at bounding box center [868, 525] width 79 height 16
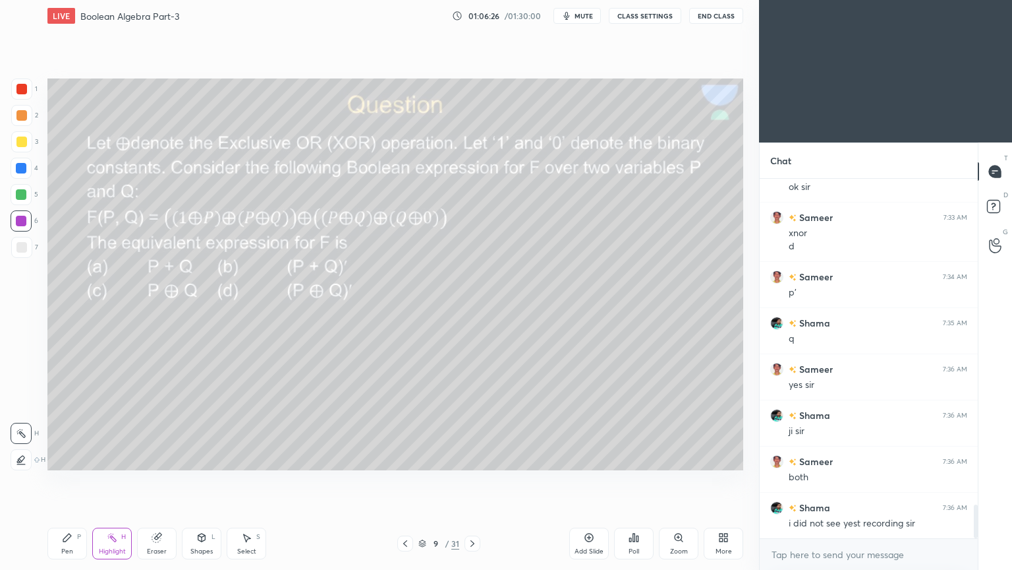
click at [71, 481] on icon at bounding box center [67, 537] width 11 height 11
click at [28, 137] on div at bounding box center [21, 141] width 21 height 21
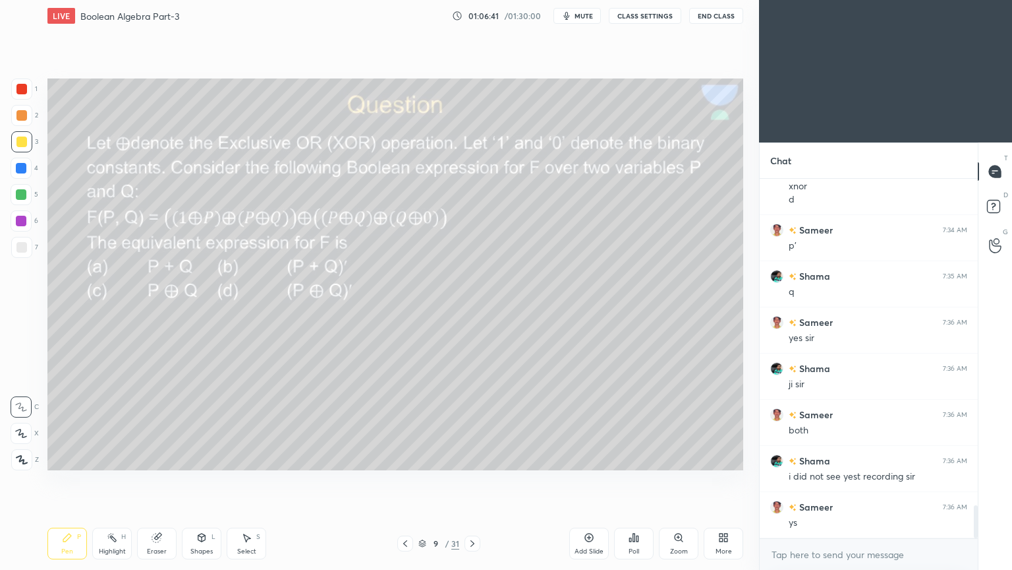
click at [32, 220] on div "6" at bounding box center [25, 220] width 28 height 21
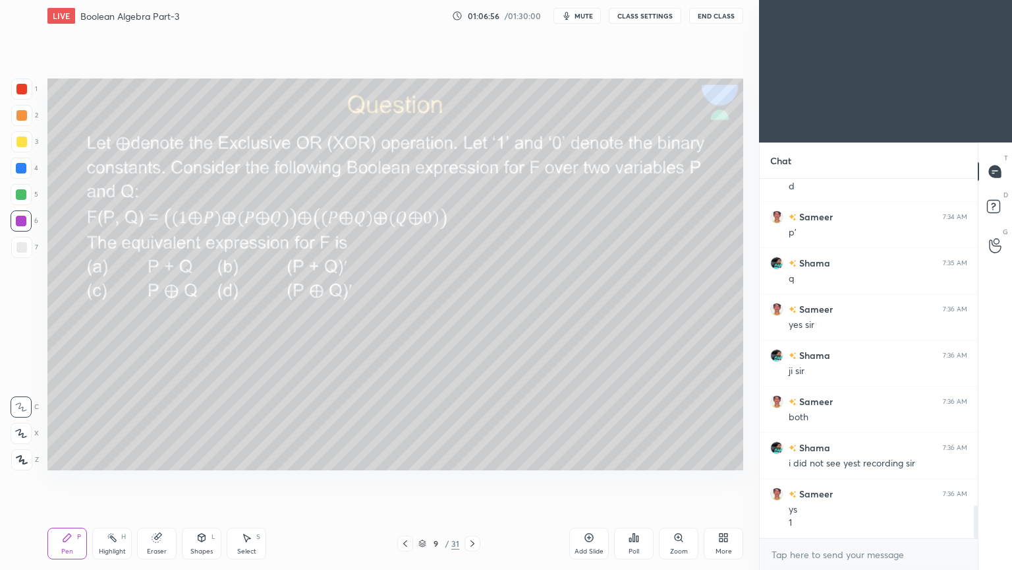
click at [30, 169] on div at bounding box center [21, 168] width 21 height 21
click at [166, 481] on div "Eraser" at bounding box center [157, 543] width 40 height 32
click at [66, 481] on div "Pen P" at bounding box center [67, 543] width 40 height 32
click at [33, 249] on div "7" at bounding box center [24, 247] width 27 height 21
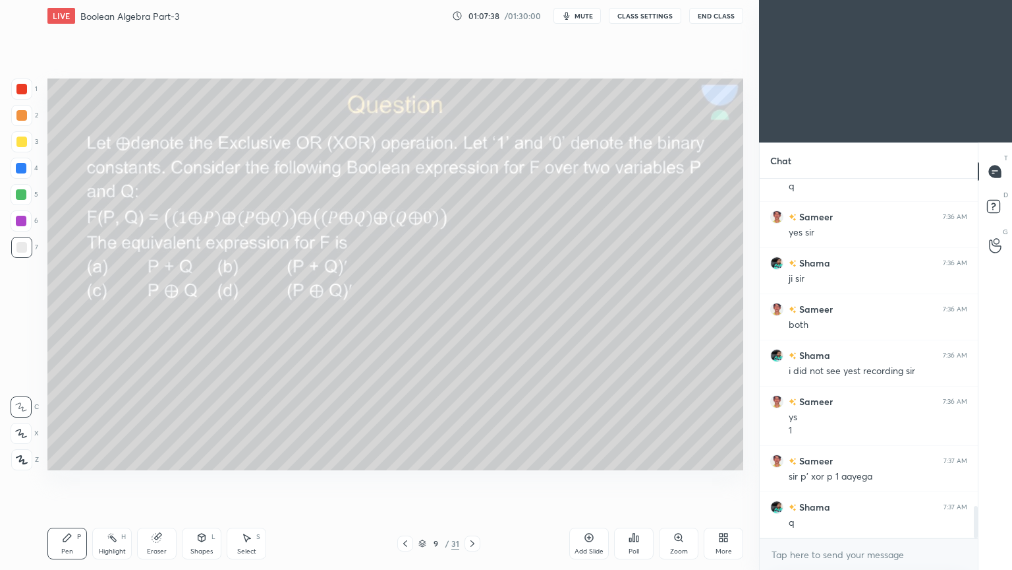
scroll to position [3648, 0]
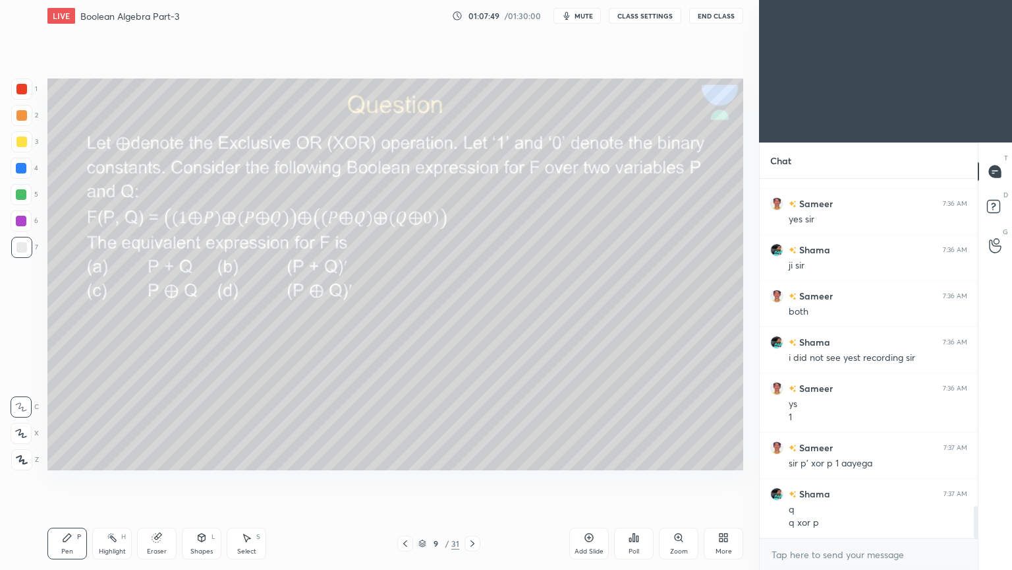
click at [34, 138] on div "3" at bounding box center [24, 141] width 27 height 21
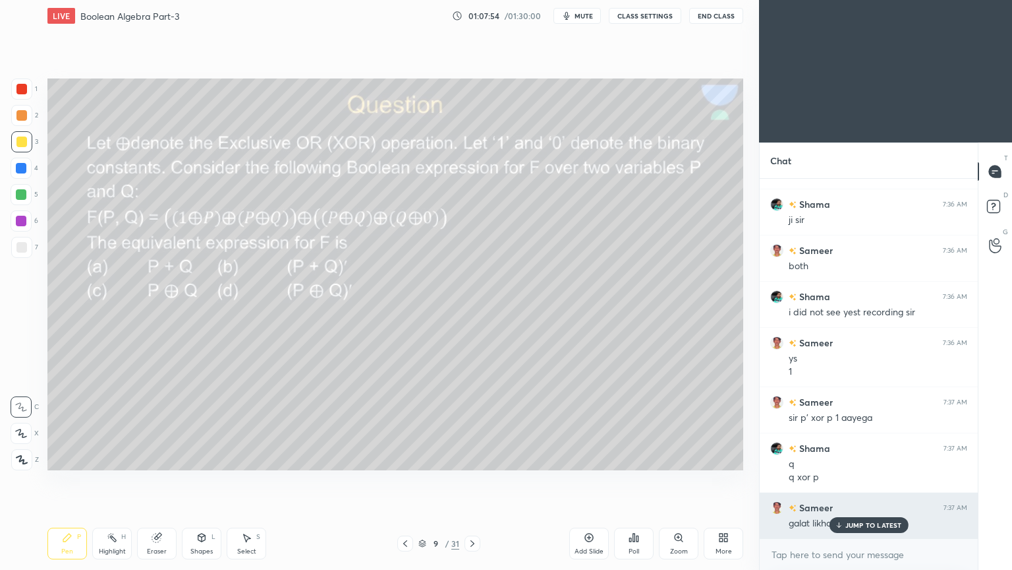
click at [862, 481] on p "JUMP TO LATEST" at bounding box center [874, 525] width 57 height 8
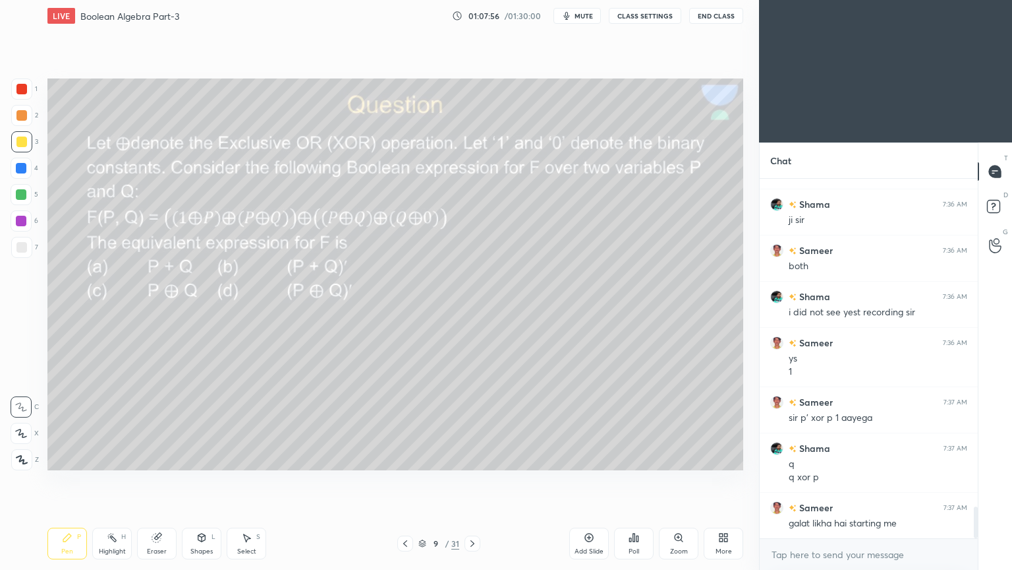
scroll to position [3741, 0]
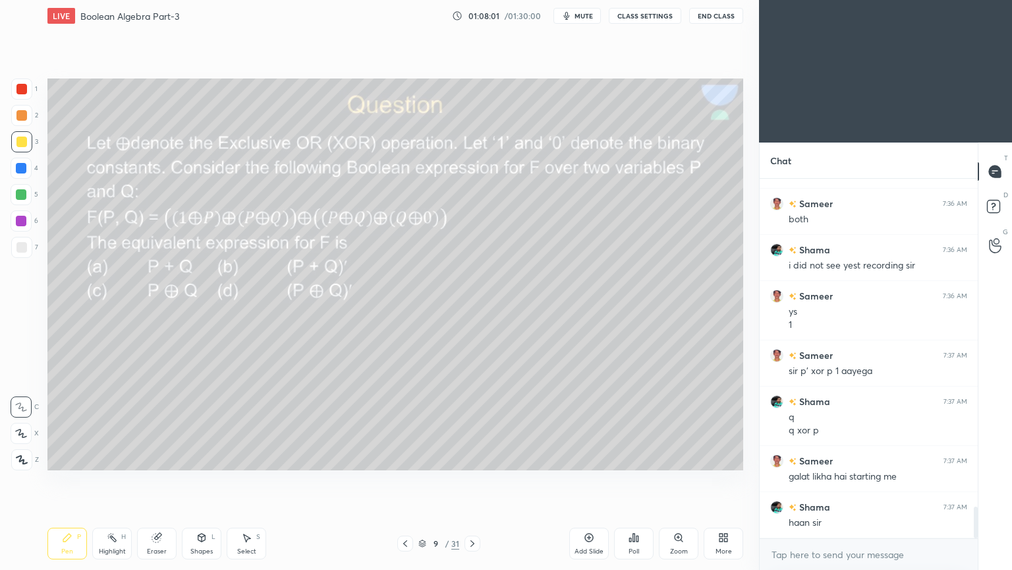
click at [150, 481] on div "Eraser" at bounding box center [157, 551] width 20 height 7
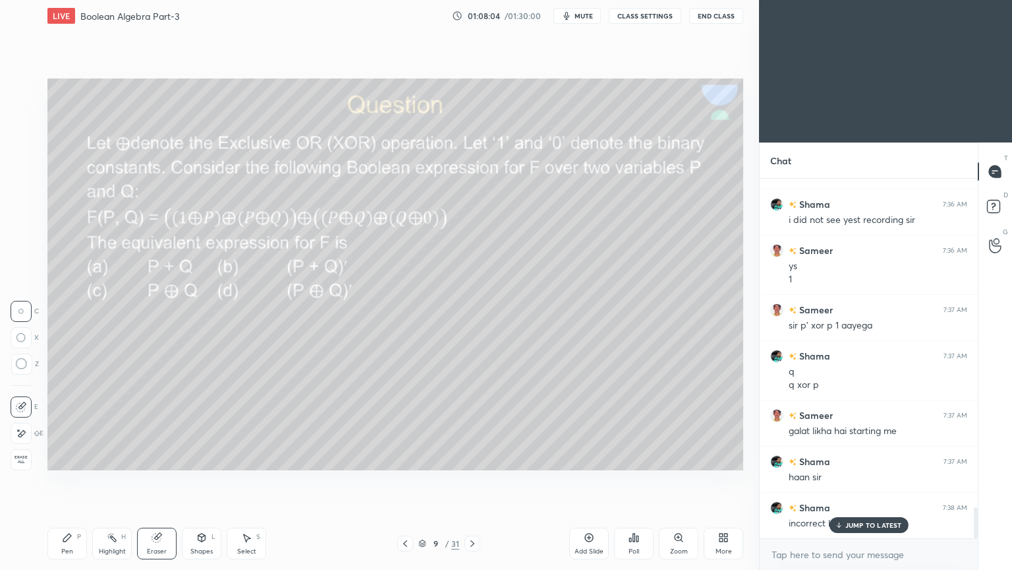
click at [66, 481] on div "Pen P" at bounding box center [67, 543] width 40 height 32
click at [29, 219] on div at bounding box center [21, 220] width 21 height 21
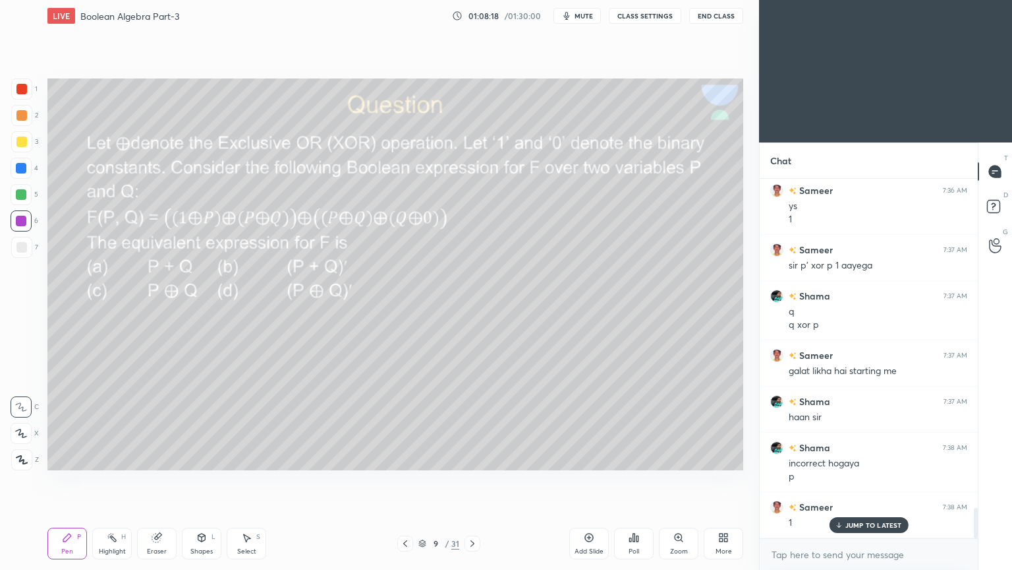
scroll to position [3892, 0]
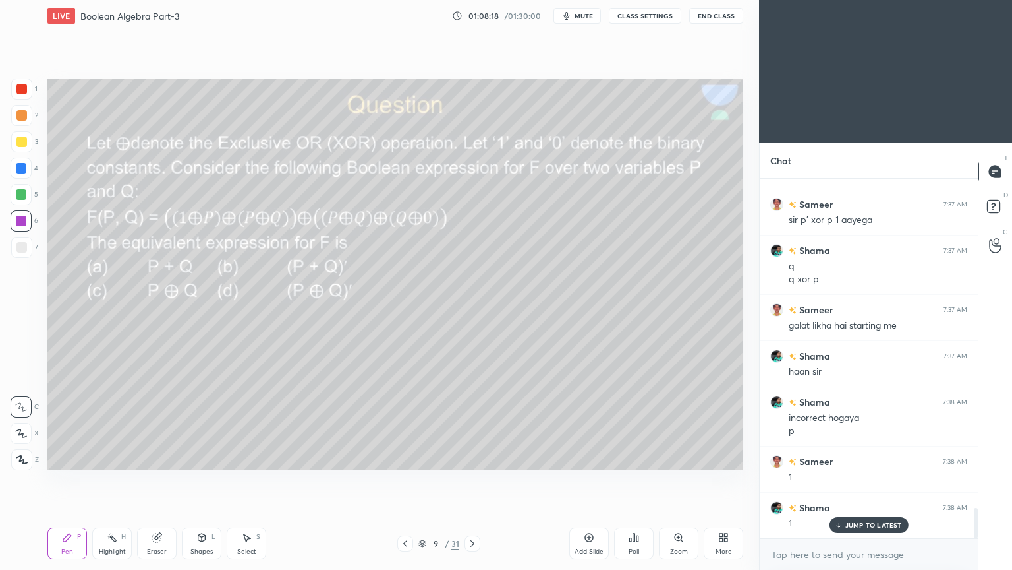
click at [156, 481] on icon at bounding box center [157, 537] width 11 height 11
click at [63, 481] on icon at bounding box center [67, 537] width 8 height 8
click at [27, 173] on div at bounding box center [21, 168] width 21 height 21
click at [30, 243] on div at bounding box center [21, 247] width 21 height 21
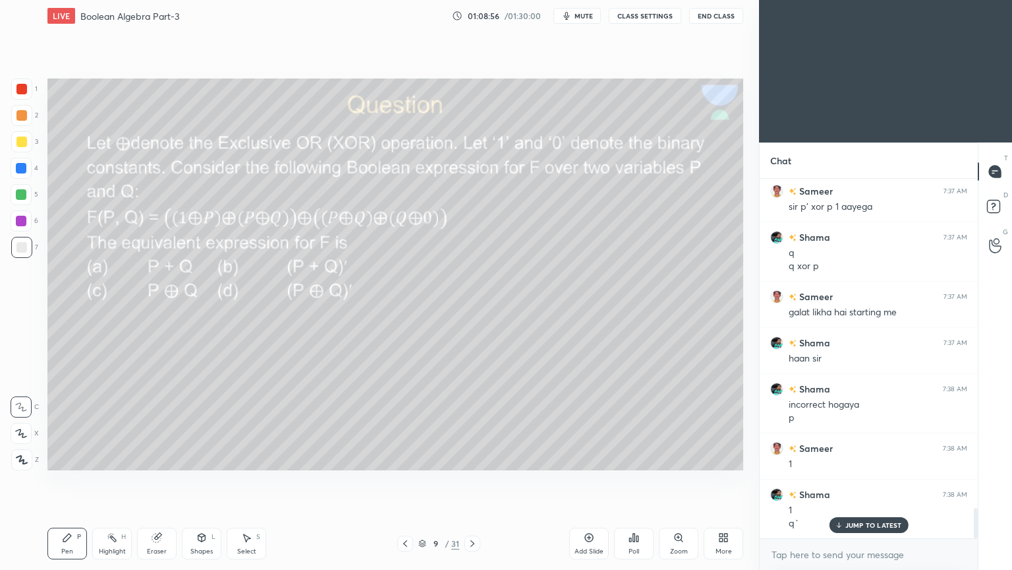
click at [30, 119] on div at bounding box center [21, 115] width 21 height 21
click at [15, 440] on div at bounding box center [21, 433] width 21 height 21
click at [21, 217] on div at bounding box center [21, 221] width 11 height 11
click at [22, 455] on icon at bounding box center [22, 459] width 12 height 9
click at [19, 409] on icon at bounding box center [21, 406] width 12 height 9
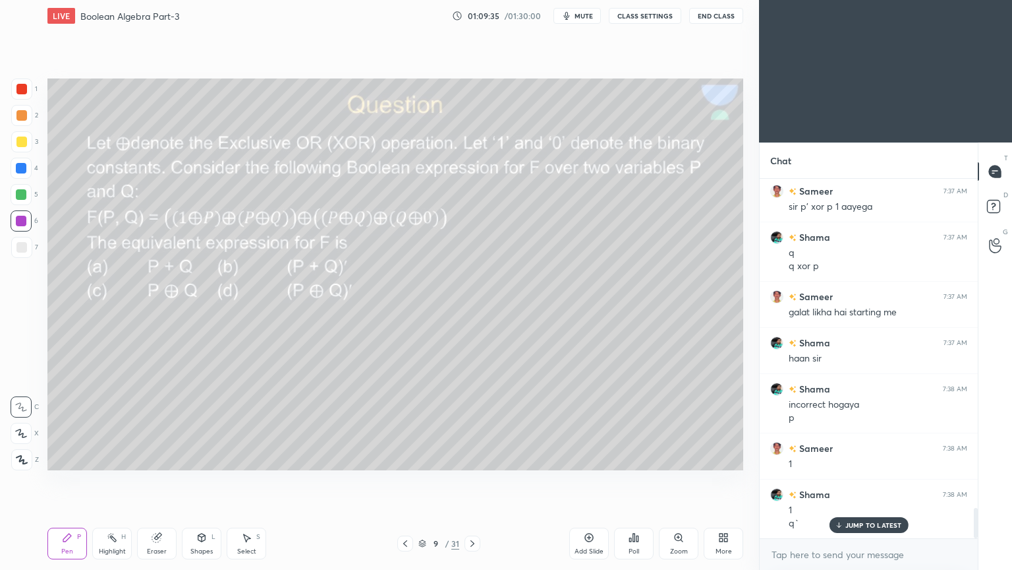
click at [477, 481] on icon at bounding box center [472, 543] width 11 height 11
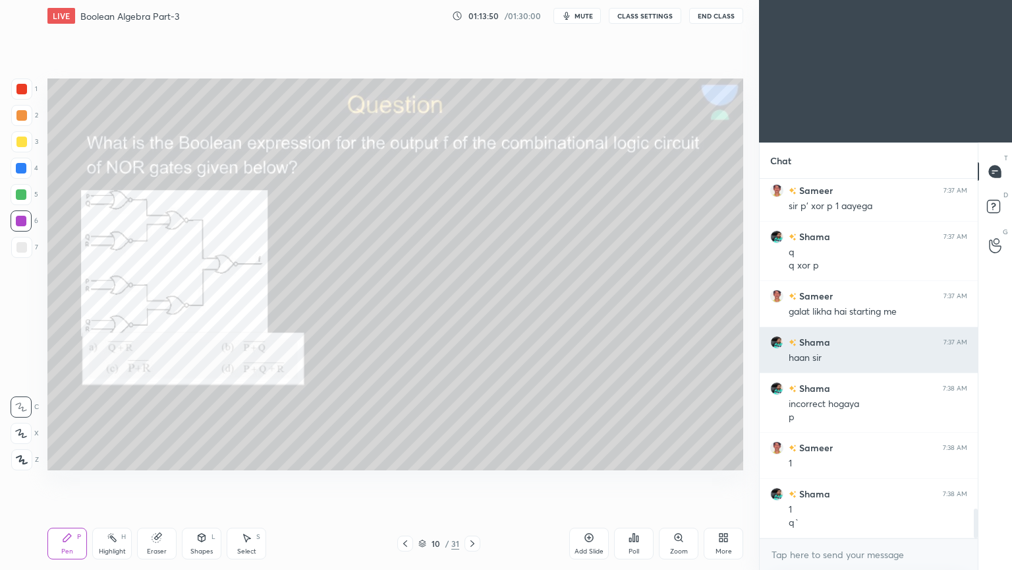
scroll to position [3952, 0]
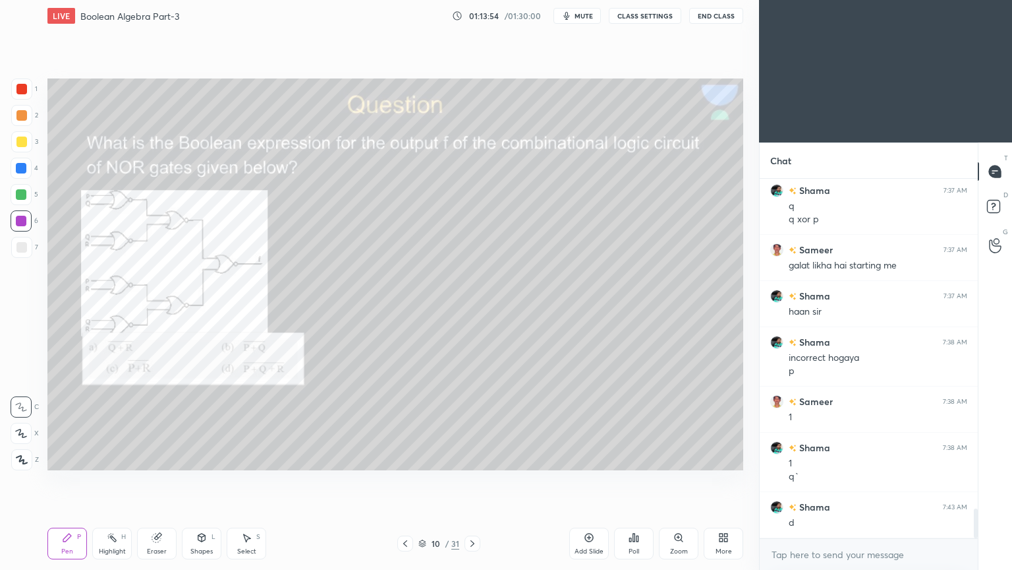
click at [31, 221] on div at bounding box center [21, 220] width 21 height 21
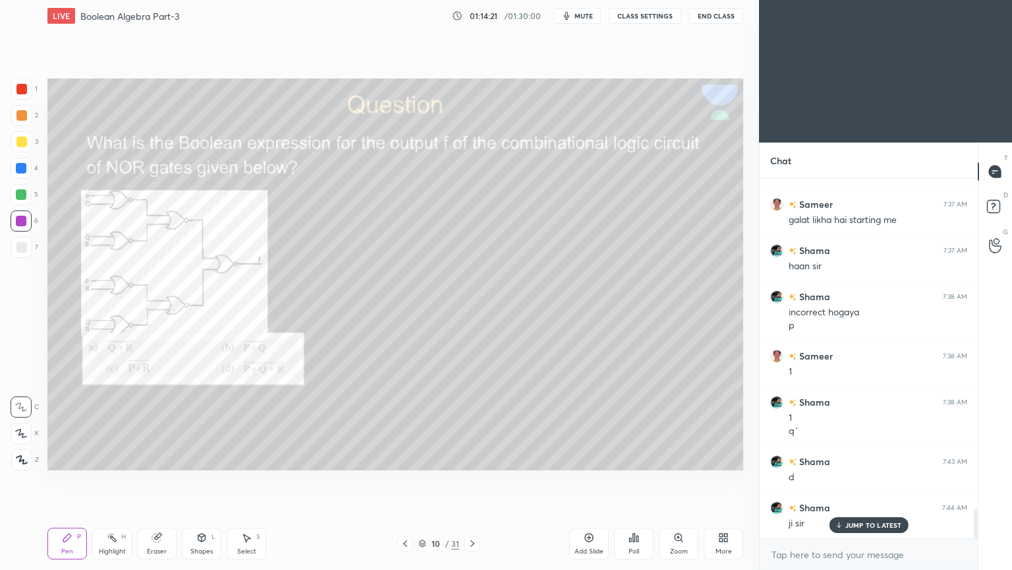
scroll to position [4010, 0]
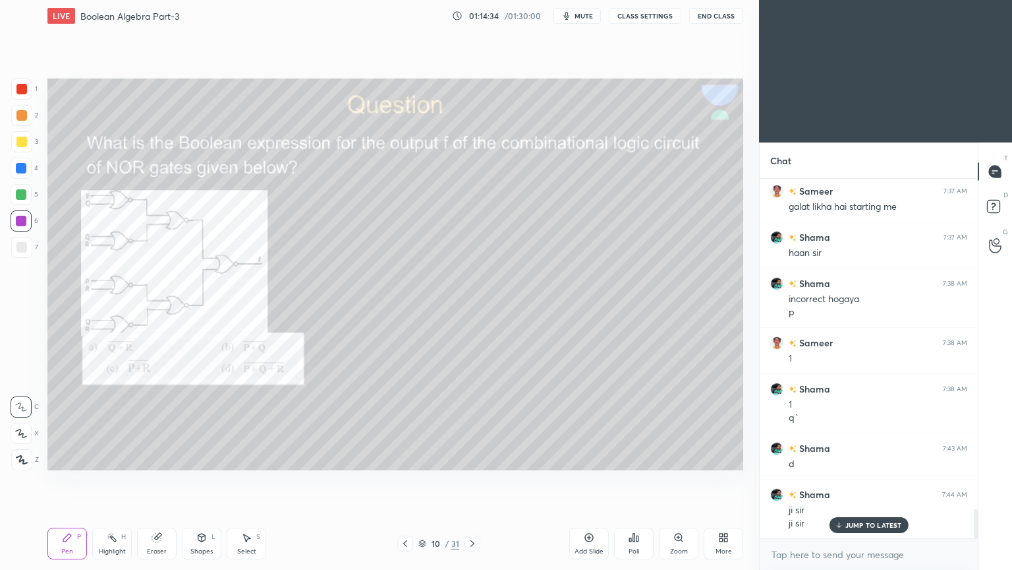
click at [151, 481] on div "Eraser" at bounding box center [157, 551] width 20 height 7
click at [64, 481] on div "Pen" at bounding box center [67, 551] width 12 height 7
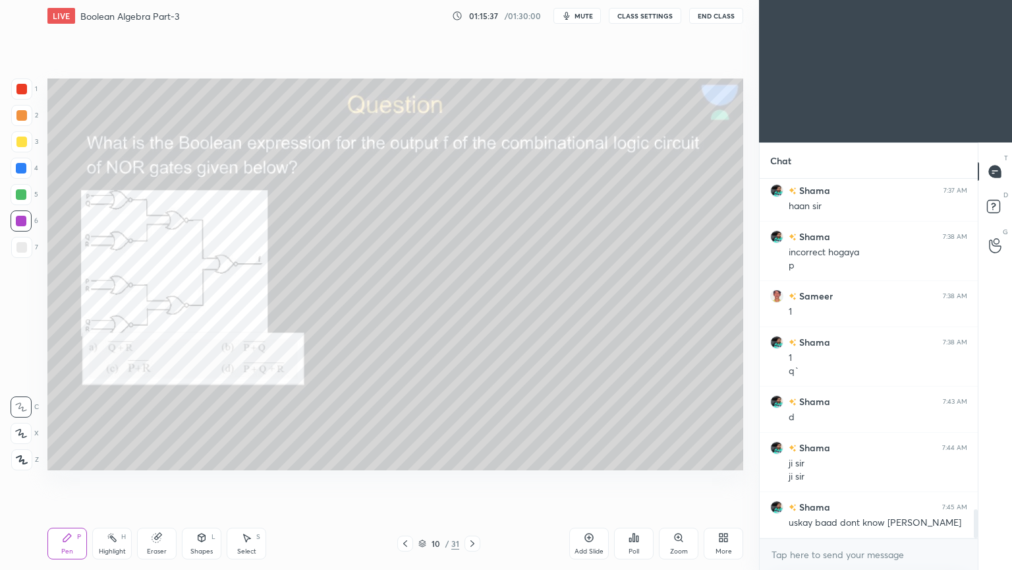
scroll to position [4103, 0]
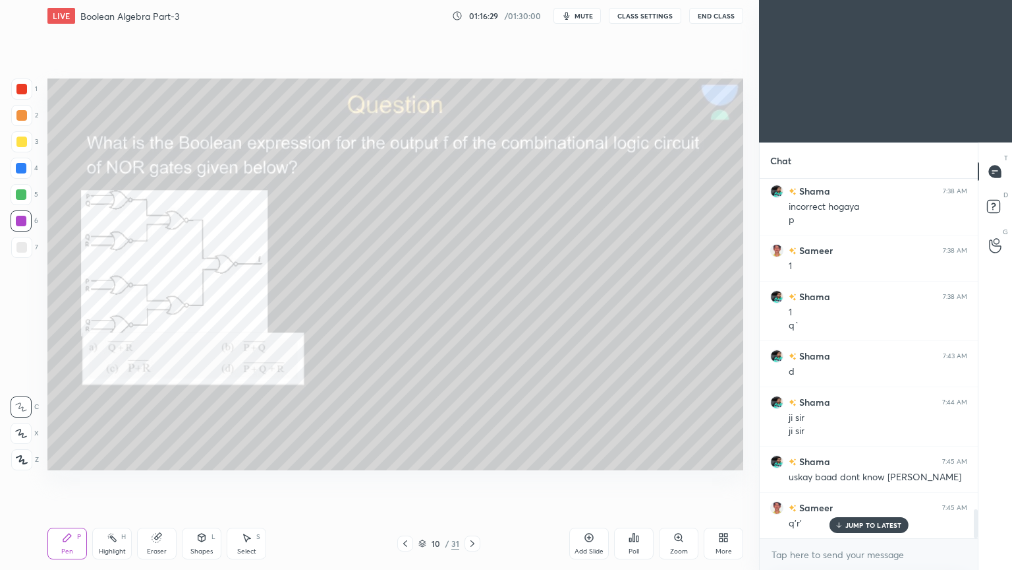
click at [28, 148] on div at bounding box center [21, 141] width 21 height 21
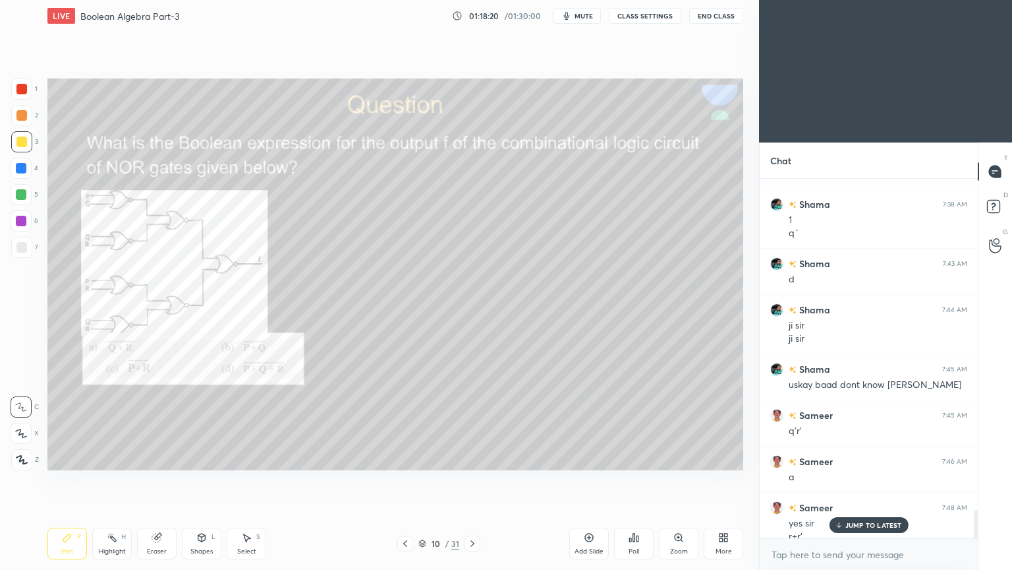
scroll to position [4208, 0]
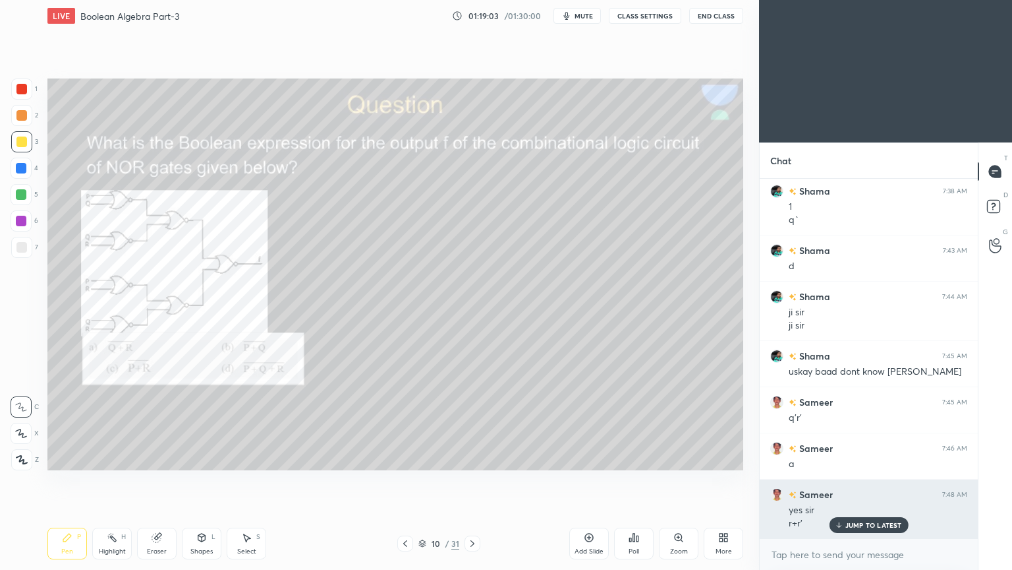
click at [865, 481] on p "JUMP TO LATEST" at bounding box center [874, 525] width 57 height 8
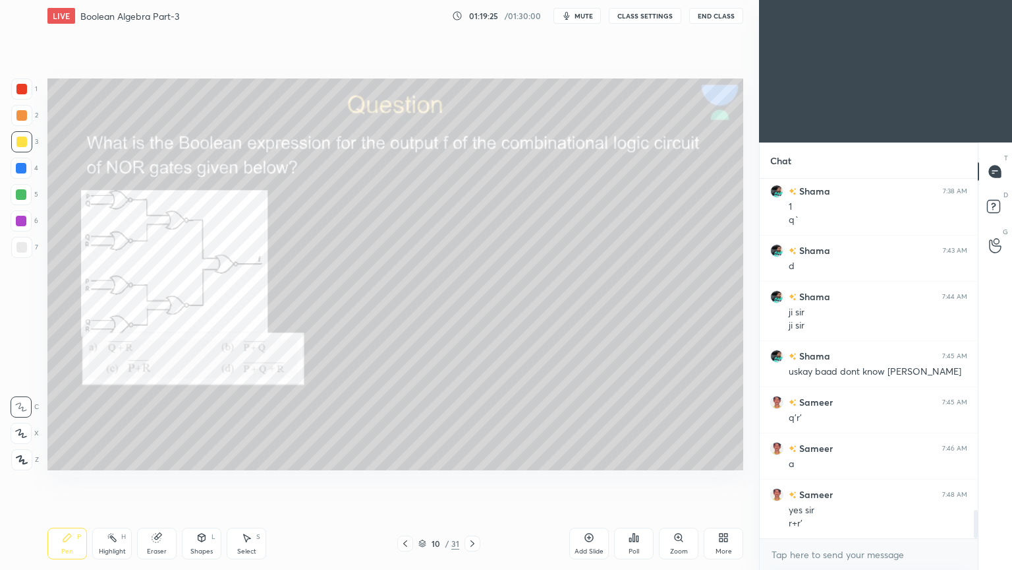
click at [249, 481] on div "Select S" at bounding box center [247, 543] width 40 height 32
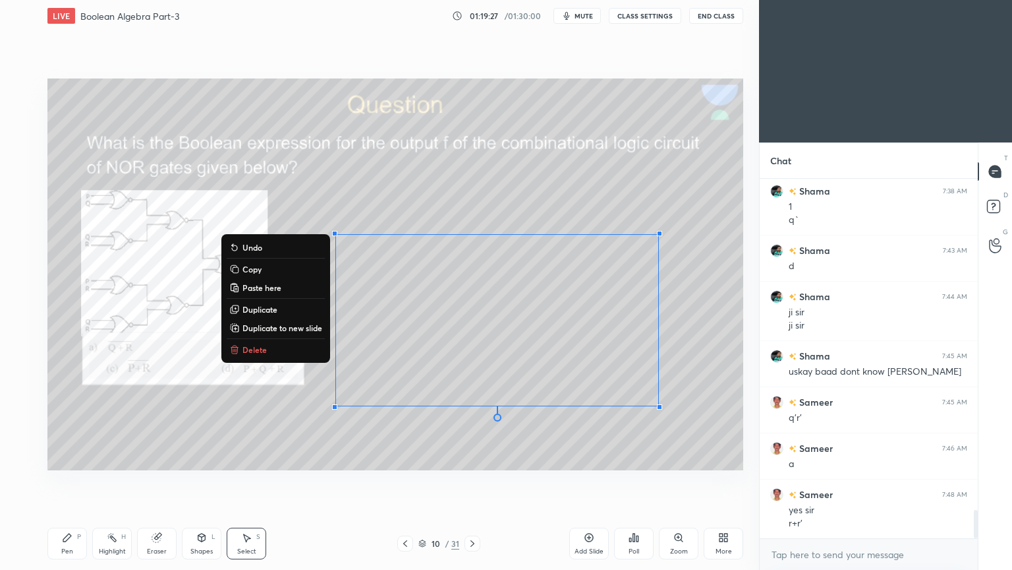
click at [260, 352] on p "Delete" at bounding box center [255, 349] width 24 height 11
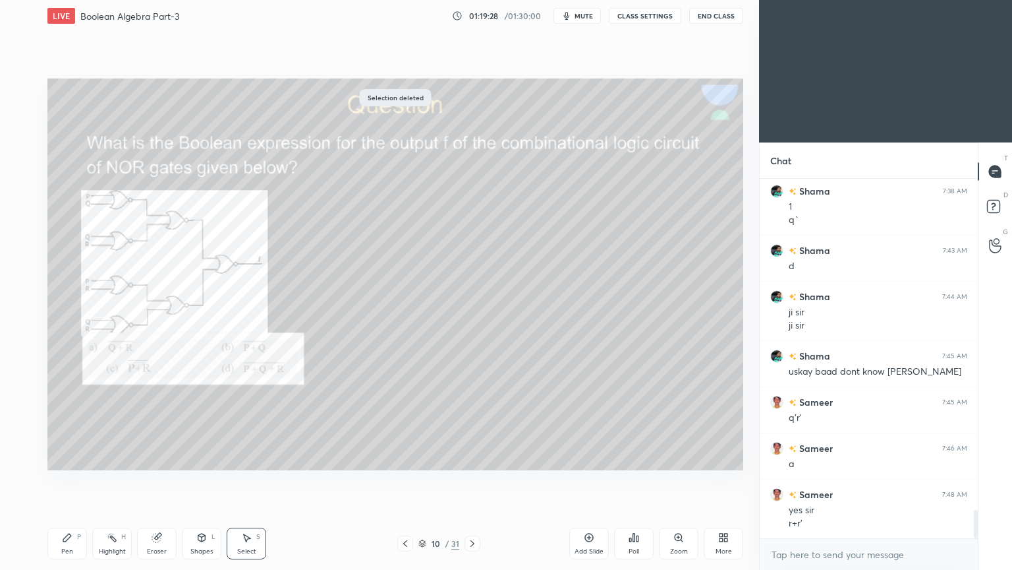
scroll to position [4255, 0]
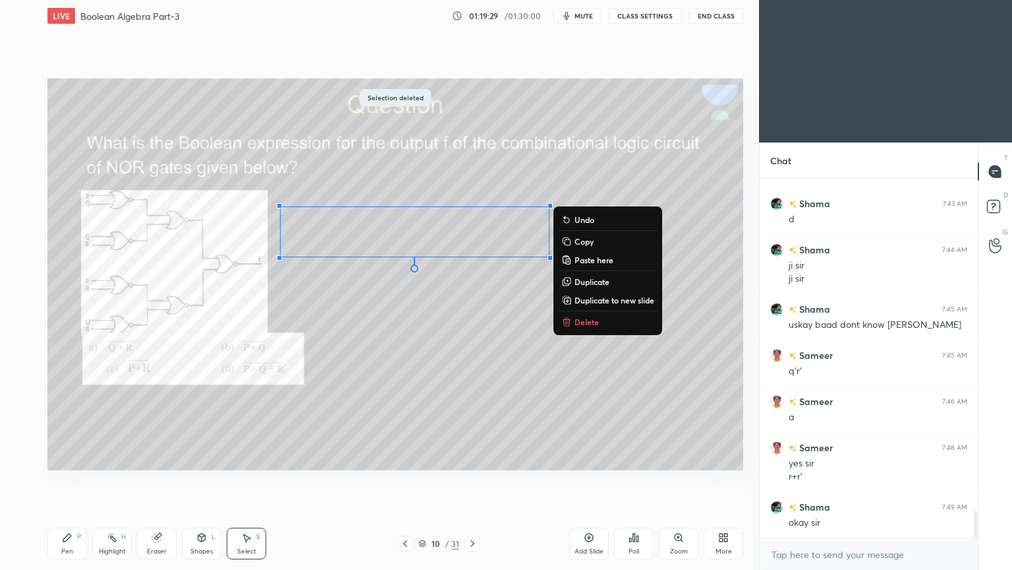
click at [595, 326] on p "Delete" at bounding box center [587, 321] width 24 height 11
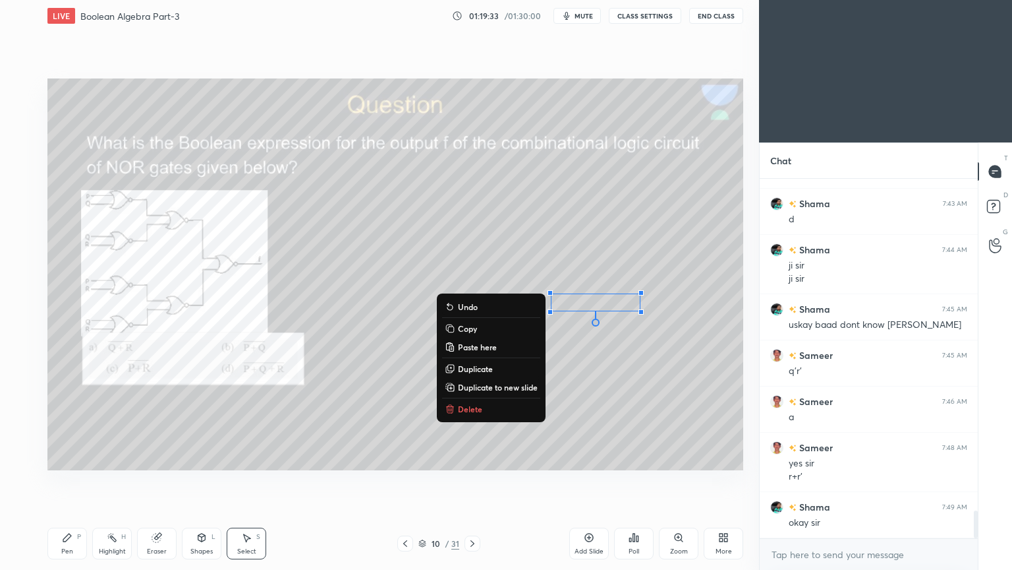
click at [468, 407] on p "Delete" at bounding box center [470, 408] width 24 height 11
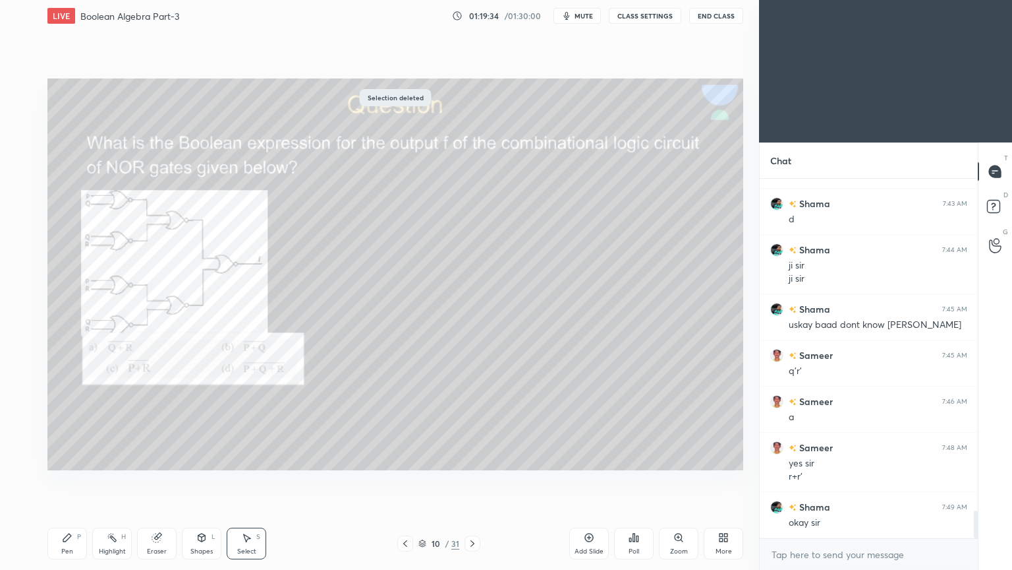
click at [69, 481] on div "Pen P" at bounding box center [67, 543] width 40 height 32
click at [28, 196] on div at bounding box center [21, 194] width 21 height 21
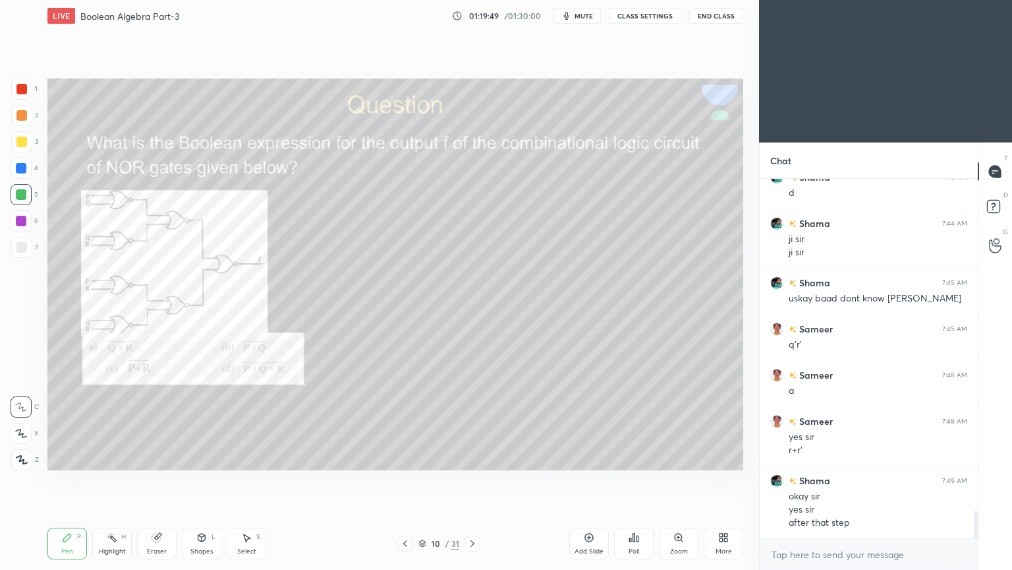
scroll to position [4294, 0]
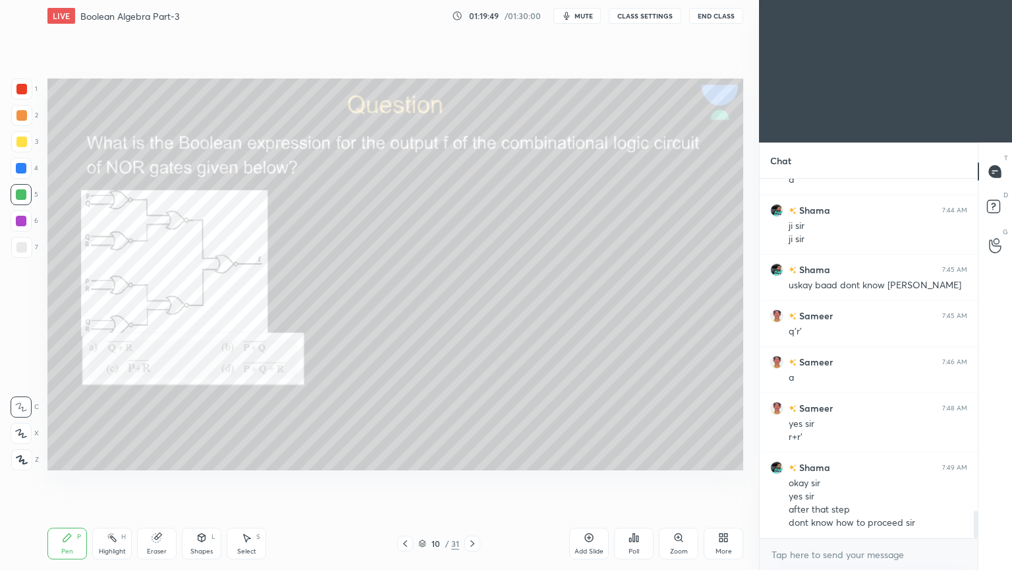
click at [154, 481] on div "Eraser" at bounding box center [157, 551] width 20 height 7
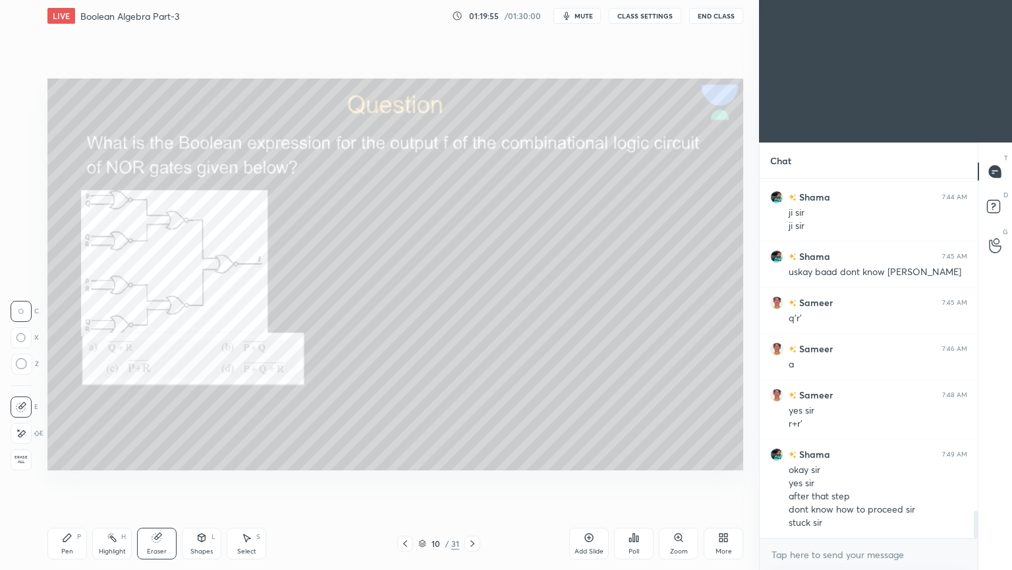
click at [71, 481] on icon at bounding box center [67, 537] width 11 height 11
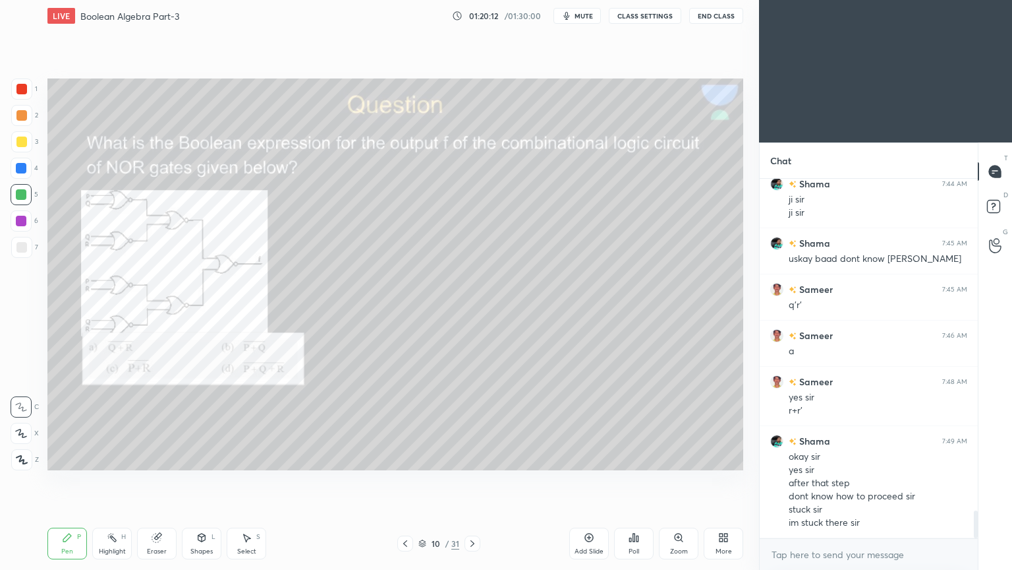
click at [156, 481] on div "Eraser" at bounding box center [157, 551] width 20 height 7
click at [63, 481] on div "Pen P" at bounding box center [67, 543] width 40 height 32
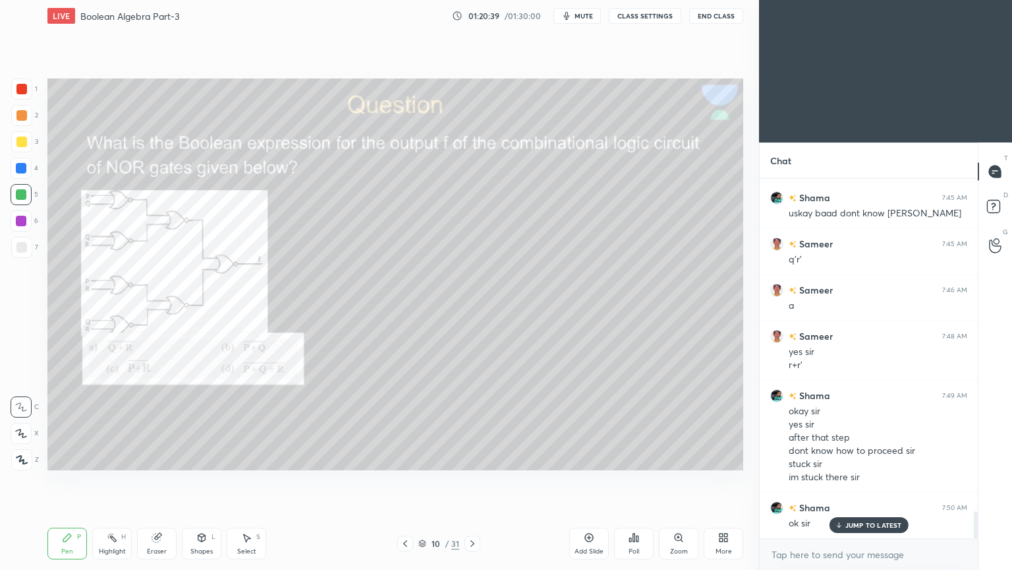
scroll to position [4413, 0]
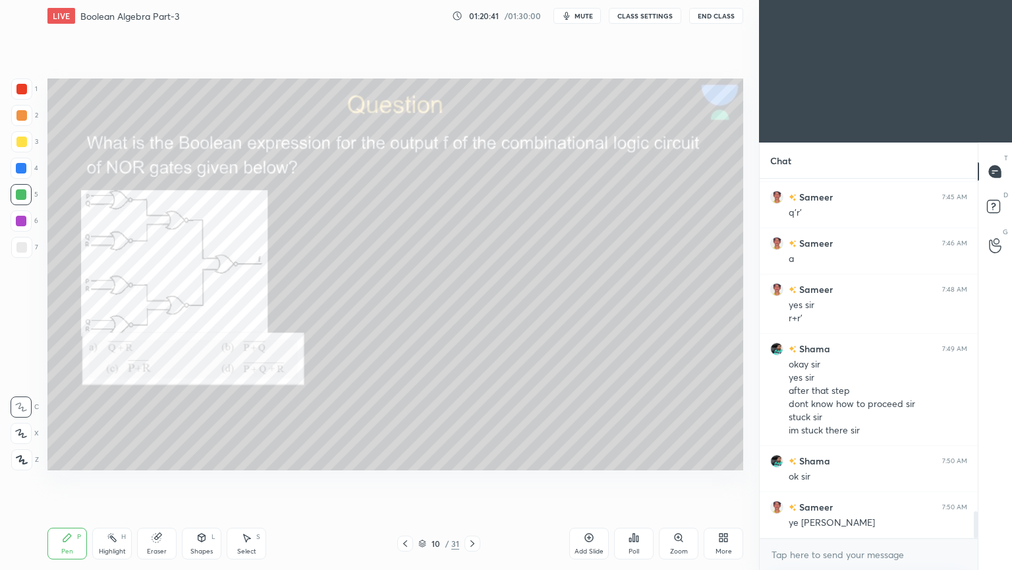
click at [28, 174] on div at bounding box center [21, 168] width 21 height 21
click at [200, 481] on div "Shapes L" at bounding box center [202, 543] width 40 height 32
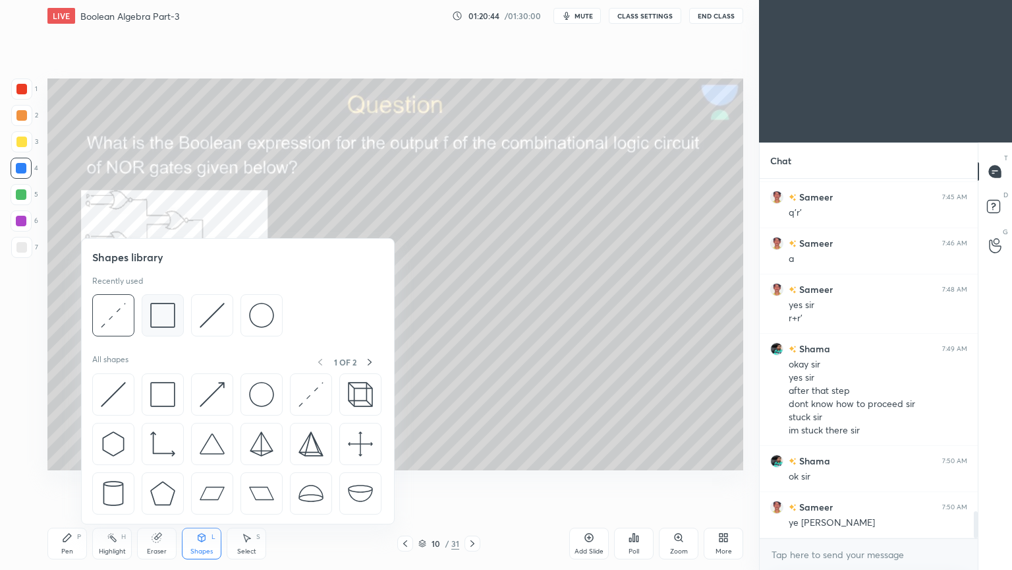
click at [167, 314] on img at bounding box center [162, 315] width 25 height 25
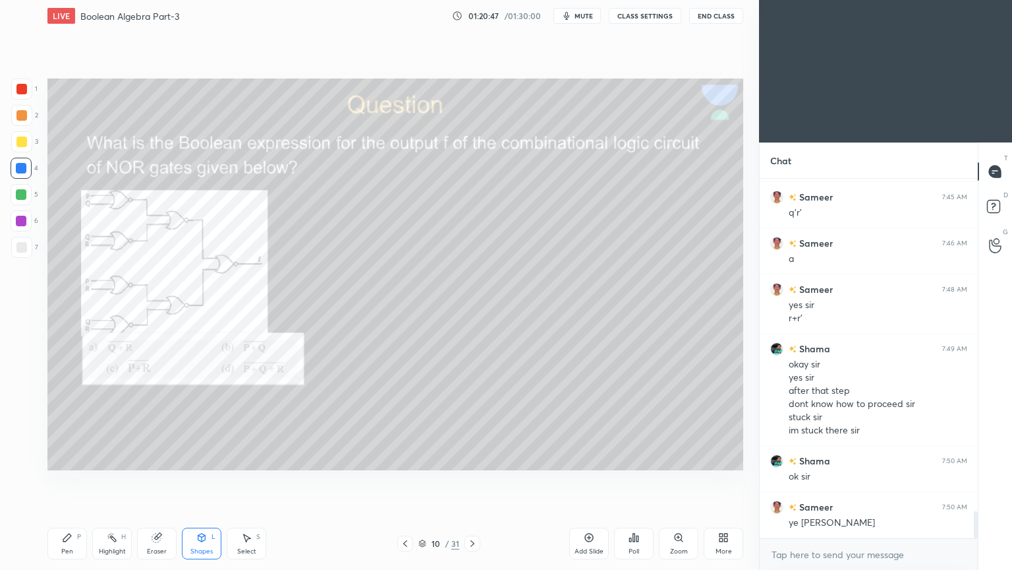
click at [203, 481] on div "Shapes L" at bounding box center [202, 543] width 40 height 32
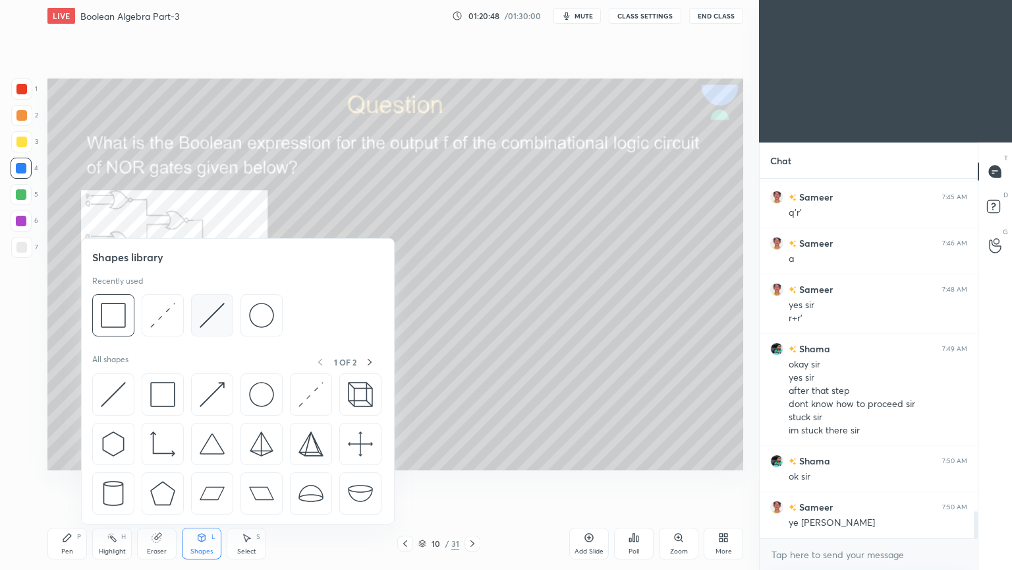
click at [218, 318] on img at bounding box center [212, 315] width 25 height 25
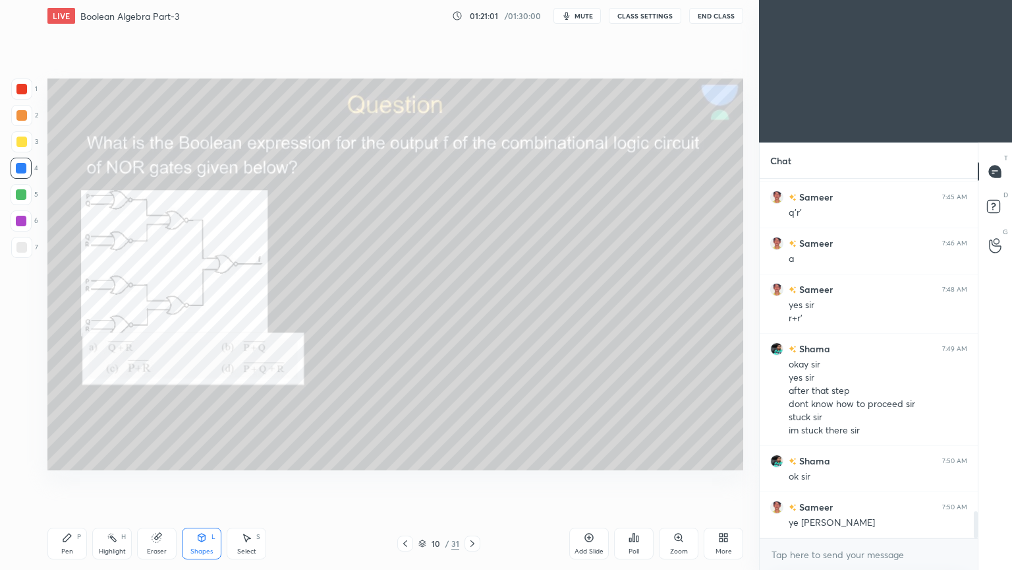
click at [70, 481] on icon at bounding box center [67, 537] width 11 height 11
click at [242, 481] on div "Select" at bounding box center [246, 551] width 19 height 7
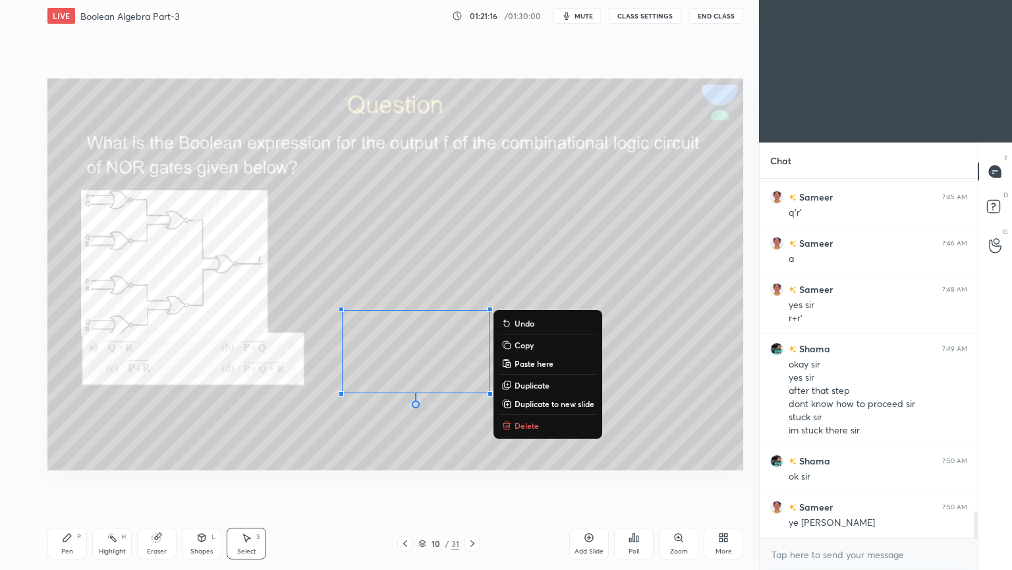
click at [535, 345] on button "Copy" at bounding box center [548, 345] width 98 height 16
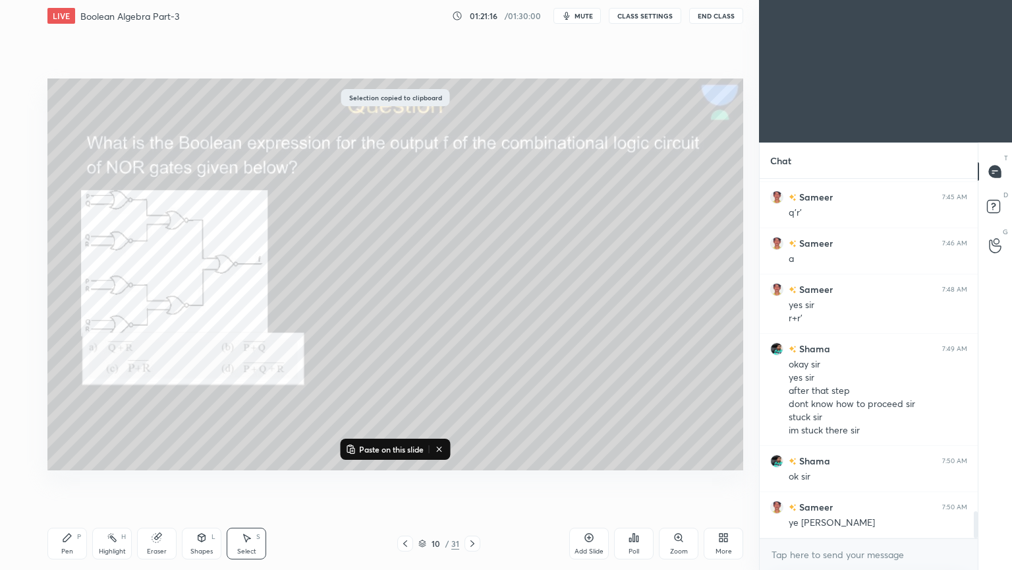
click at [409, 448] on p "Paste on this slide" at bounding box center [391, 449] width 65 height 11
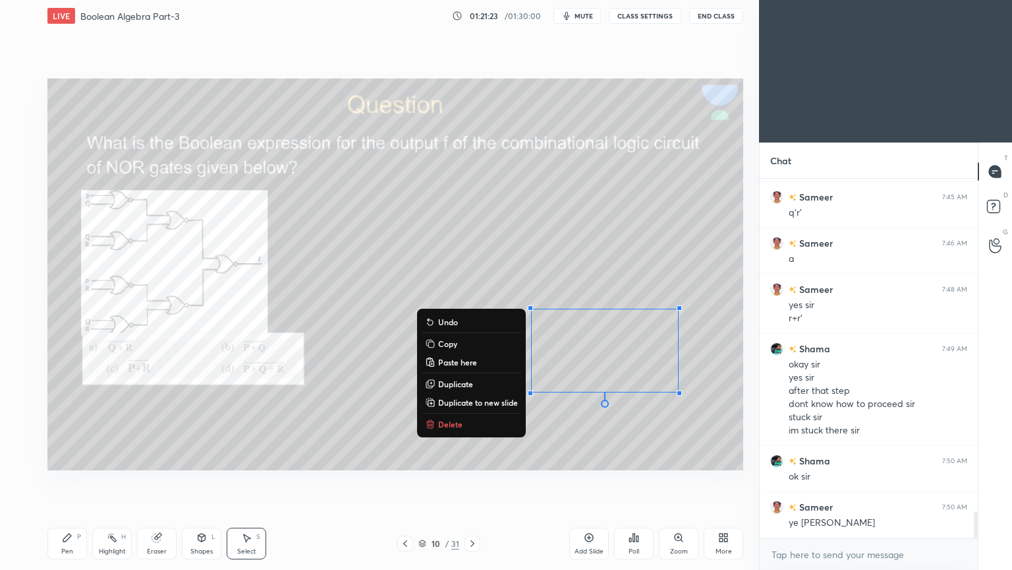
click at [502, 441] on div "0 ° Undo Copy Paste here Duplicate Duplicate to new slide Delete" at bounding box center [395, 274] width 696 height 392
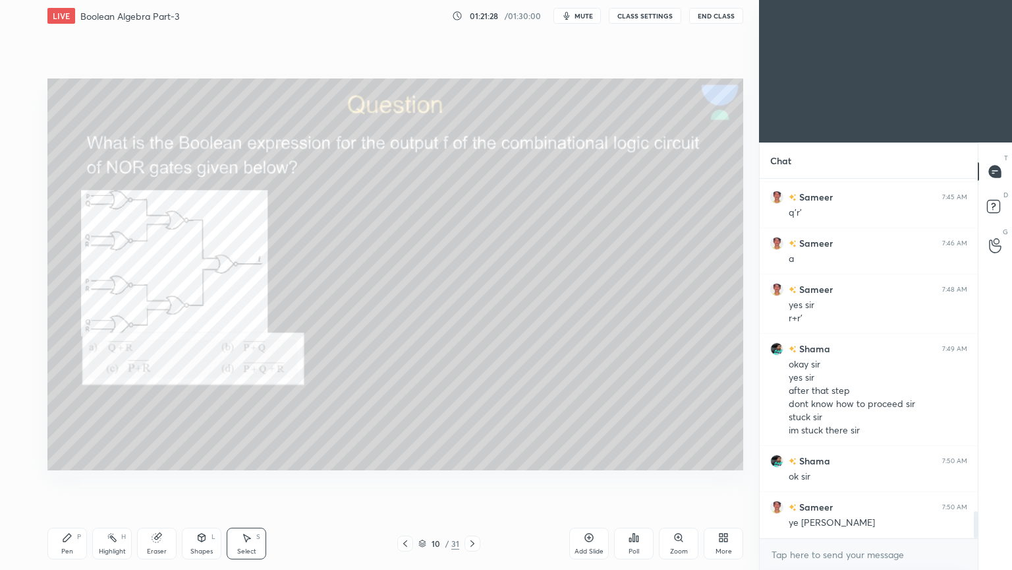
click at [256, 481] on div "Select S" at bounding box center [247, 543] width 40 height 32
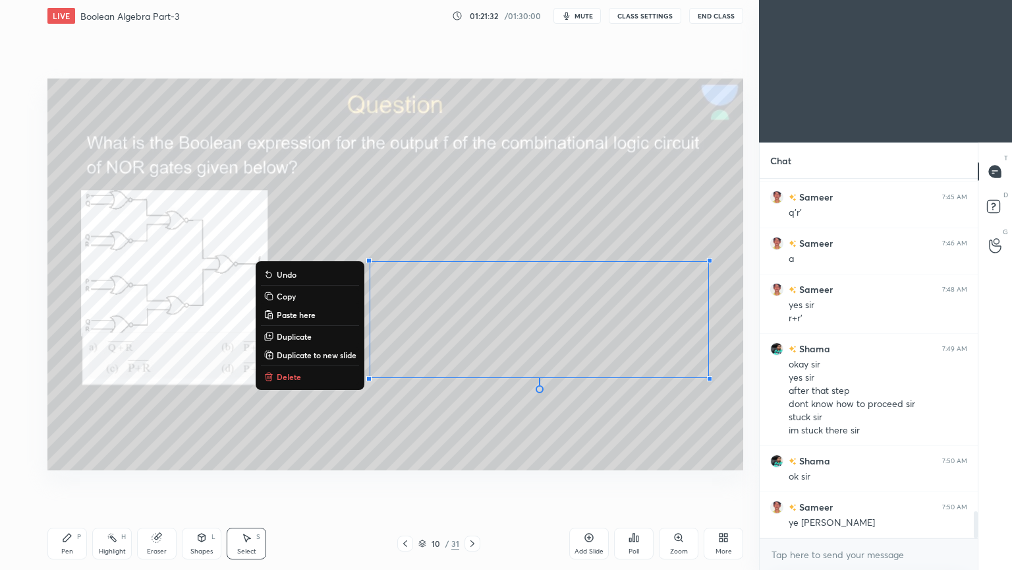
click at [409, 481] on div "Pen P Highlight H Eraser Shapes L Select S 10 / 31 Add Slide Poll Zoom More" at bounding box center [395, 543] width 696 height 53
click at [384, 429] on div "0 ° Undo Copy Paste here Duplicate Duplicate to new slide Delete" at bounding box center [395, 274] width 696 height 392
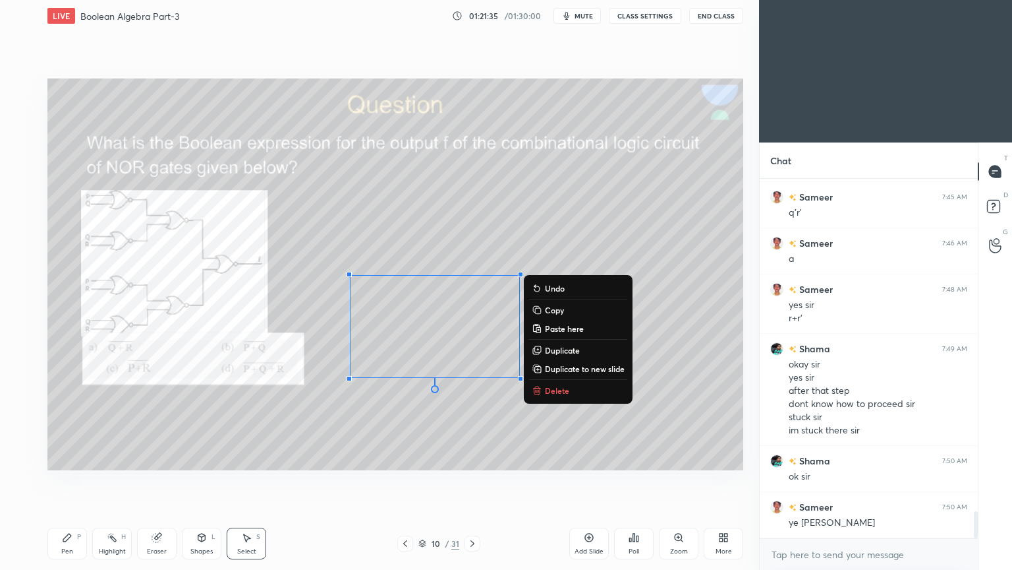
click at [566, 310] on button "Copy" at bounding box center [578, 310] width 98 height 16
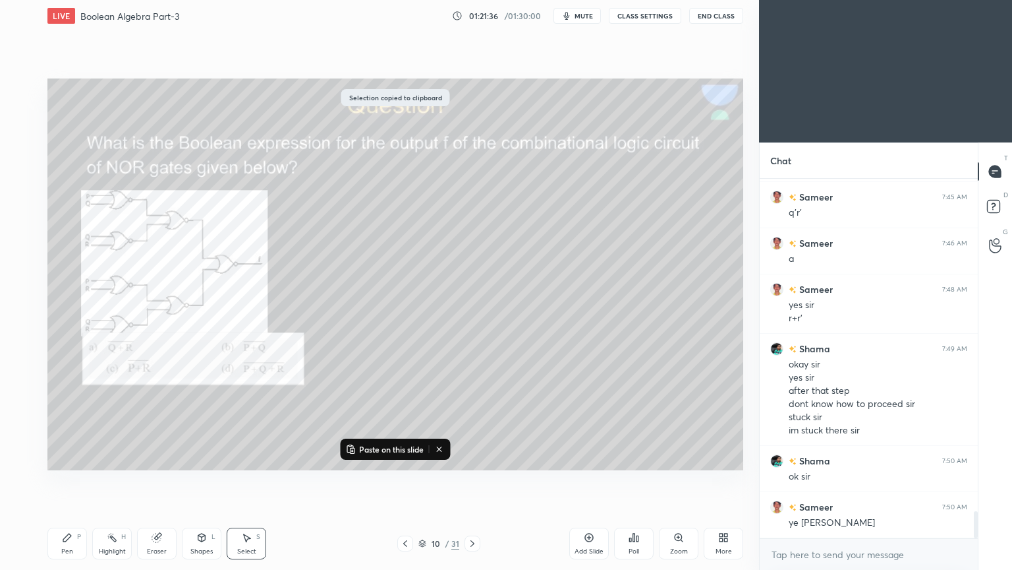
click at [404, 446] on p "Paste on this slide" at bounding box center [391, 449] width 65 height 11
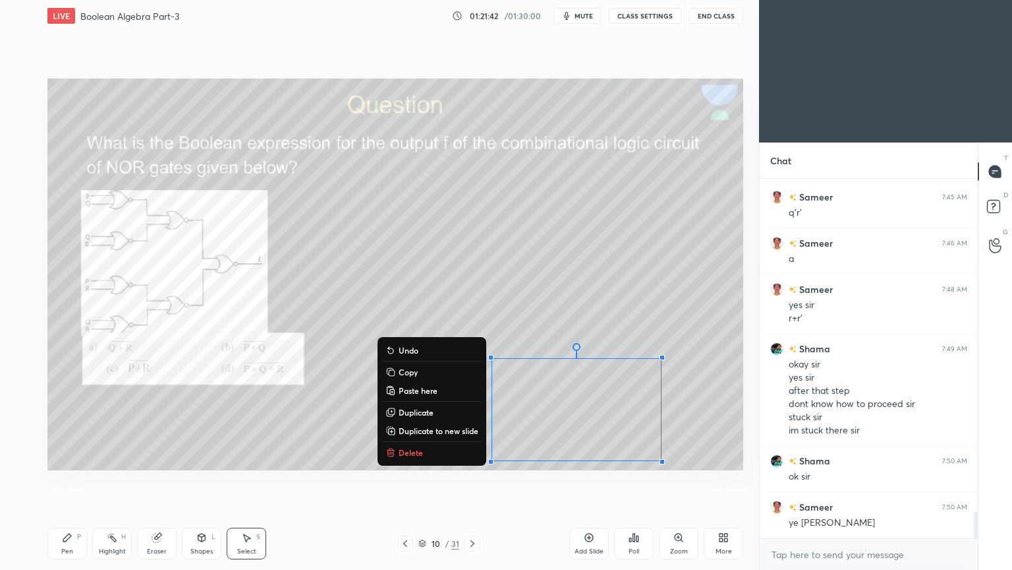
click at [276, 448] on div "0 ° Undo Copy Paste here Duplicate Duplicate to new slide Delete" at bounding box center [395, 274] width 696 height 392
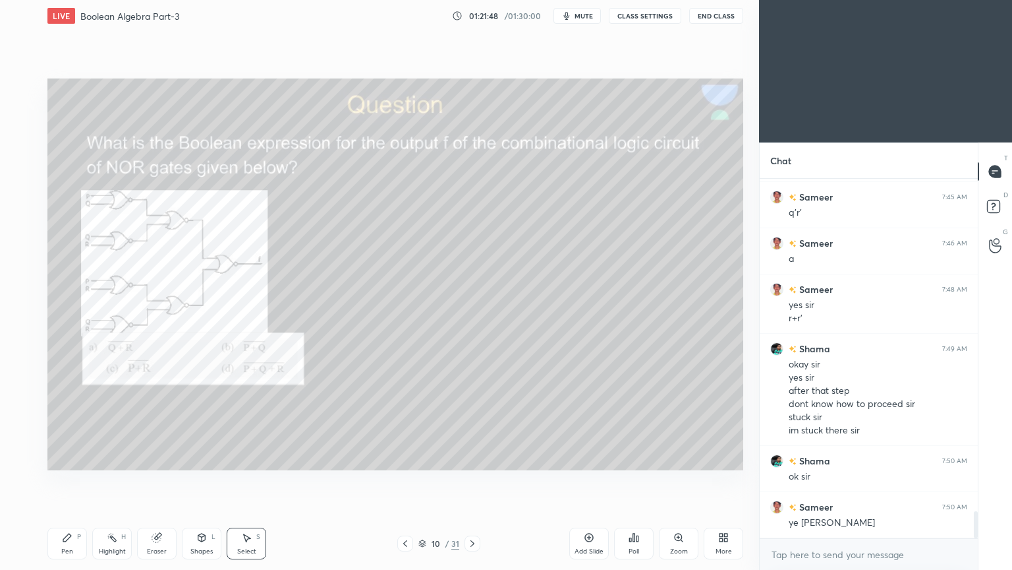
drag, startPoint x: 475, startPoint y: 235, endPoint x: 522, endPoint y: 235, distance: 46.8
click at [534, 254] on div "0 ° Undo Copy Paste here Duplicate Duplicate to new slide Delete" at bounding box center [395, 274] width 696 height 392
click at [539, 248] on div "0 ° Undo Copy Paste here Duplicate Duplicate to new slide Delete" at bounding box center [395, 274] width 696 height 392
drag, startPoint x: 570, startPoint y: 251, endPoint x: 583, endPoint y: 250, distance: 13.2
click at [608, 264] on p "Undo" at bounding box center [605, 265] width 20 height 11
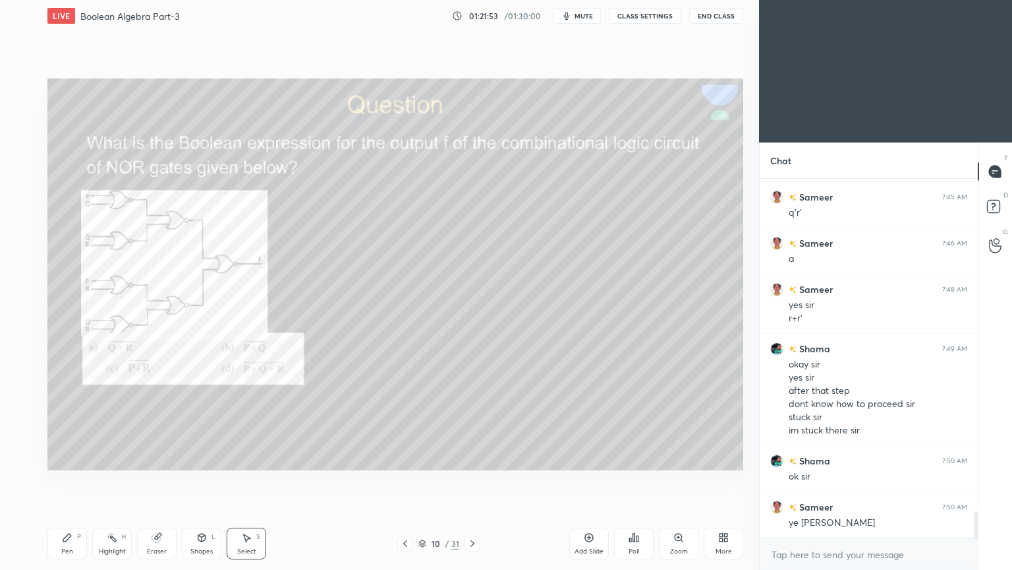
drag, startPoint x: 578, startPoint y: 258, endPoint x: 614, endPoint y: 255, distance: 35.7
click at [622, 273] on p "Undo" at bounding box center [619, 273] width 20 height 11
click at [659, 278] on p "Undo" at bounding box center [661, 279] width 20 height 11
click at [707, 286] on p "Undo" at bounding box center [703, 286] width 20 height 11
click at [672, 295] on p "Undo" at bounding box center [675, 294] width 20 height 11
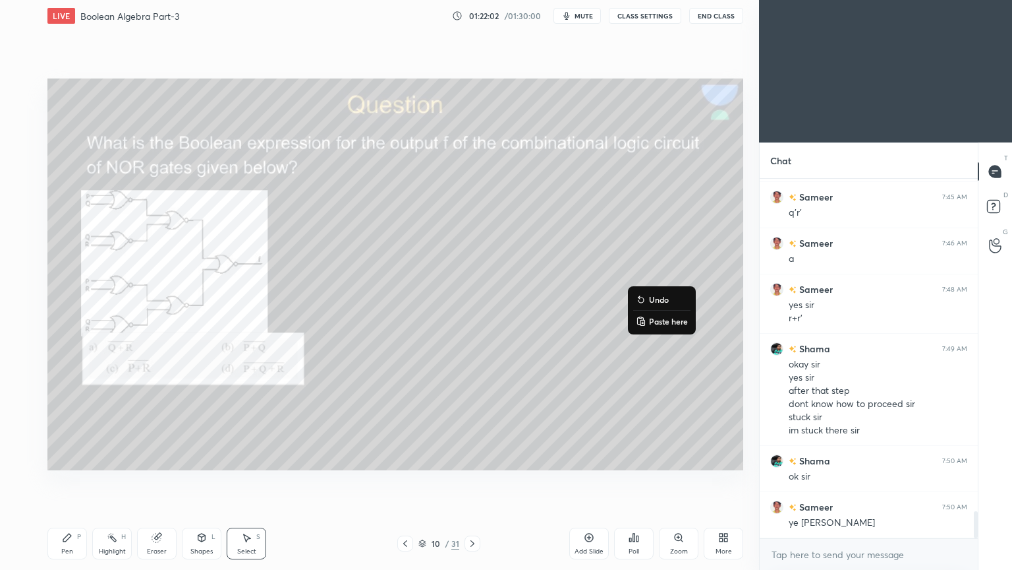
click at [664, 300] on p "Undo" at bounding box center [659, 299] width 20 height 11
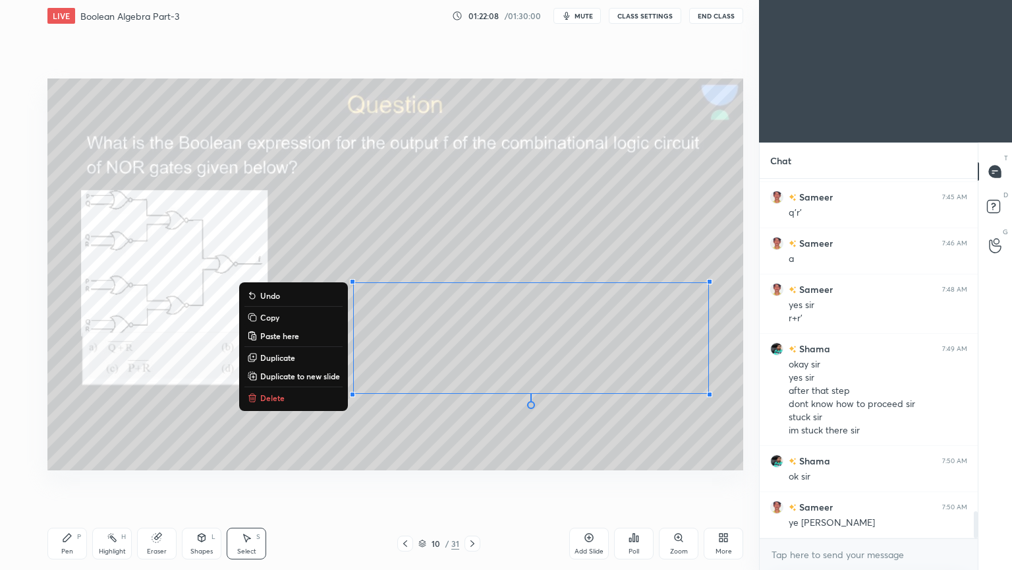
click at [282, 396] on button "Delete" at bounding box center [294, 398] width 98 height 16
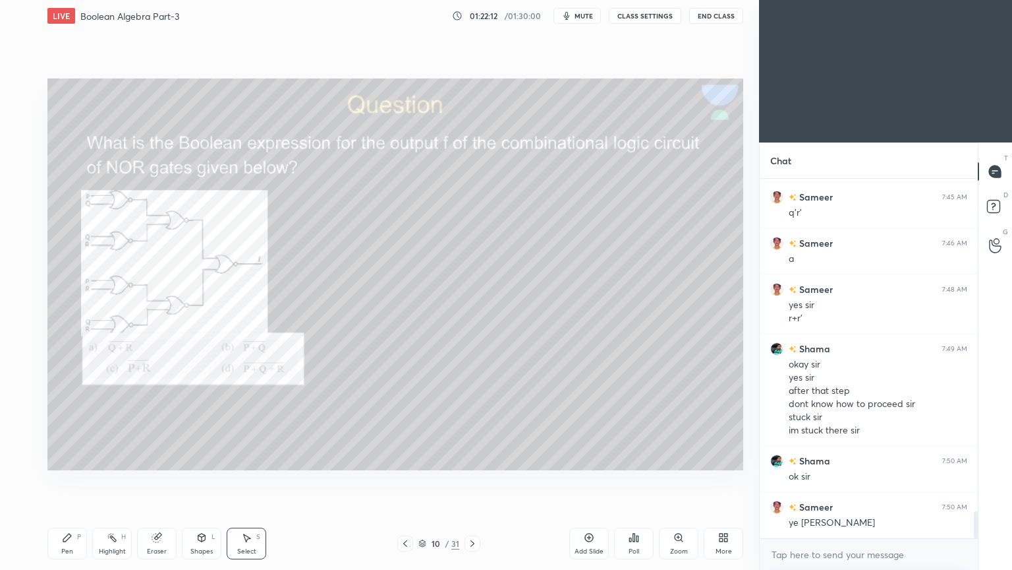
click at [162, 481] on div "Eraser" at bounding box center [157, 551] width 20 height 7
click at [245, 481] on div "Select" at bounding box center [246, 551] width 19 height 7
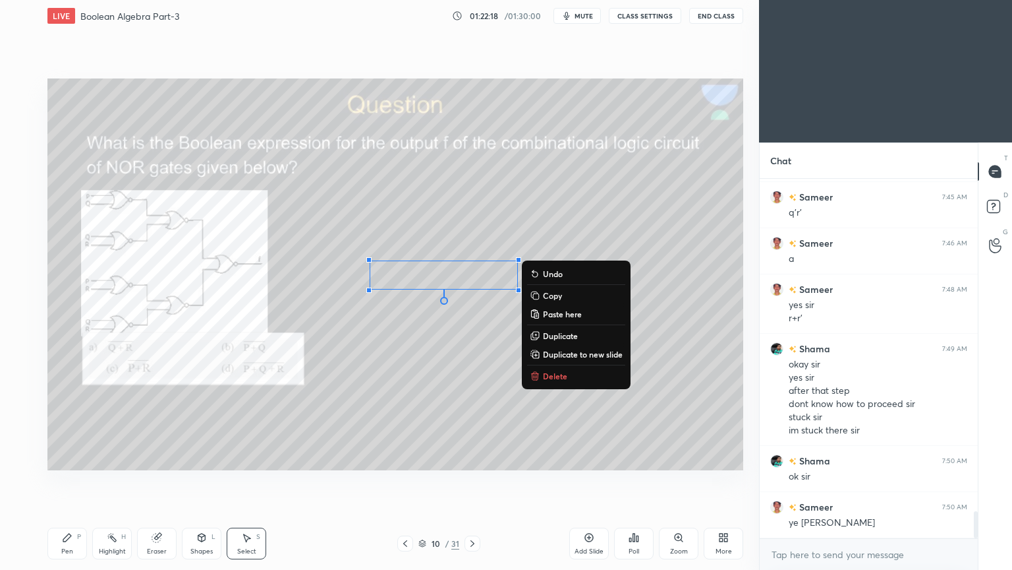
click at [562, 372] on p "Delete" at bounding box center [555, 375] width 24 height 11
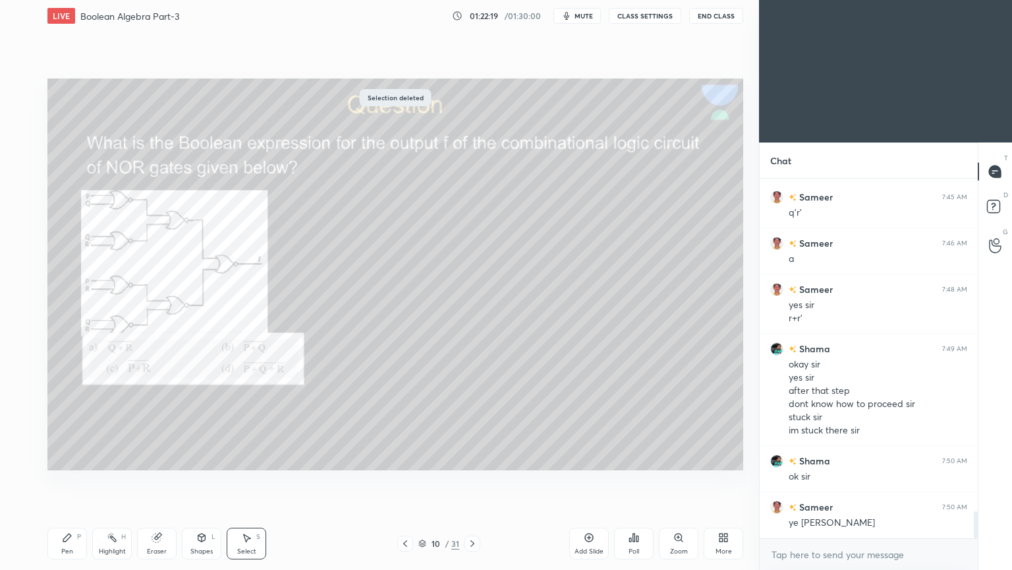
click at [155, 481] on div "Eraser" at bounding box center [157, 543] width 40 height 32
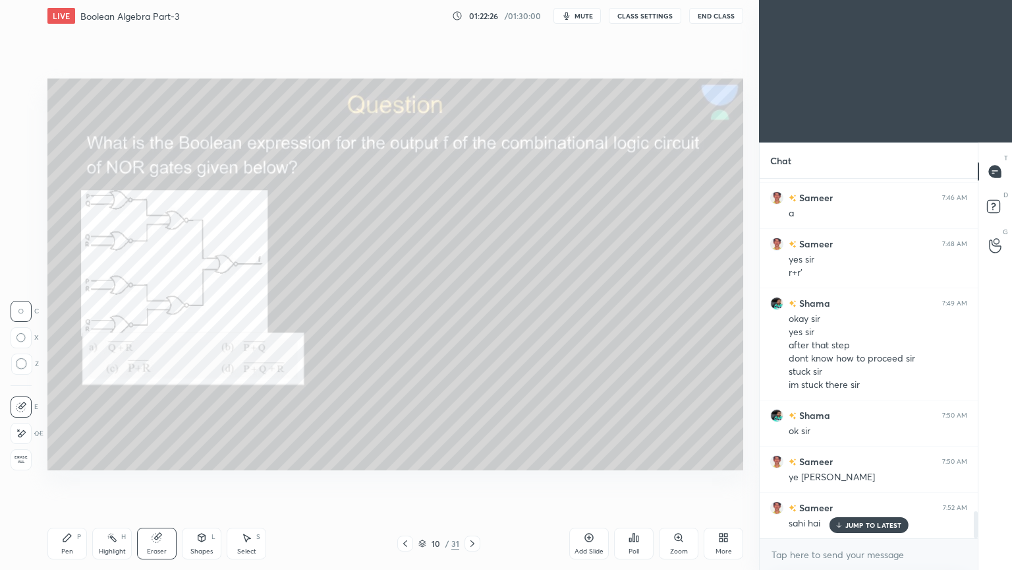
click at [249, 481] on icon at bounding box center [246, 537] width 11 height 11
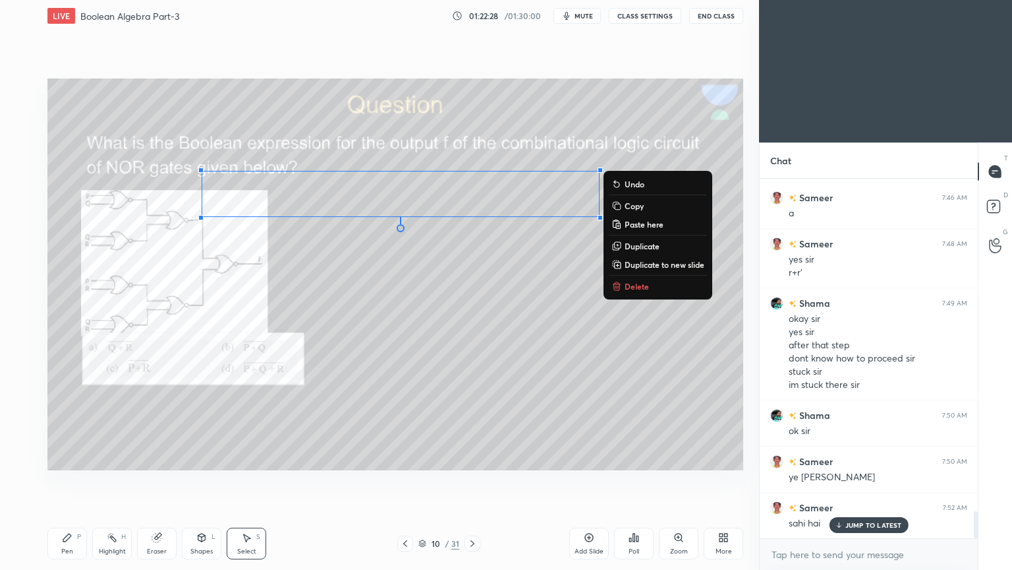
click at [636, 283] on p "Delete" at bounding box center [637, 286] width 24 height 11
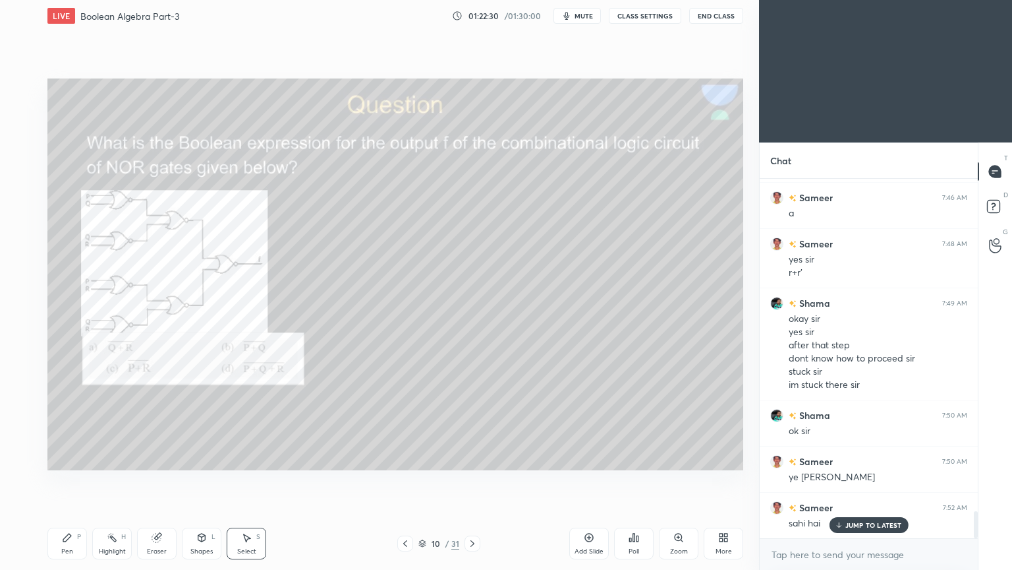
click at [160, 481] on icon at bounding box center [156, 537] width 9 height 9
click at [65, 481] on div "Pen P" at bounding box center [67, 543] width 40 height 32
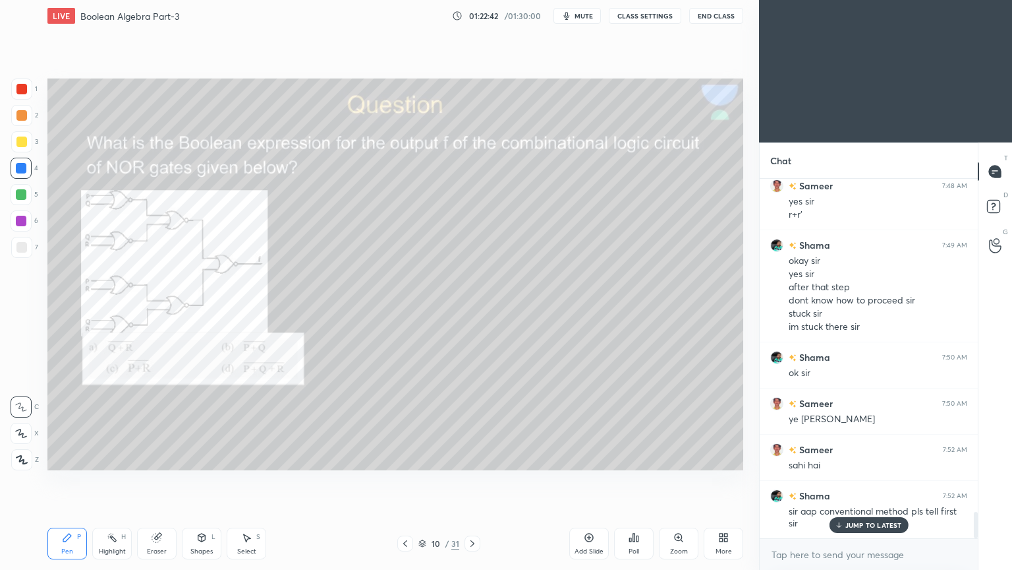
click at [27, 227] on div at bounding box center [21, 220] width 21 height 21
click at [156, 481] on div "Eraser" at bounding box center [157, 551] width 20 height 7
click at [61, 481] on div "Pen P" at bounding box center [67, 543] width 40 height 32
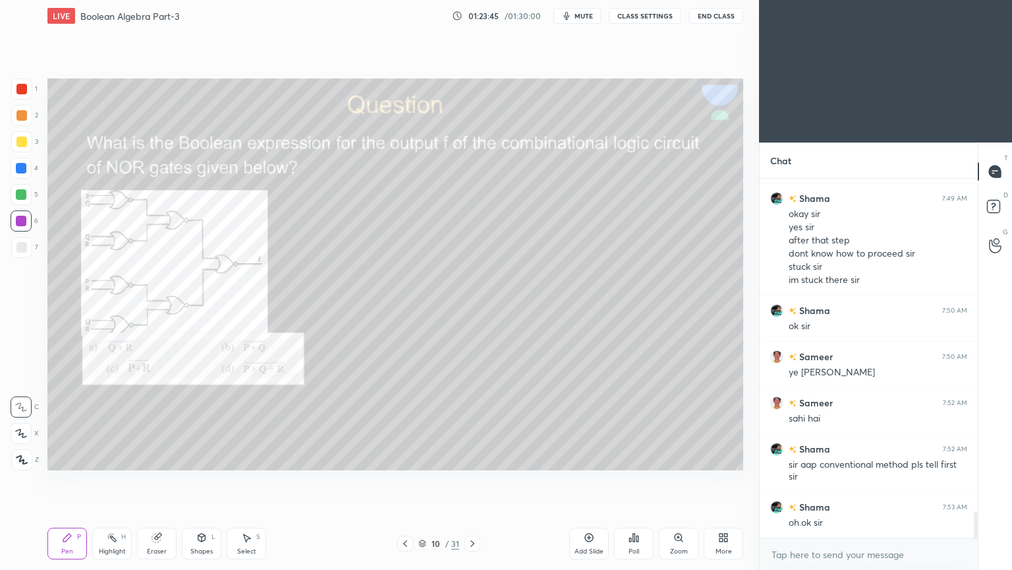
click at [25, 252] on div at bounding box center [21, 247] width 11 height 11
click at [19, 431] on icon at bounding box center [21, 432] width 12 height 9
click at [200, 481] on div "Pen P Highlight H Eraser Shapes L Select S 10 / 31 Add Slide Poll Zoom More" at bounding box center [395, 543] width 696 height 53
click at [197, 481] on div "Shapes L" at bounding box center [202, 543] width 40 height 32
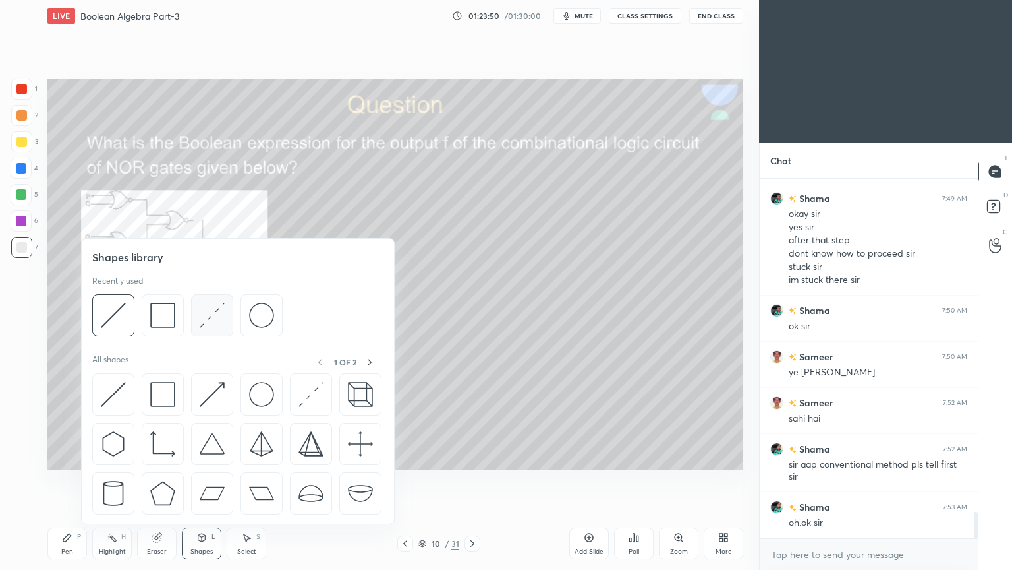
click at [221, 318] on img at bounding box center [212, 315] width 25 height 25
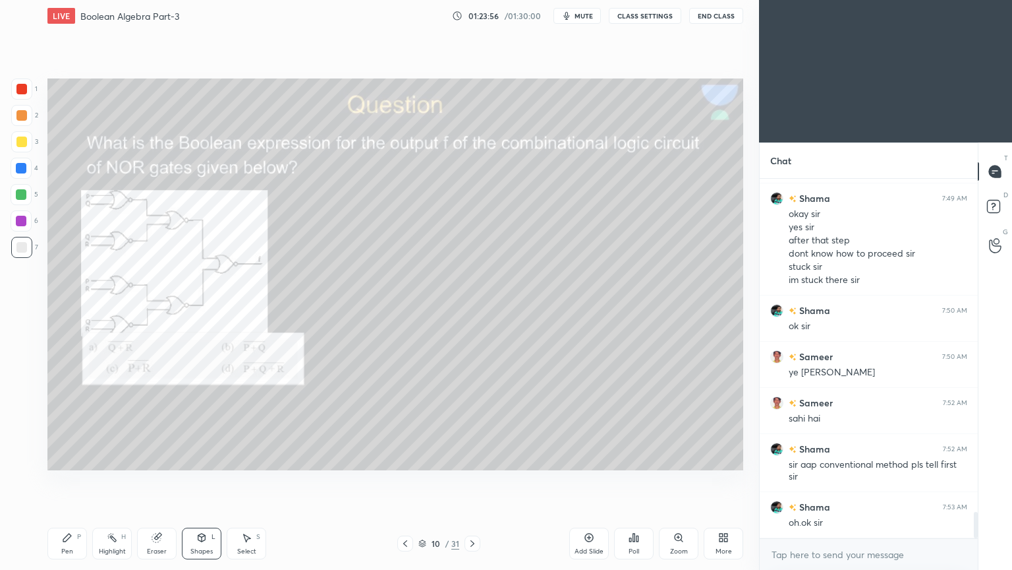
click at [73, 481] on div "Pen P" at bounding box center [67, 543] width 40 height 32
click at [34, 141] on div "3" at bounding box center [24, 141] width 27 height 21
click at [22, 404] on icon at bounding box center [21, 406] width 12 height 9
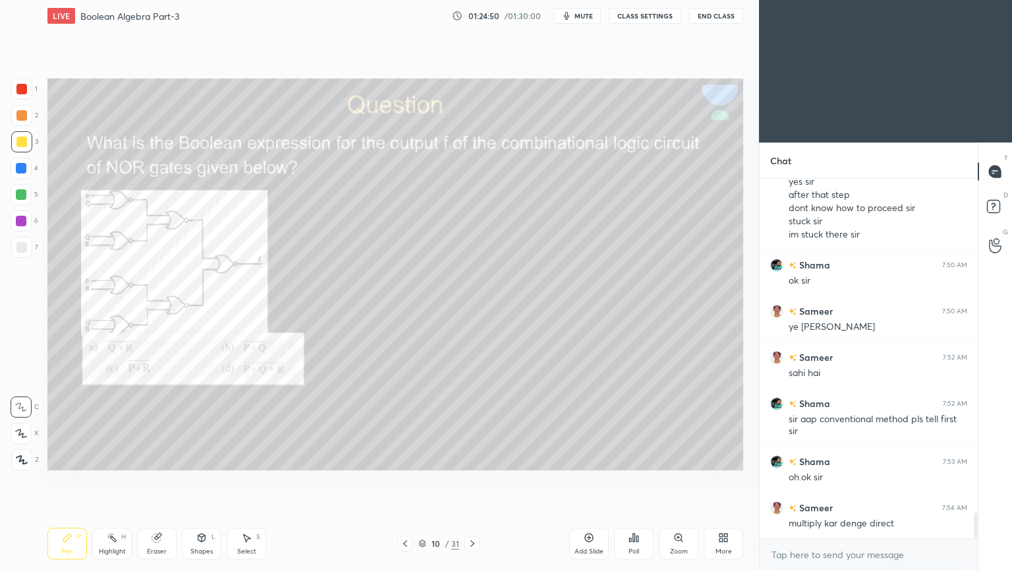
click at [24, 221] on div at bounding box center [21, 221] width 11 height 11
click at [28, 99] on div at bounding box center [21, 88] width 21 height 21
click at [23, 432] on icon at bounding box center [21, 433] width 11 height 8
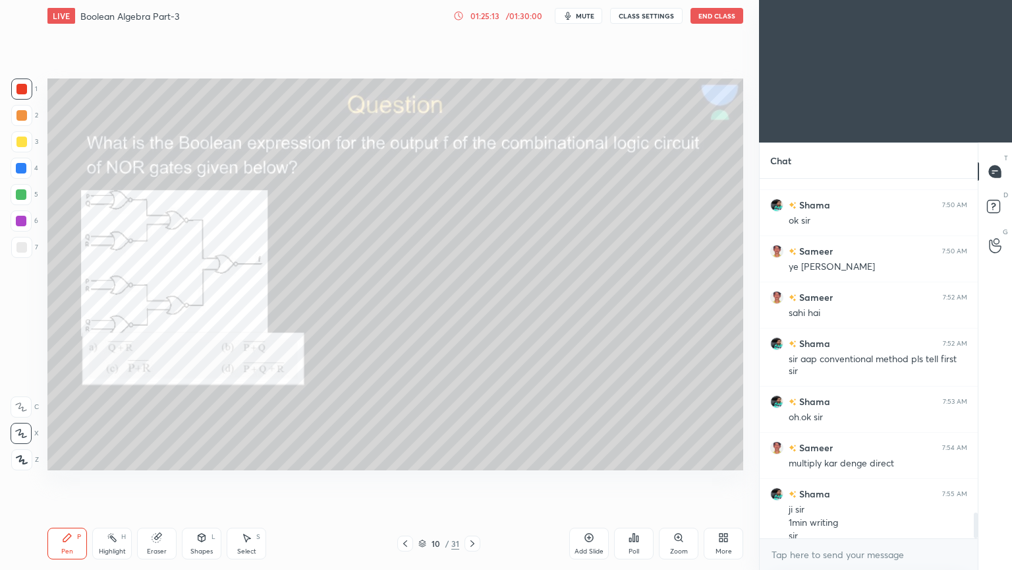
scroll to position [4682, 0]
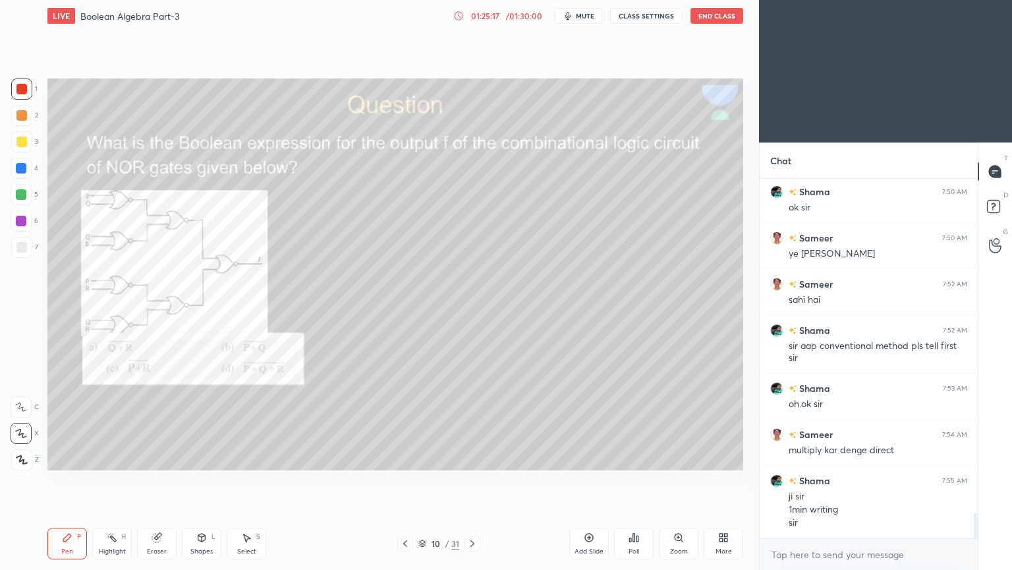
click at [127, 481] on div "Highlight H" at bounding box center [112, 543] width 40 height 32
click at [40, 140] on div "1 2 3 4 5 6 7 C X Z C X Z E E Erase all H H" at bounding box center [21, 274] width 42 height 392
click at [28, 119] on div at bounding box center [21, 115] width 21 height 21
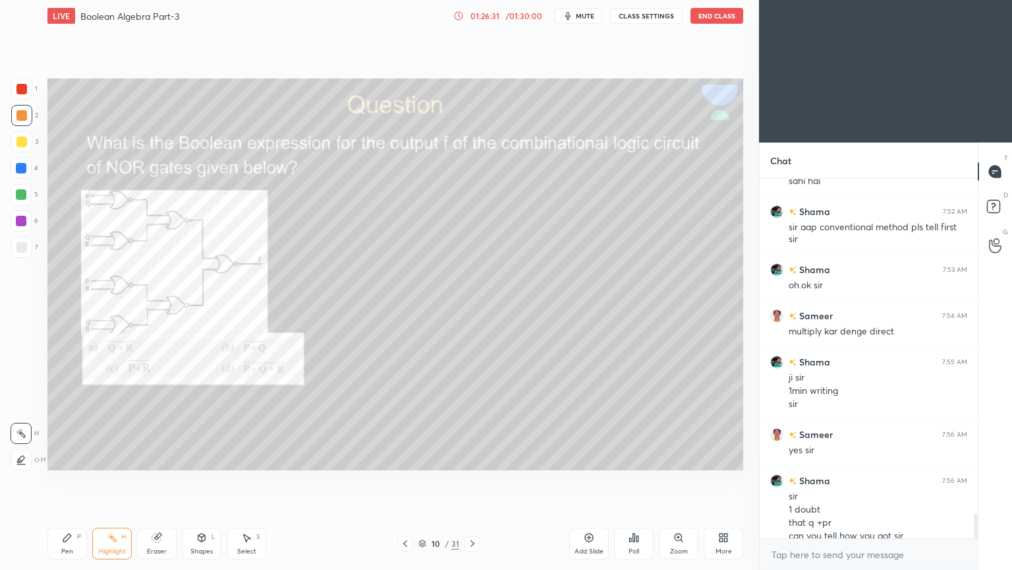
scroll to position [4814, 0]
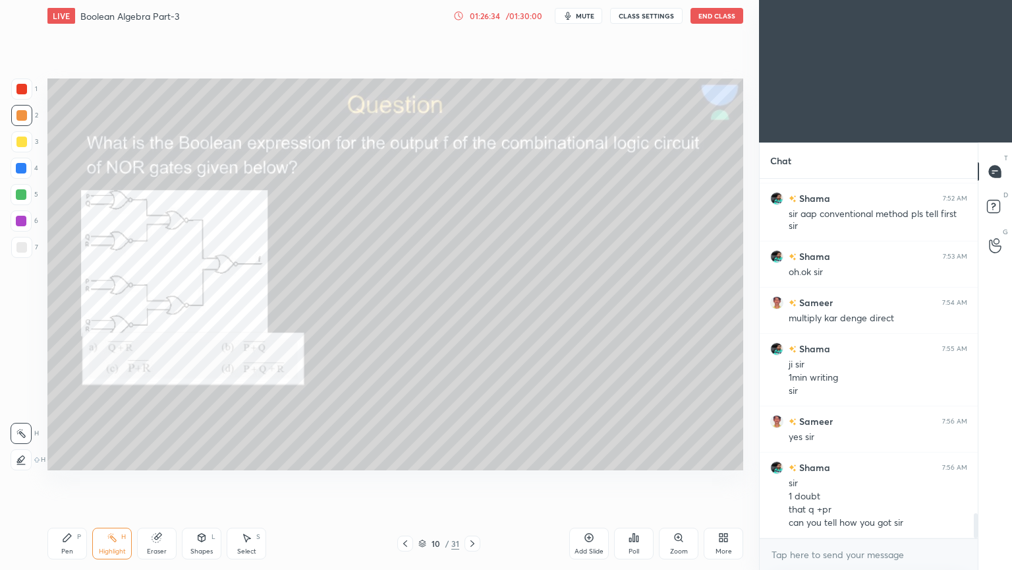
click at [59, 481] on div "Pen P" at bounding box center [67, 543] width 40 height 32
click at [21, 207] on div "5" at bounding box center [25, 197] width 28 height 26
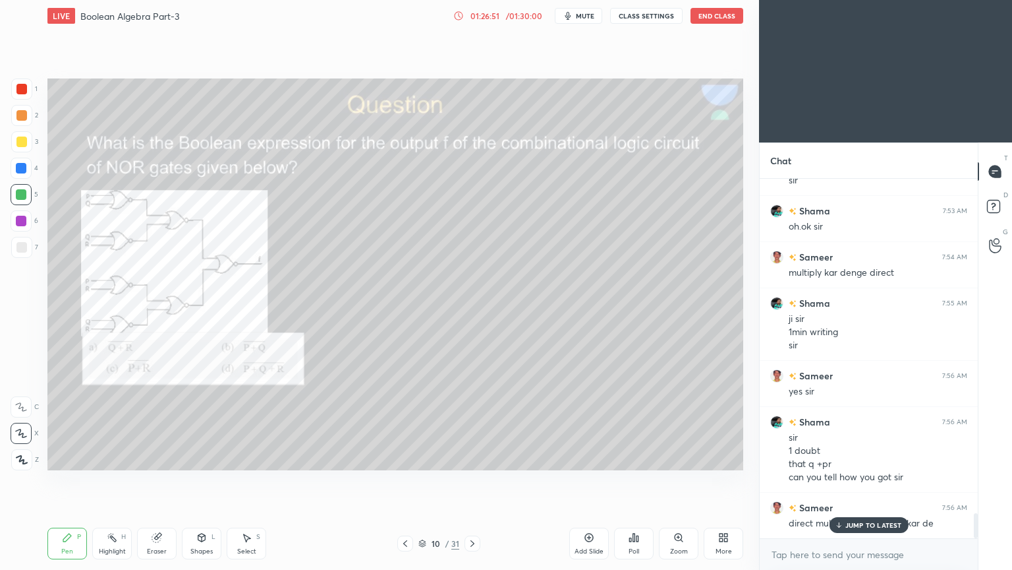
click at [32, 115] on div at bounding box center [21, 115] width 21 height 21
click at [18, 403] on icon at bounding box center [21, 406] width 12 height 9
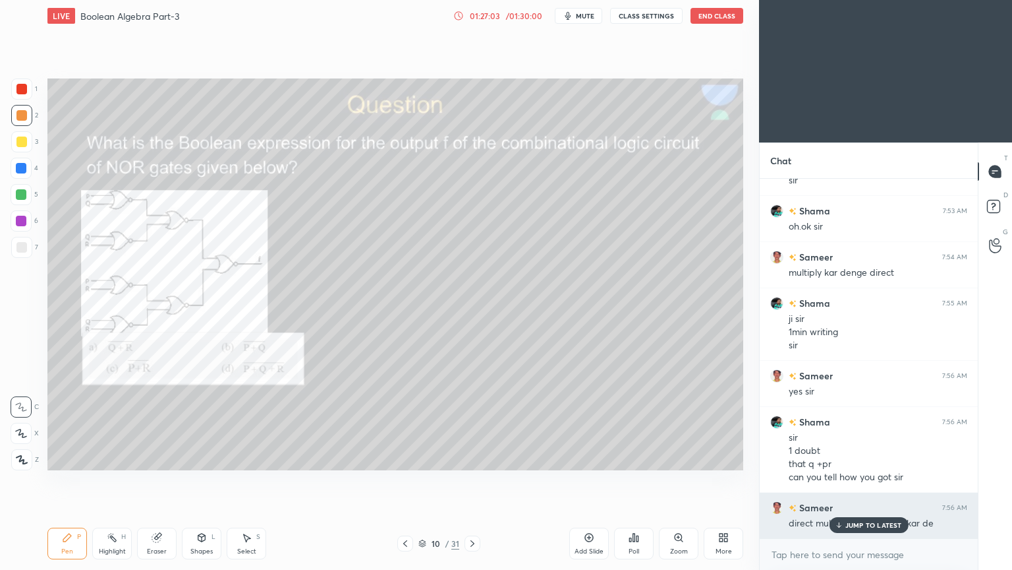
click at [862, 481] on p "JUMP TO LATEST" at bounding box center [874, 525] width 57 height 8
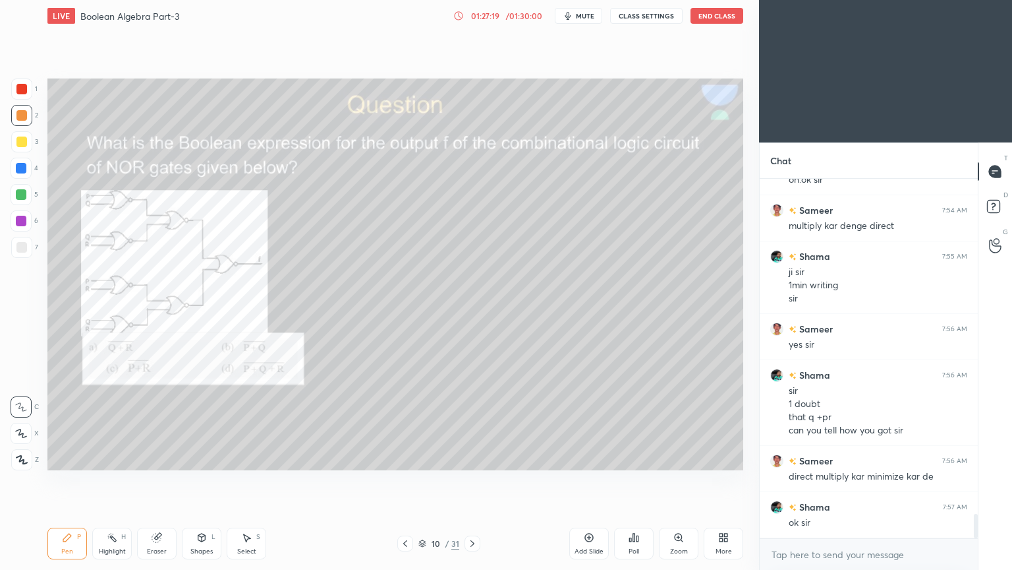
scroll to position [4919, 0]
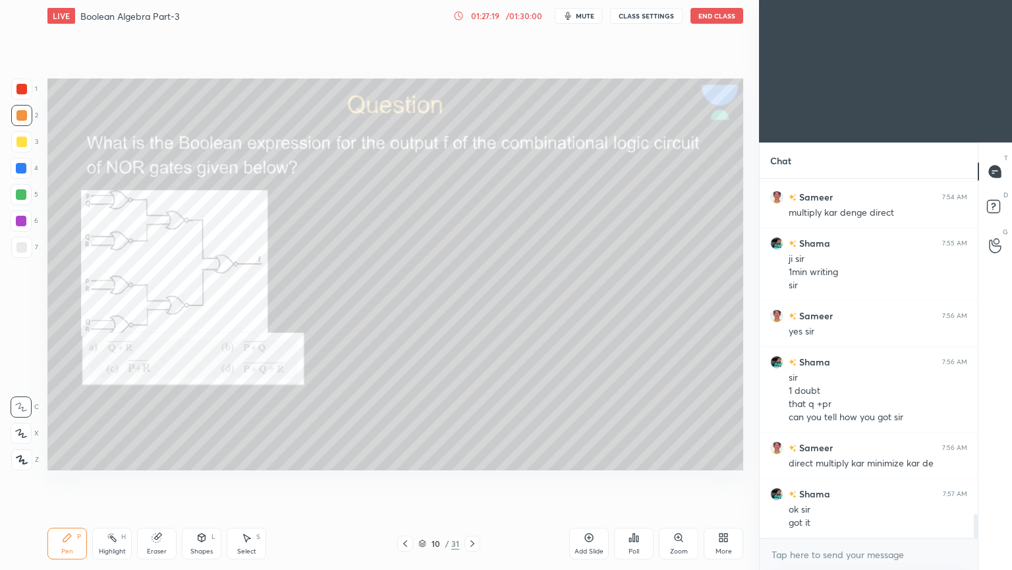
click at [113, 481] on div "Highlight" at bounding box center [112, 551] width 27 height 7
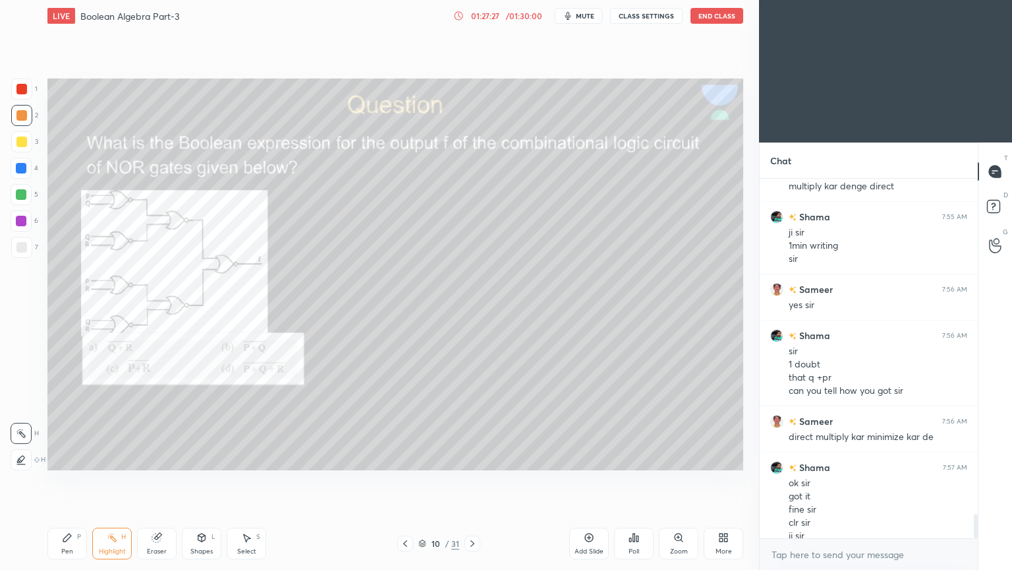
scroll to position [4959, 0]
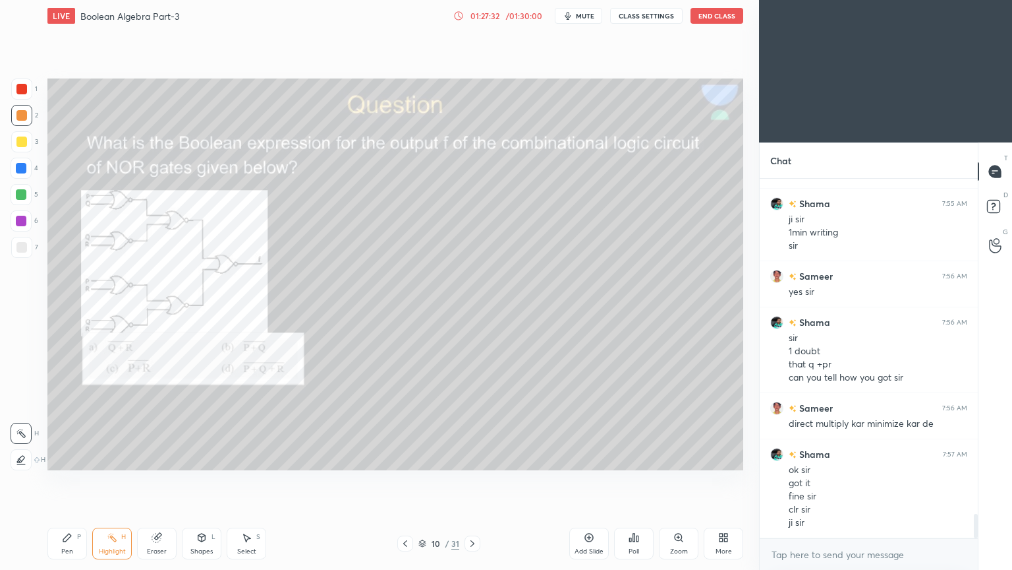
click at [65, 481] on div "Pen P" at bounding box center [67, 543] width 40 height 32
click at [472, 481] on icon at bounding box center [473, 543] width 4 height 7
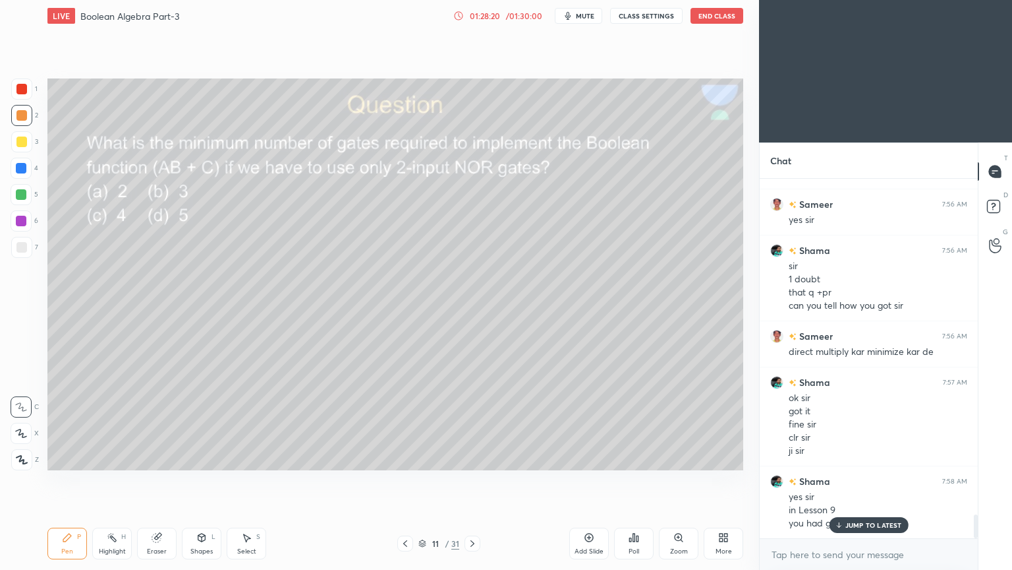
scroll to position [5044, 0]
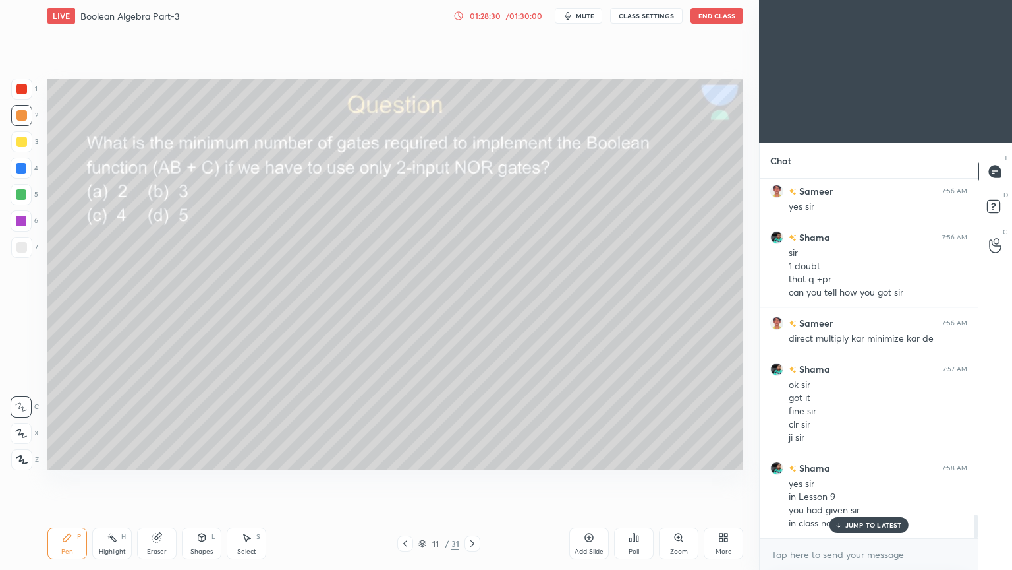
click at [863, 481] on p "JUMP TO LATEST" at bounding box center [874, 525] width 57 height 8
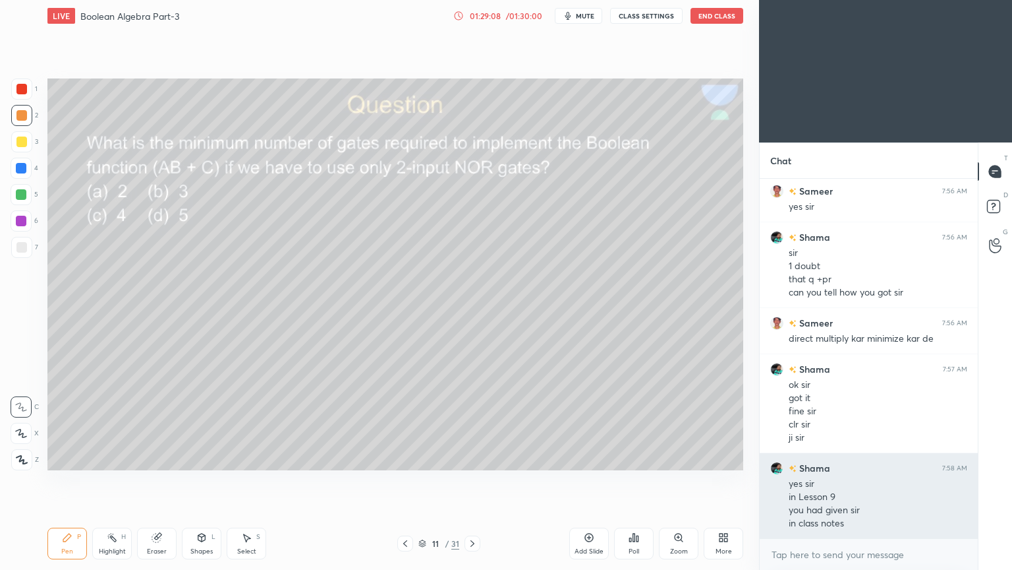
scroll to position [5091, 0]
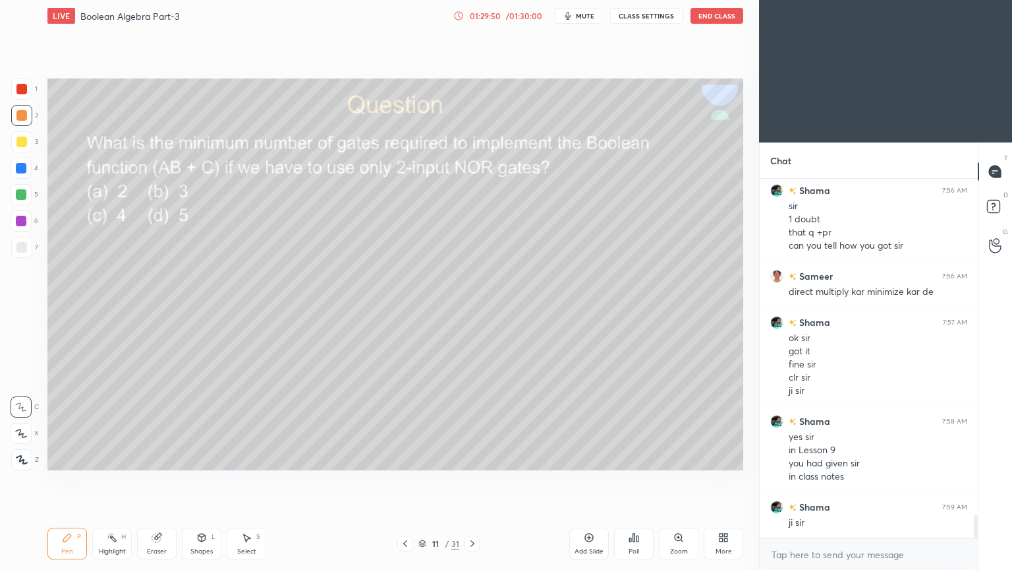
click at [26, 145] on div at bounding box center [21, 141] width 21 height 21
click at [30, 122] on div at bounding box center [21, 115] width 21 height 21
click at [154, 481] on icon at bounding box center [157, 537] width 11 height 11
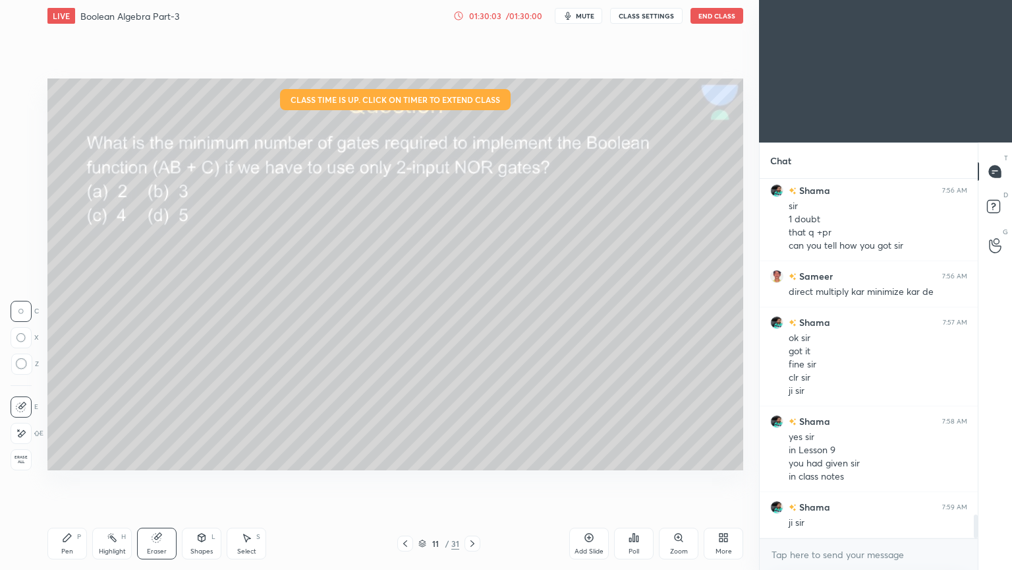
click at [65, 481] on div "Pen P" at bounding box center [67, 543] width 40 height 32
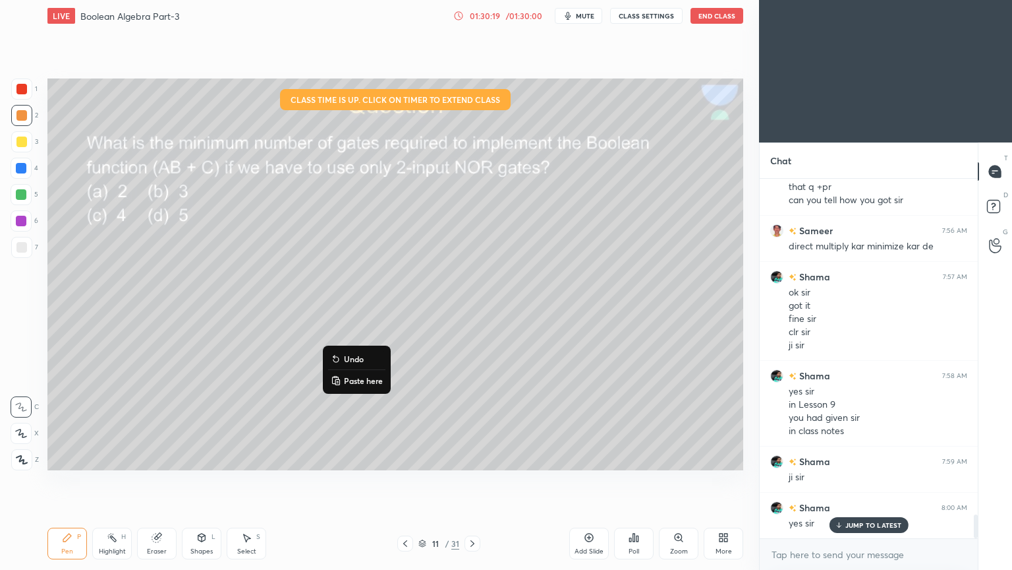
click at [353, 355] on p "Undo" at bounding box center [354, 358] width 20 height 11
click at [397, 372] on p "Undo" at bounding box center [402, 375] width 20 height 11
click at [32, 225] on div "6" at bounding box center [25, 220] width 28 height 21
click at [30, 223] on div at bounding box center [21, 220] width 21 height 21
click at [18, 434] on icon at bounding box center [21, 432] width 12 height 9
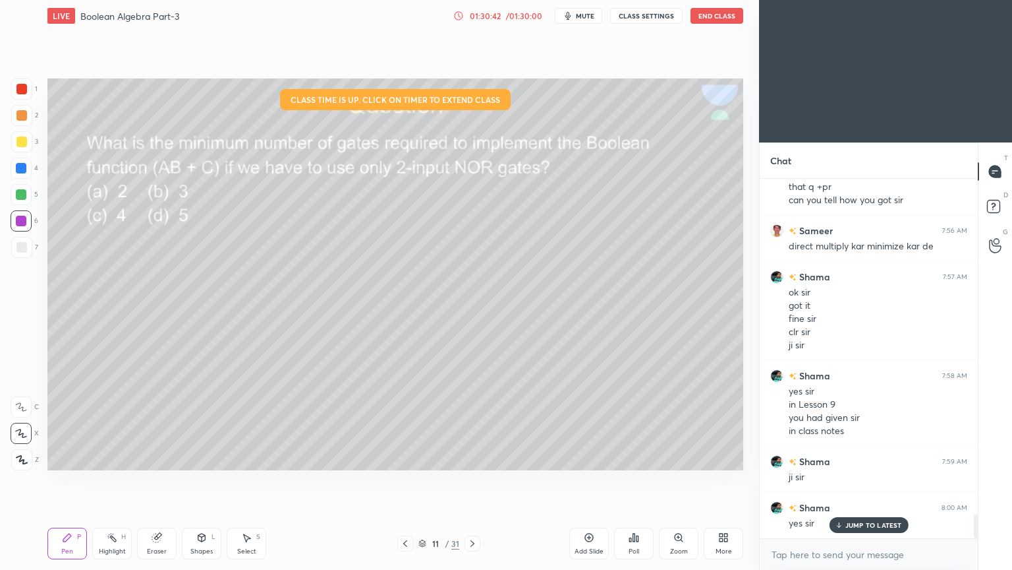
click at [200, 481] on div "Shapes" at bounding box center [201, 551] width 22 height 7
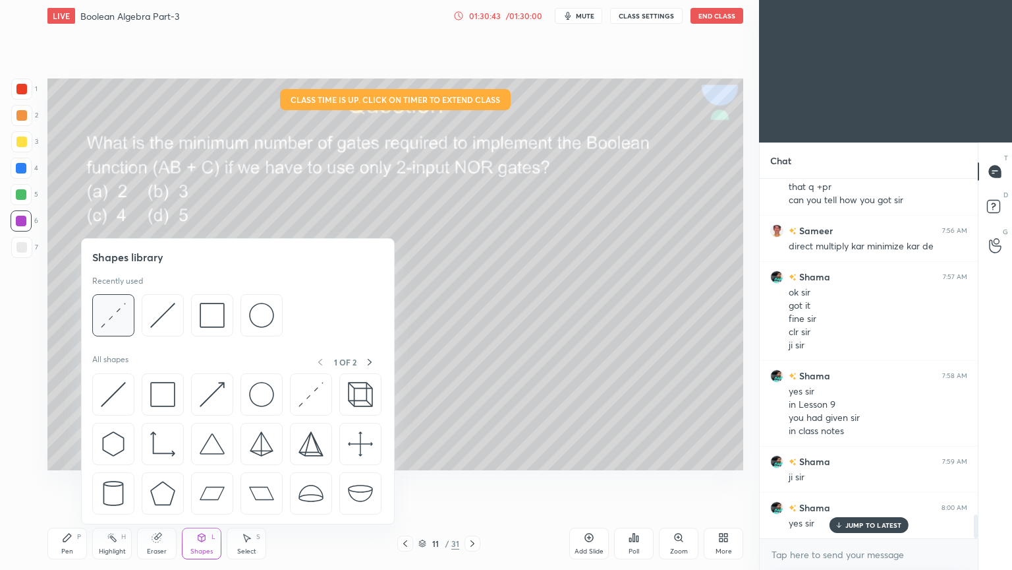
click at [128, 307] on div at bounding box center [113, 315] width 42 height 42
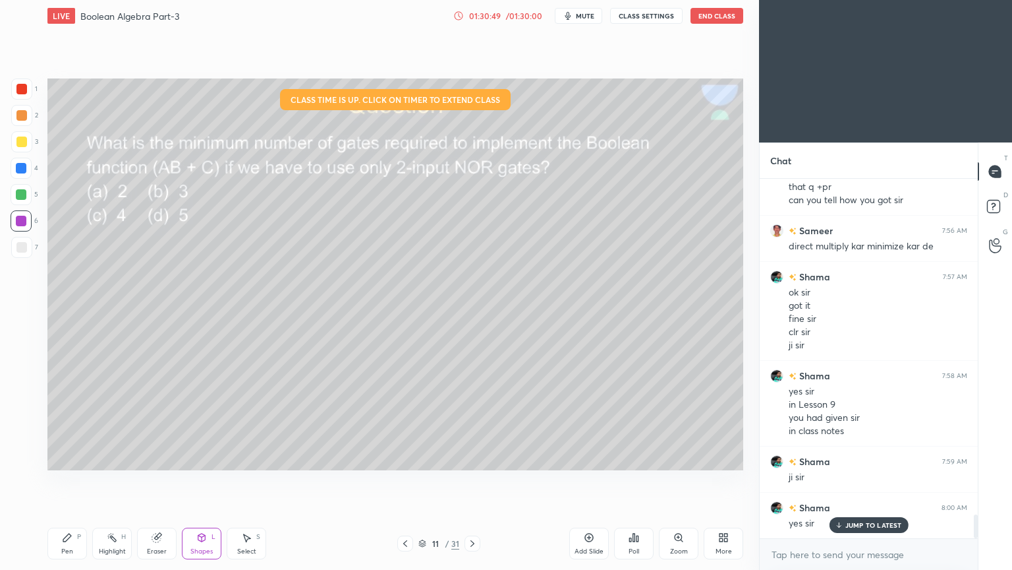
click at [161, 481] on div "Eraser" at bounding box center [157, 543] width 40 height 32
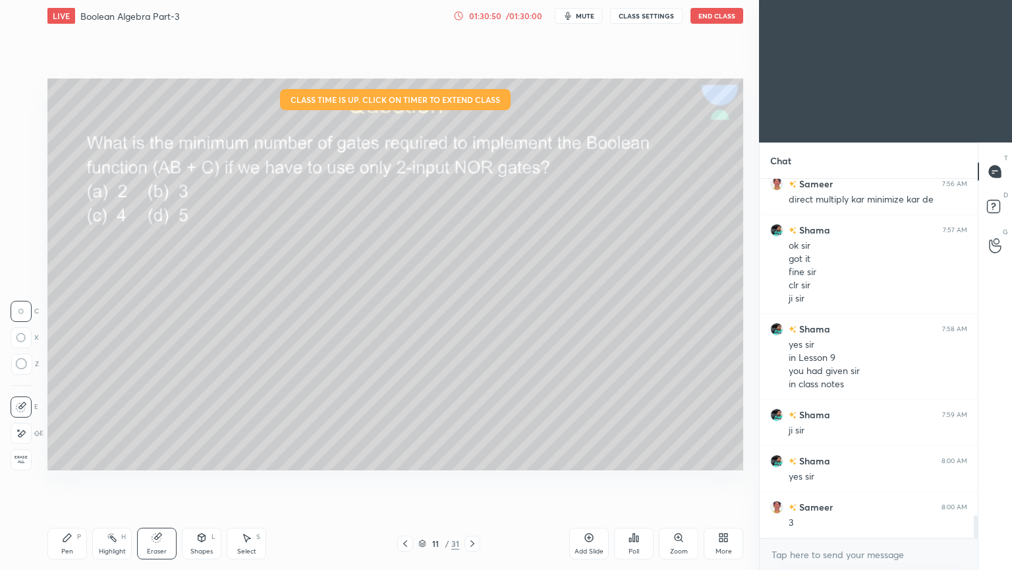
click at [77, 481] on div "Pen P Highlight H Eraser Shapes L Select S 11 / 31 Add Slide Poll Zoom More" at bounding box center [395, 543] width 696 height 53
click at [55, 481] on div "Pen P" at bounding box center [67, 543] width 40 height 32
click at [24, 169] on div at bounding box center [21, 168] width 11 height 11
click at [28, 142] on div at bounding box center [21, 141] width 21 height 21
click at [23, 401] on div at bounding box center [21, 406] width 21 height 21
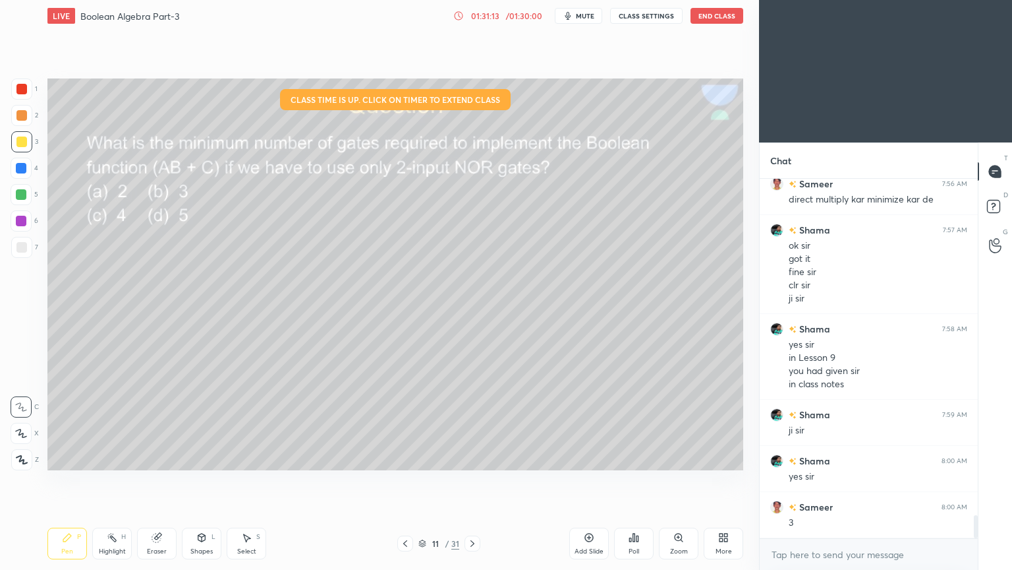
click at [152, 481] on div "Eraser" at bounding box center [157, 551] width 20 height 7
click at [73, 481] on div "Pen P" at bounding box center [67, 543] width 40 height 32
click at [33, 118] on div "2" at bounding box center [24, 115] width 27 height 21
click at [28, 427] on div at bounding box center [21, 433] width 21 height 21
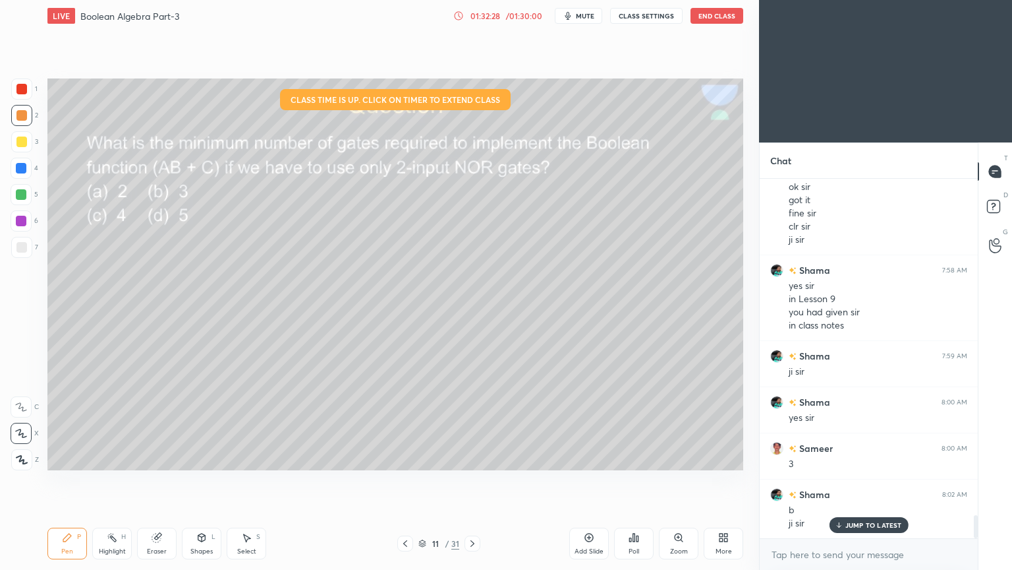
scroll to position [5255, 0]
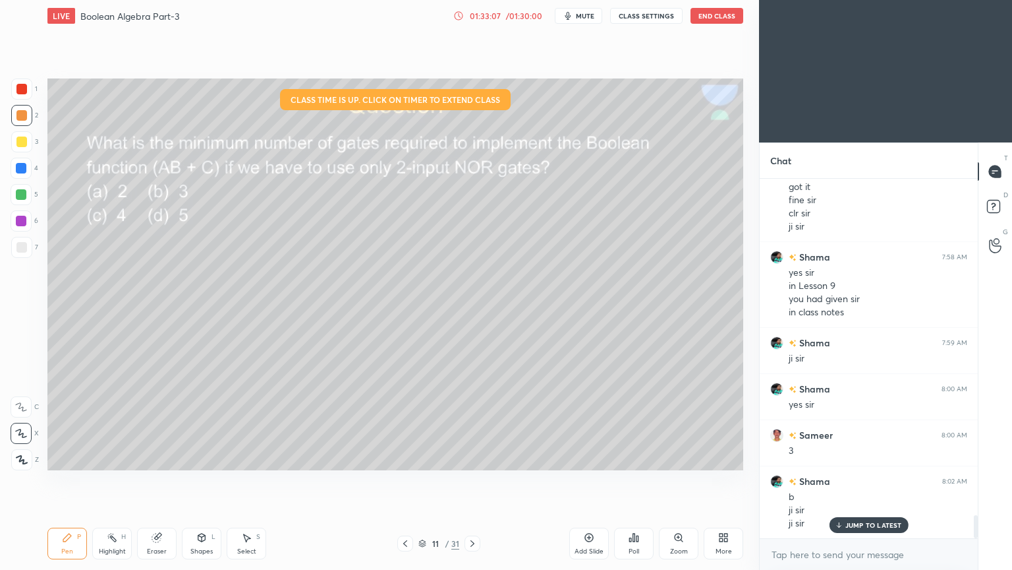
click at [402, 481] on div at bounding box center [405, 543] width 16 height 16
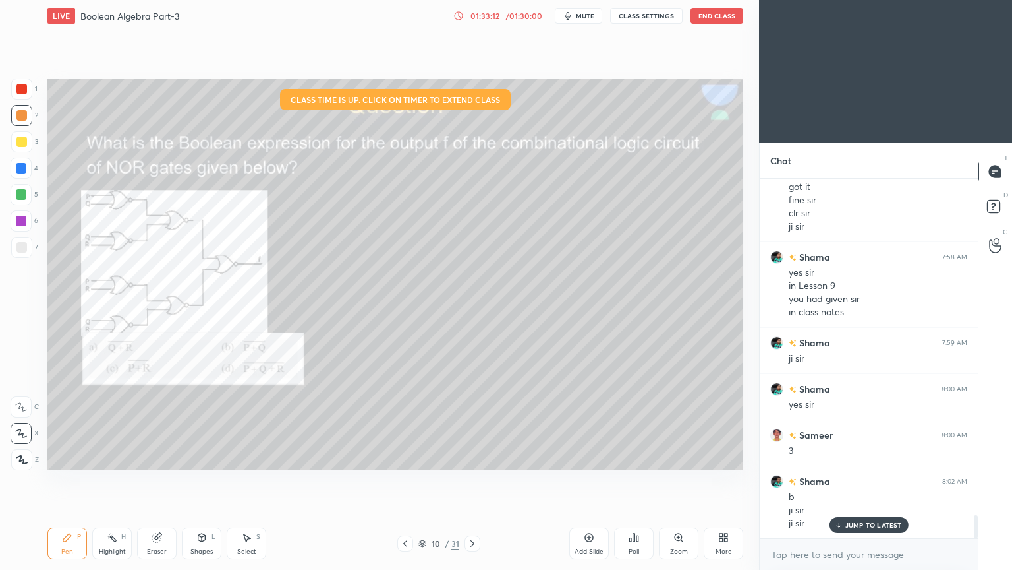
click at [475, 481] on icon at bounding box center [472, 543] width 11 height 11
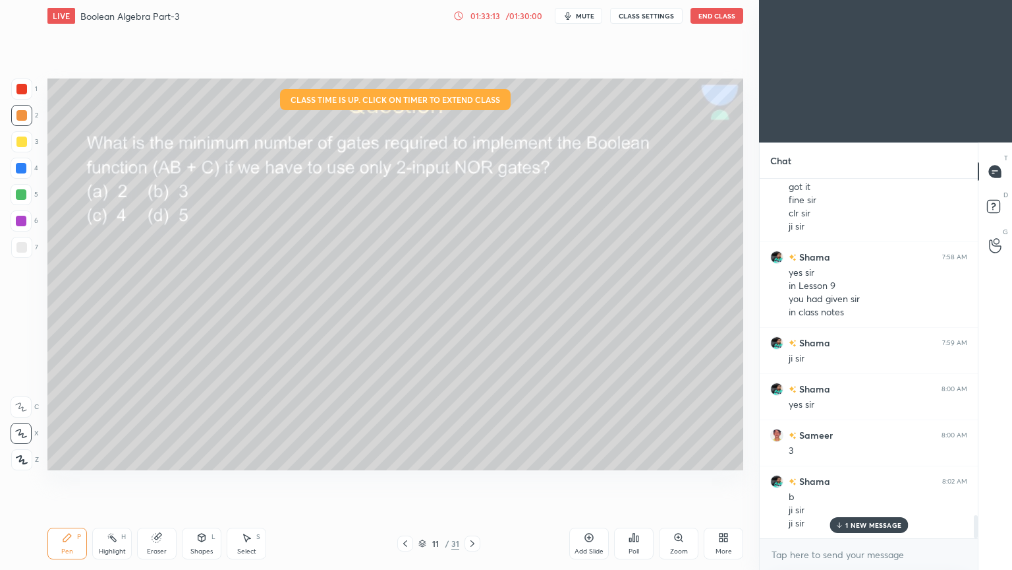
scroll to position [5302, 0]
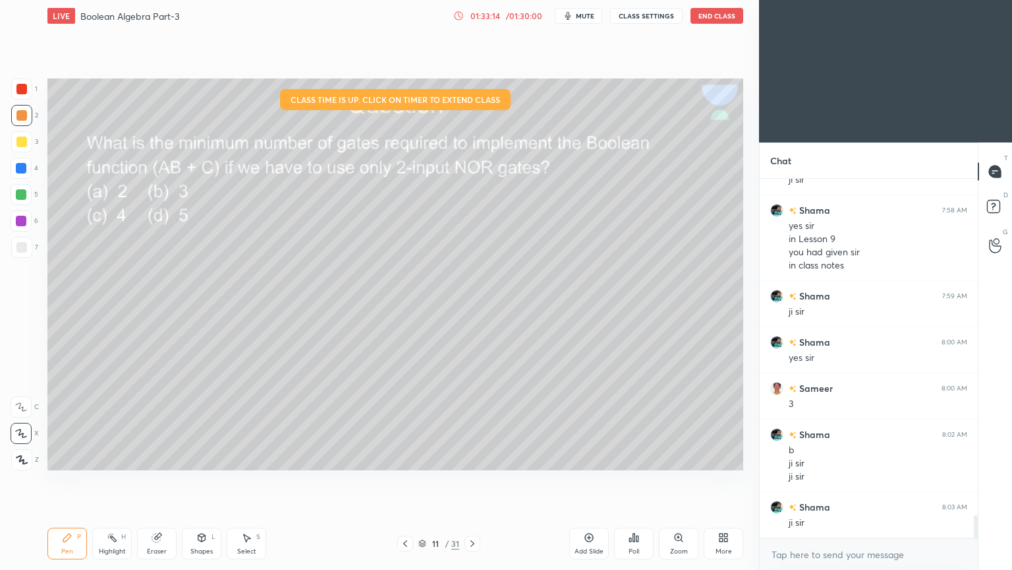
click at [29, 134] on div at bounding box center [21, 141] width 21 height 21
click at [24, 228] on div at bounding box center [21, 220] width 21 height 21
click at [31, 175] on div at bounding box center [21, 168] width 21 height 21
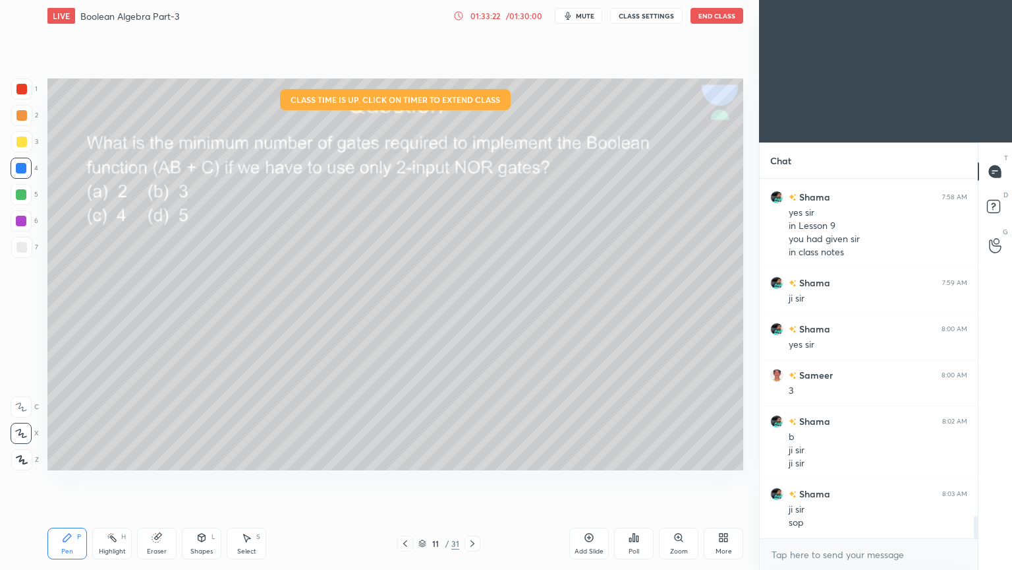
click at [17, 399] on div at bounding box center [21, 406] width 21 height 21
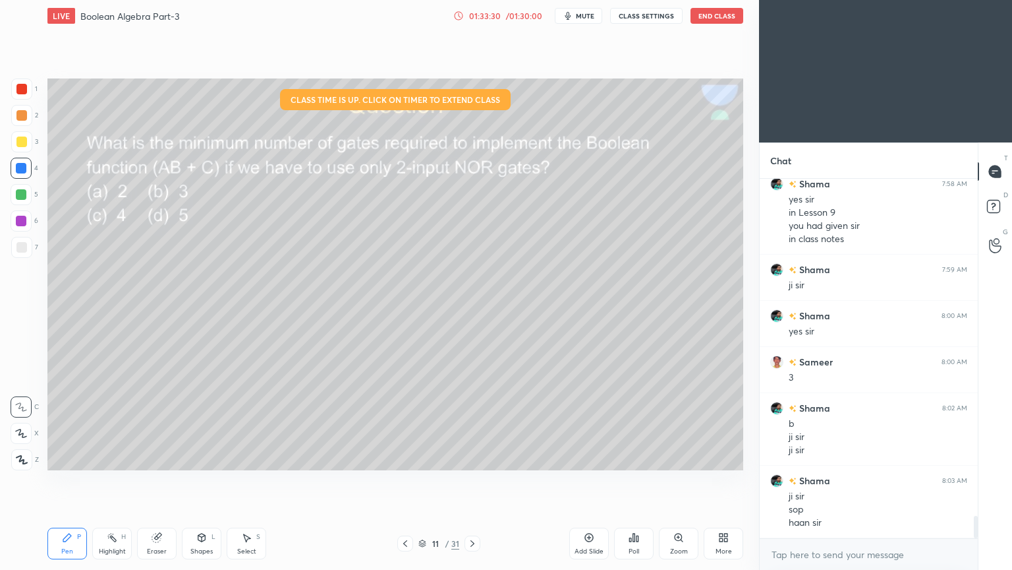
click at [409, 481] on icon at bounding box center [405, 543] width 11 height 11
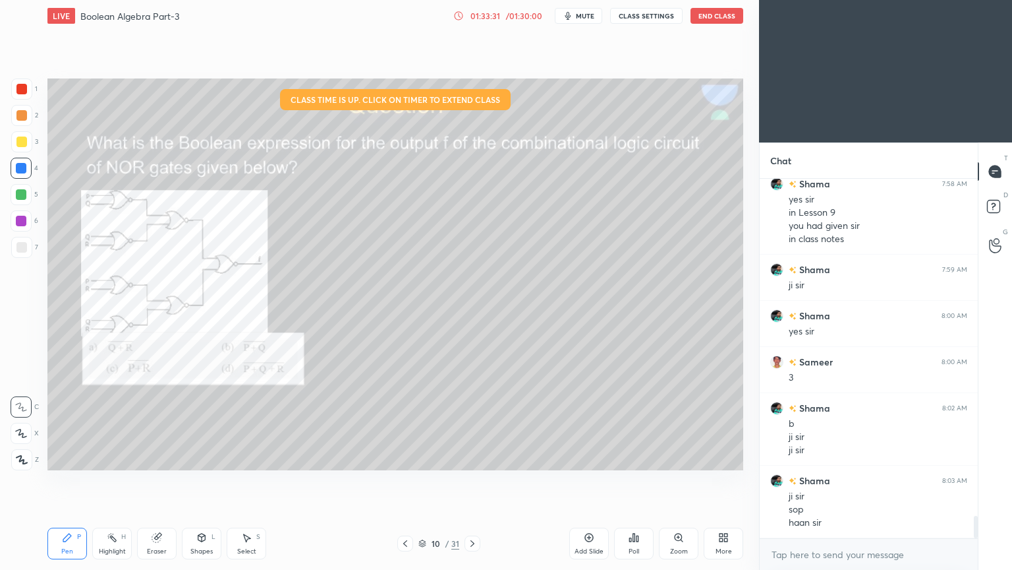
click at [107, 481] on icon at bounding box center [112, 537] width 11 height 11
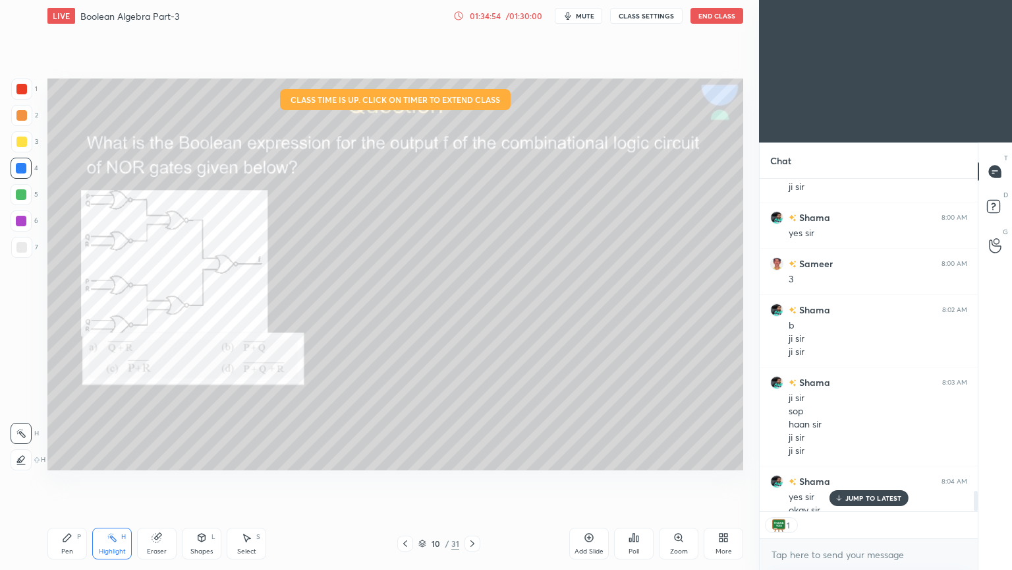
scroll to position [329, 214]
click at [724, 20] on button "End Class" at bounding box center [717, 16] width 53 height 16
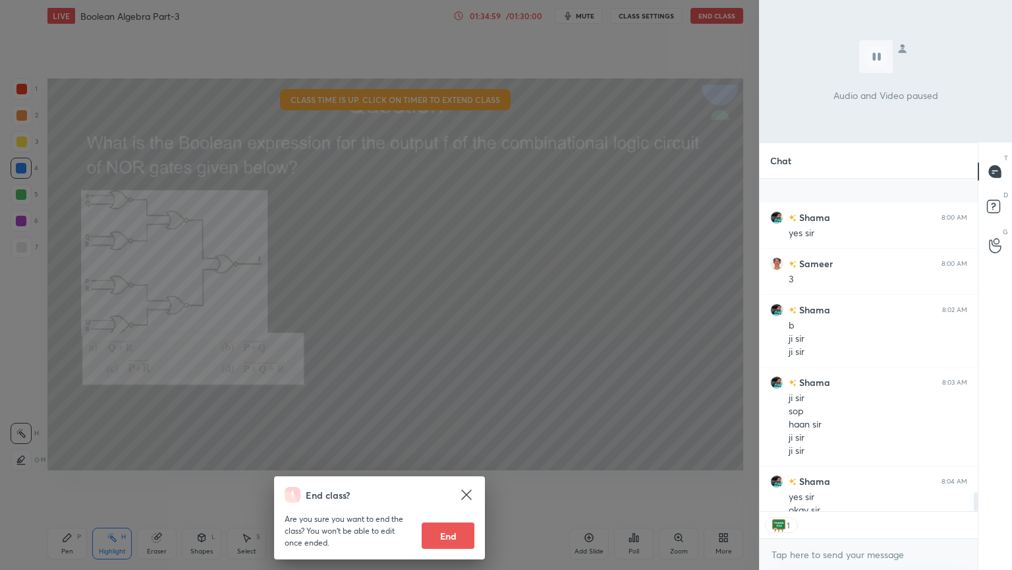
scroll to position [5500, 0]
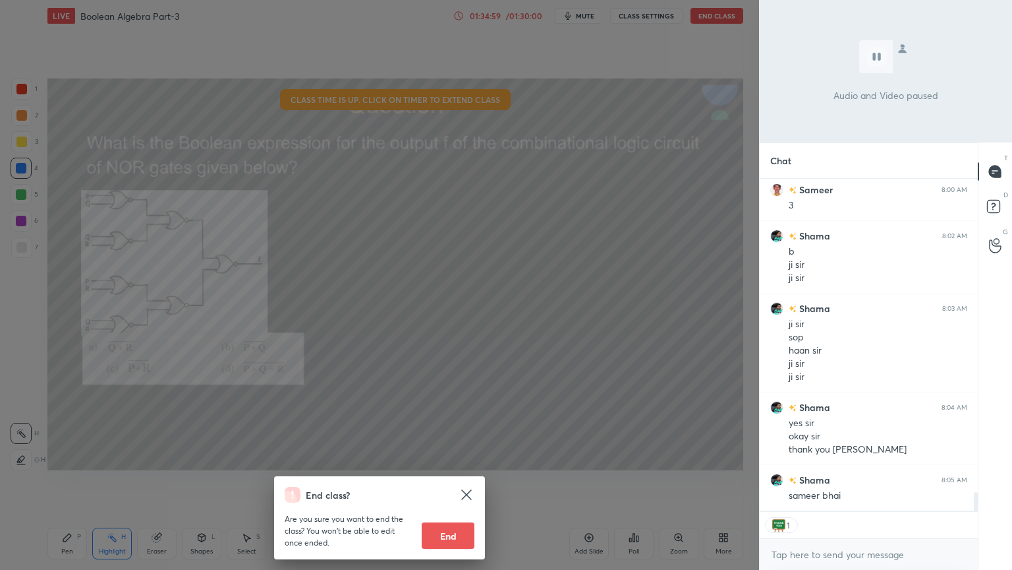
click at [448, 481] on button "End" at bounding box center [448, 535] width 53 height 26
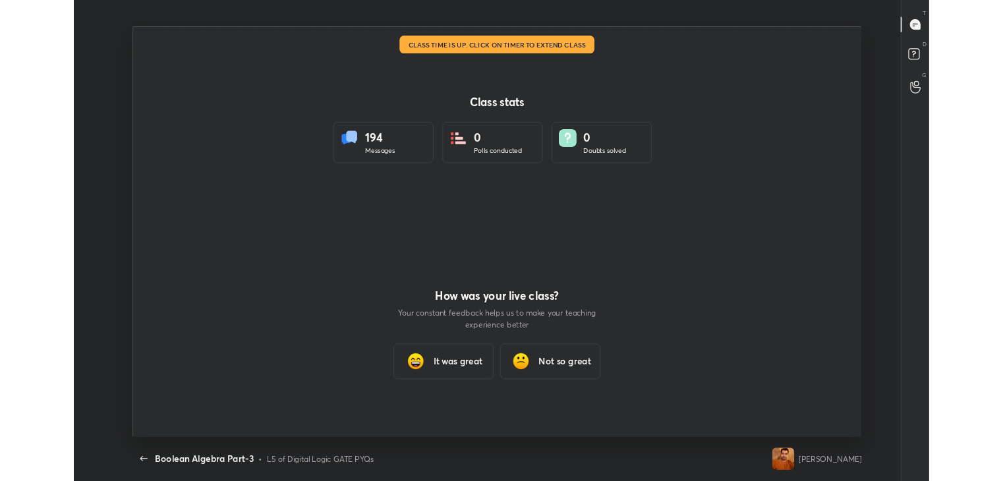
scroll to position [4, 0]
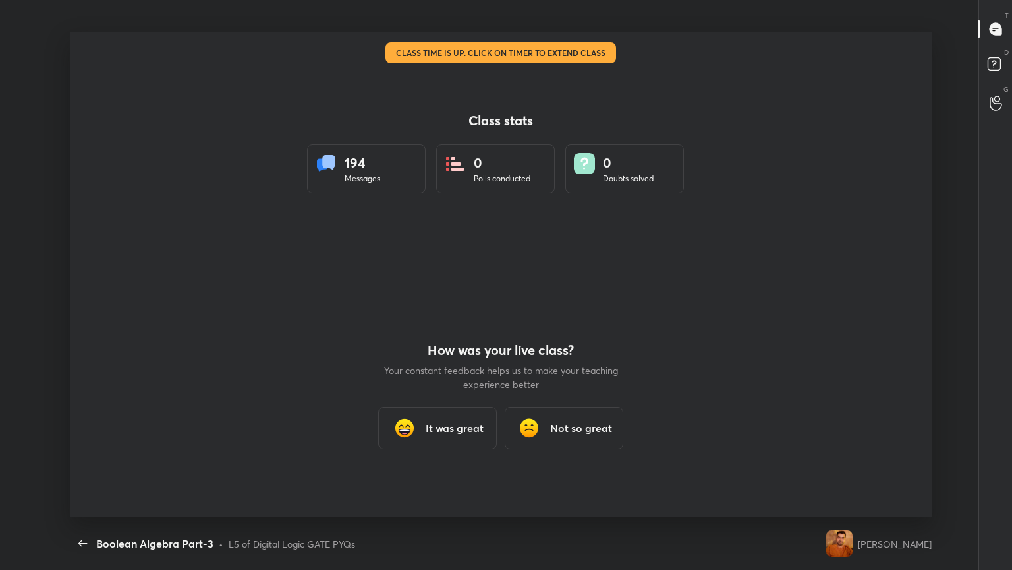
click at [449, 429] on h3 "It was great" at bounding box center [455, 428] width 58 height 16
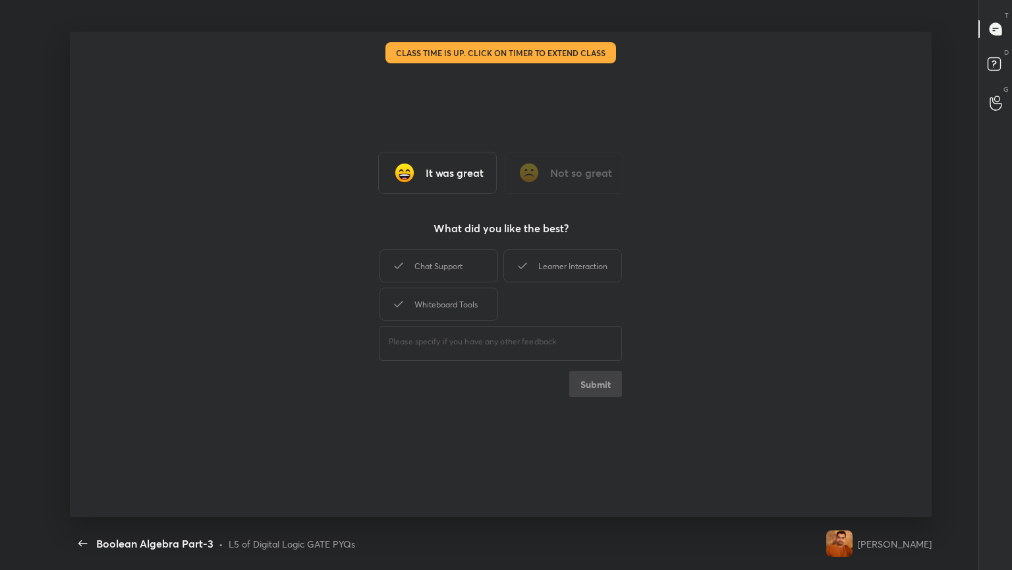
click at [455, 270] on div "Chat Support" at bounding box center [439, 265] width 119 height 33
click at [466, 299] on div "Whiteboard Tools" at bounding box center [439, 303] width 119 height 33
click at [555, 267] on div "Learner Interaction" at bounding box center [563, 265] width 119 height 33
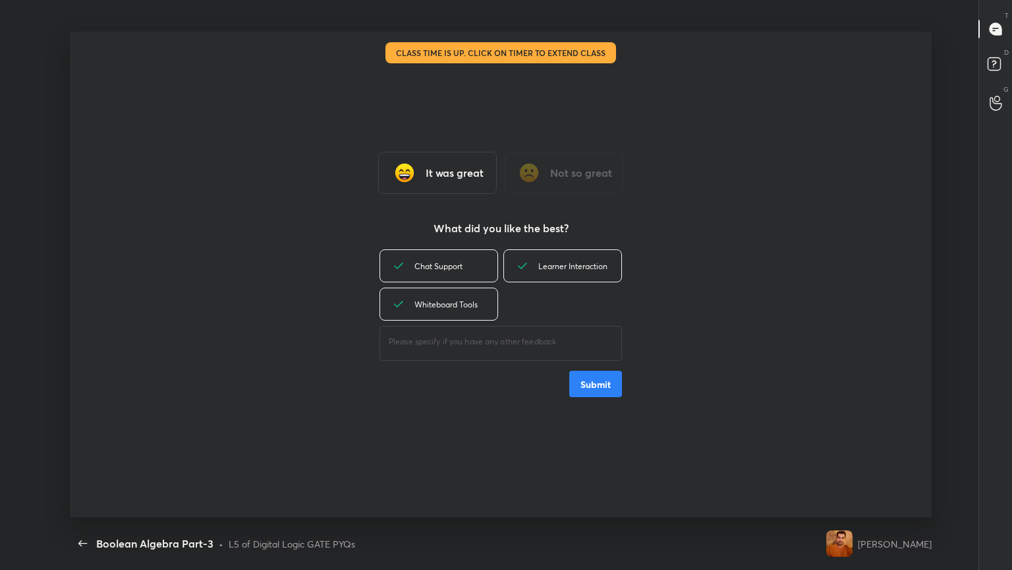
click at [585, 382] on button "Submit" at bounding box center [596, 383] width 53 height 26
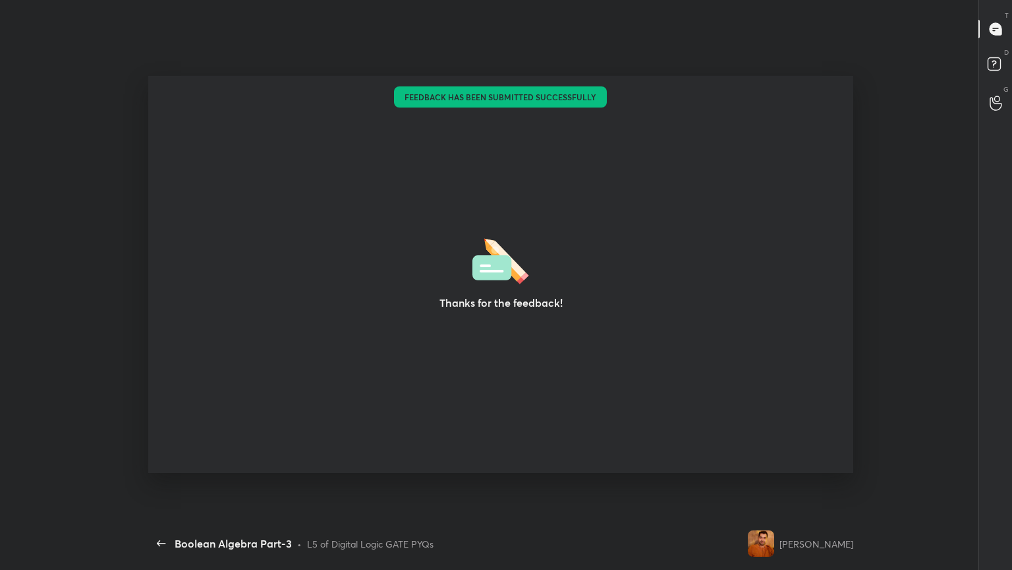
type textarea "x"
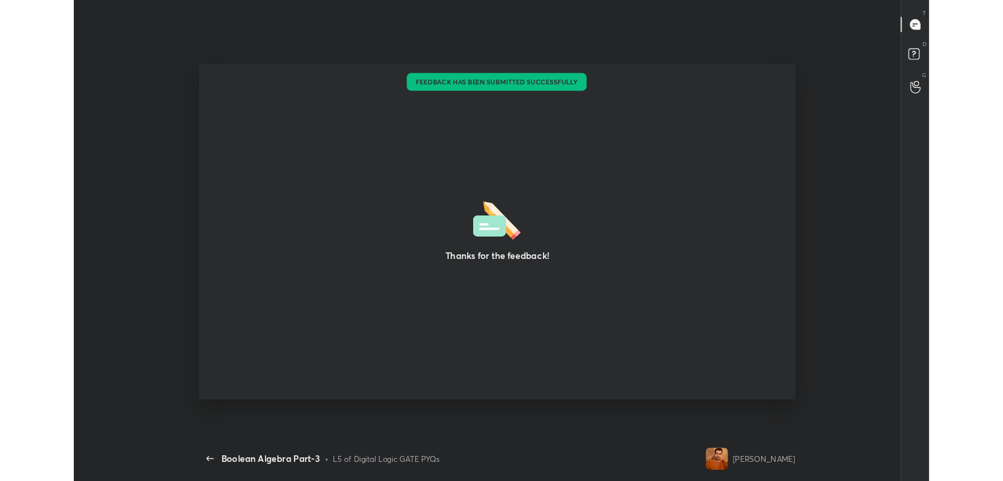
scroll to position [65518, 64922]
